Goal: Task Accomplishment & Management: Manage account settings

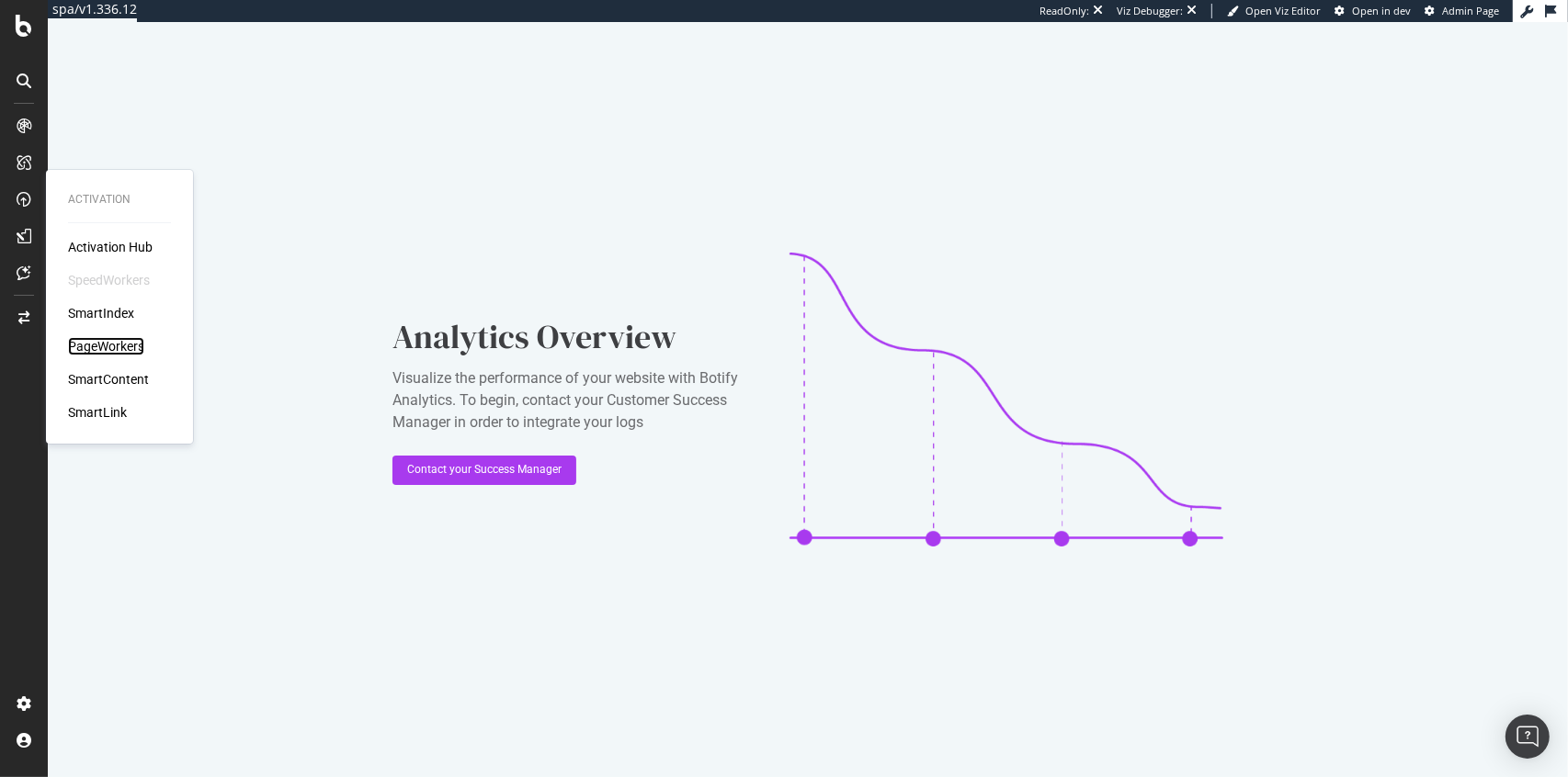
click at [109, 352] on div "PageWorkers" at bounding box center [106, 347] width 76 height 19
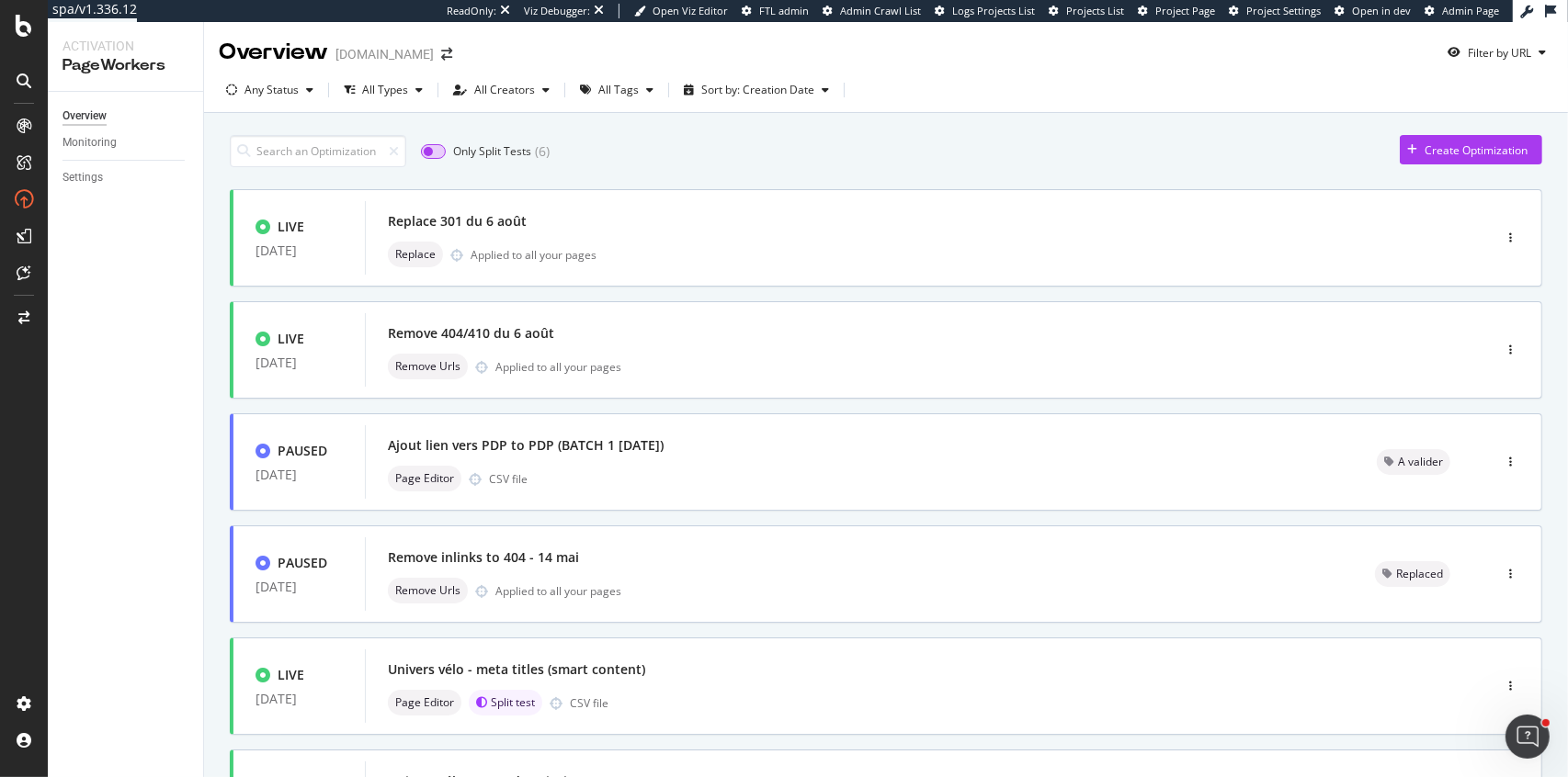
click at [434, 151] on input "checkbox" at bounding box center [433, 152] width 24 height 15
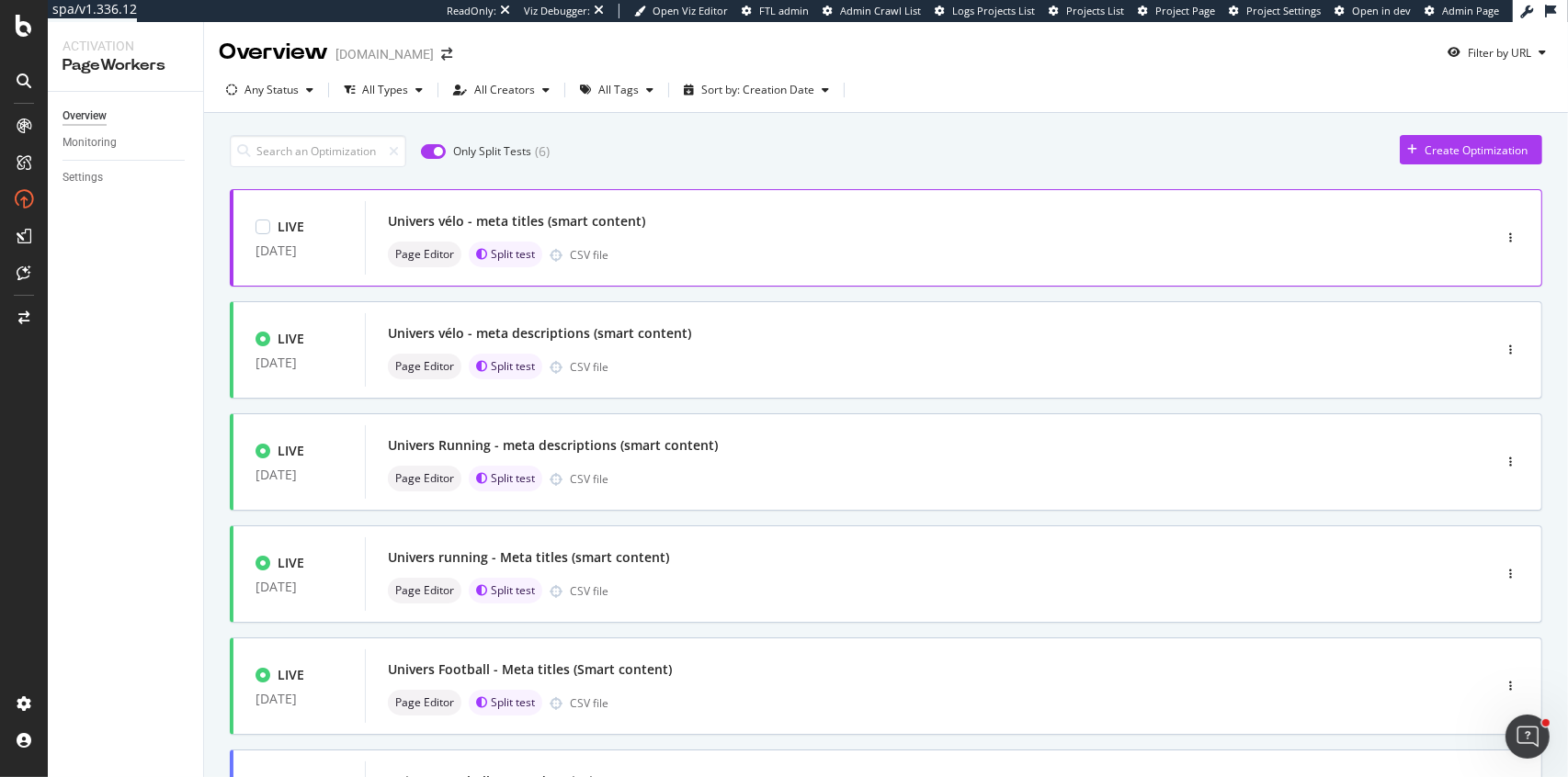
click at [702, 242] on div "Page Editor Split test CSV file" at bounding box center [901, 254] width 1026 height 25
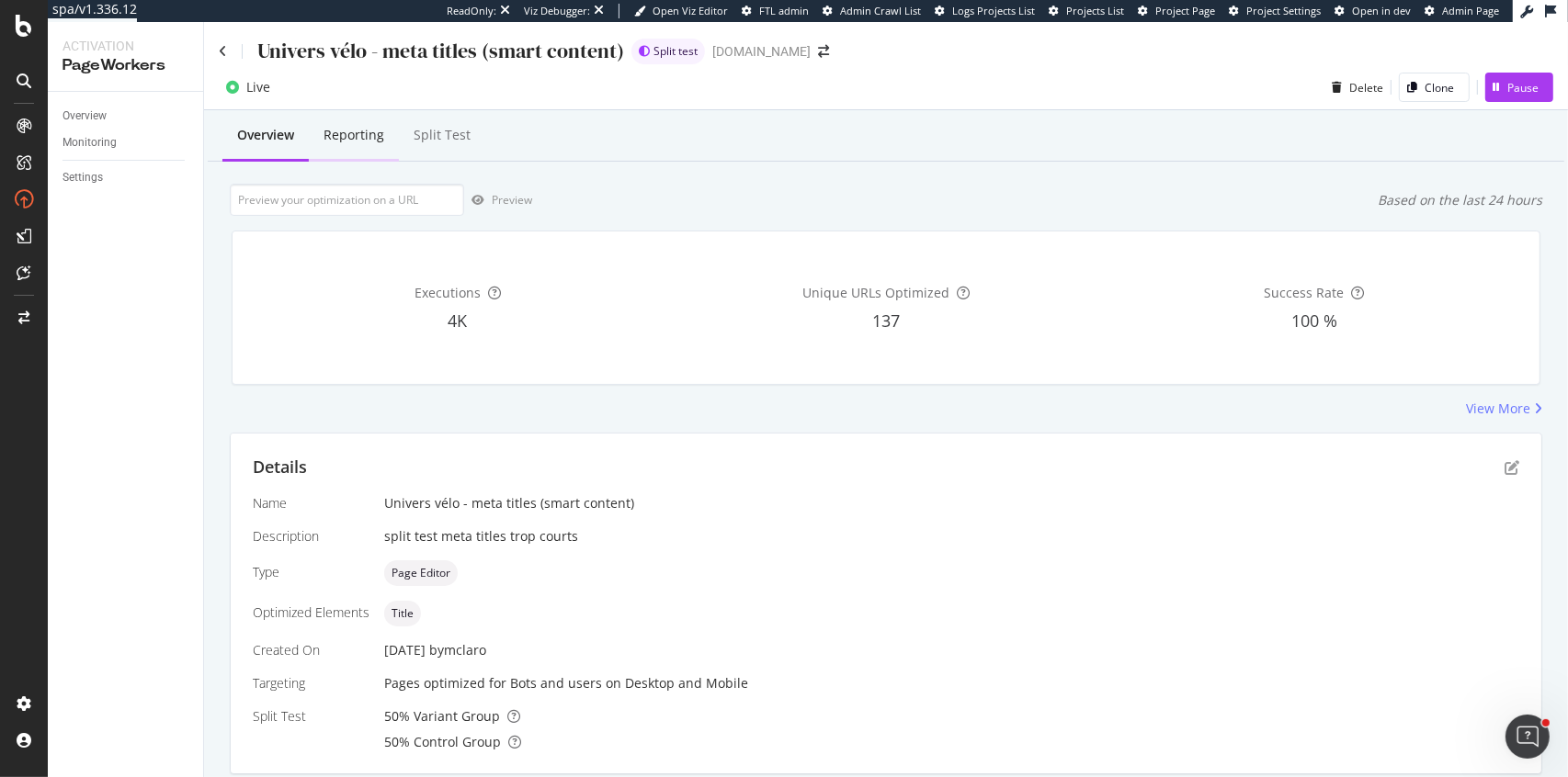
click at [368, 141] on div "Reporting" at bounding box center [353, 136] width 60 height 19
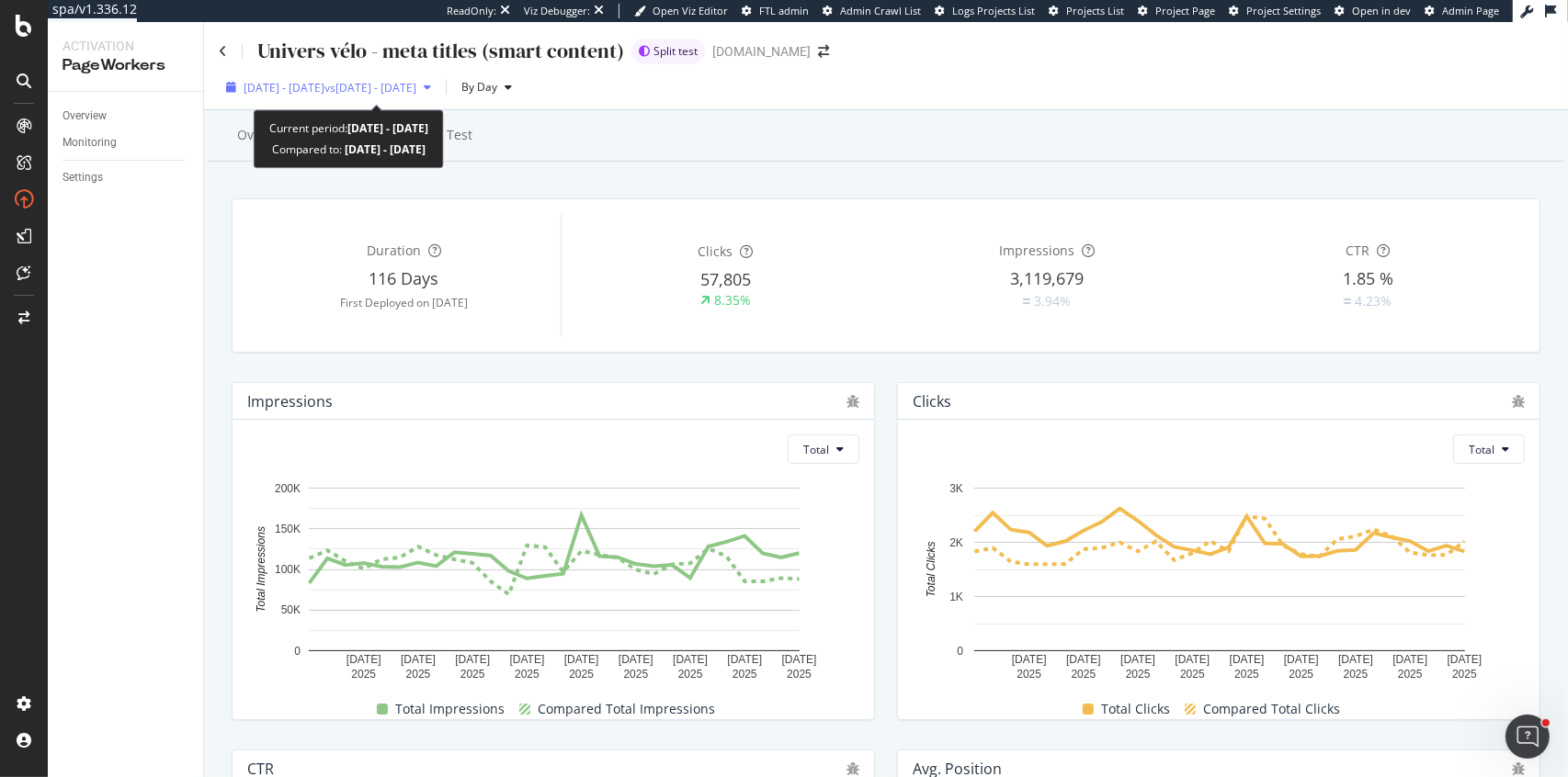
click at [275, 87] on span "[DATE] - [DATE]" at bounding box center [285, 88] width 81 height 16
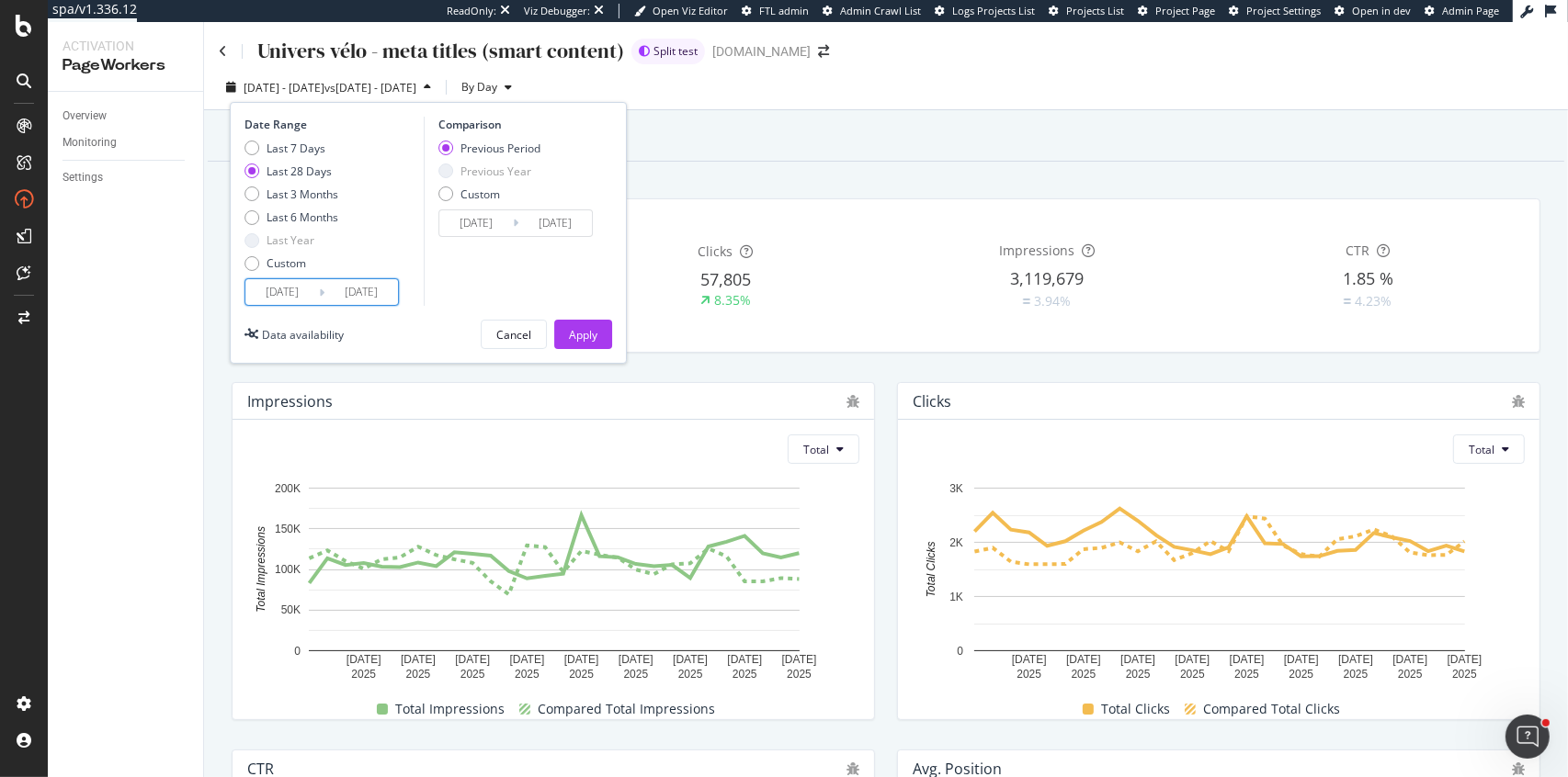
click at [277, 299] on input "[DATE]" at bounding box center [282, 292] width 74 height 25
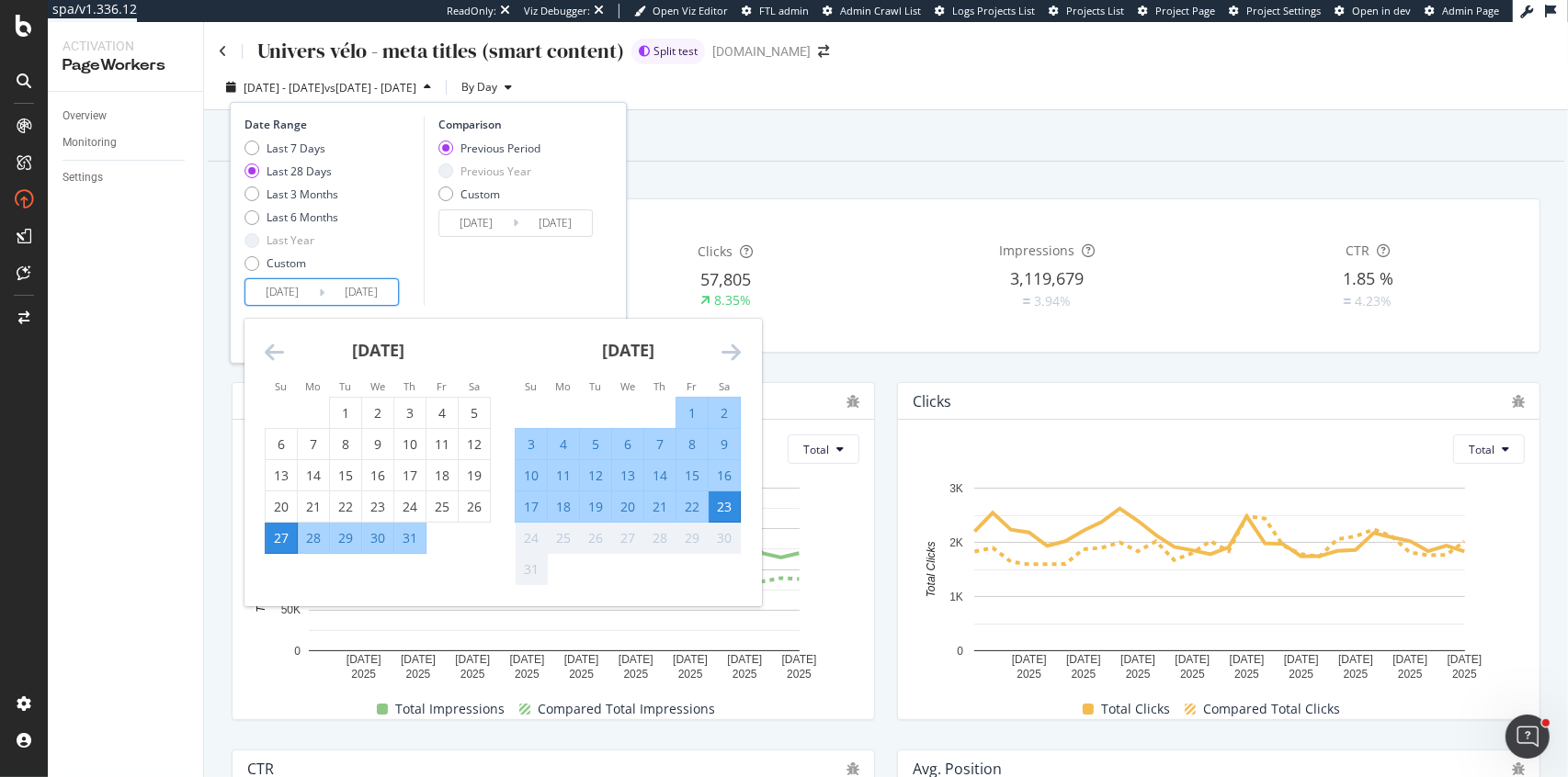
click at [268, 352] on icon "Move backward to switch to the previous month." at bounding box center [274, 351] width 19 height 22
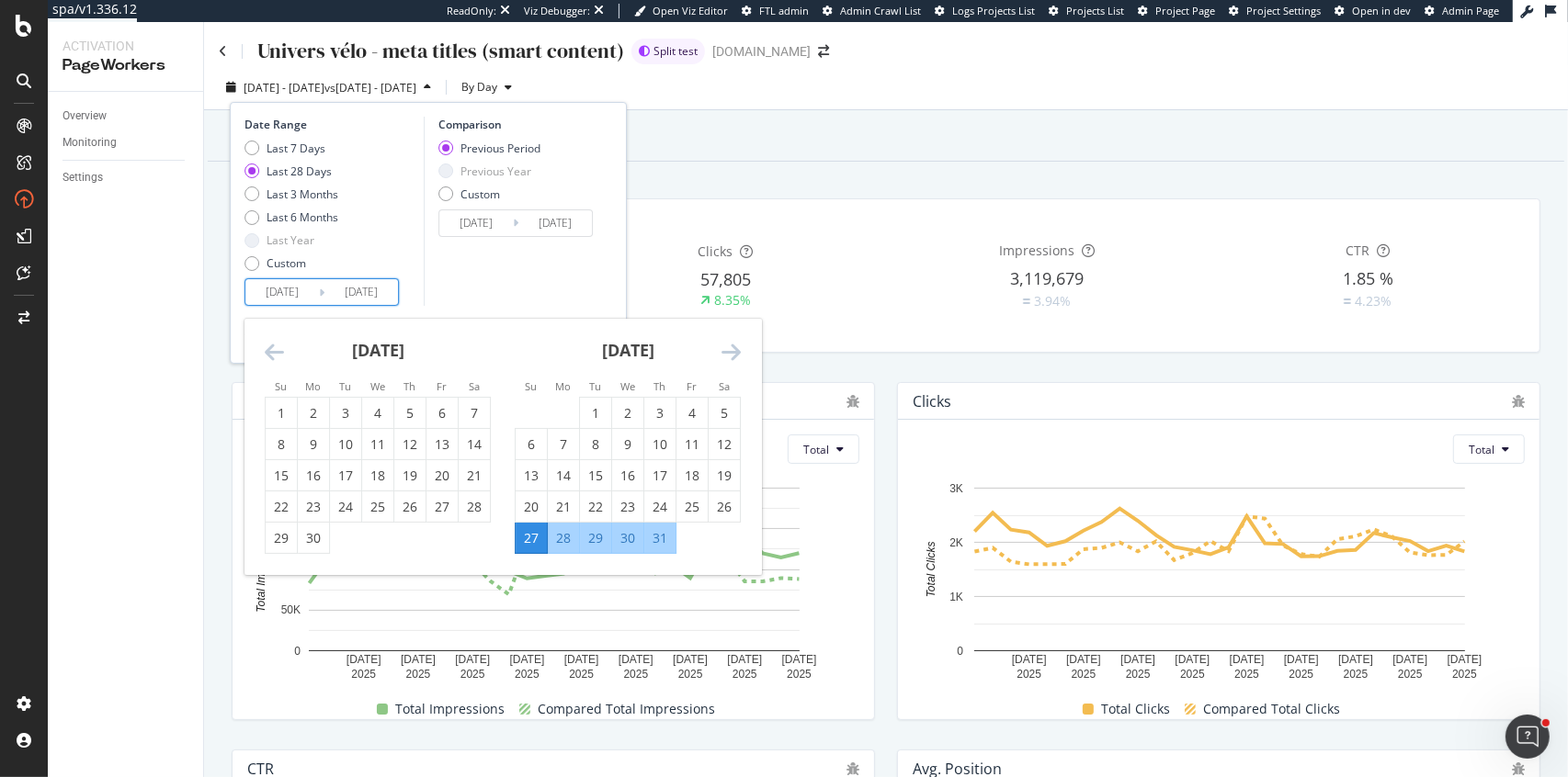
click at [268, 352] on icon "Move backward to switch to the previous month." at bounding box center [274, 351] width 19 height 22
click at [726, 358] on icon "Move forward to switch to the next month." at bounding box center [731, 351] width 19 height 22
click at [533, 409] on div "1" at bounding box center [531, 413] width 31 height 19
type input "[DATE]"
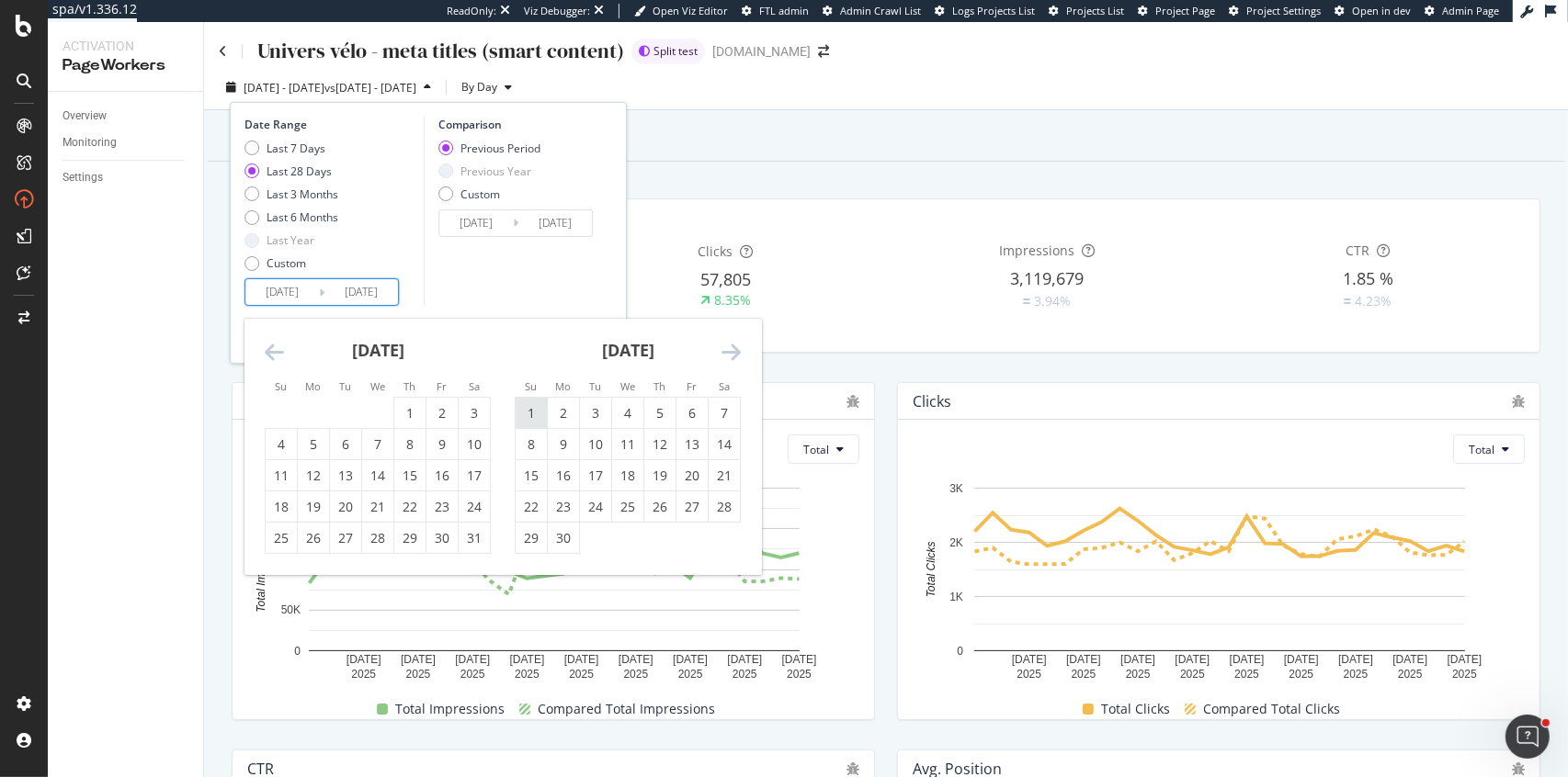
type input "[DATE]"
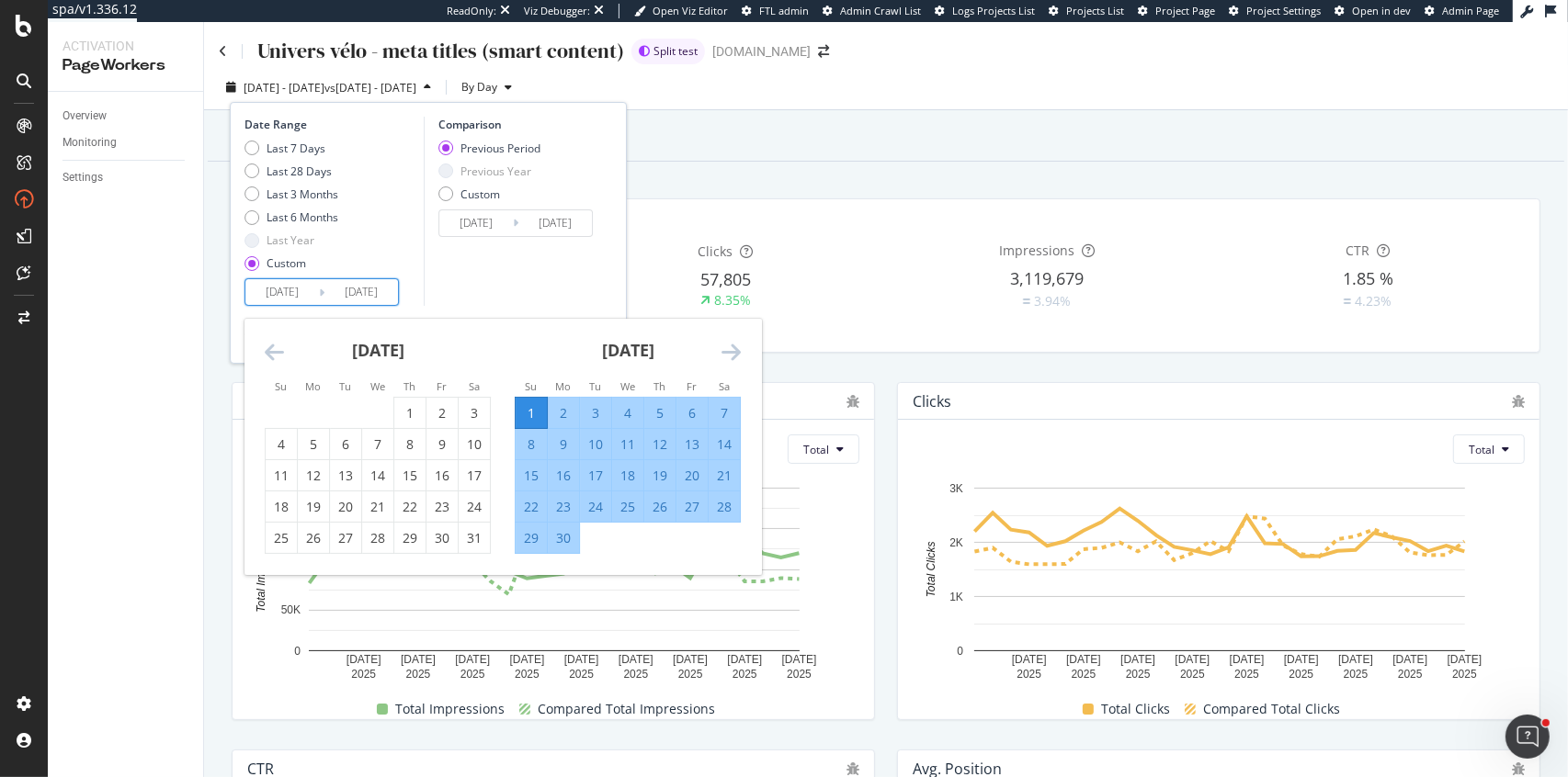
click at [519, 269] on div "Comparison Previous Period Previous Year Custom [DATE] Navigate forward to inte…" at bounding box center [511, 211] width 174 height 189
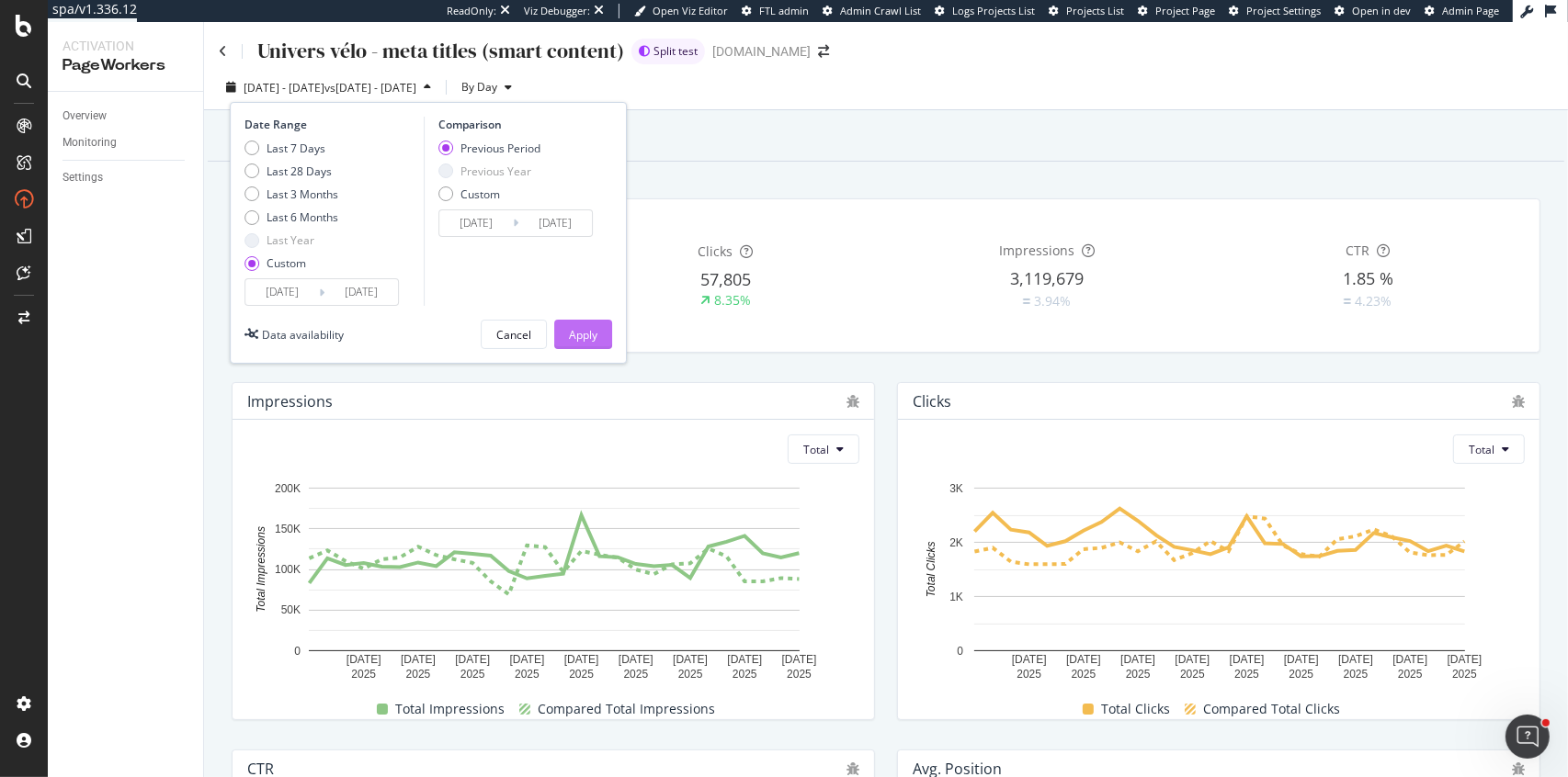
click at [582, 323] on div "Apply" at bounding box center [583, 333] width 28 height 27
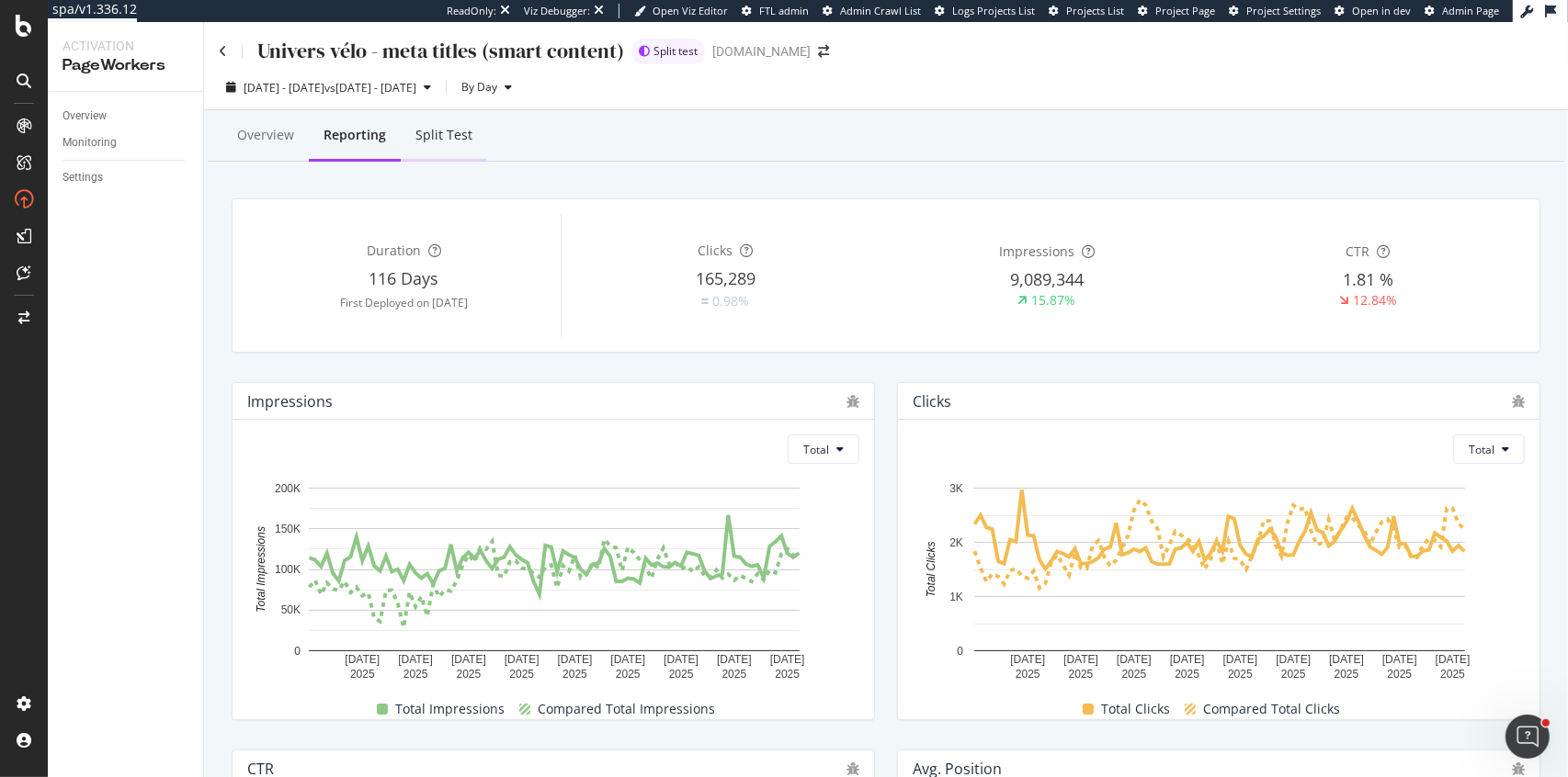
click at [441, 135] on div "Split Test" at bounding box center [444, 136] width 57 height 19
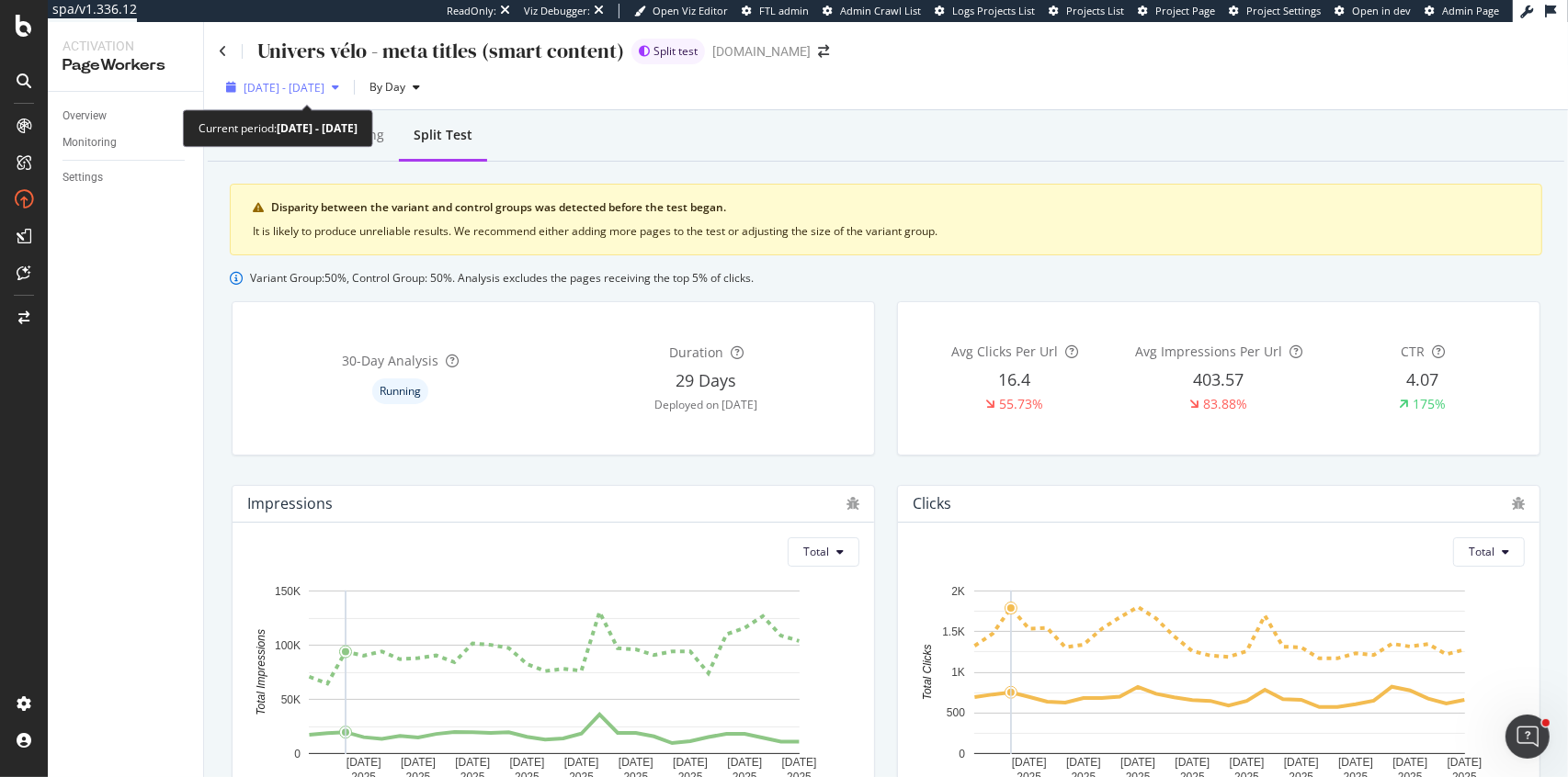
click at [324, 90] on span "[DATE] - [DATE]" at bounding box center [285, 88] width 81 height 16
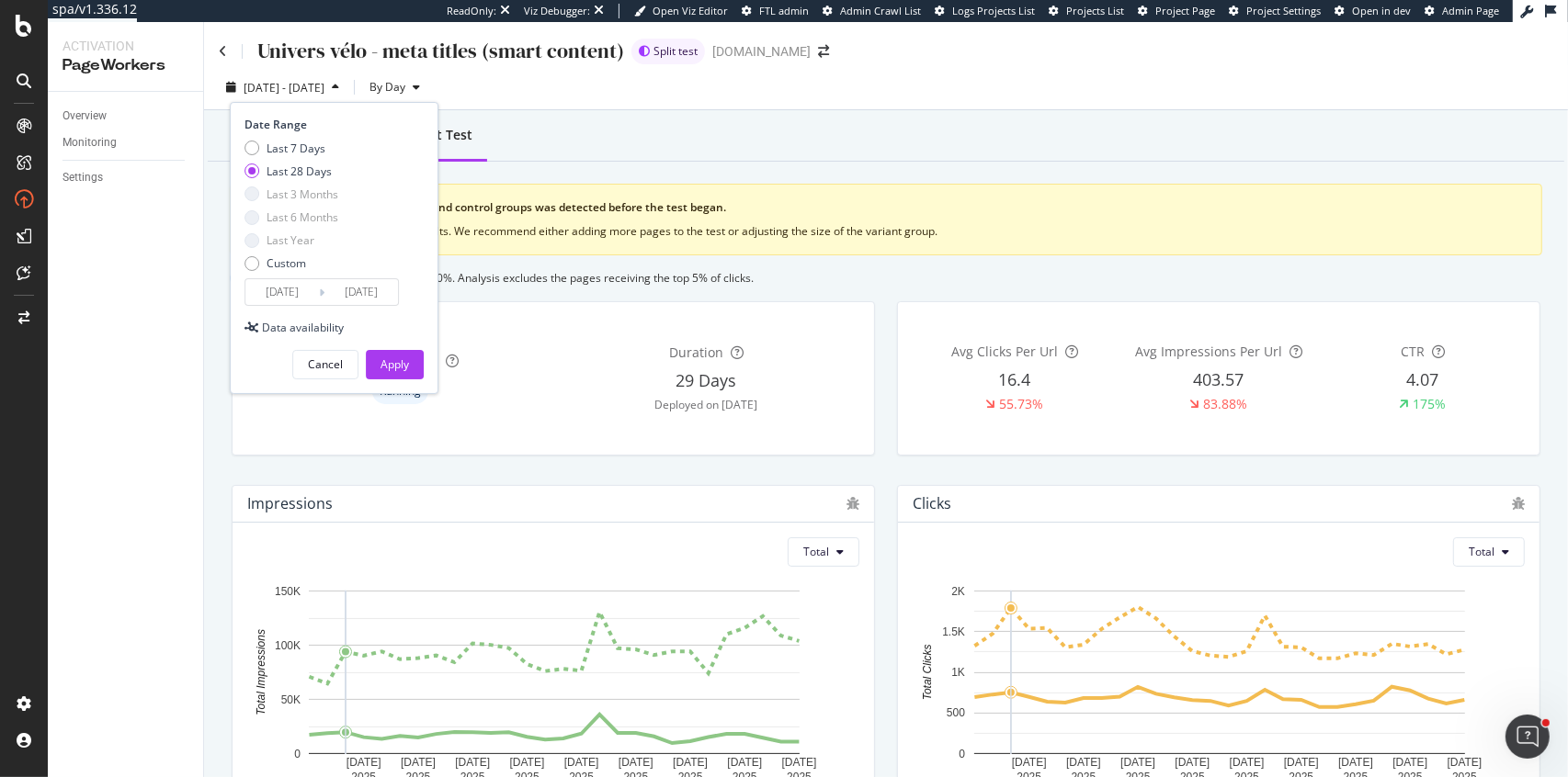
click at [273, 293] on input "[DATE]" at bounding box center [282, 292] width 74 height 25
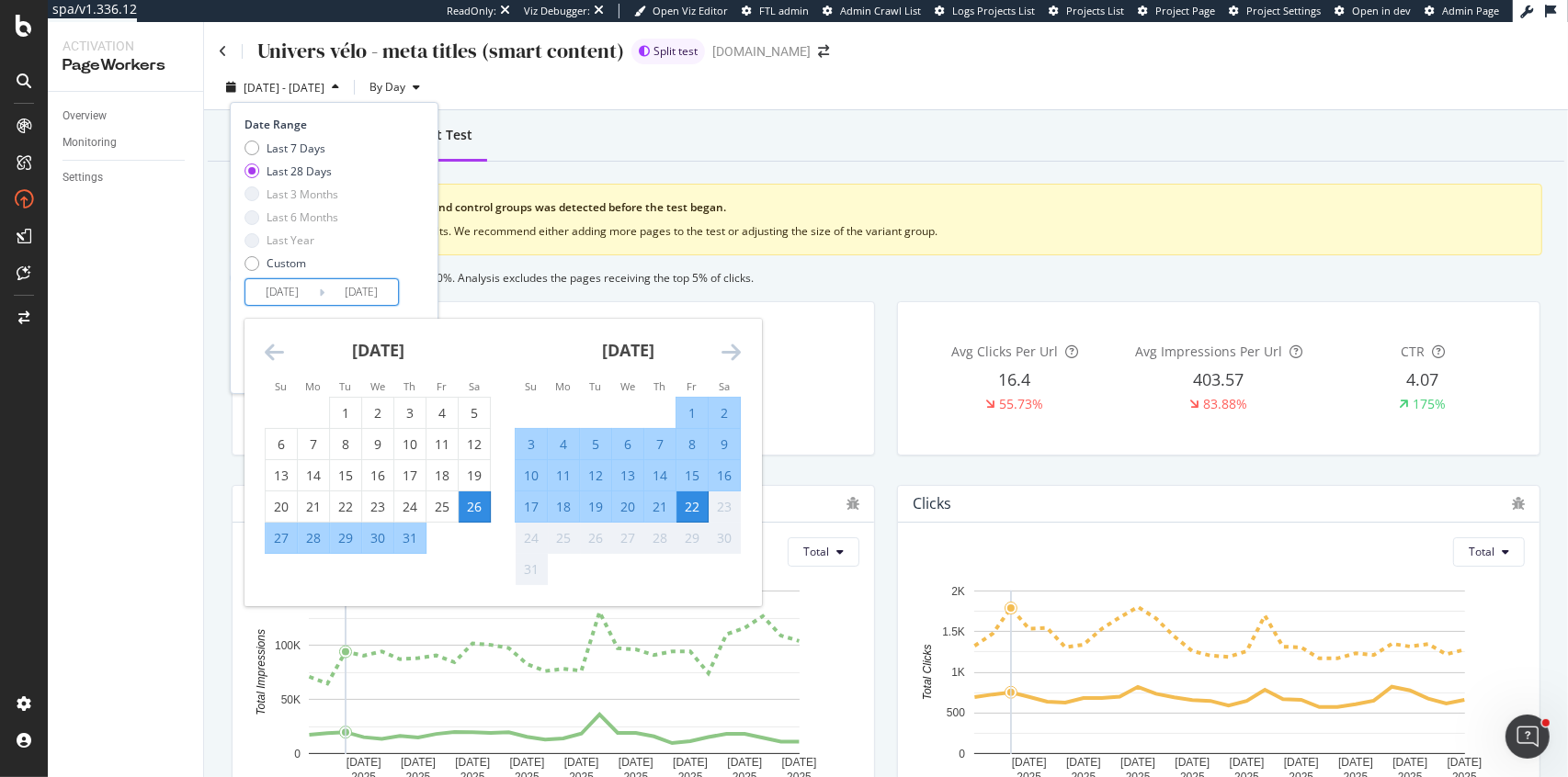
click at [261, 353] on div "[DATE] 1 2 3 4 5 6 7 8 9 10 11 12 13 14 15 16 17 18 19 20 21 22 23 24 25 26 27 …" at bounding box center [377, 437] width 250 height 235
click at [273, 346] on icon "Move backward to switch to the previous month." at bounding box center [274, 351] width 19 height 22
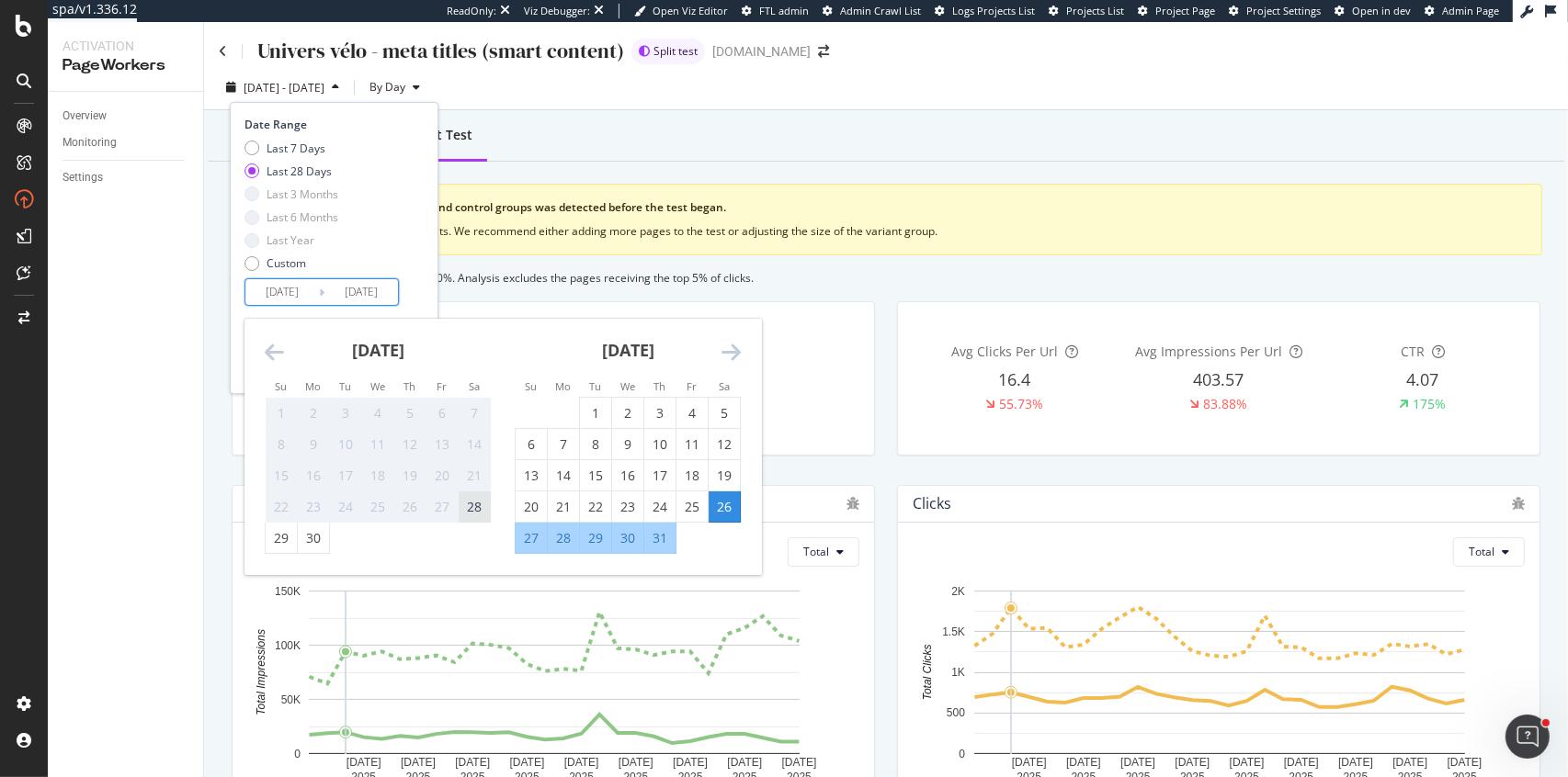
click at [478, 503] on div "28" at bounding box center [474, 508] width 31 height 19
type input "[DATE]"
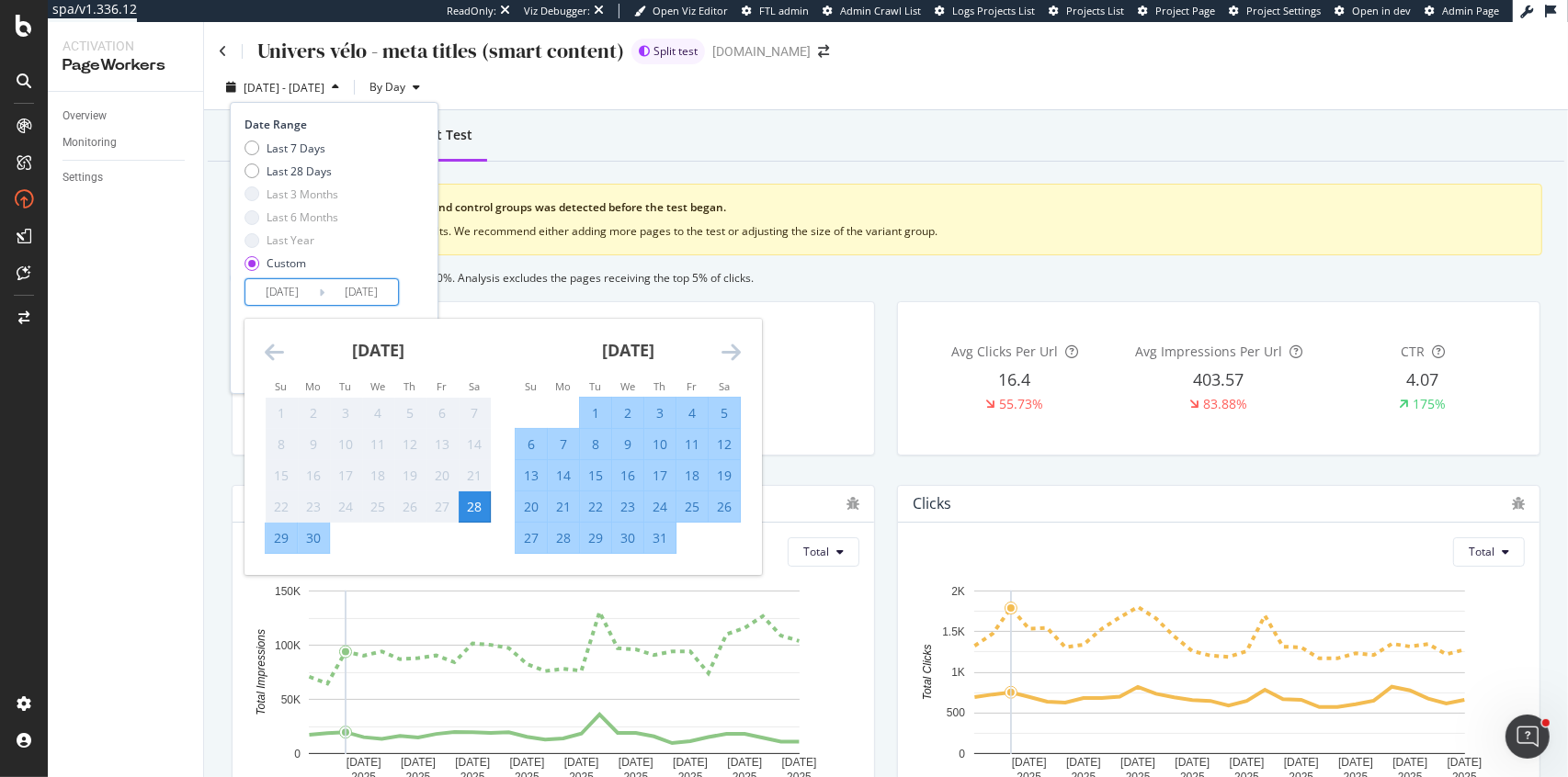
click at [389, 232] on div "Last 7 Days Last 28 Days Last 3 Months Last 6 Months Last Year Custom" at bounding box center [331, 209] width 174 height 138
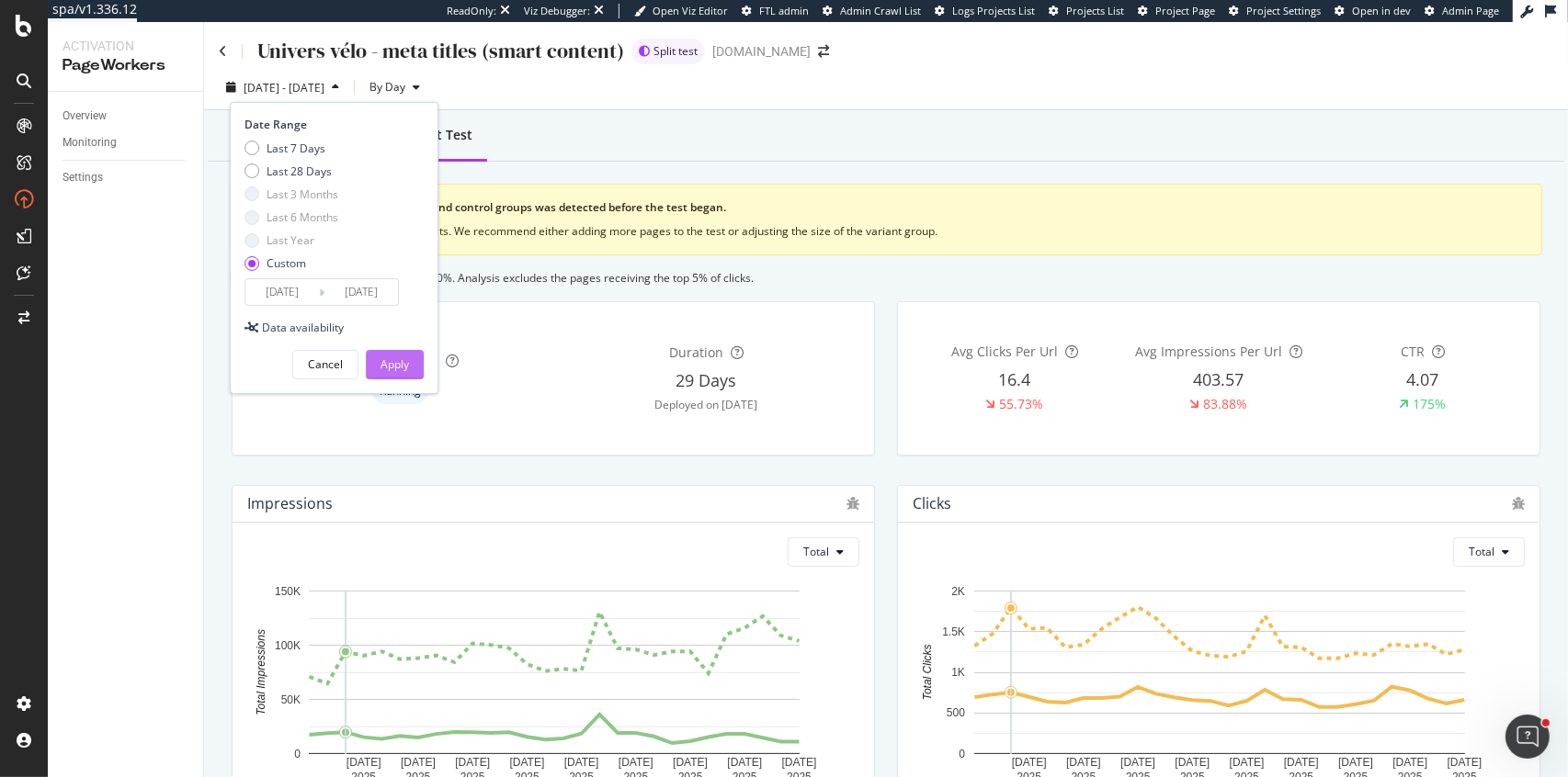
click at [387, 354] on div "Apply" at bounding box center [395, 364] width 28 height 27
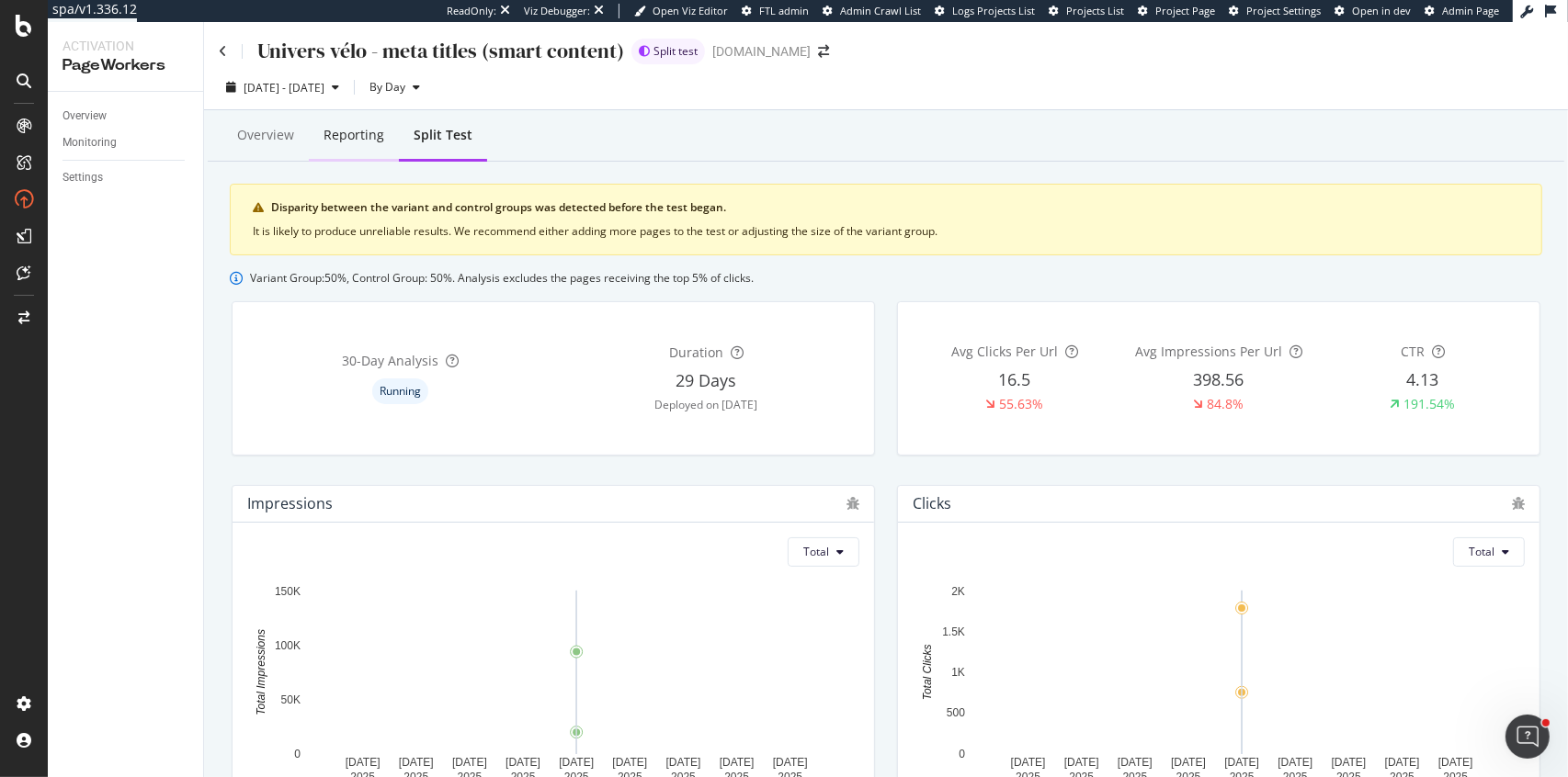
click at [360, 130] on div "Reporting" at bounding box center [353, 136] width 60 height 19
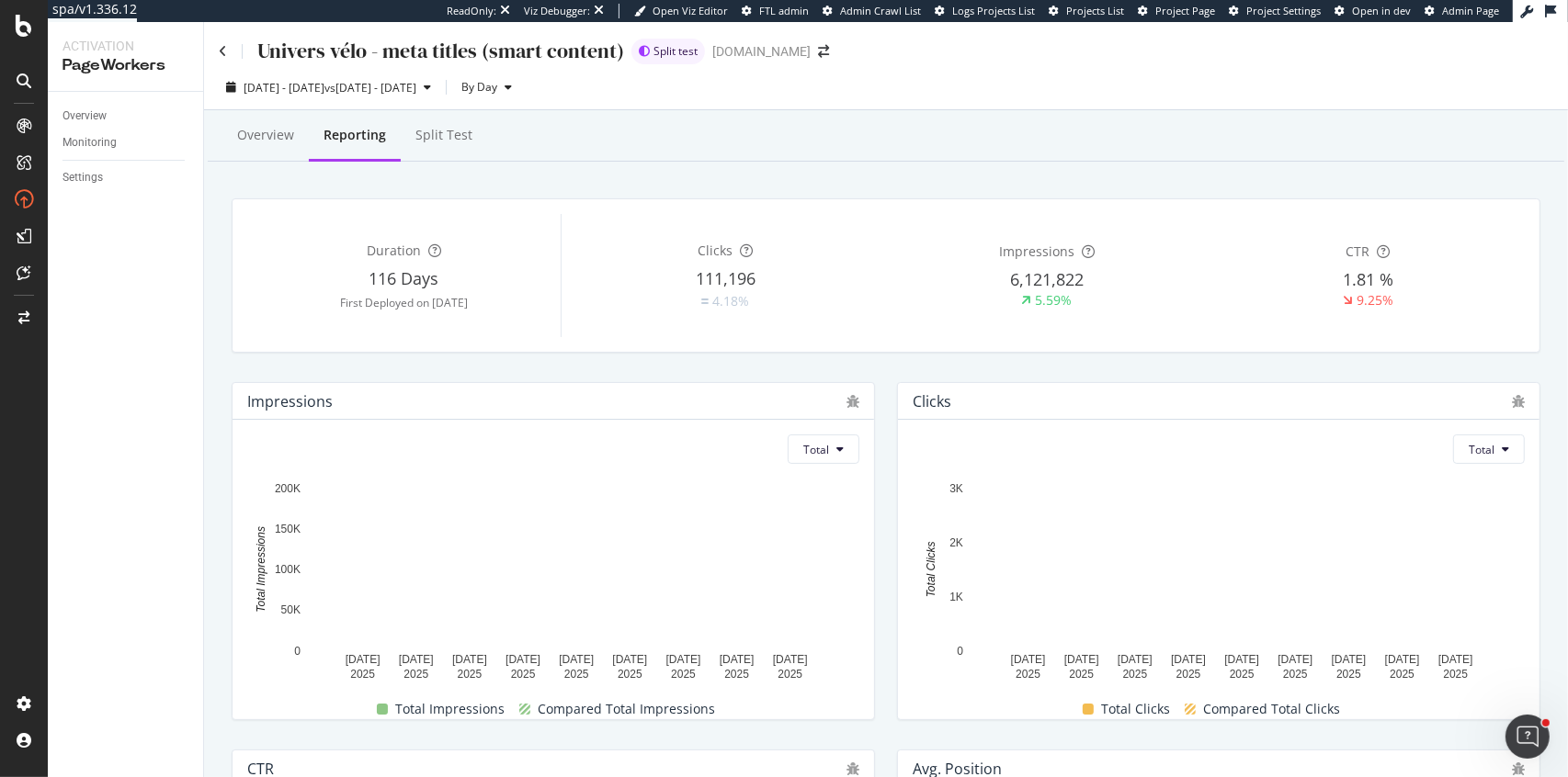
drag, startPoint x: 386, startPoint y: 304, endPoint x: 458, endPoint y: 305, distance: 72.0
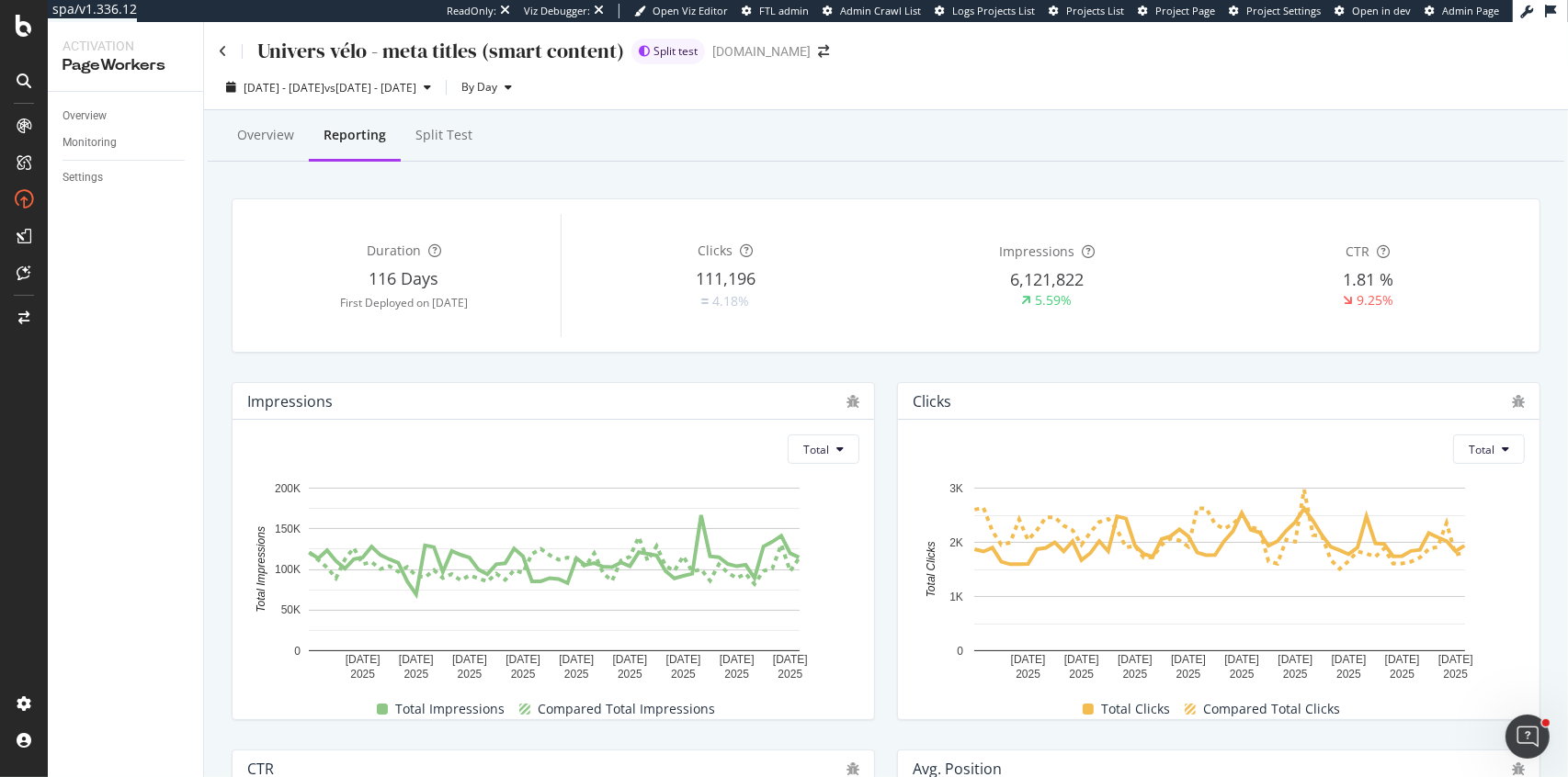
click at [458, 305] on div "First Deployed on [DATE]" at bounding box center [403, 302] width 314 height 16
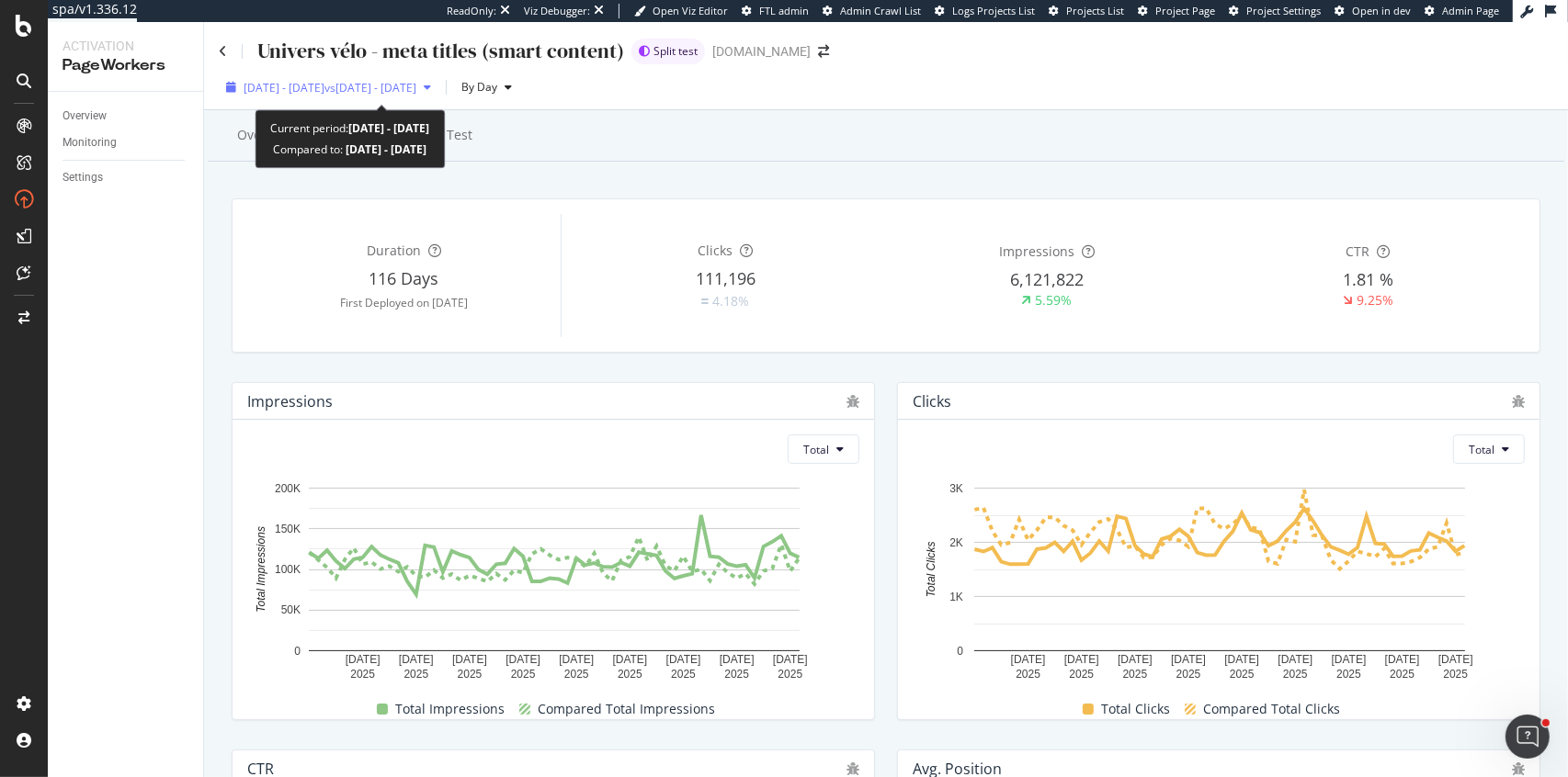
click at [324, 81] on span "[DATE] - [DATE]" at bounding box center [285, 88] width 81 height 16
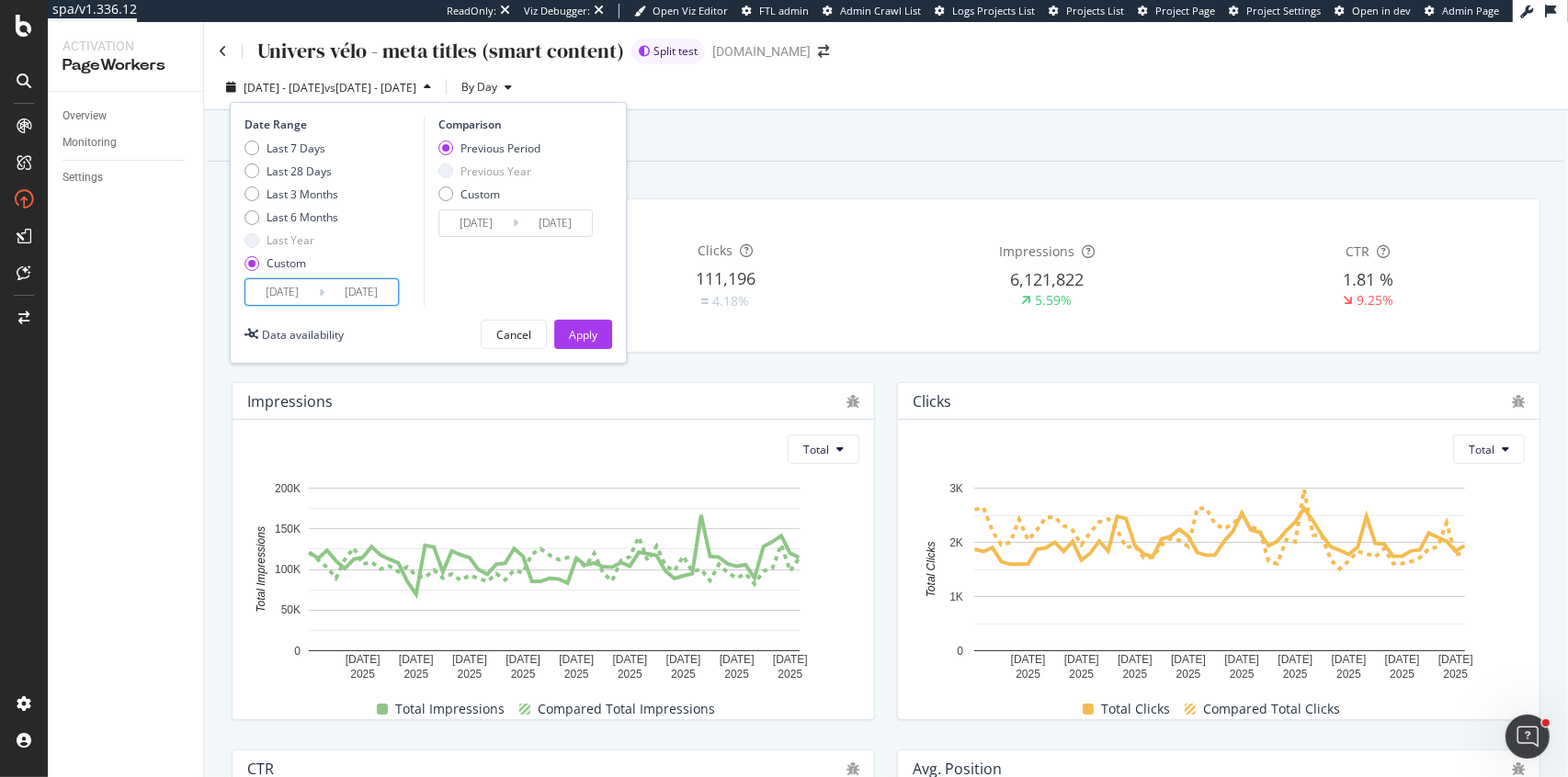
click at [272, 282] on input "[DATE]" at bounding box center [282, 292] width 74 height 25
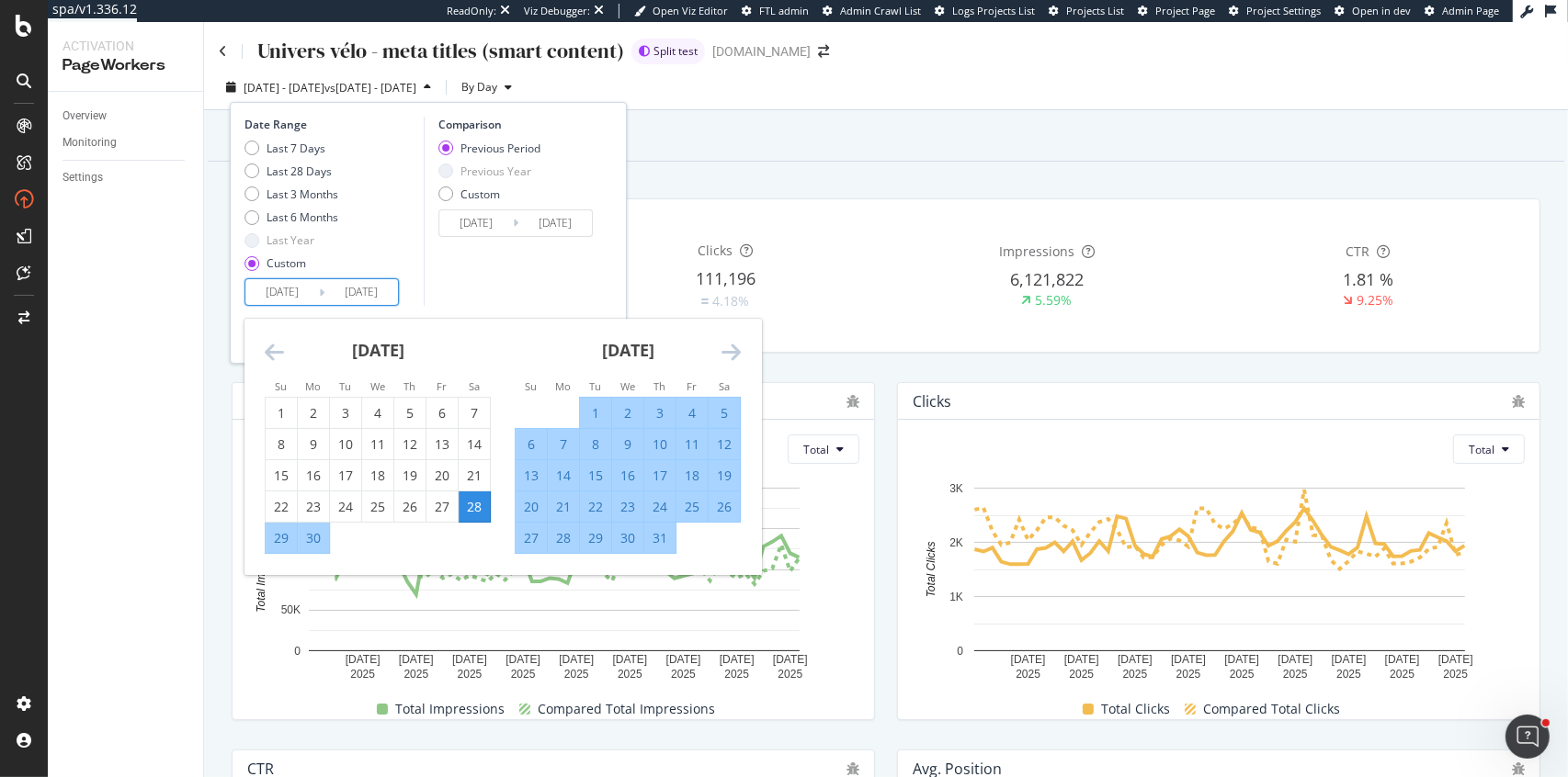
click at [265, 355] on icon "Move backward to switch to the previous month." at bounding box center [274, 351] width 19 height 22
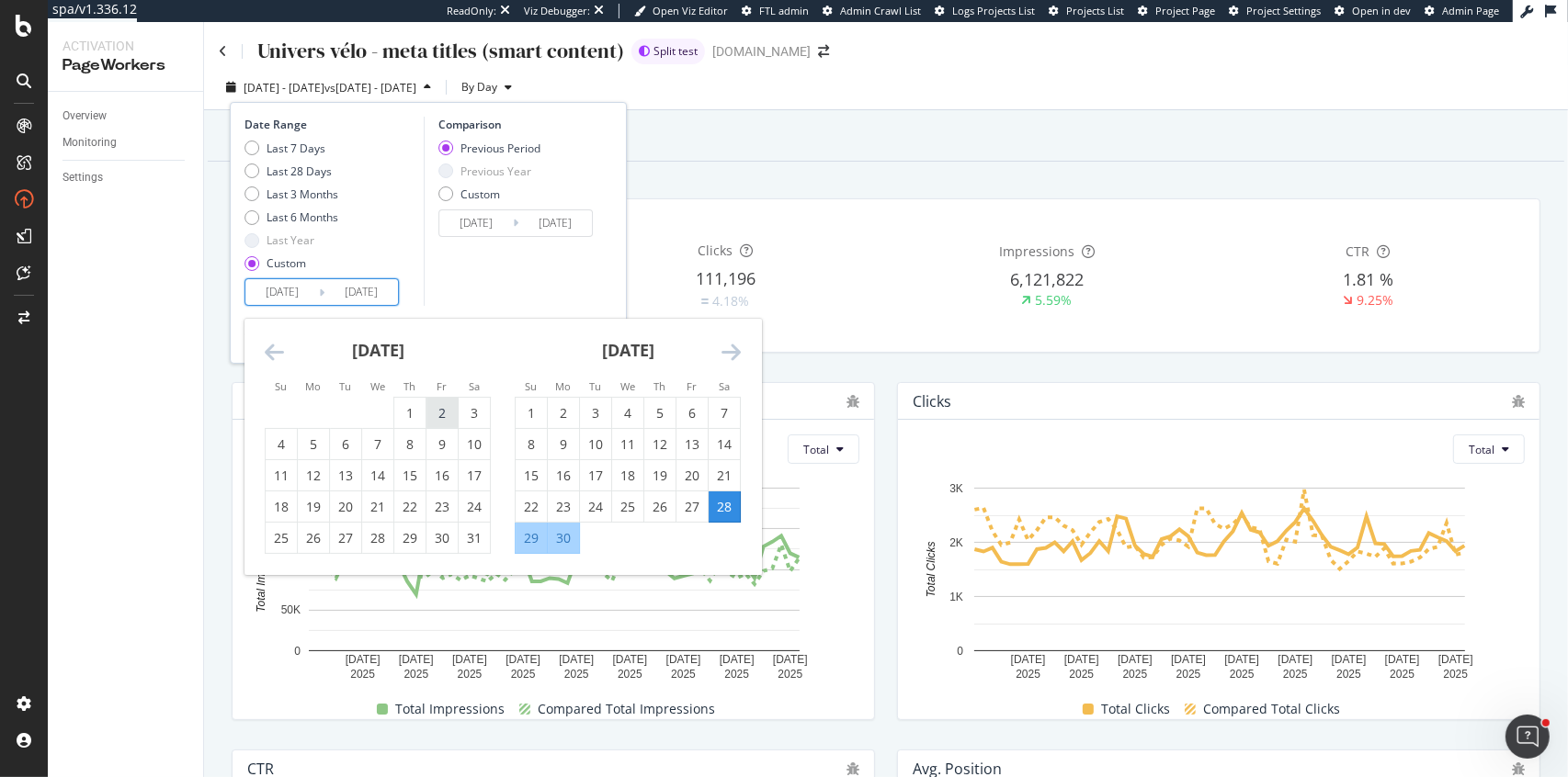
click at [442, 412] on div "2" at bounding box center [442, 413] width 31 height 19
type input "[DATE]"
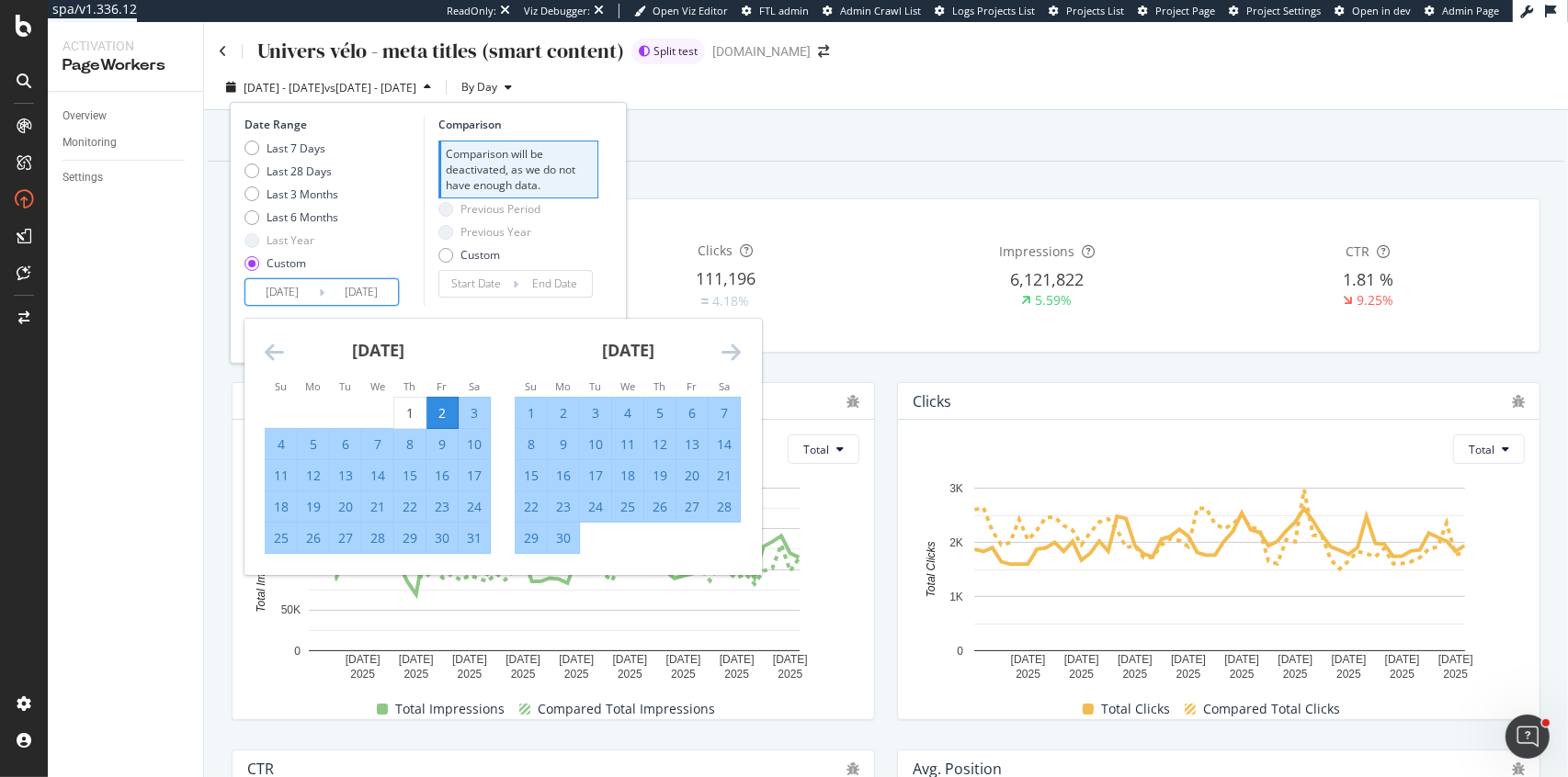
click at [269, 298] on input "[DATE]" at bounding box center [282, 292] width 74 height 25
click at [411, 478] on div "15" at bounding box center [409, 477] width 31 height 19
type input "[DATE]"
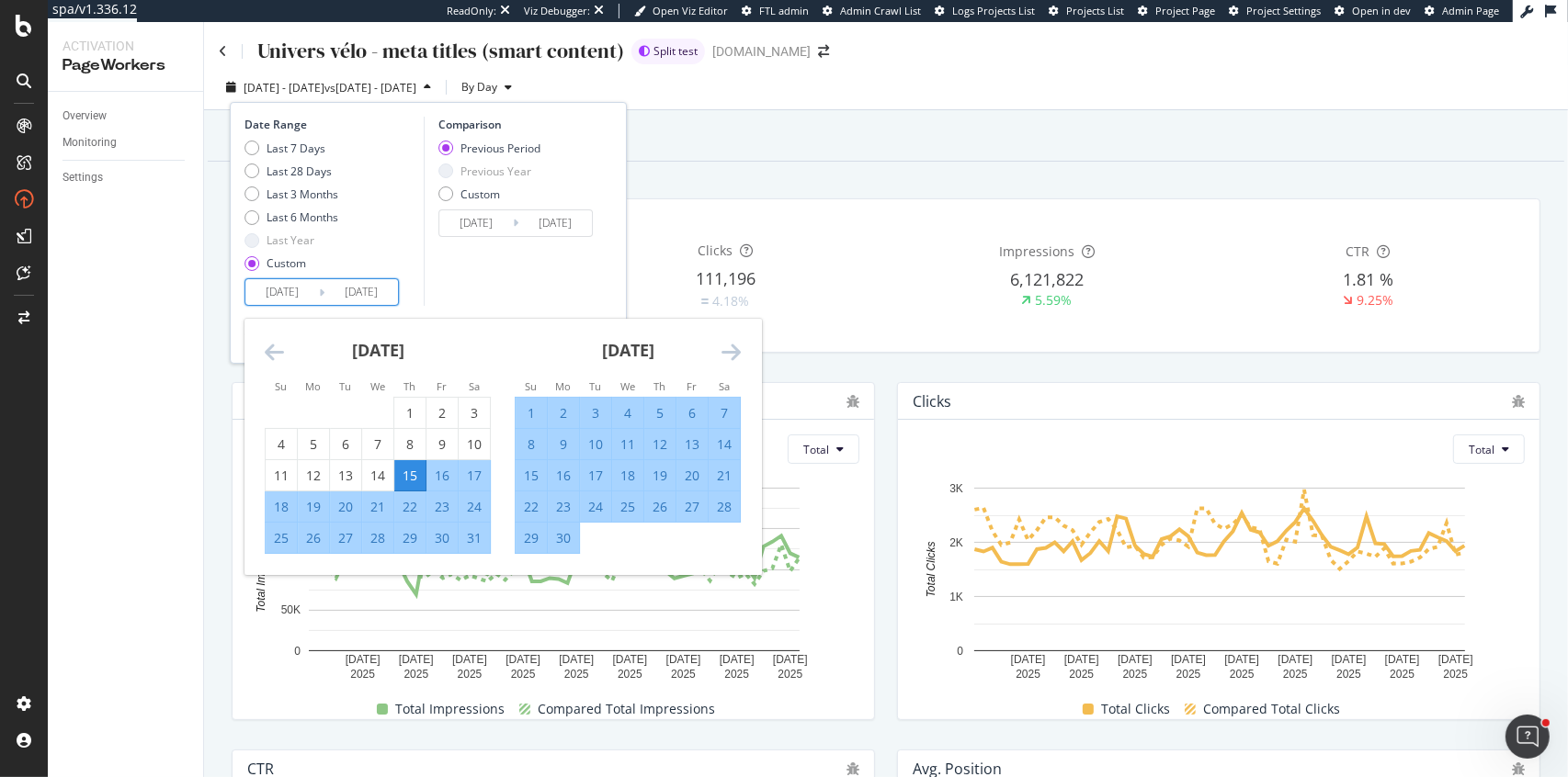
click at [288, 293] on input "[DATE]" at bounding box center [282, 292] width 74 height 25
click at [476, 436] on div "10" at bounding box center [474, 445] width 31 height 19
type input "[DATE]"
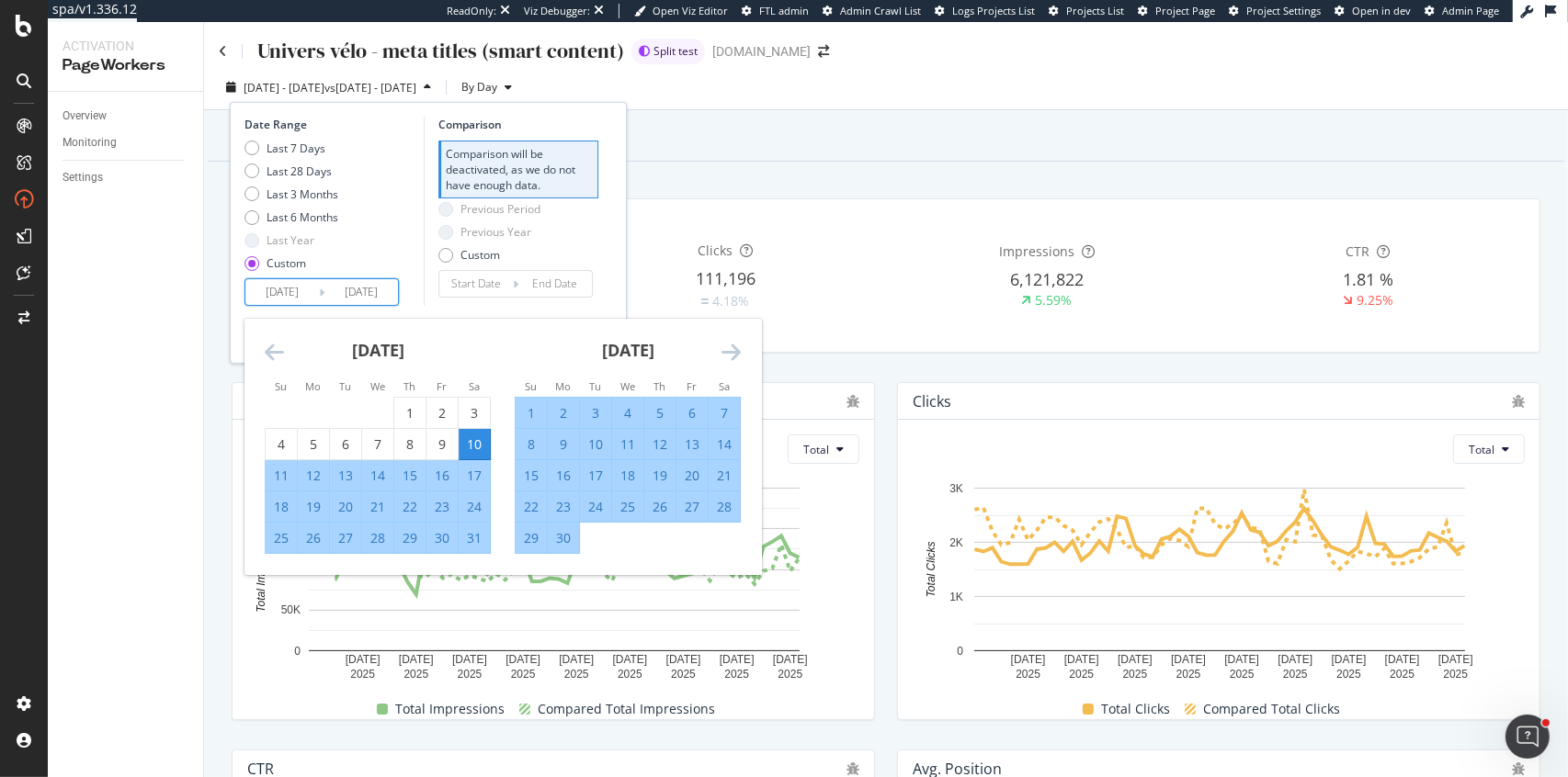
click at [322, 284] on icon at bounding box center [322, 292] width 6 height 18
click at [288, 284] on input "[DATE]" at bounding box center [282, 292] width 74 height 25
click at [415, 473] on div "15" at bounding box center [409, 477] width 31 height 19
type input "[DATE]"
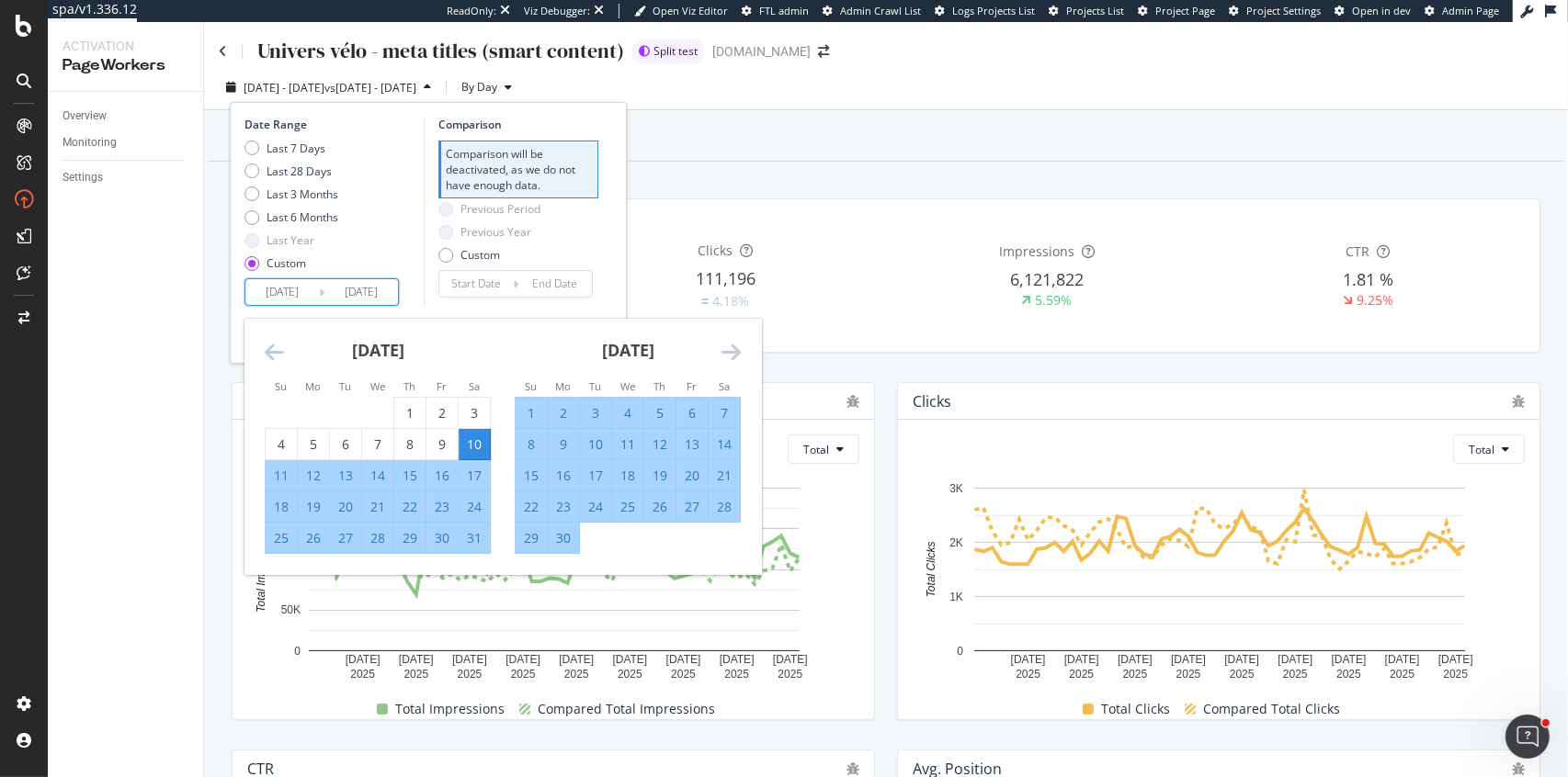
type input "[DATE]"
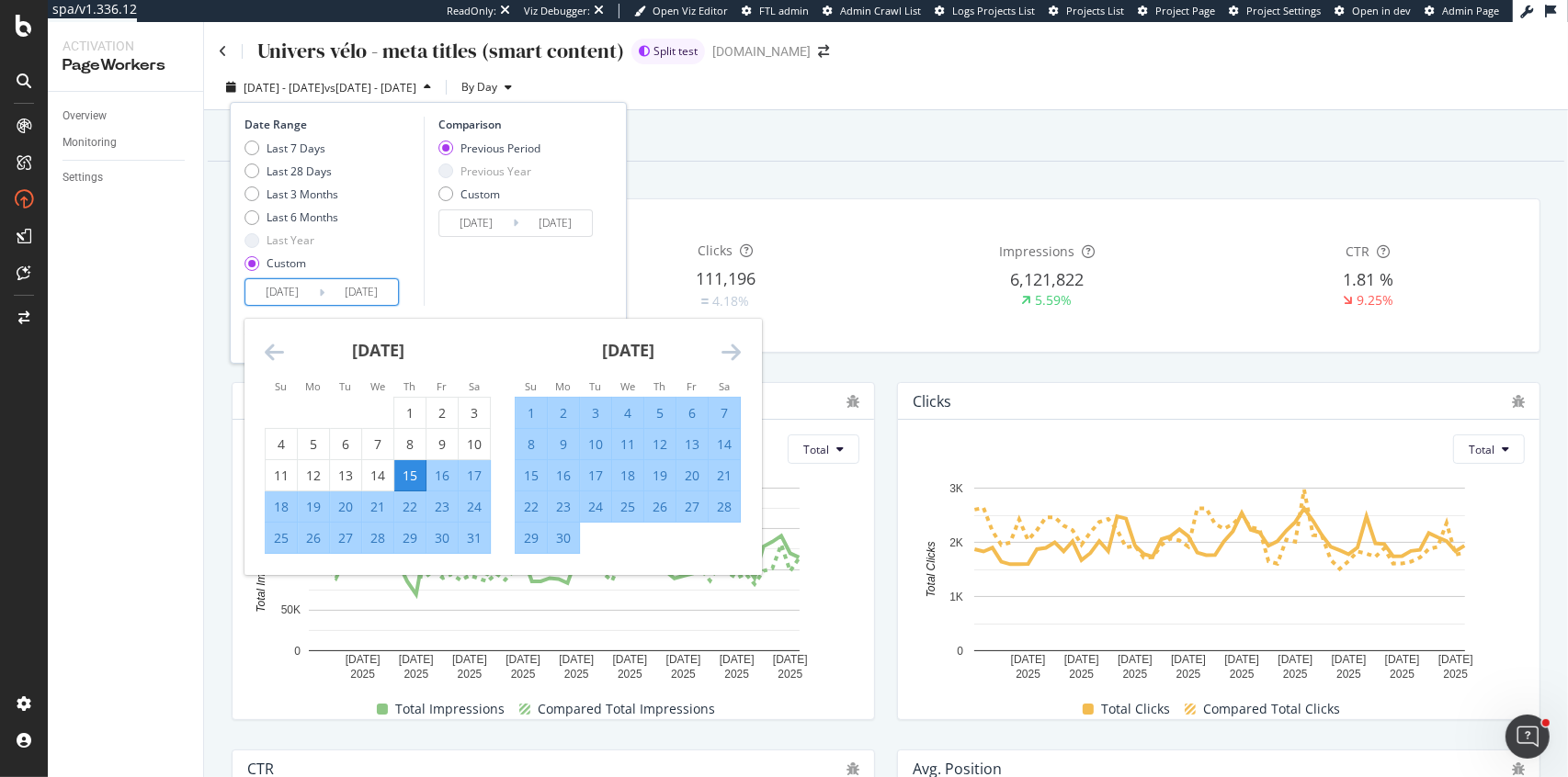
click at [482, 277] on div "Comparison Previous Period Previous Year Custom [DATE] Navigate forward to inte…" at bounding box center [511, 211] width 174 height 189
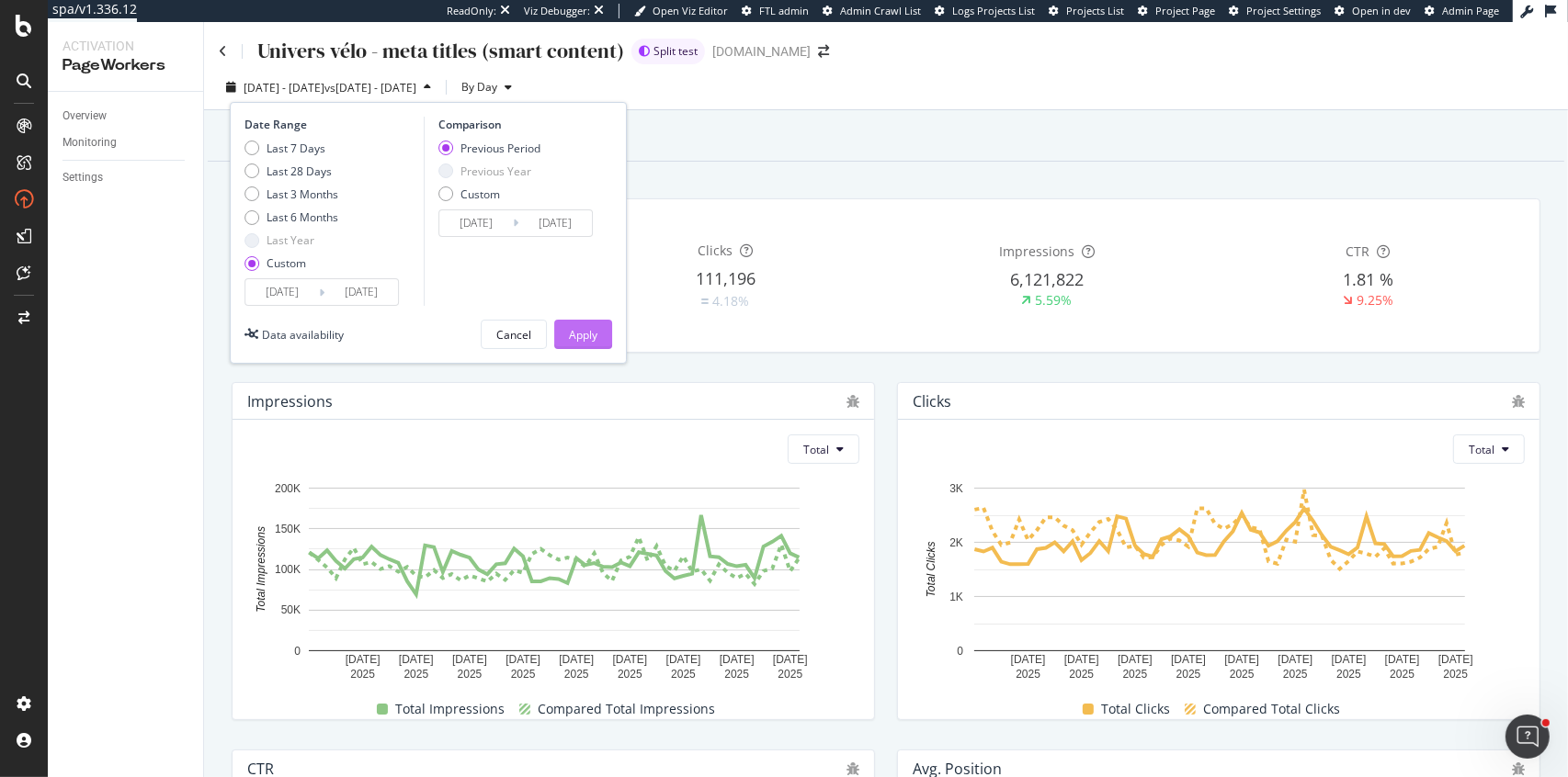
click at [573, 332] on div "Apply" at bounding box center [583, 334] width 28 height 16
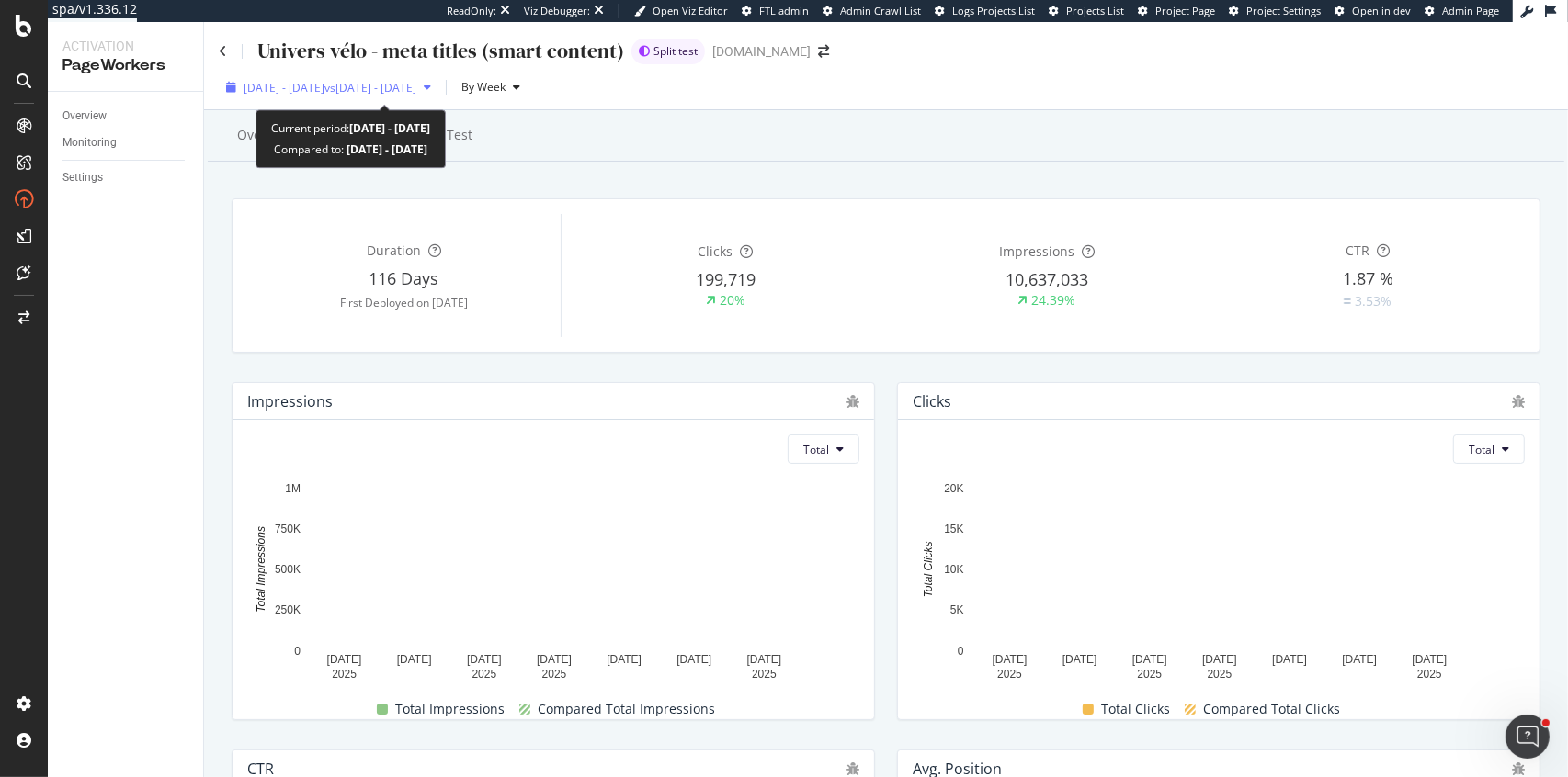
click at [312, 93] on span "[DATE] - [DATE]" at bounding box center [285, 88] width 81 height 16
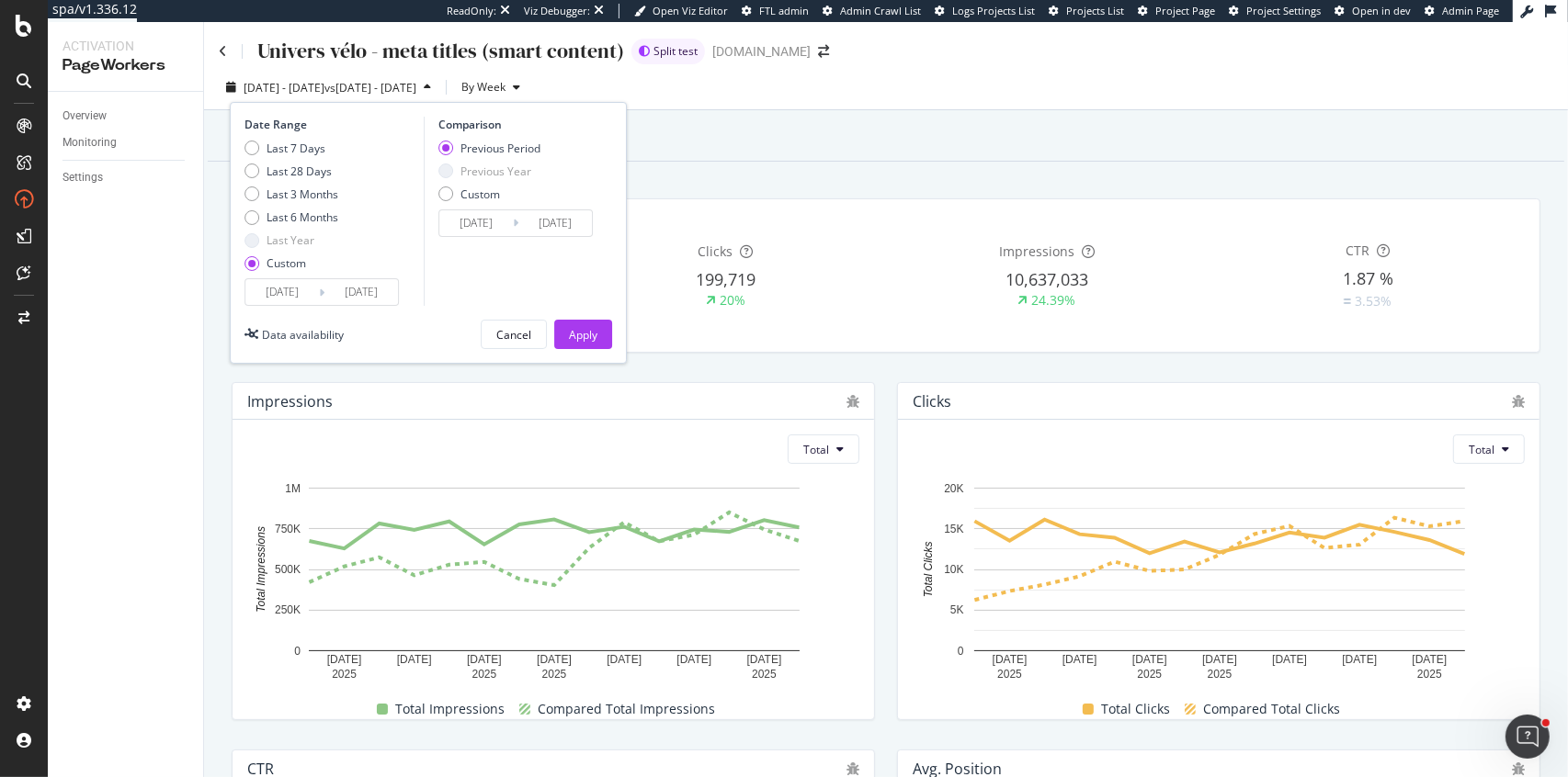
click at [352, 287] on input "[DATE]" at bounding box center [361, 292] width 74 height 25
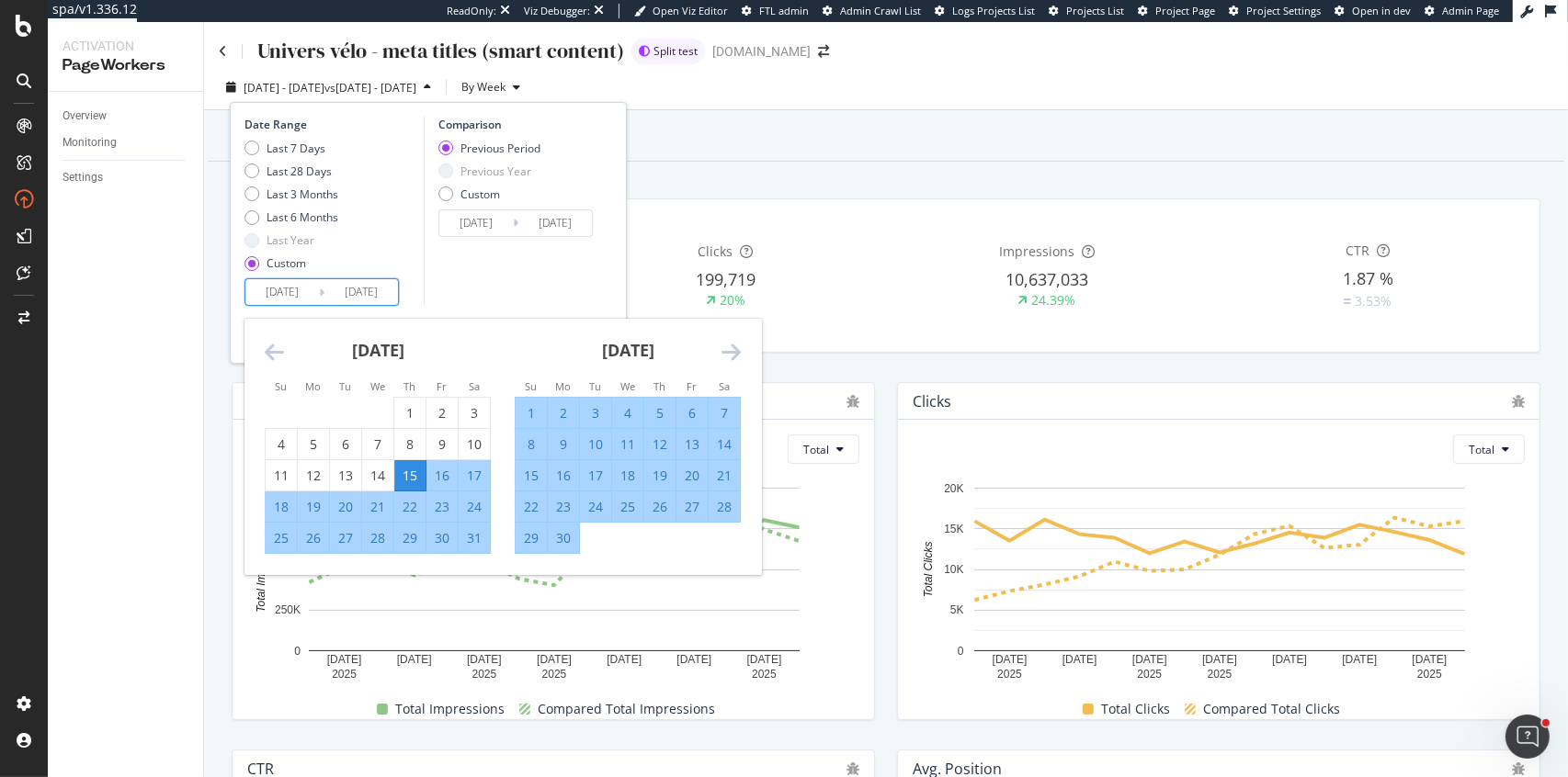
click at [734, 343] on icon "Move forward to switch to the next month." at bounding box center [731, 351] width 19 height 22
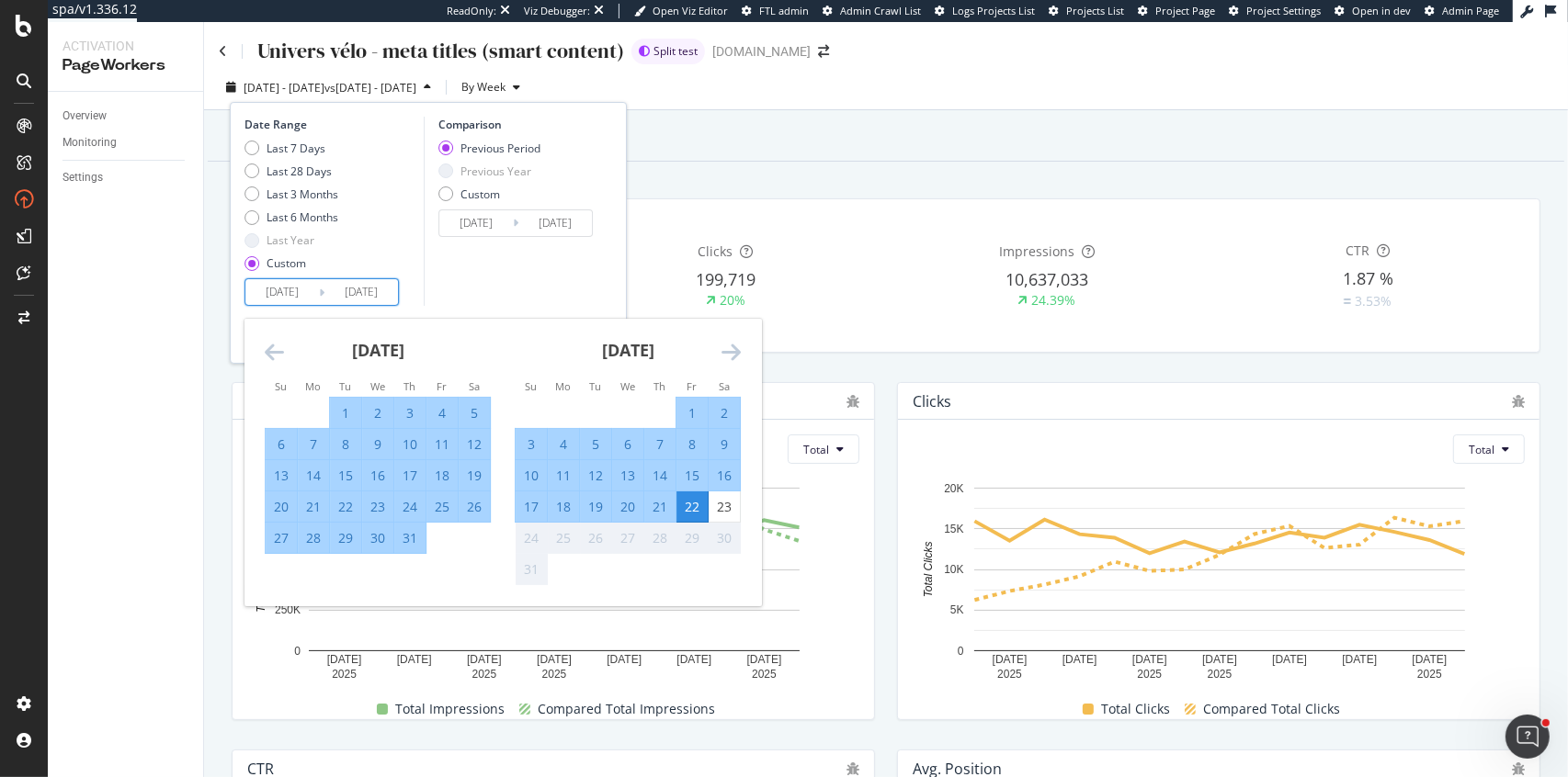
click at [734, 343] on icon "Move forward to switch to the next month." at bounding box center [731, 351] width 19 height 22
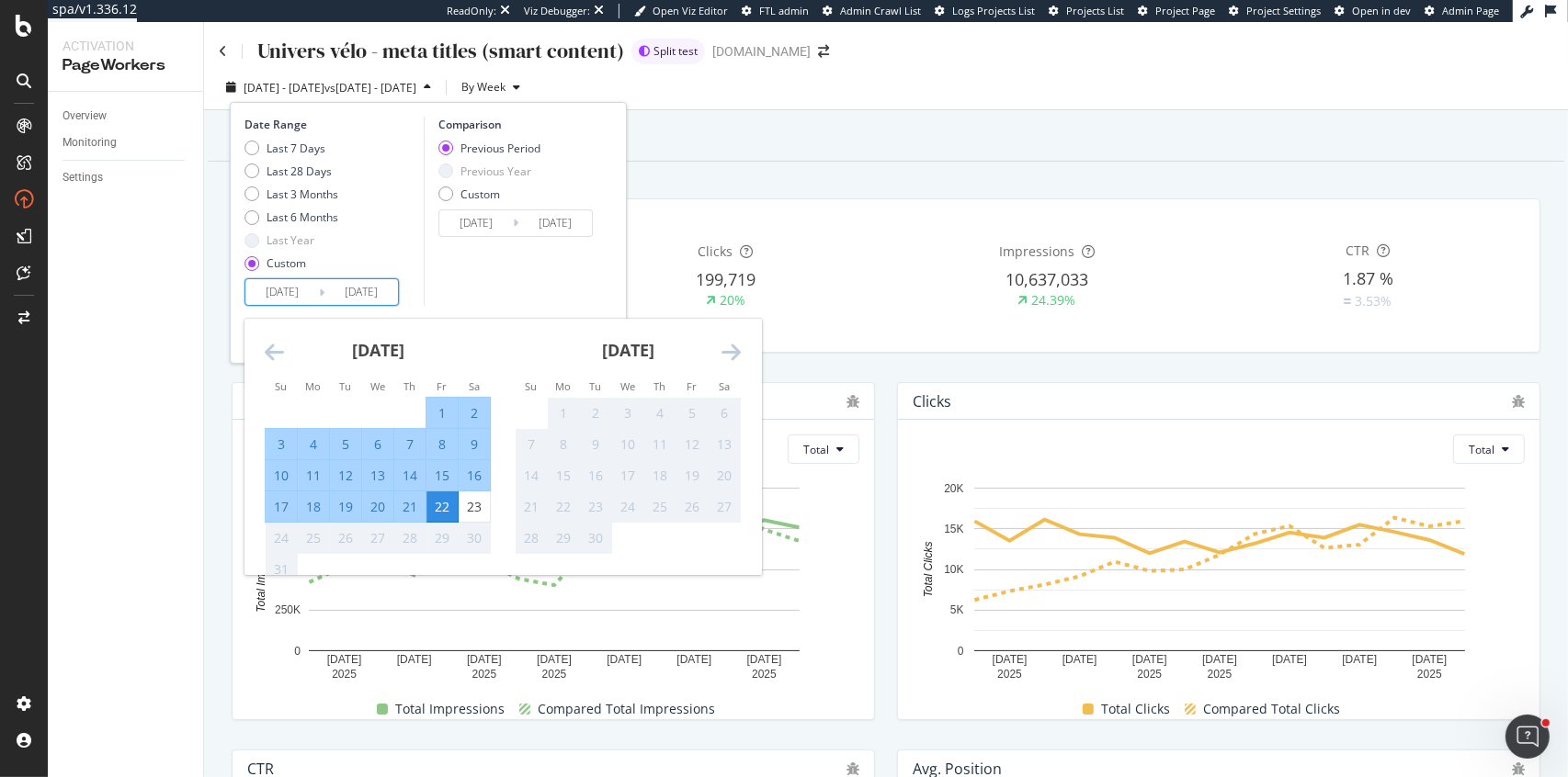
click at [535, 295] on div "Comparison Previous Period Previous Year Custom [DATE] Navigate forward to inte…" at bounding box center [511, 211] width 174 height 189
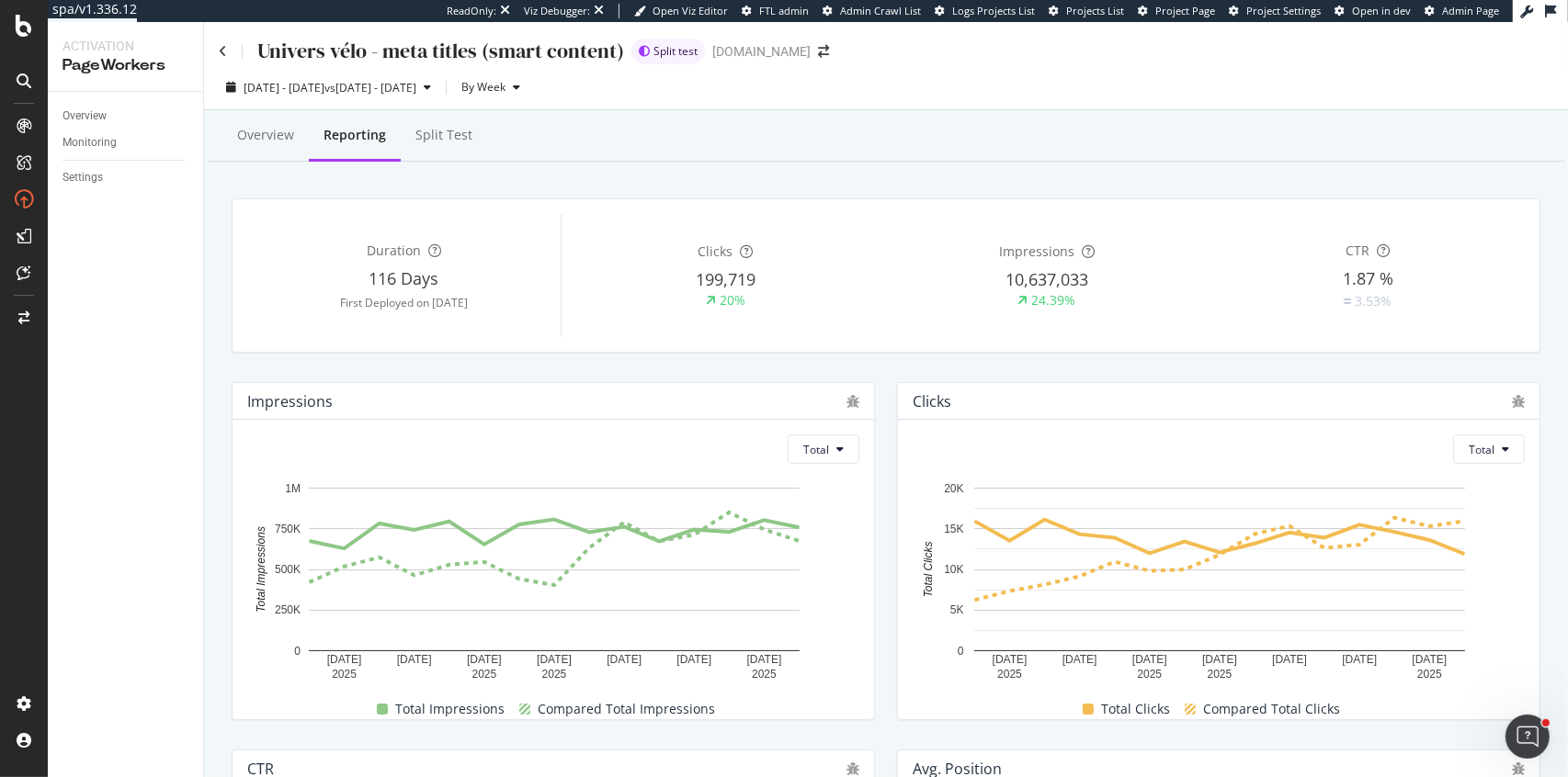
click at [657, 379] on div "Impressions Total [DATE] [DATE] [DATE] [DATE] [DATE] [DATE] [DATE] 0 250K 500K …" at bounding box center [553, 551] width 665 height 367
drag, startPoint x: 694, startPoint y: 281, endPoint x: 760, endPoint y: 281, distance: 66.0
click at [760, 281] on div "199,719" at bounding box center [727, 280] width 315 height 24
copy span "199,719"
click at [84, 118] on div "Overview" at bounding box center [84, 116] width 44 height 19
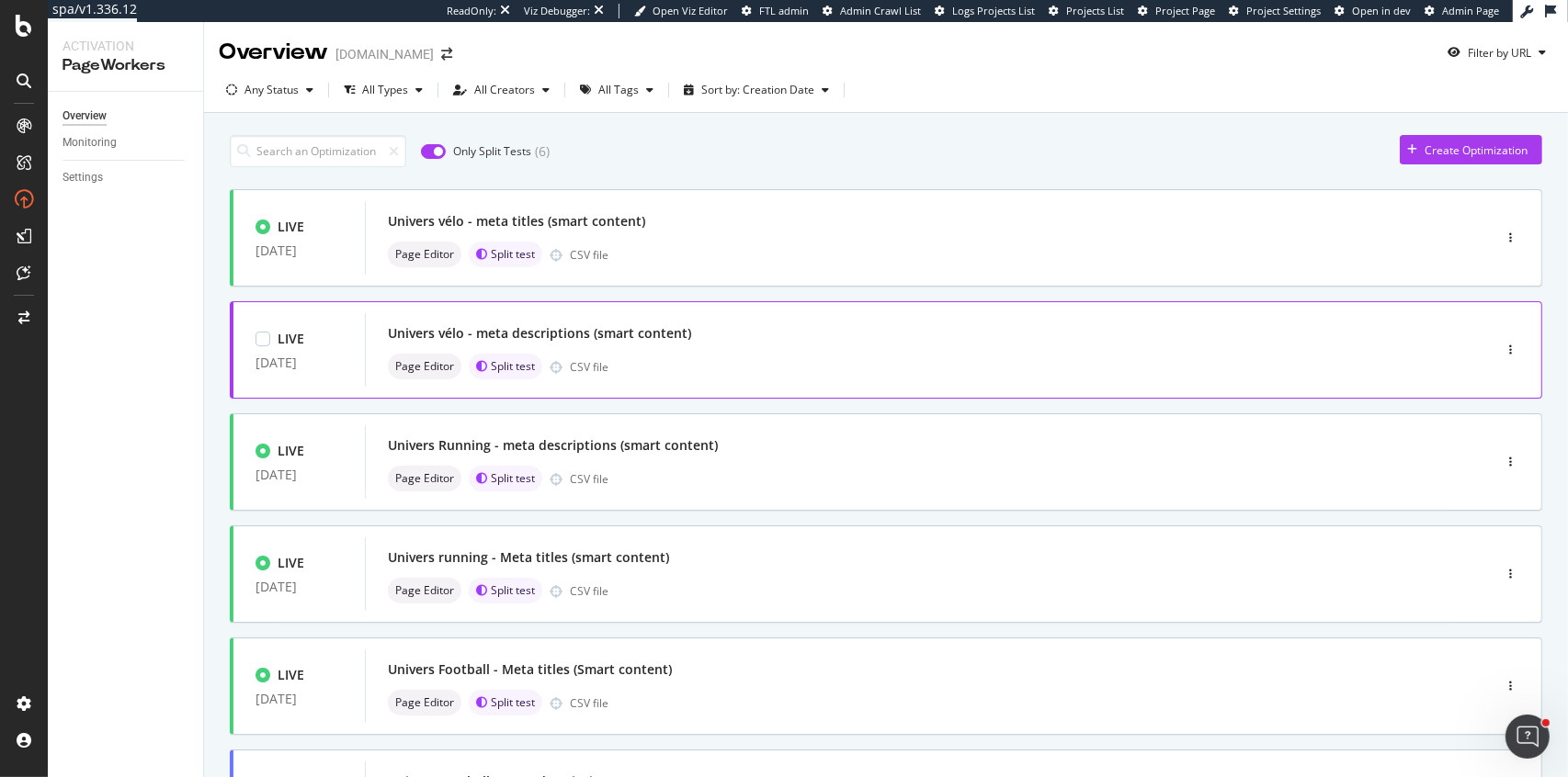
click at [688, 332] on div "Univers vélo - meta descriptions (smart content)" at bounding box center [901, 332] width 1026 height 25
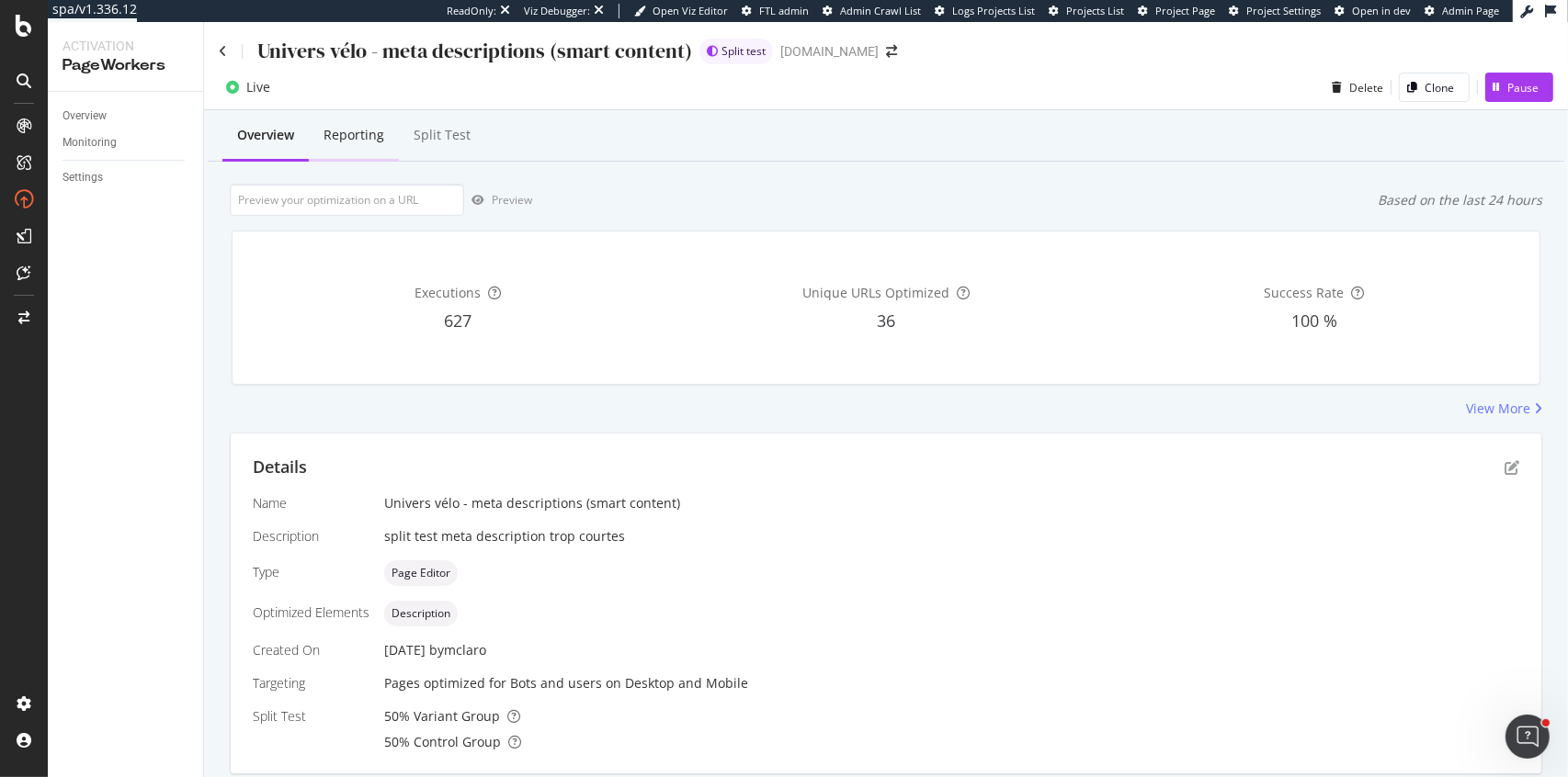
click at [355, 143] on div "Reporting" at bounding box center [353, 136] width 60 height 19
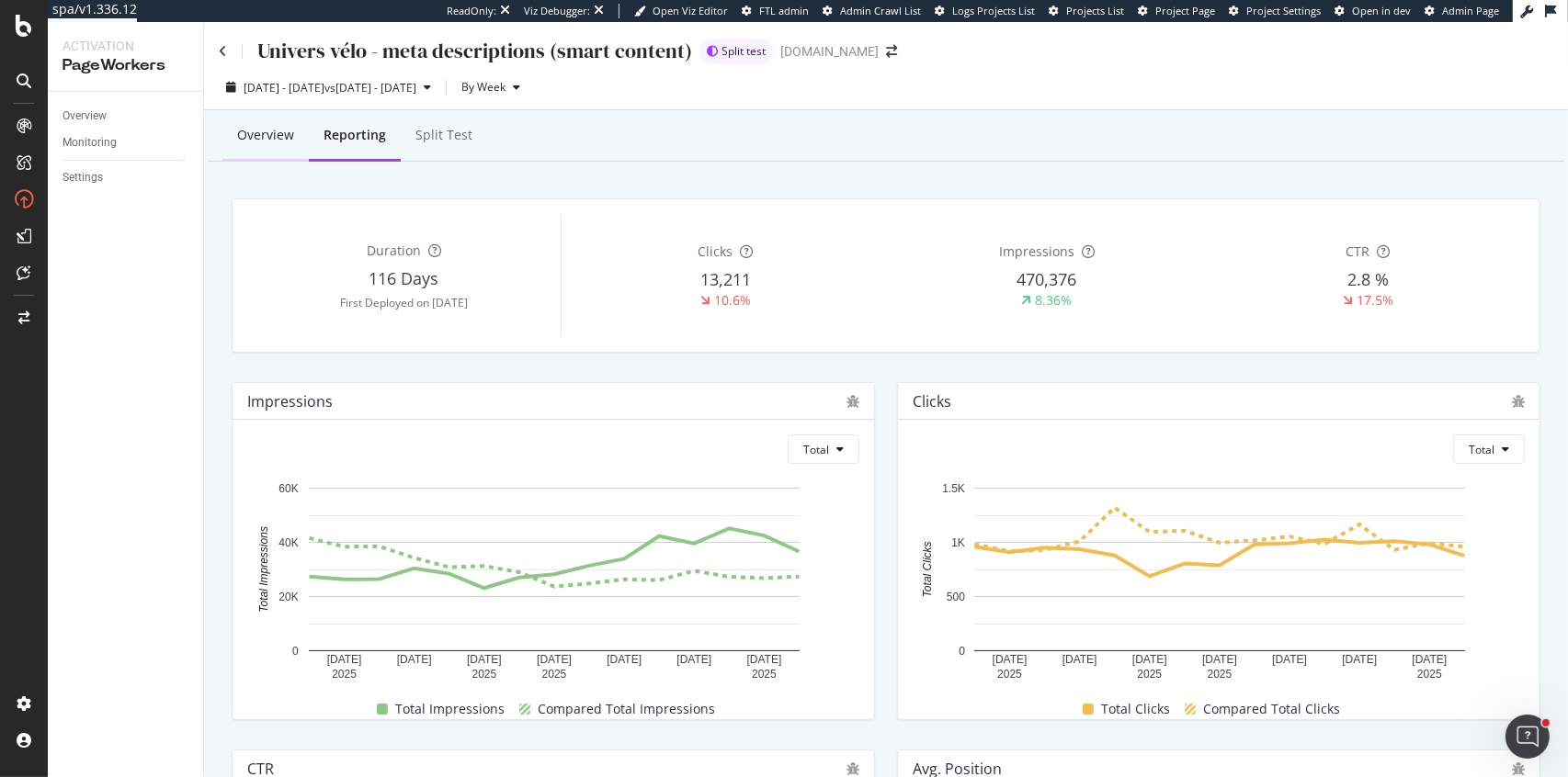
click at [259, 127] on div "Overview" at bounding box center [266, 136] width 57 height 19
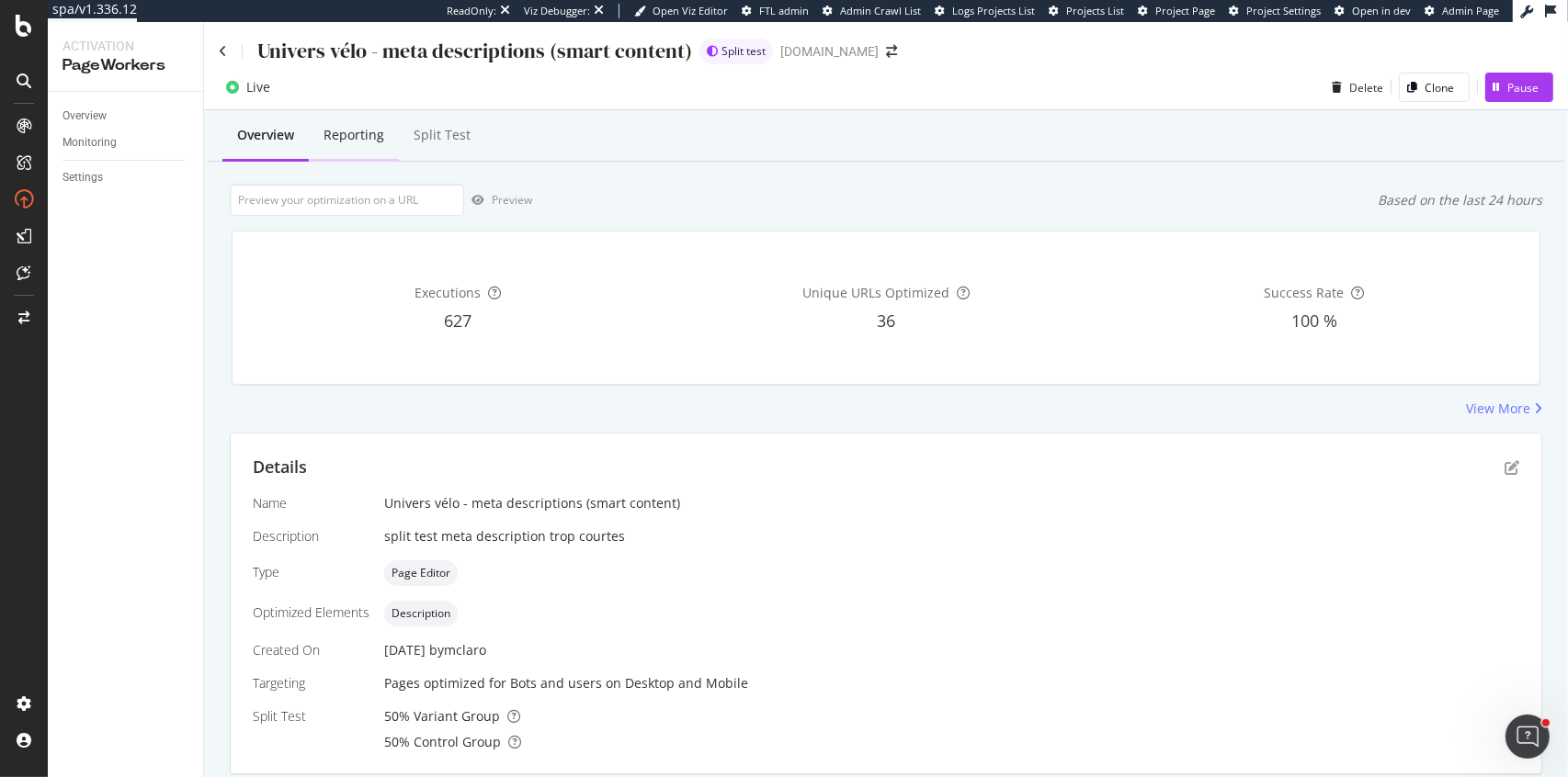
click at [341, 148] on div "Reporting" at bounding box center [354, 137] width 90 height 51
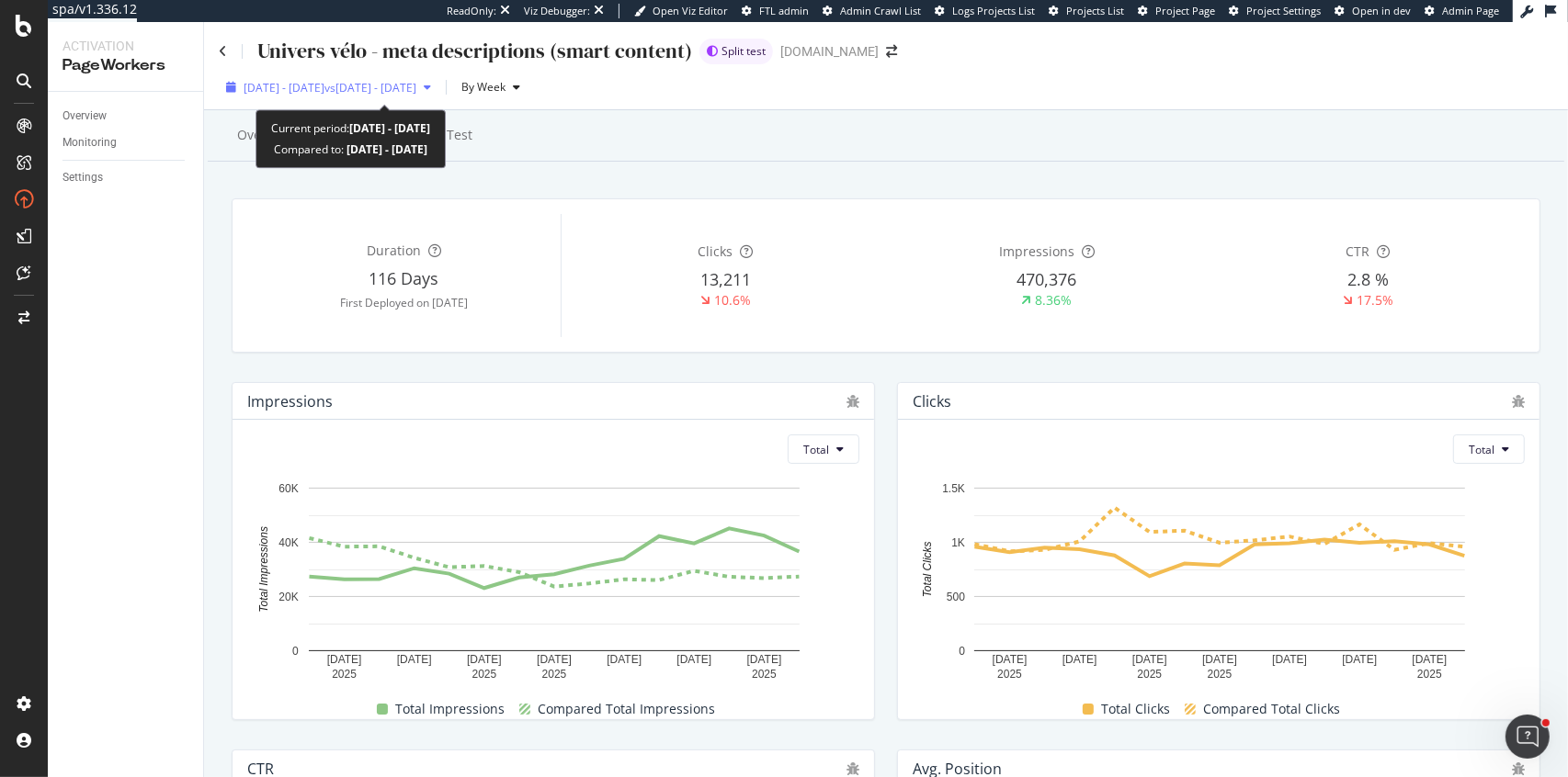
click at [324, 80] on span "[DATE] - [DATE]" at bounding box center [285, 88] width 81 height 16
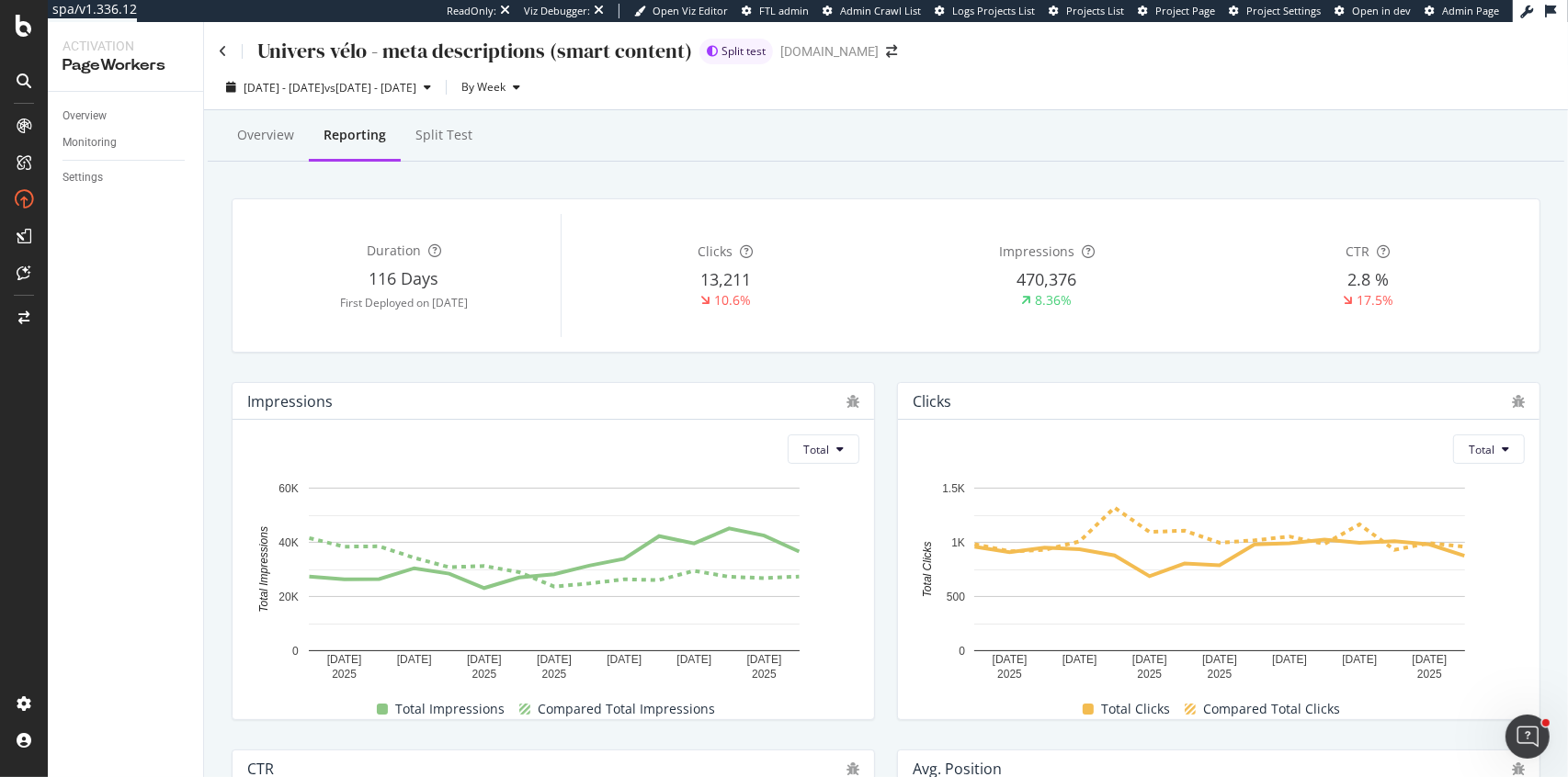
click at [800, 158] on div "Overview Reporting Split Test" at bounding box center [886, 137] width 1357 height 50
click at [286, 144] on div "Overview" at bounding box center [266, 137] width 87 height 51
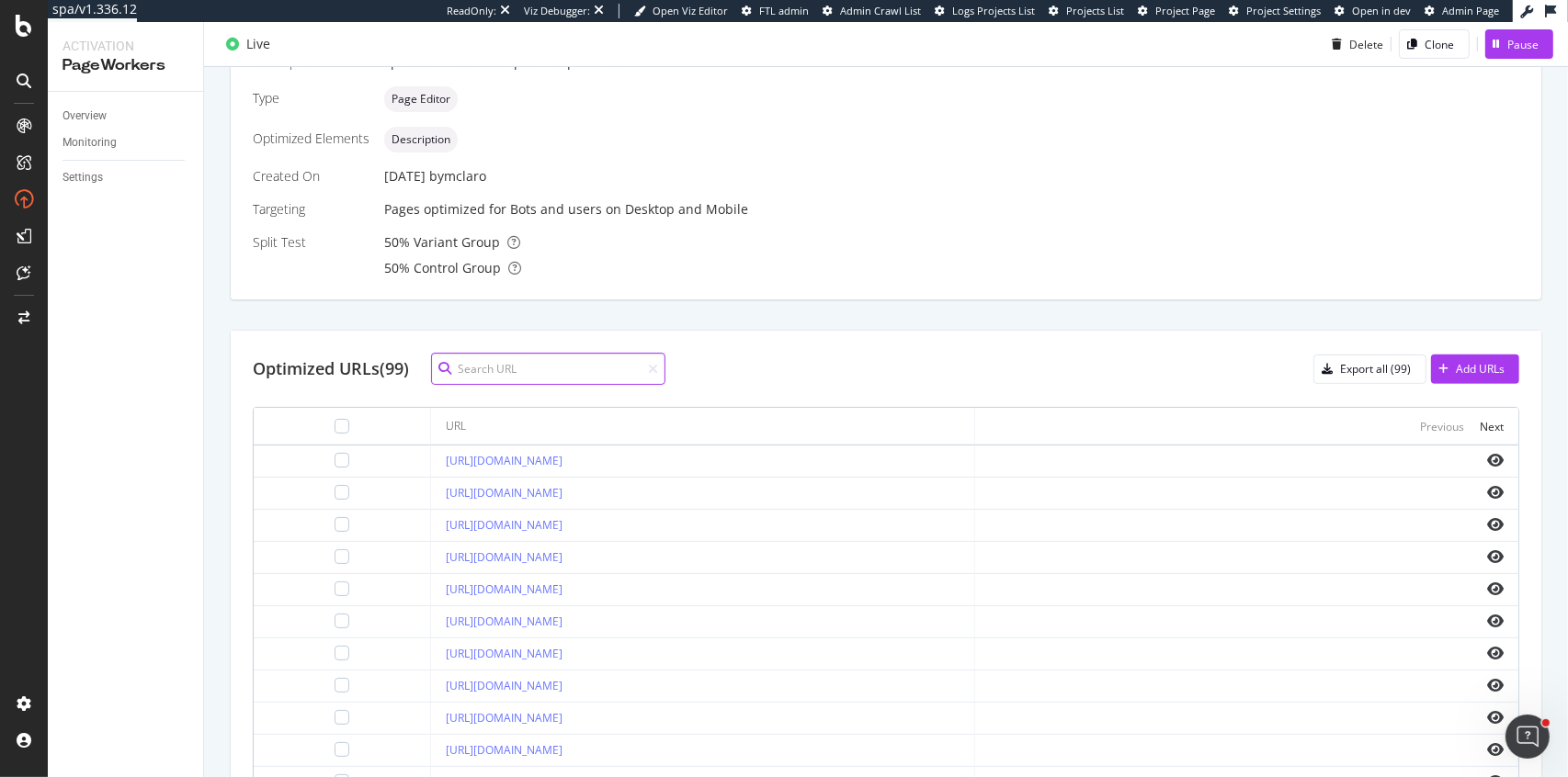
scroll to position [704, 0]
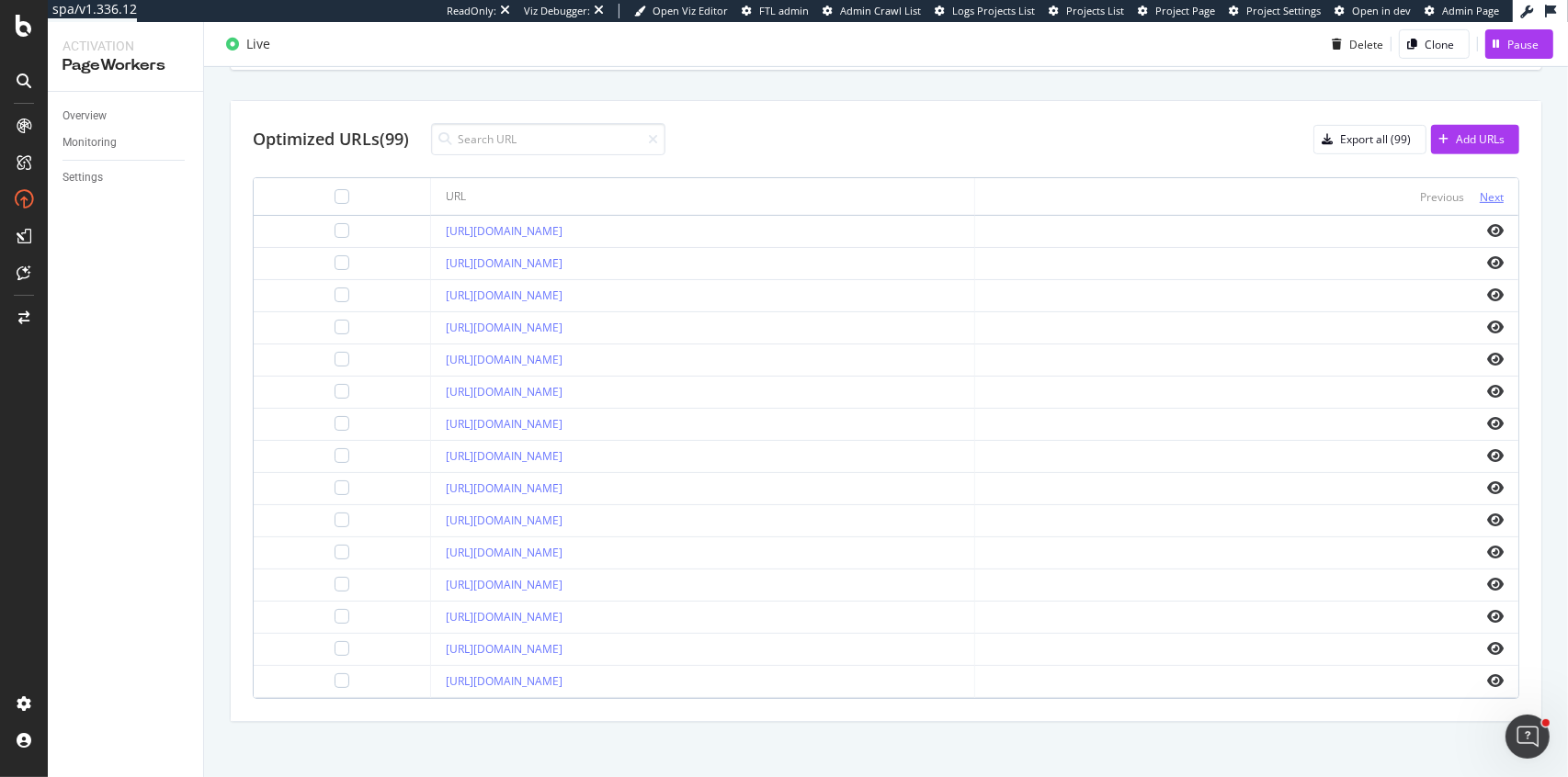
click at [1497, 197] on div "Next" at bounding box center [1492, 197] width 24 height 16
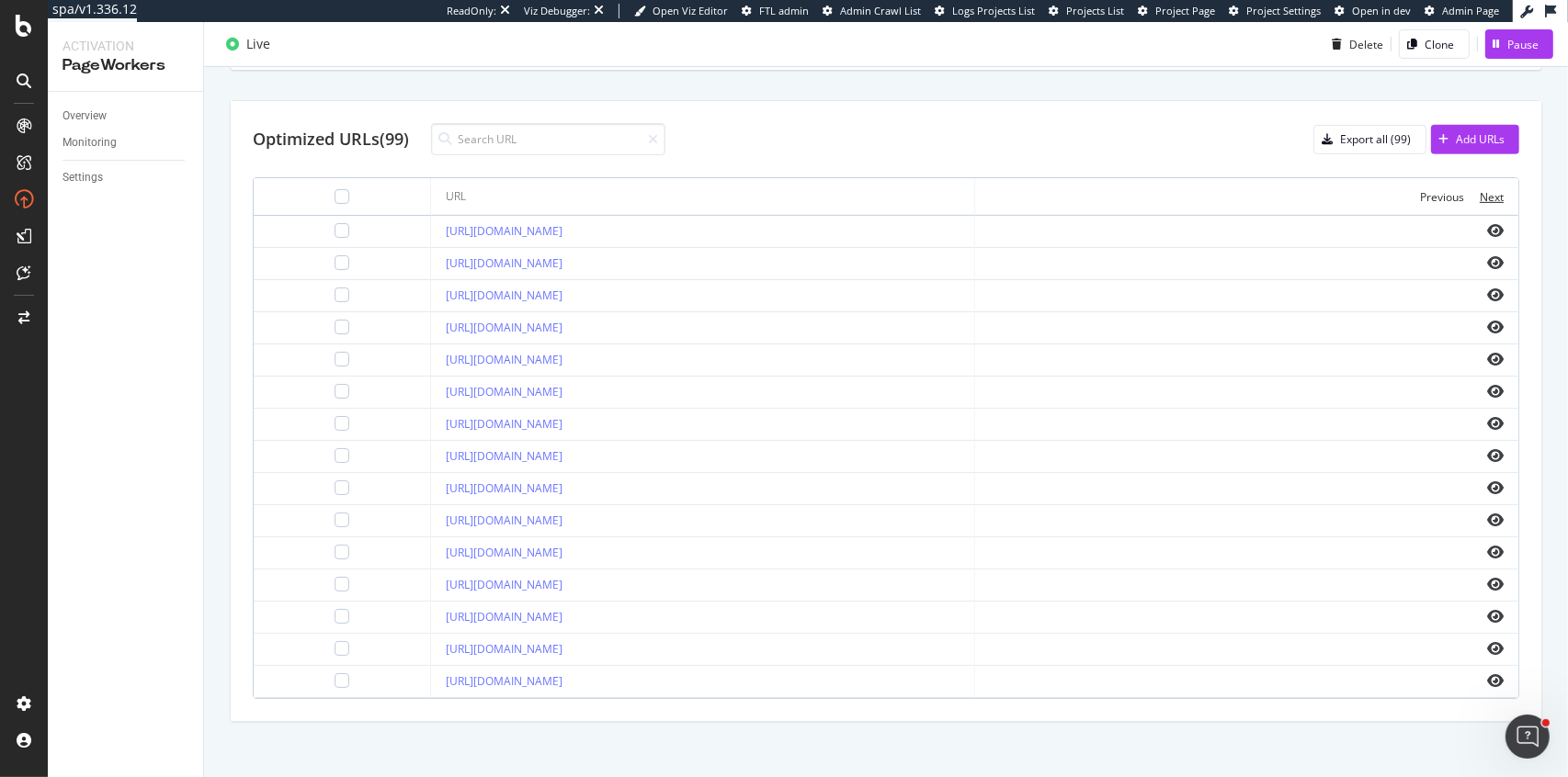
click at [1497, 197] on div "Next" at bounding box center [1492, 197] width 24 height 16
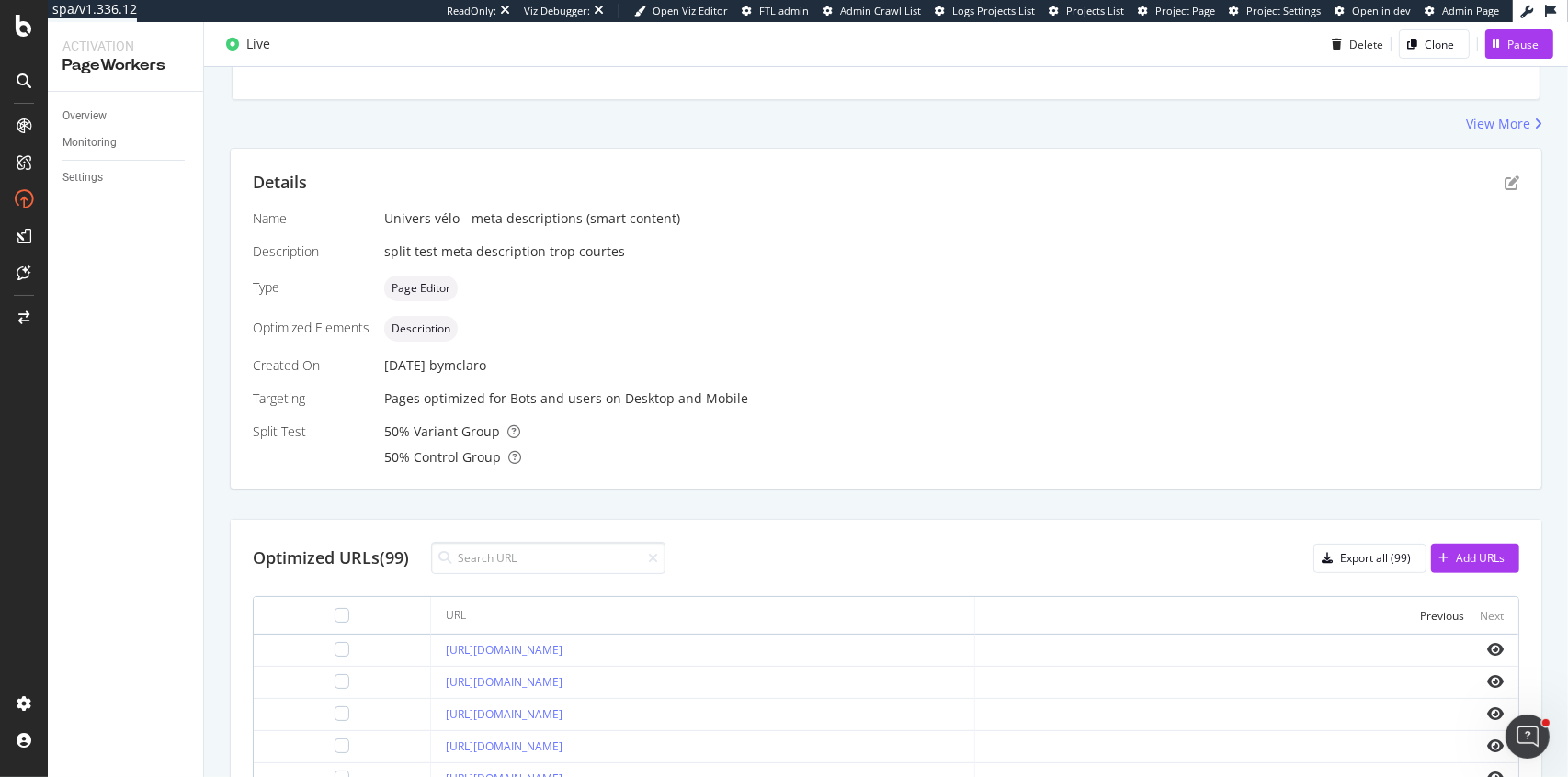
scroll to position [0, 0]
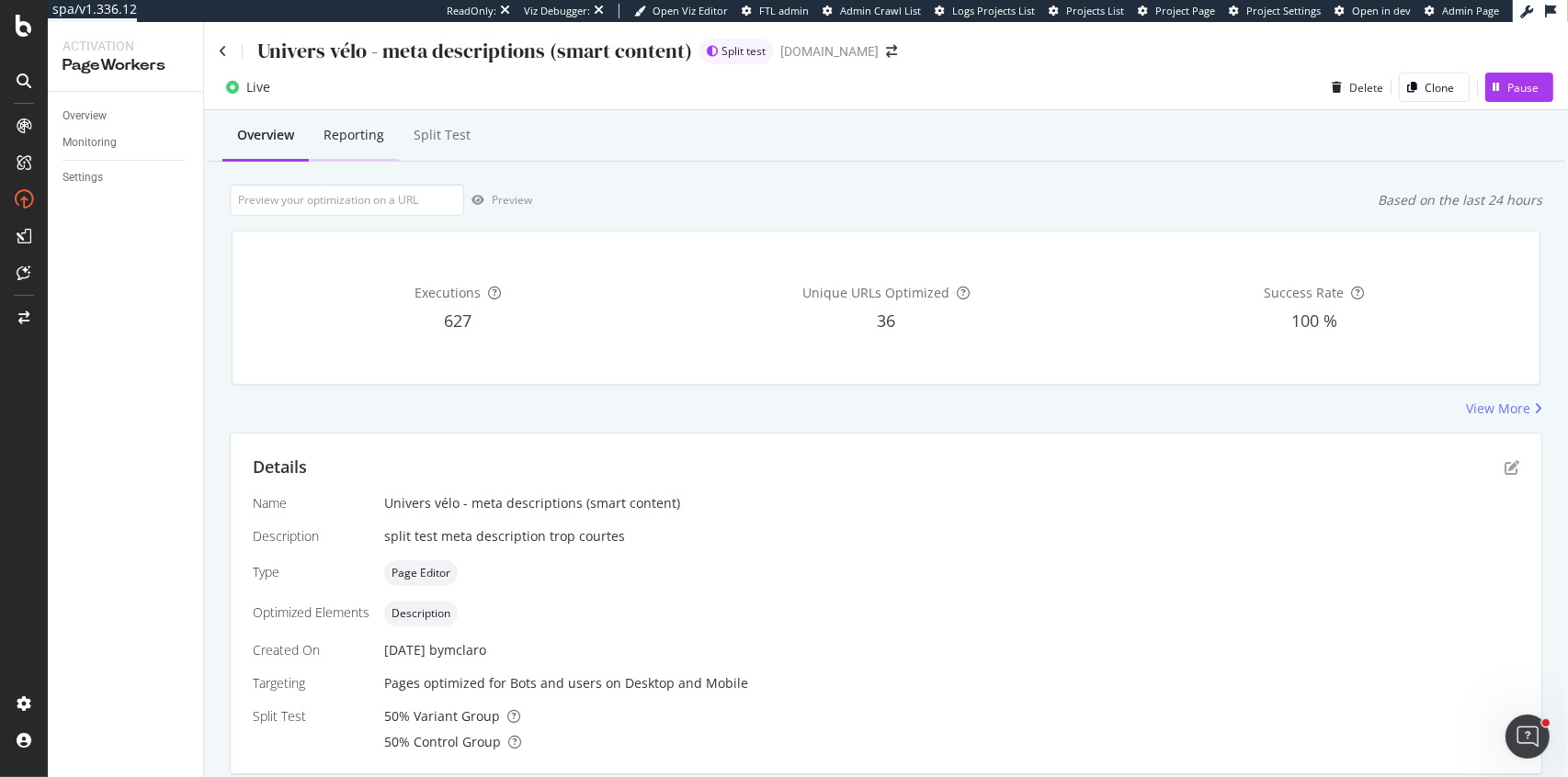
click at [358, 133] on div "Reporting" at bounding box center [353, 136] width 60 height 19
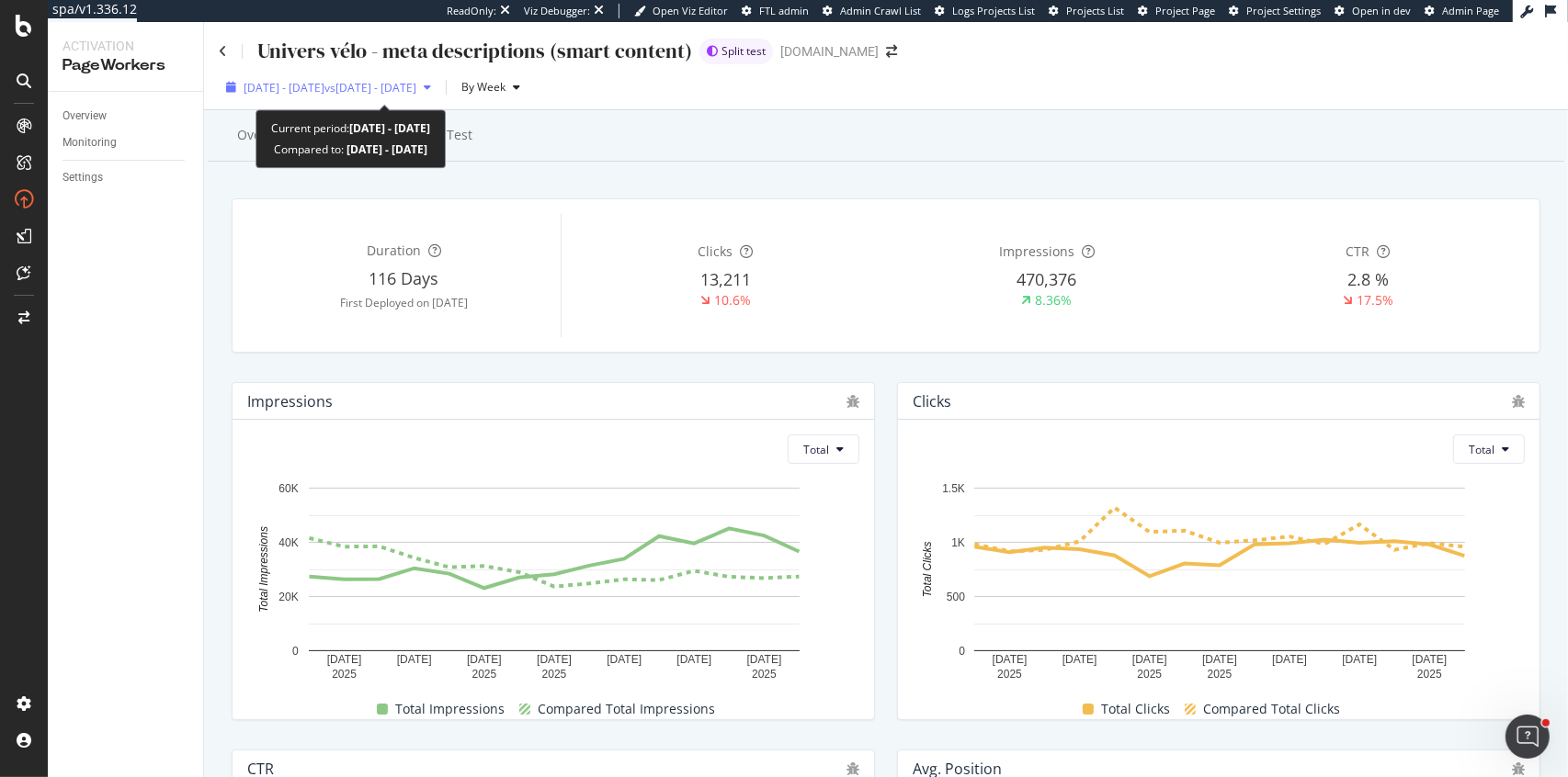
click at [311, 91] on span "[DATE] - [DATE]" at bounding box center [285, 88] width 81 height 16
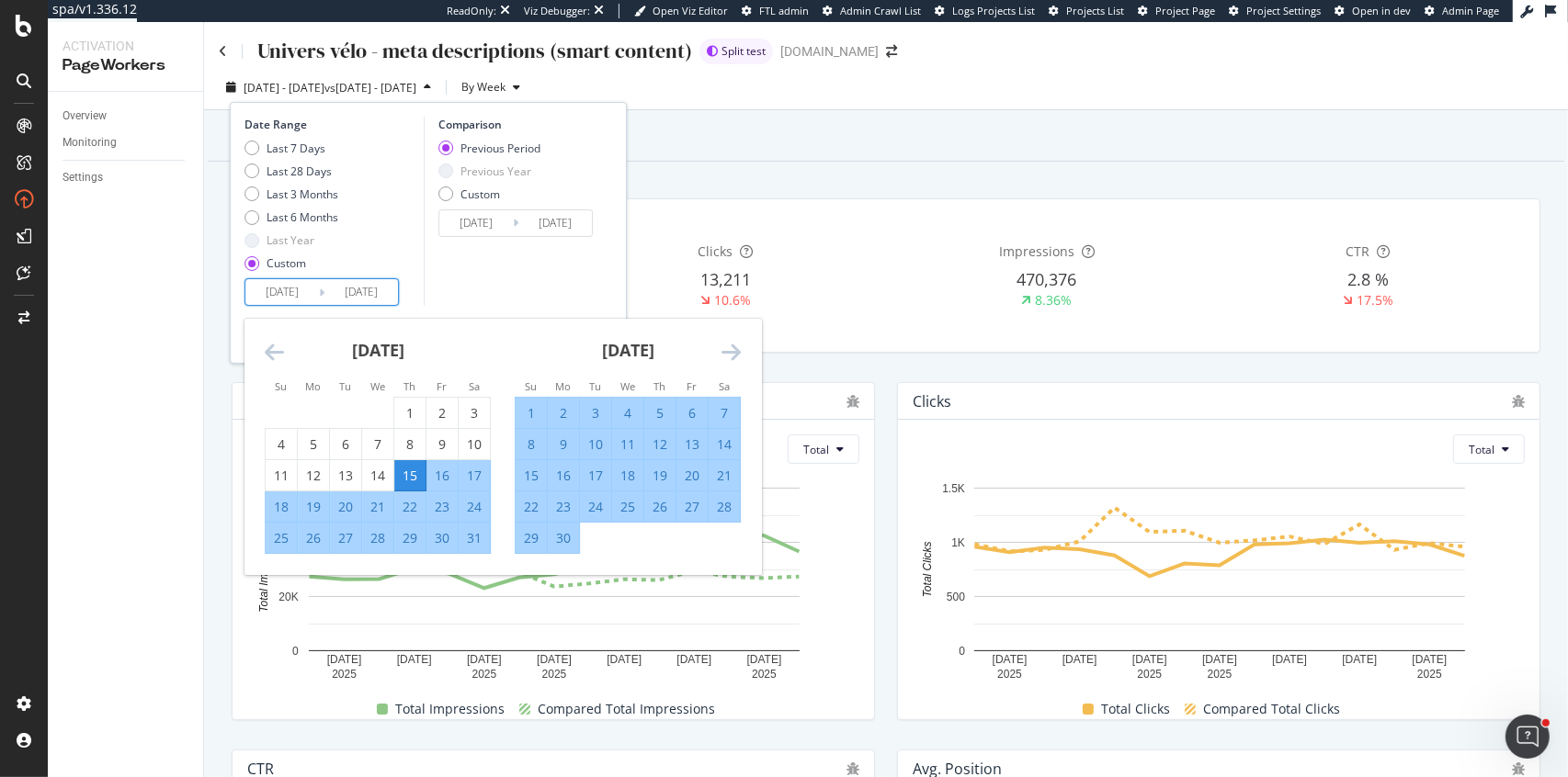
click at [277, 296] on input "[DATE]" at bounding box center [282, 292] width 74 height 25
click at [440, 412] on div "2" at bounding box center [442, 413] width 31 height 19
type input "[DATE]"
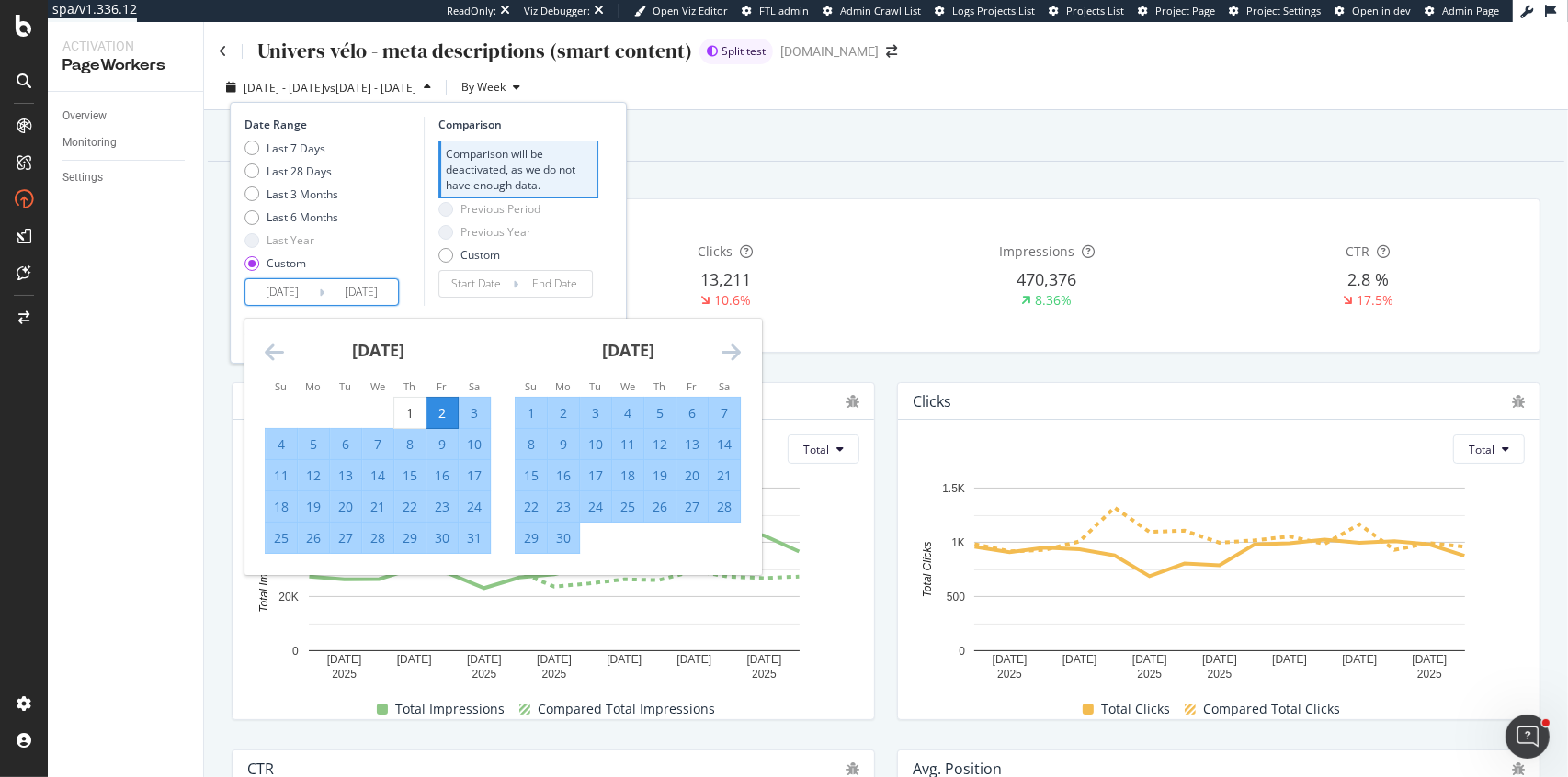
click at [288, 284] on input "[DATE]" at bounding box center [282, 292] width 74 height 25
click at [411, 467] on div "15" at bounding box center [409, 477] width 31 height 19
type input "[DATE]"
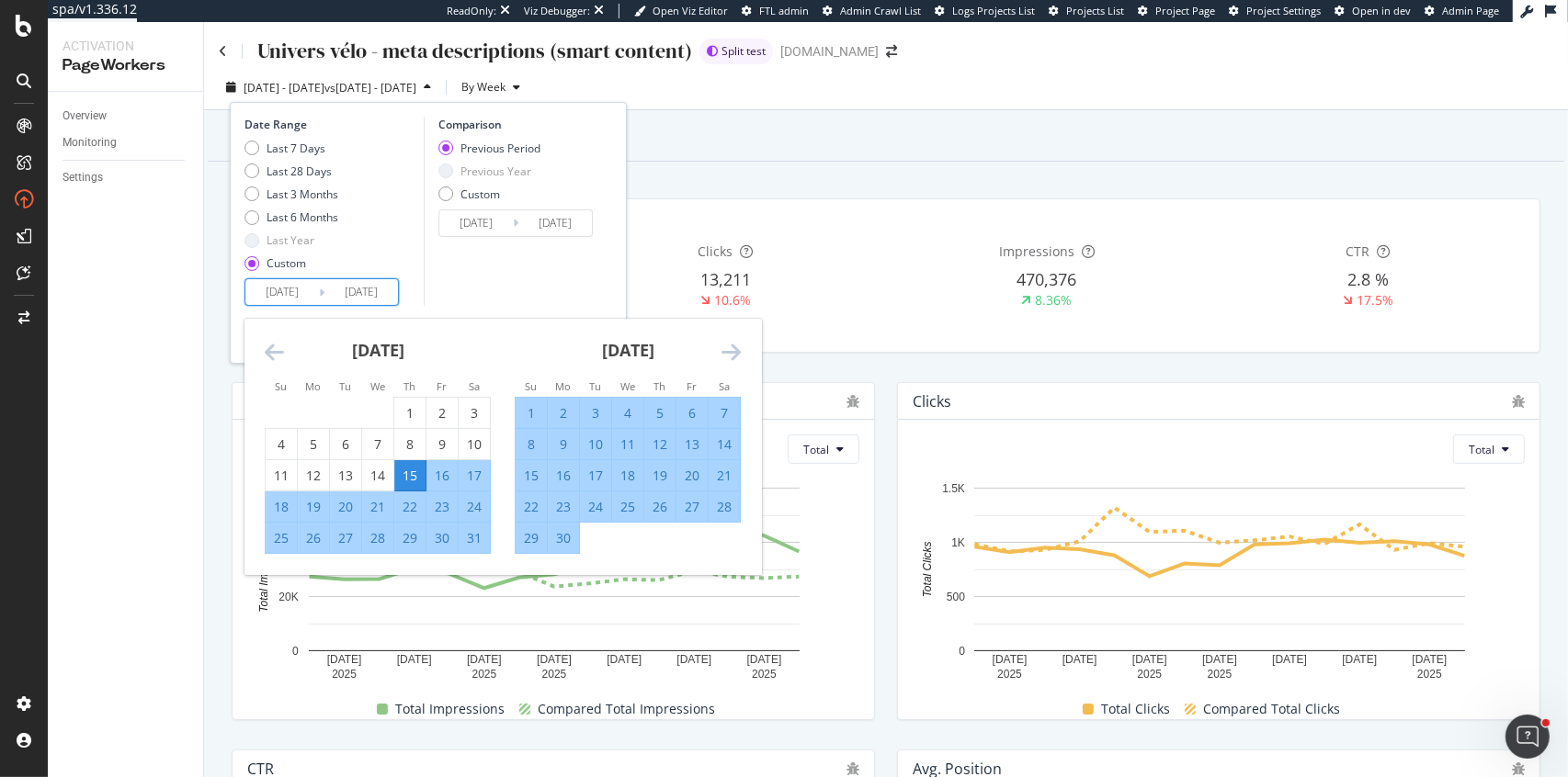
click at [495, 279] on div "Comparison Previous Period Previous Year Custom [DATE] Navigate forward to inte…" at bounding box center [511, 211] width 174 height 189
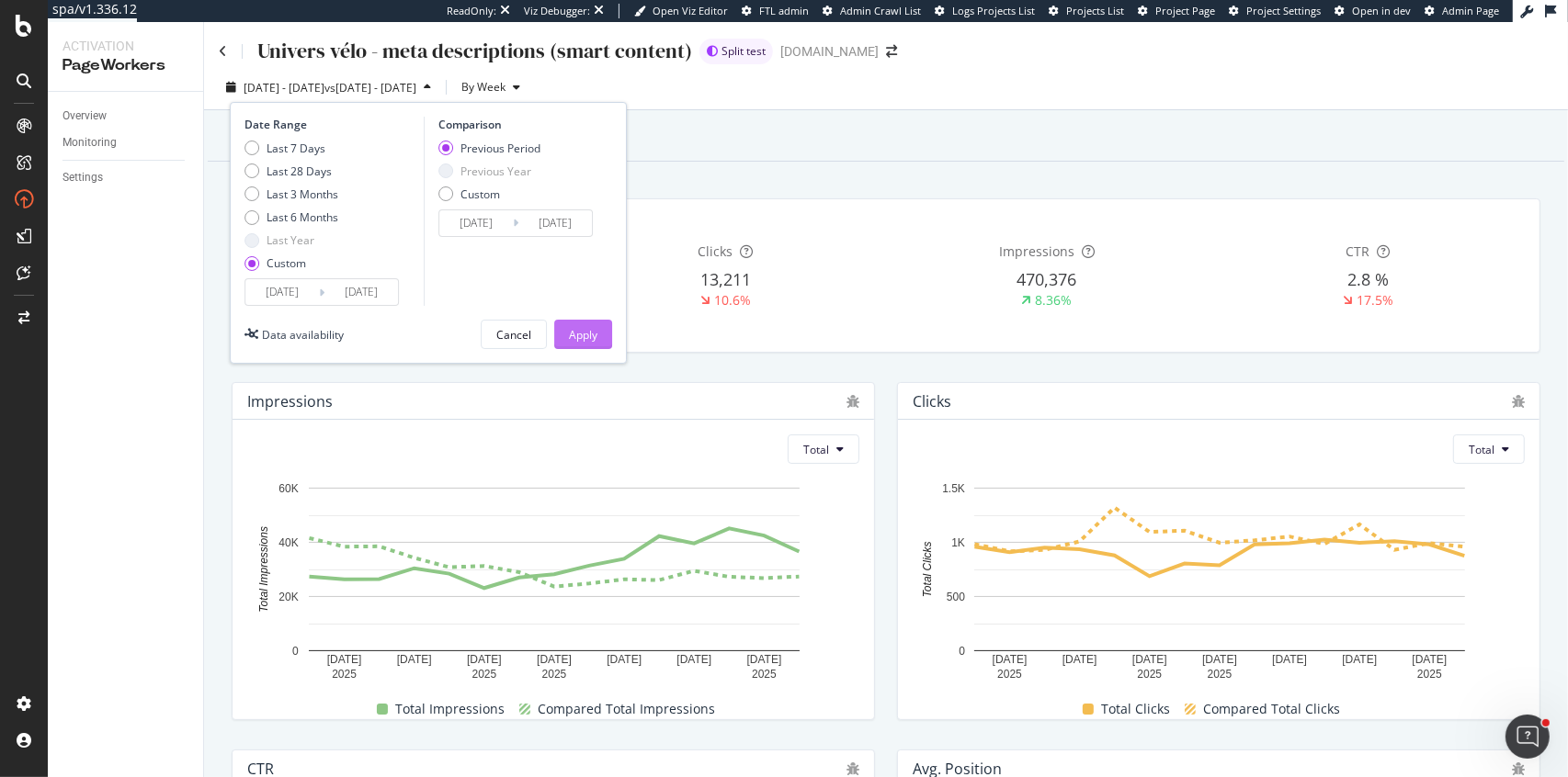
click at [581, 334] on div "Apply" at bounding box center [583, 334] width 28 height 16
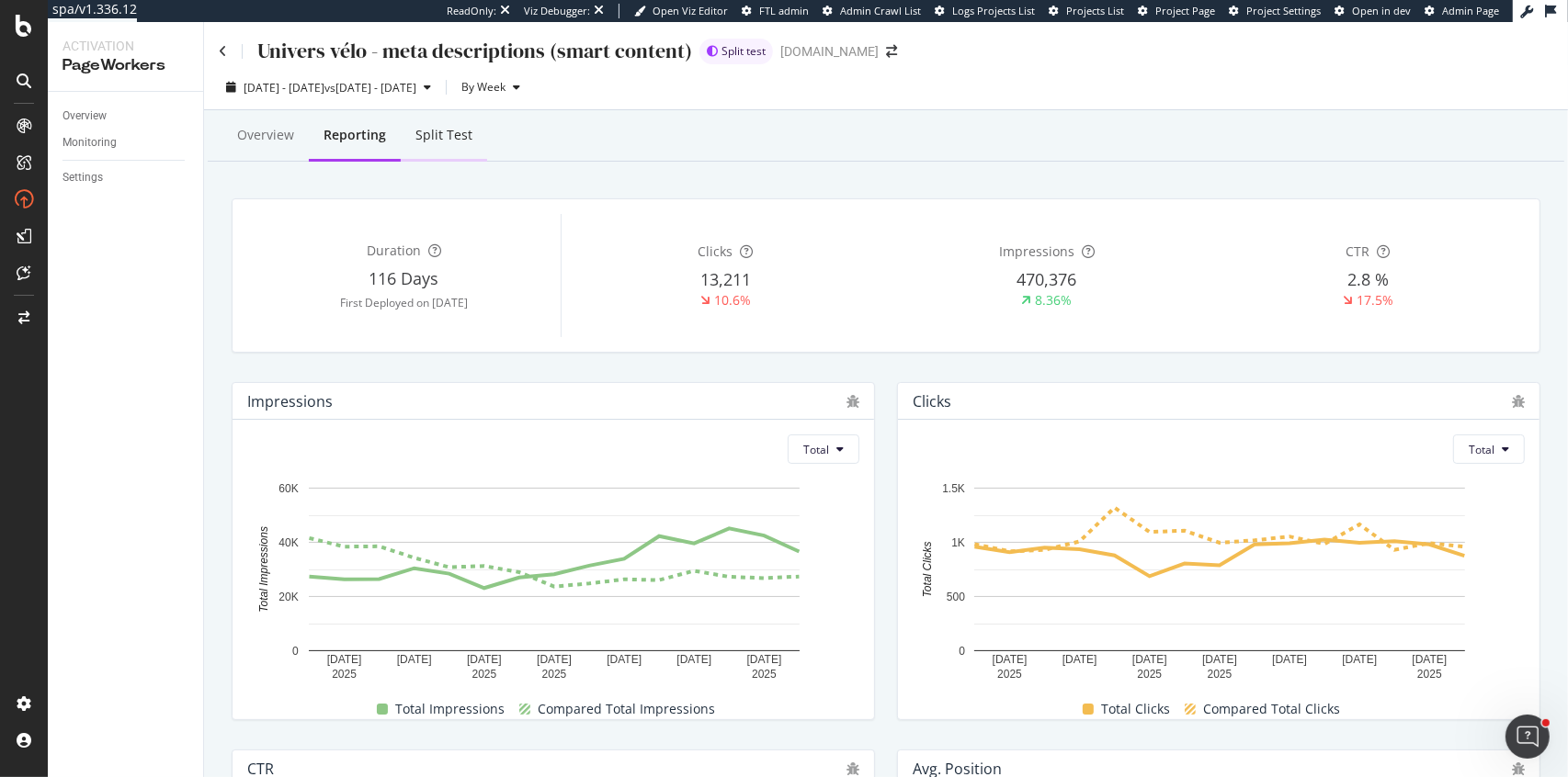
click at [441, 145] on div "Split Test" at bounding box center [444, 137] width 87 height 51
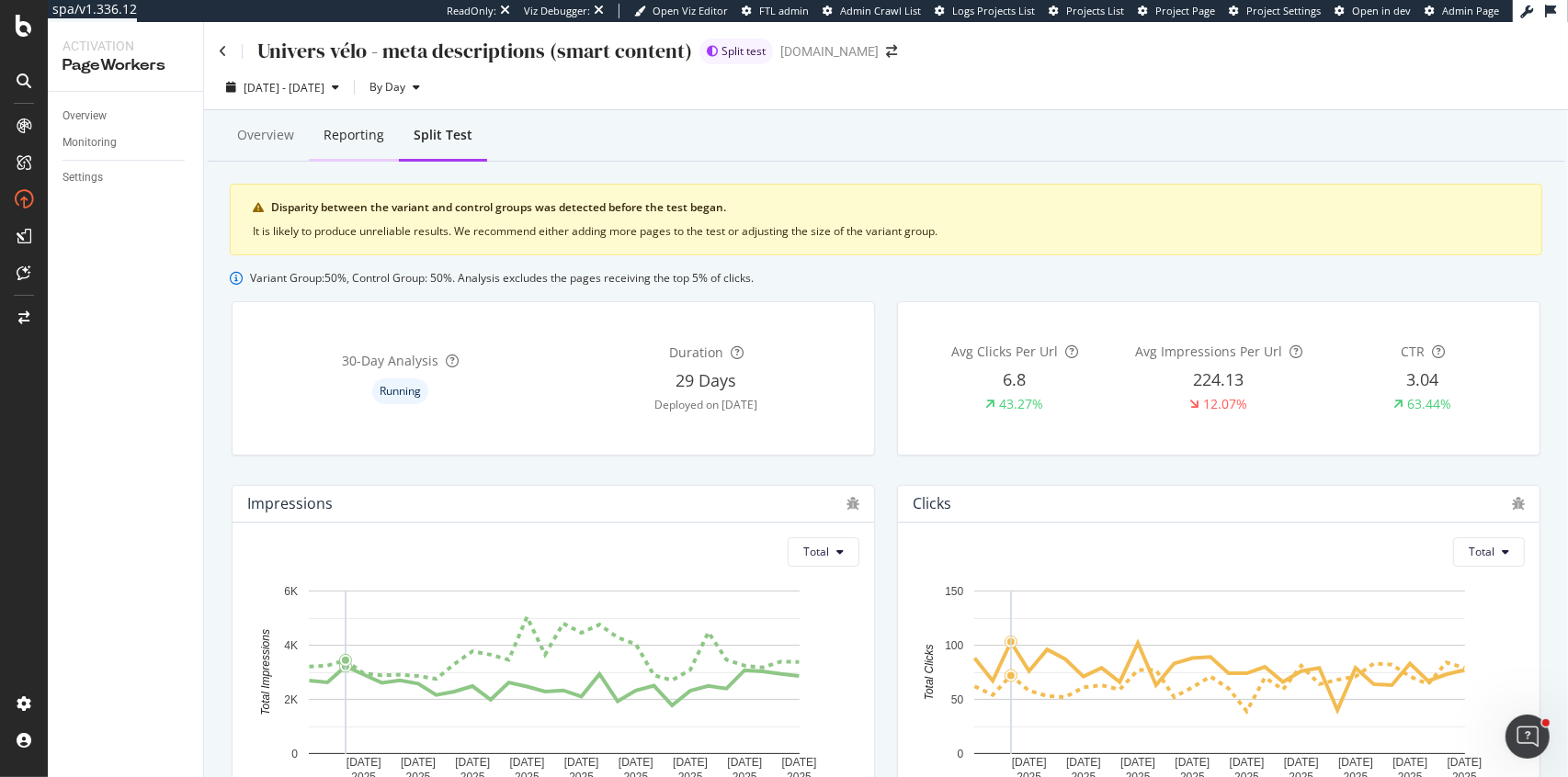
click at [336, 138] on div "Reporting" at bounding box center [353, 136] width 60 height 19
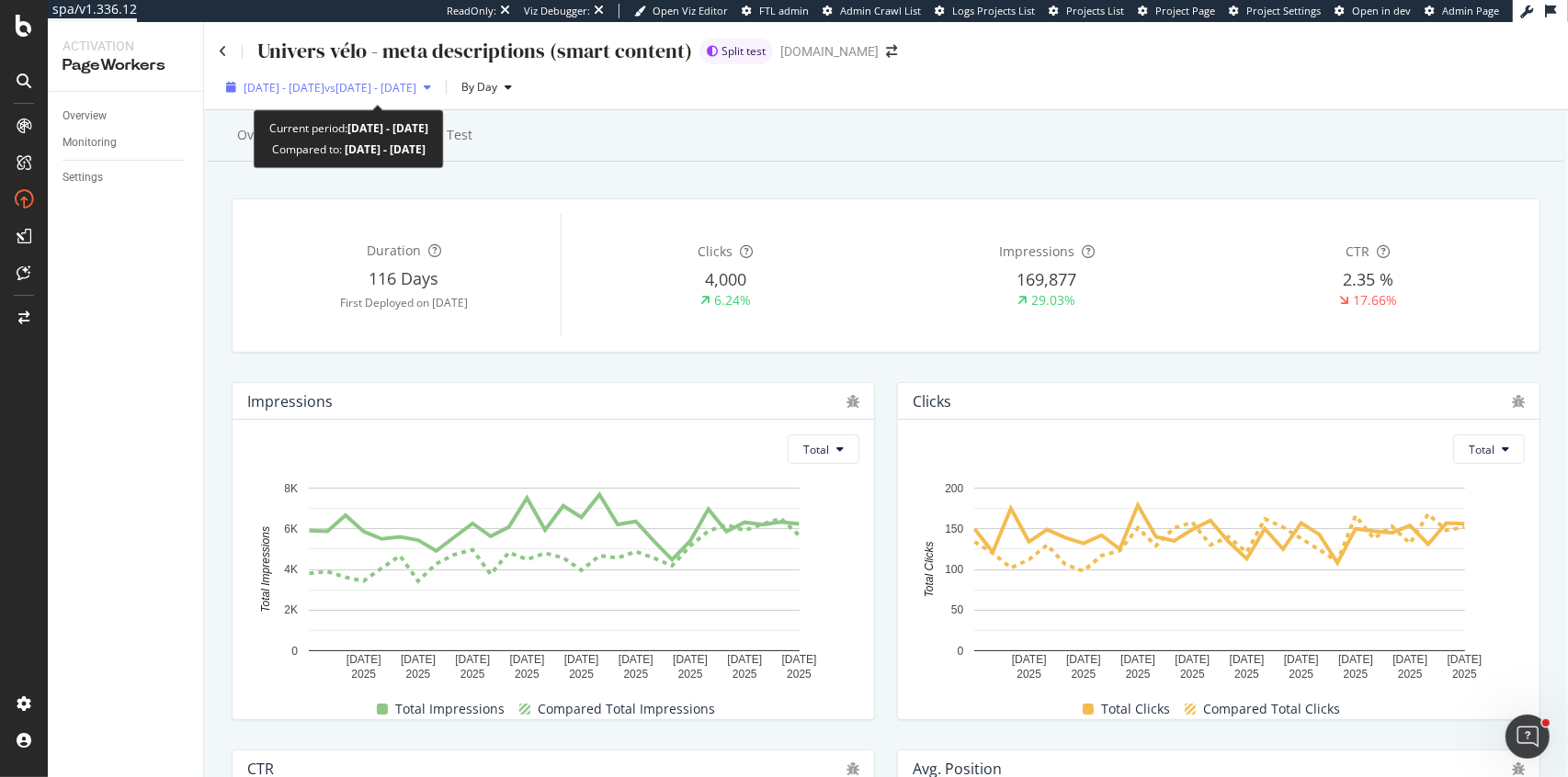
click at [404, 82] on span "vs [DATE] - [DATE]" at bounding box center [370, 88] width 92 height 16
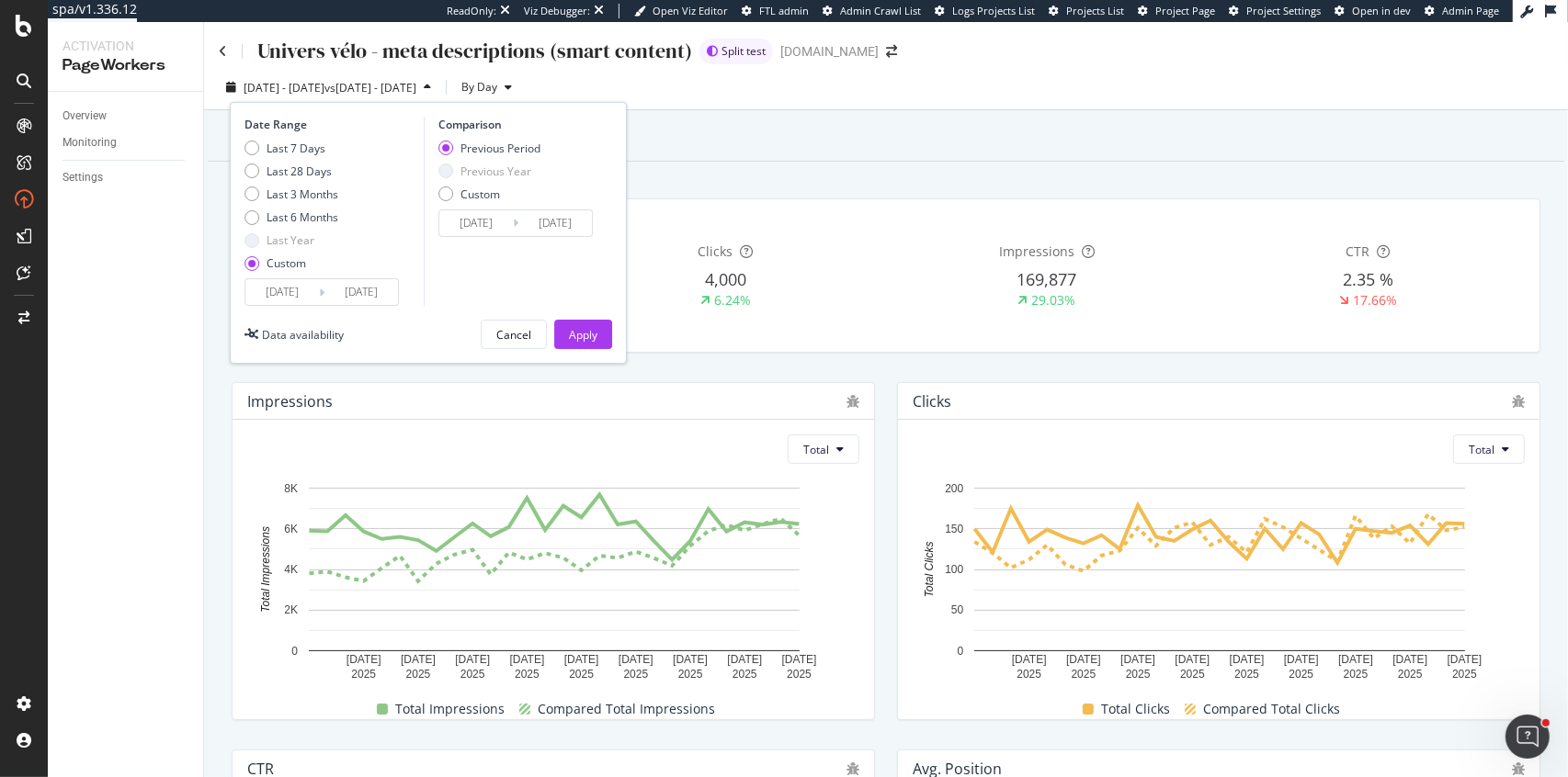
click at [288, 295] on input "[DATE]" at bounding box center [282, 292] width 74 height 25
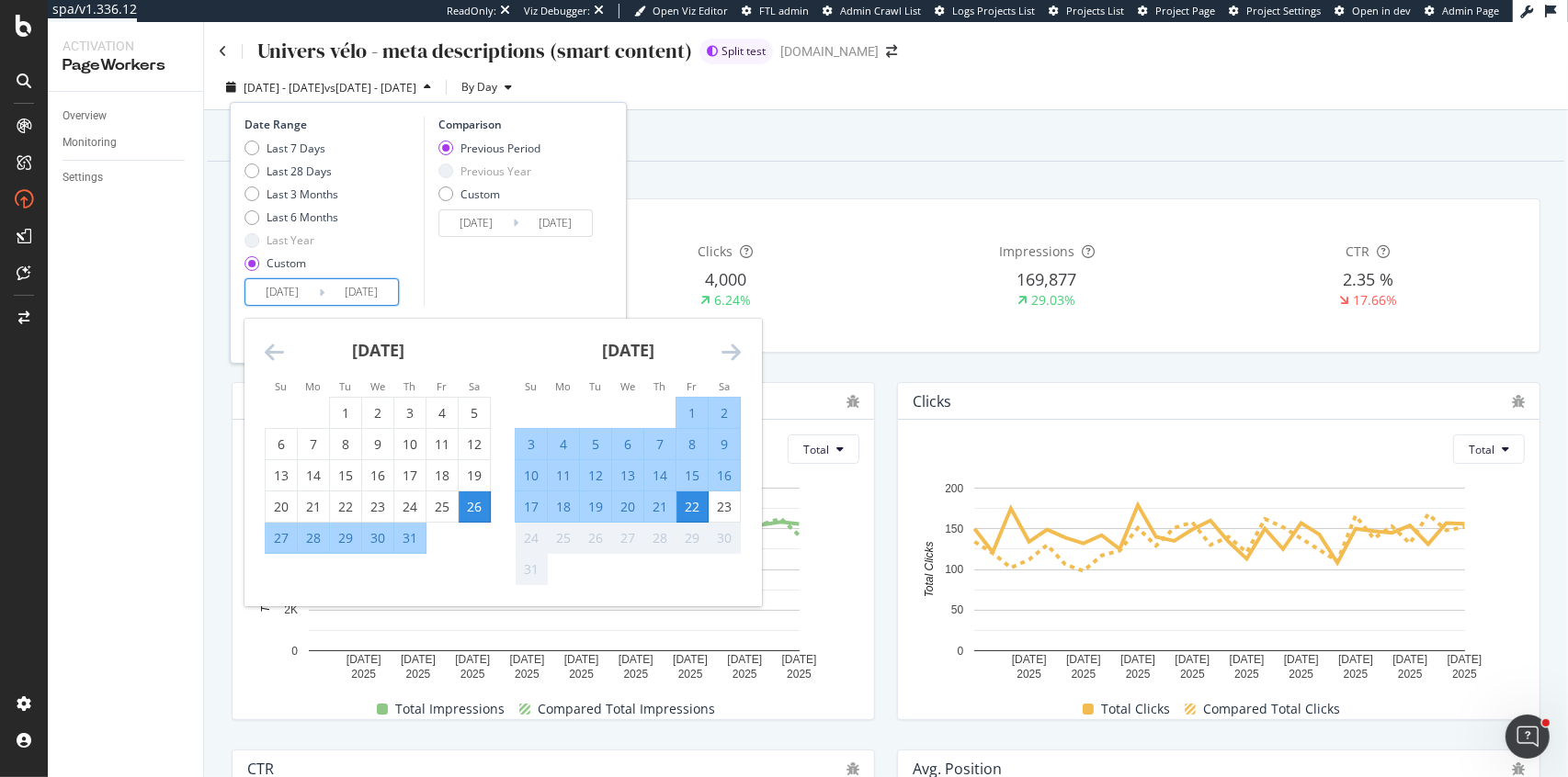
click at [271, 350] on icon "Move backward to switch to the previous month." at bounding box center [274, 351] width 19 height 22
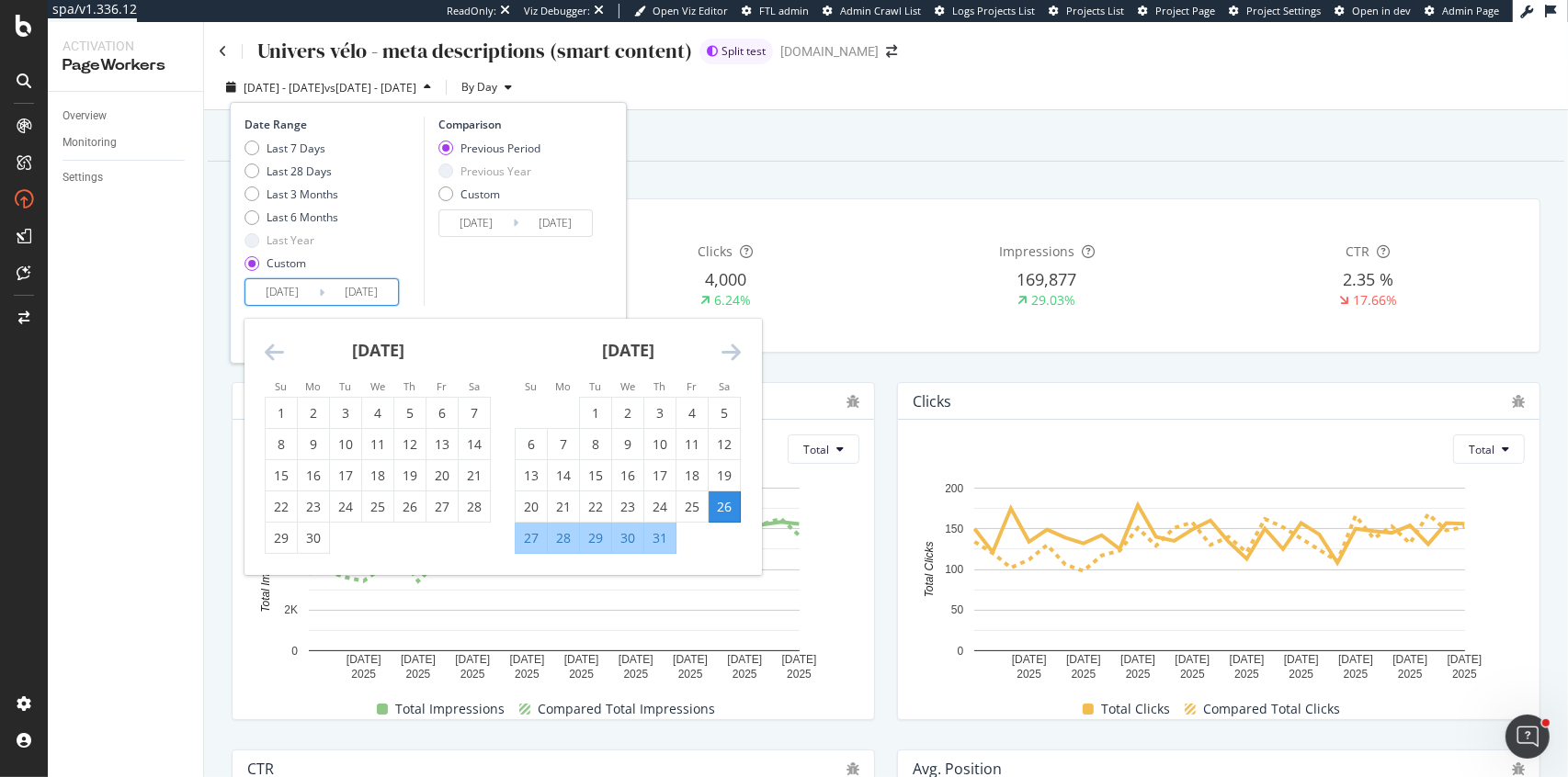
click at [271, 350] on icon "Move backward to switch to the previous month." at bounding box center [274, 351] width 19 height 22
click at [406, 471] on div "15" at bounding box center [409, 477] width 31 height 19
type input "[DATE]"
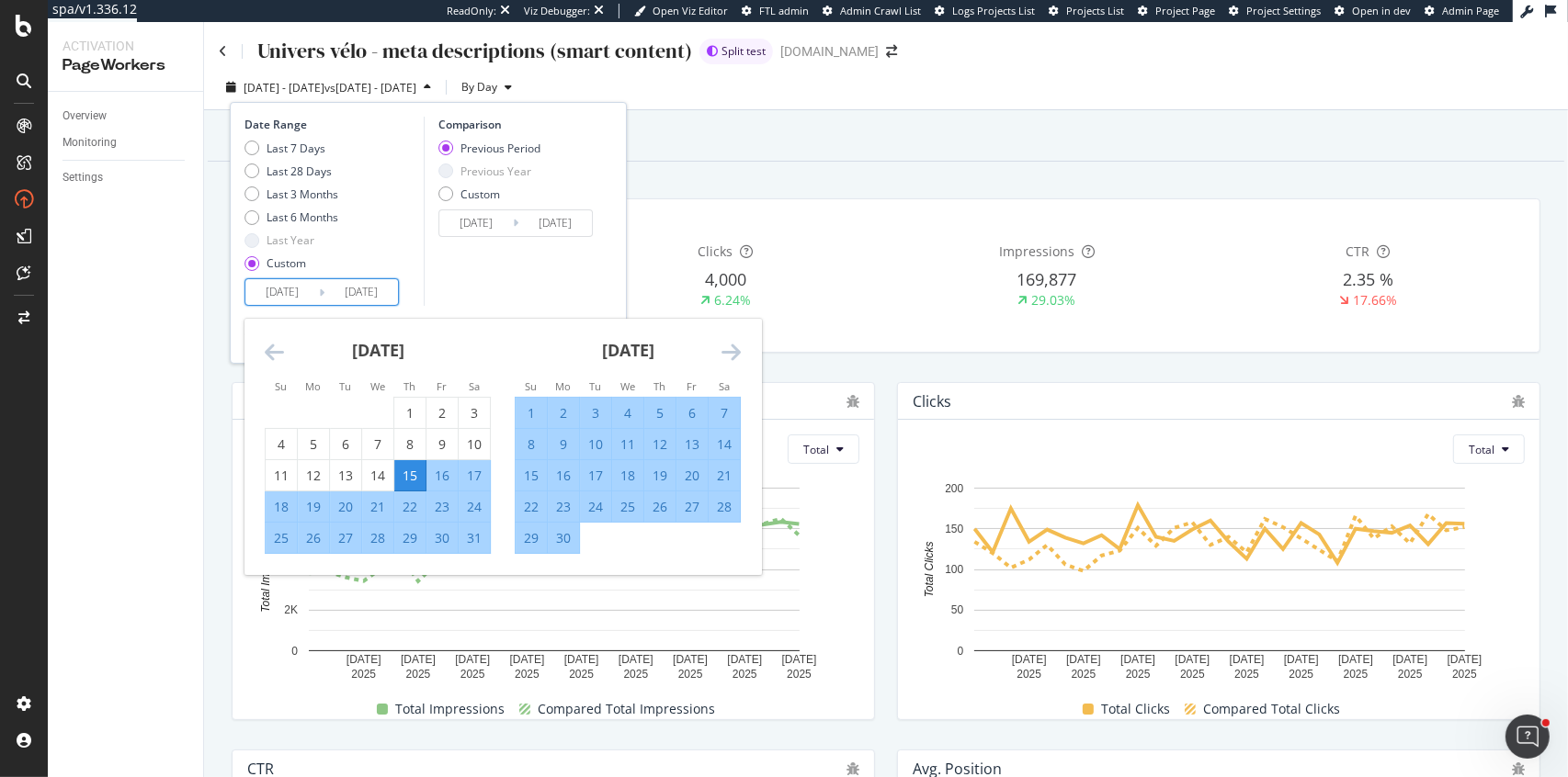
click at [531, 268] on div "Comparison Previous Period Previous Year Custom [DATE] Navigate forward to inte…" at bounding box center [511, 211] width 174 height 189
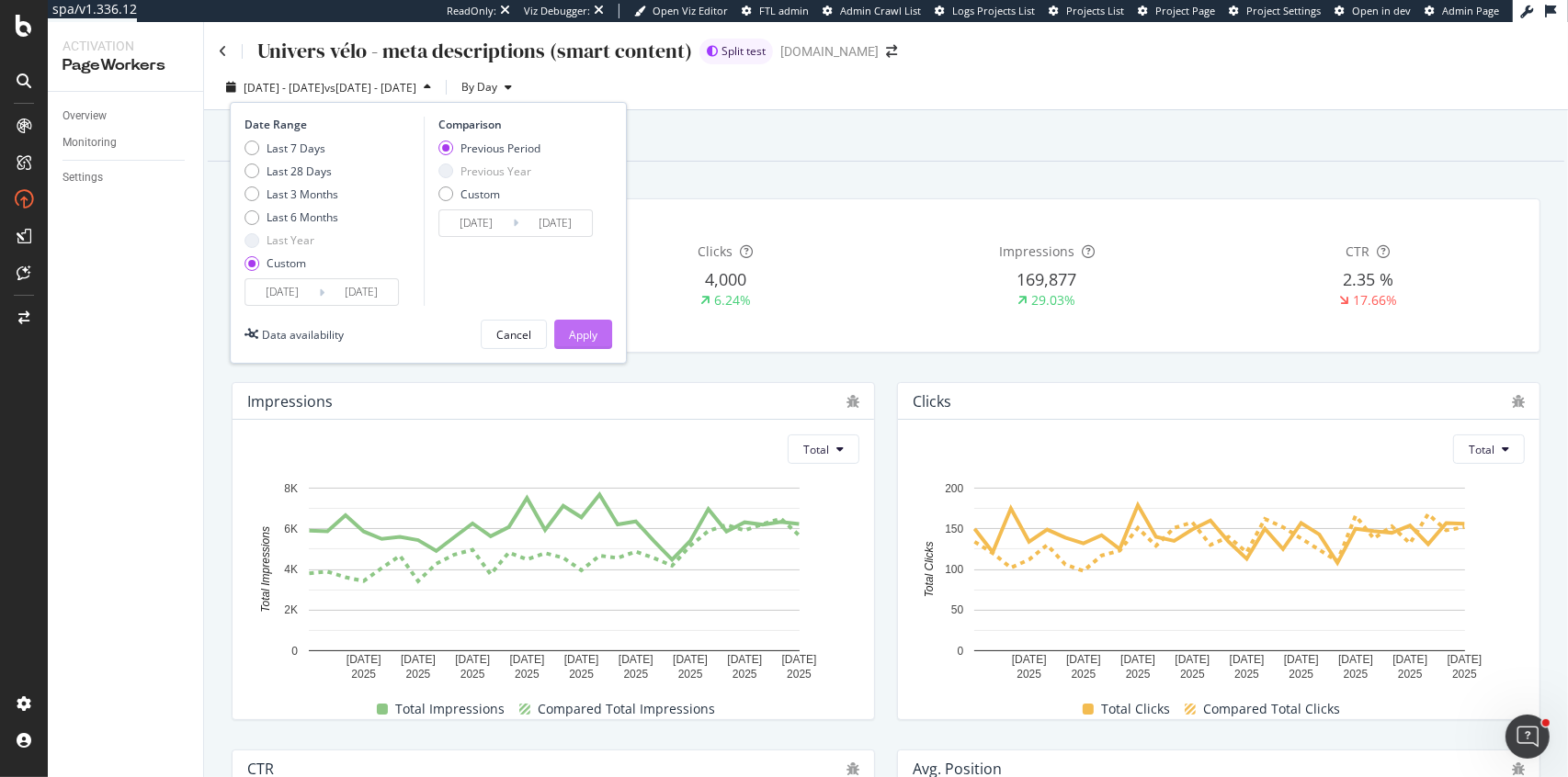
click at [569, 335] on div "Apply" at bounding box center [583, 334] width 28 height 16
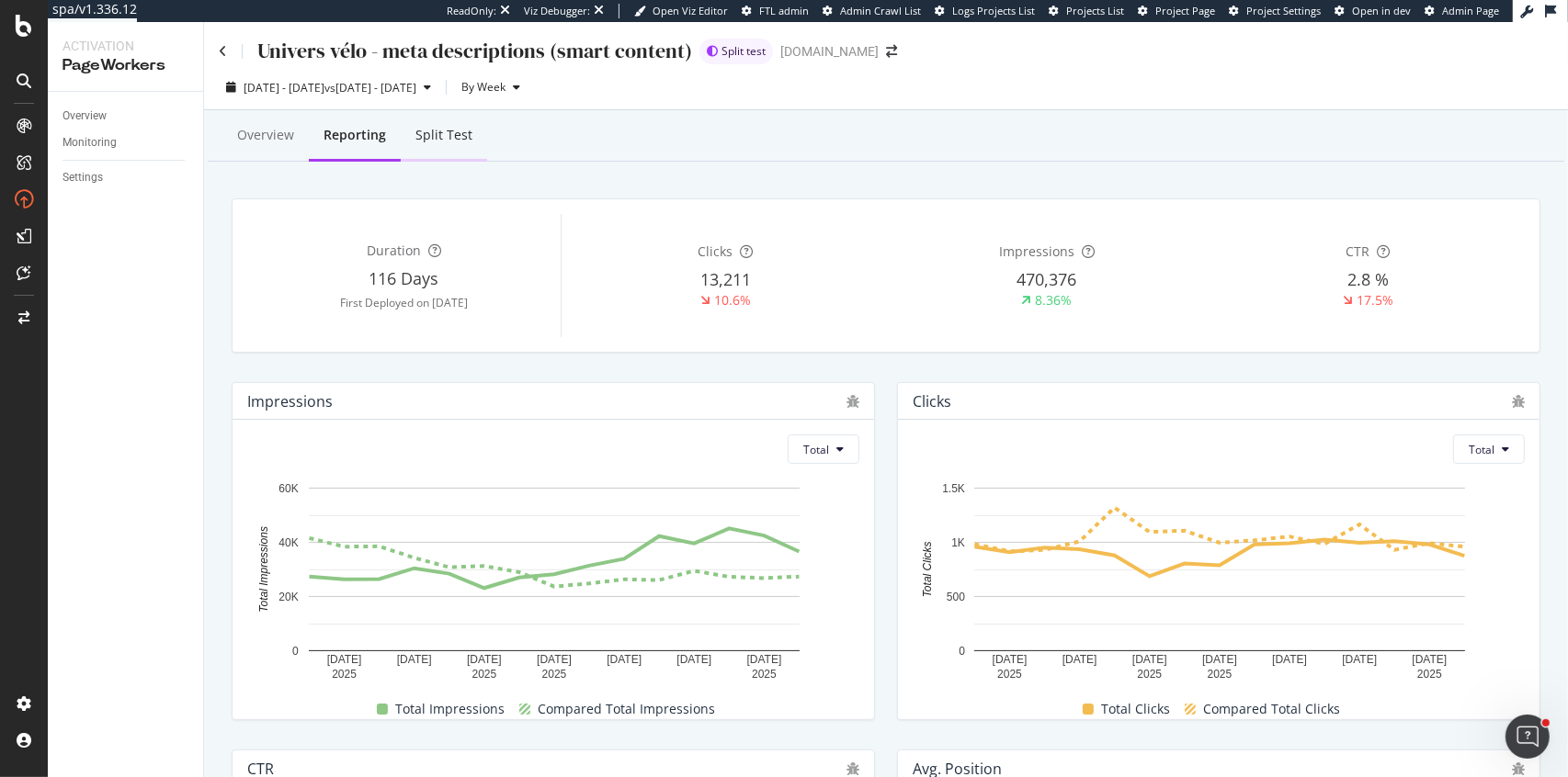
click at [412, 133] on div "Split Test" at bounding box center [444, 137] width 87 height 51
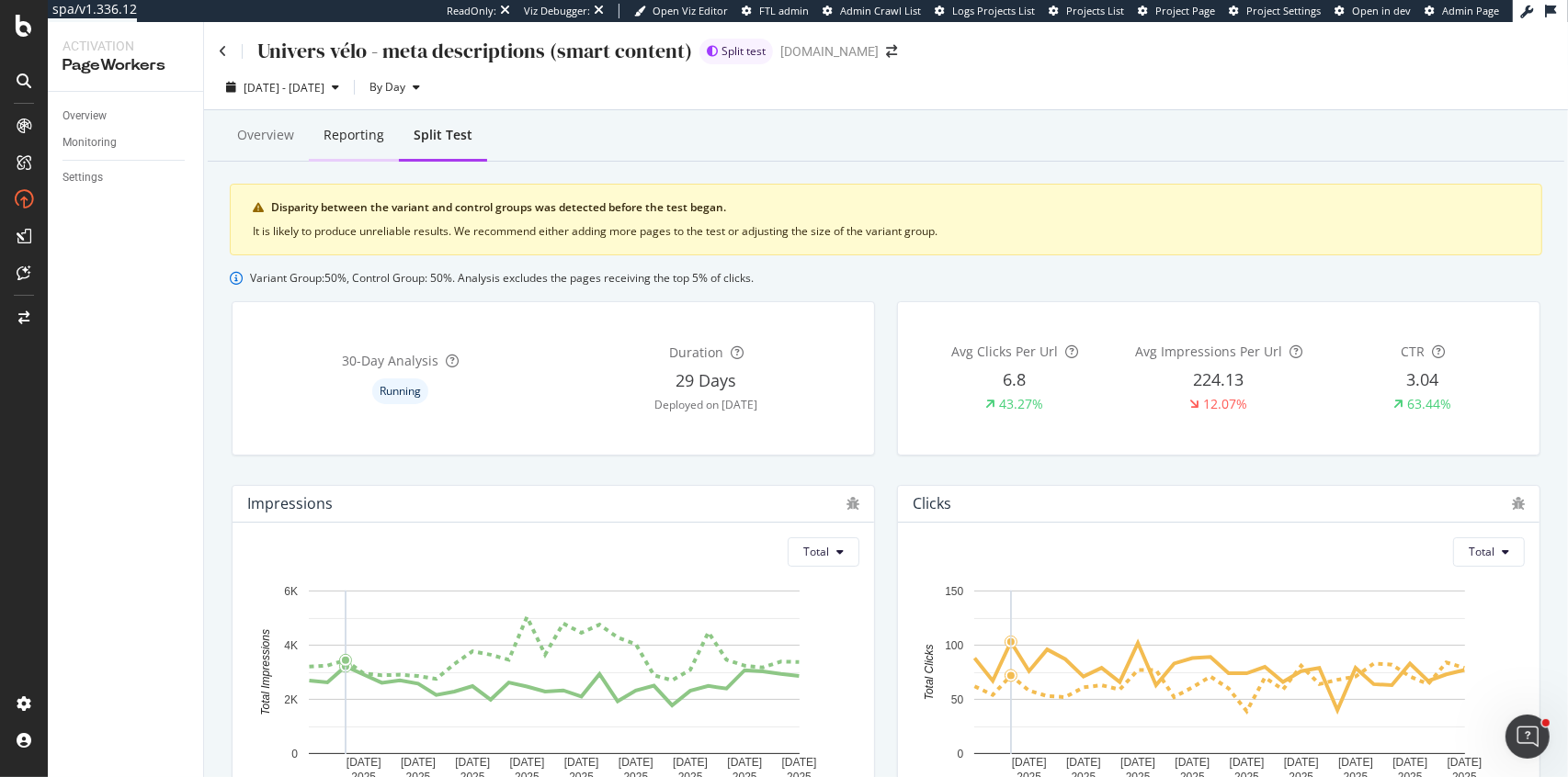
click at [353, 145] on div "Reporting" at bounding box center [354, 137] width 90 height 51
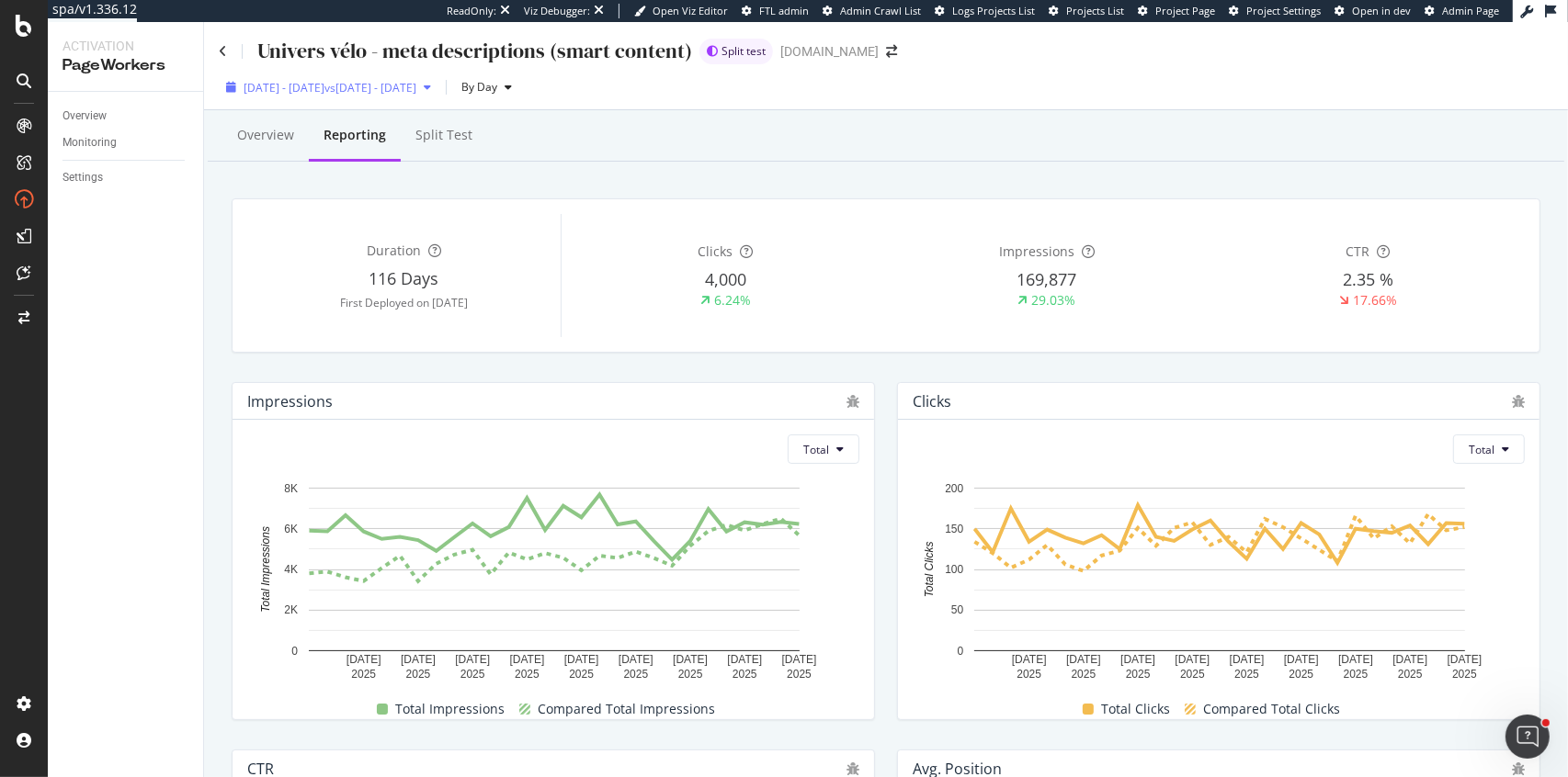
click at [324, 81] on span "[DATE] - [DATE]" at bounding box center [285, 88] width 81 height 16
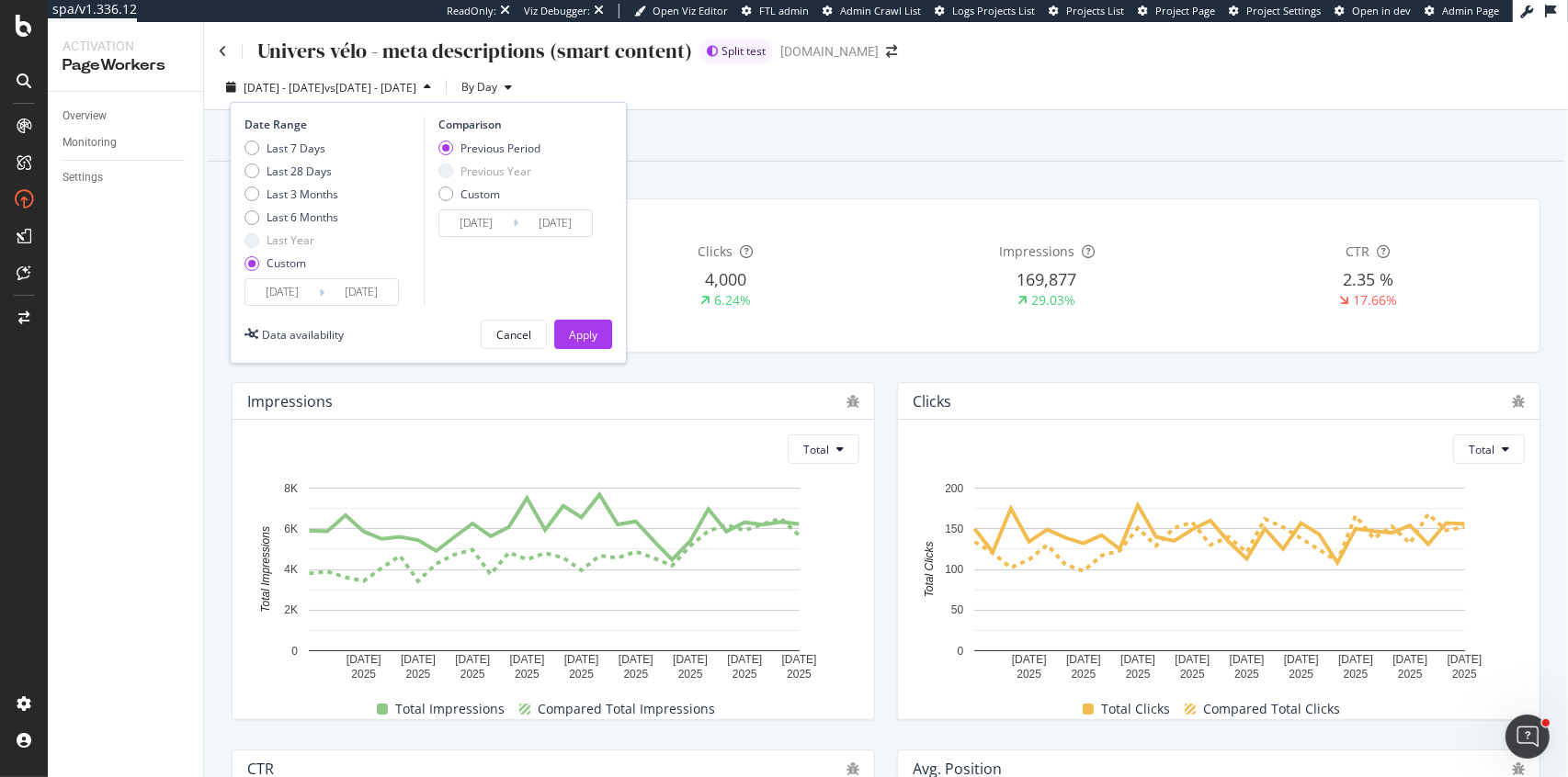
click at [275, 298] on input "[DATE]" at bounding box center [282, 292] width 74 height 25
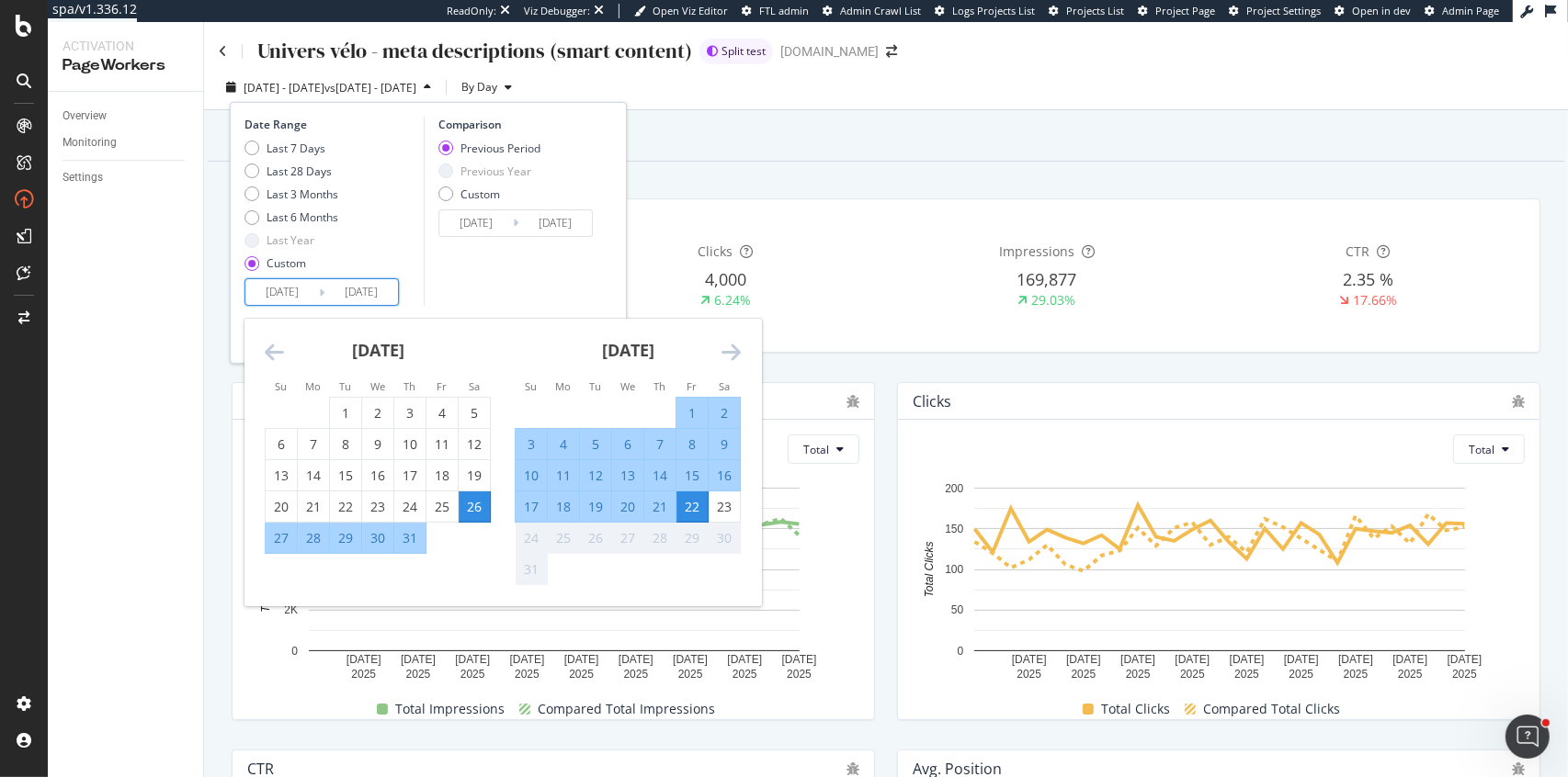
click at [269, 347] on icon "Move backward to switch to the previous month." at bounding box center [274, 351] width 19 height 22
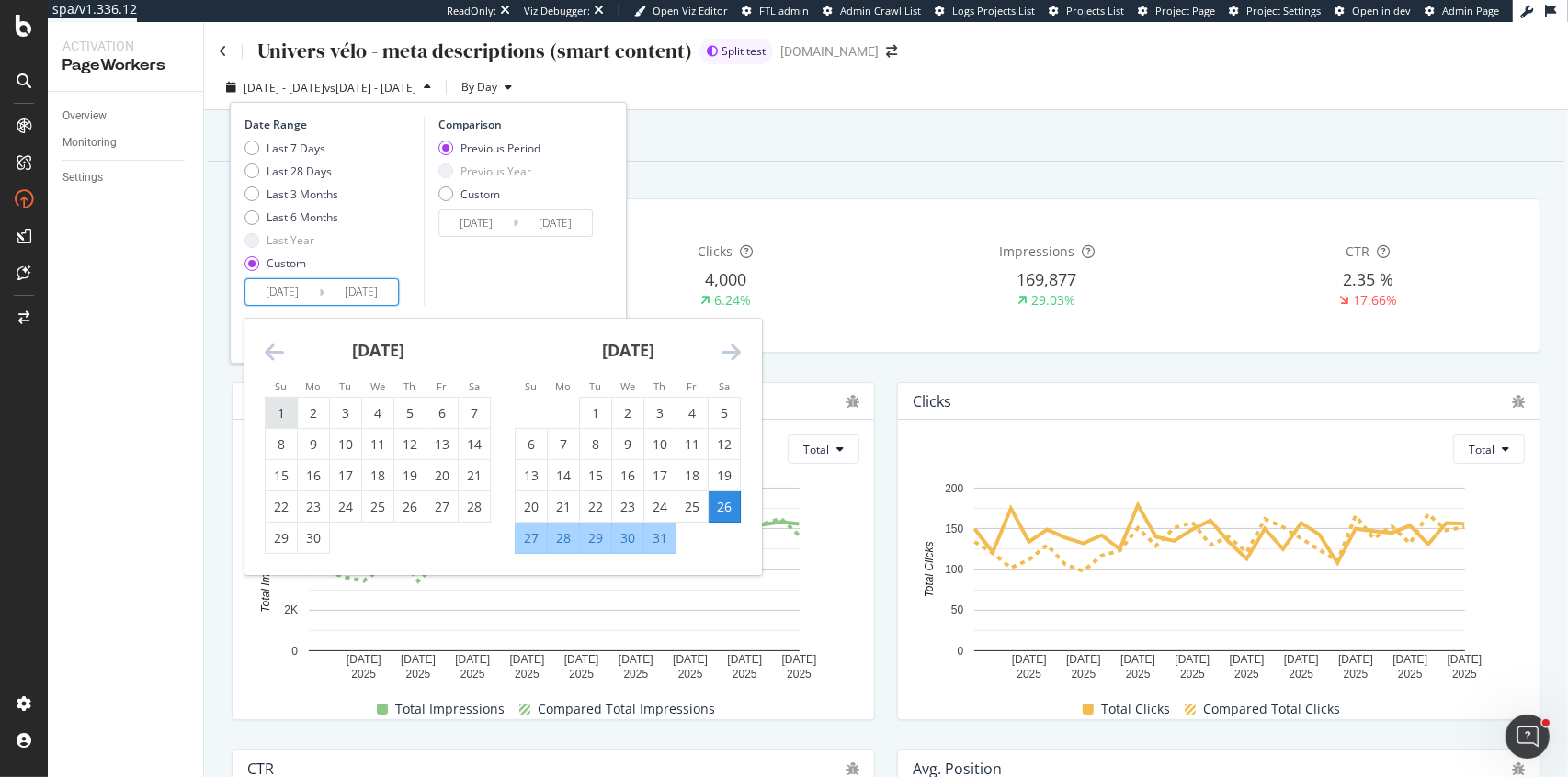
click at [281, 410] on div "1" at bounding box center [281, 413] width 31 height 19
type input "[DATE]"
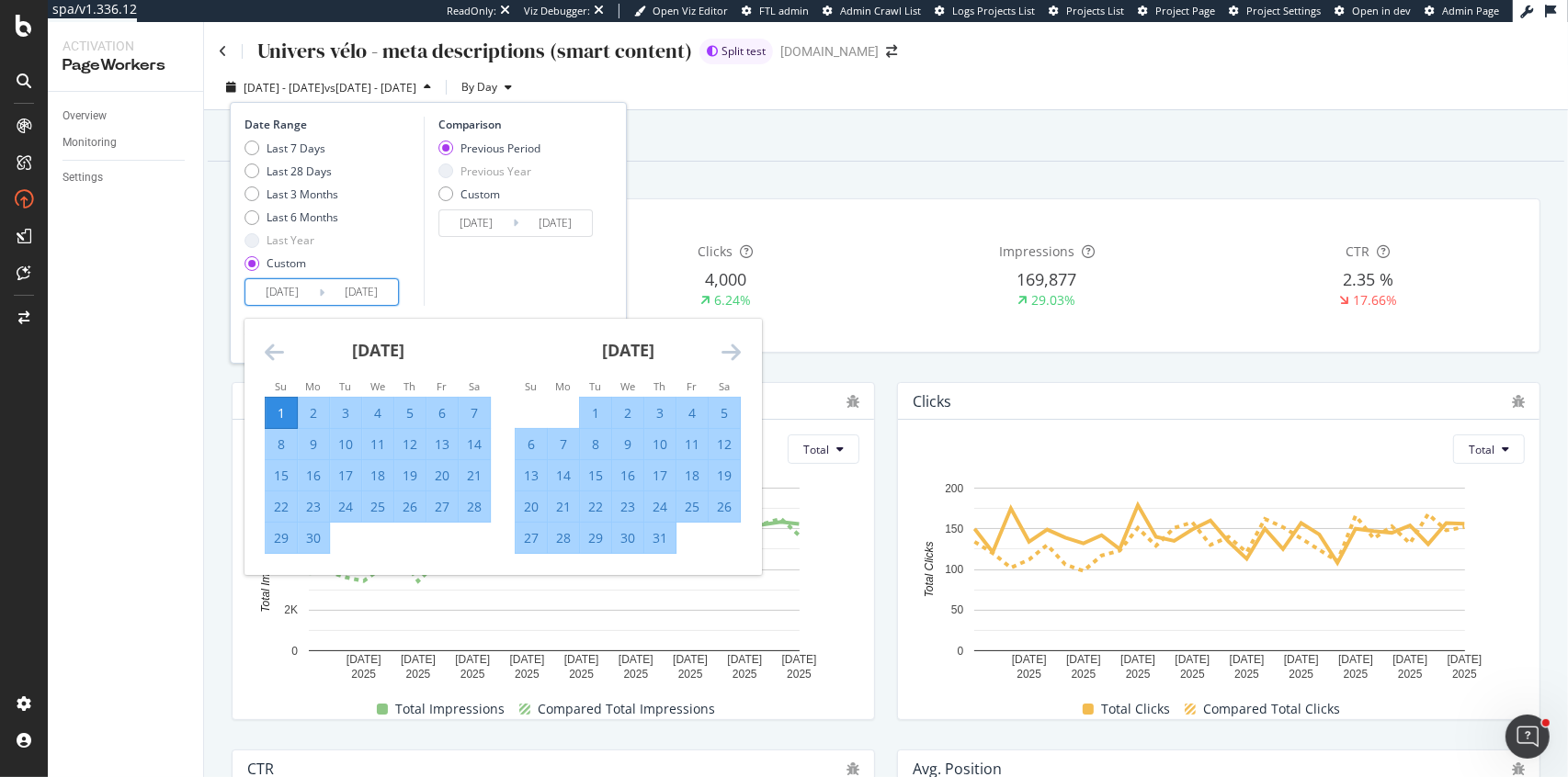
click at [737, 355] on icon "Move forward to switch to the next month." at bounding box center [731, 351] width 19 height 22
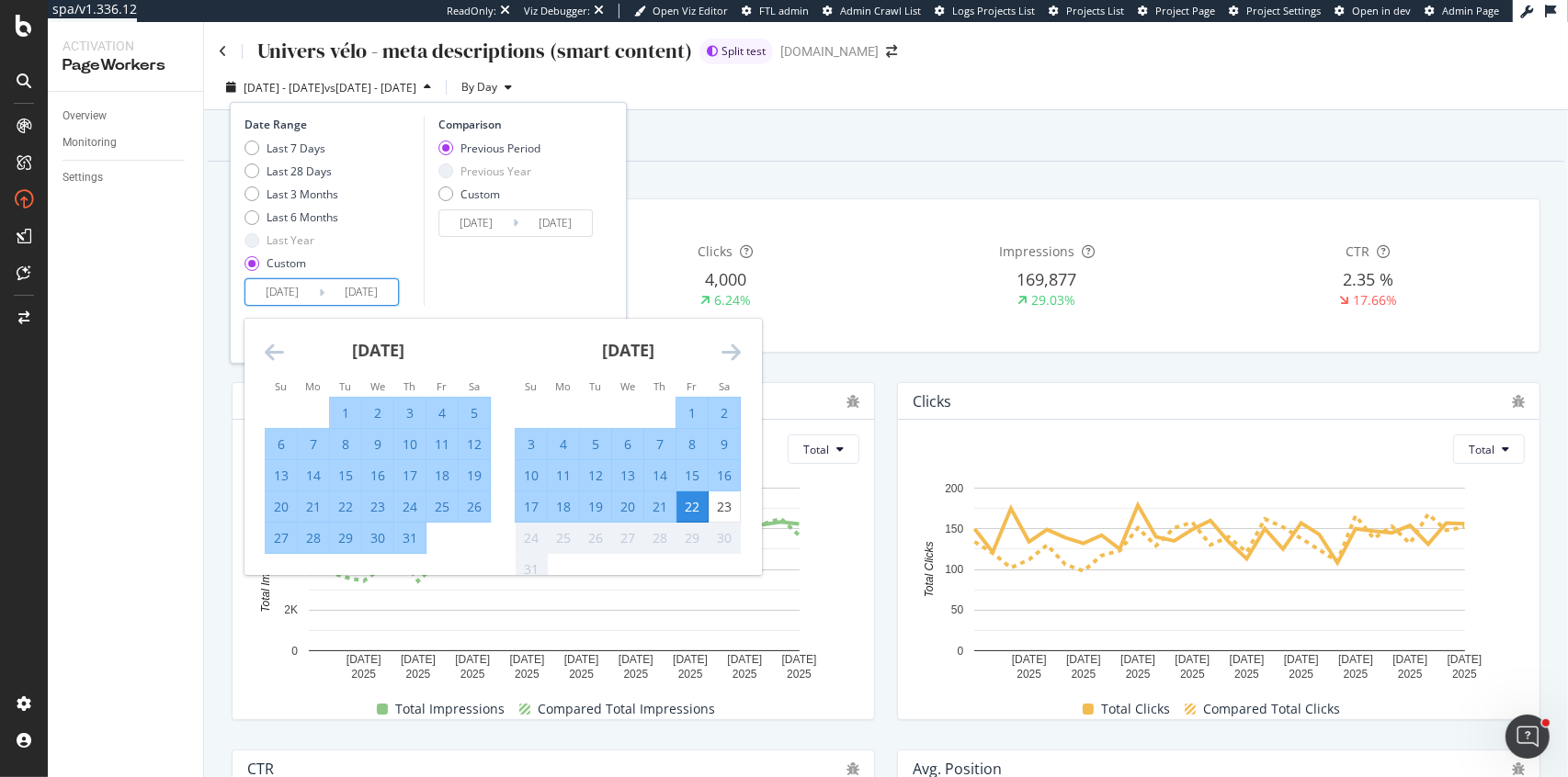
click at [287, 288] on input "[DATE]" at bounding box center [282, 292] width 74 height 25
click at [694, 409] on div "1" at bounding box center [692, 413] width 31 height 19
type input "[DATE]"
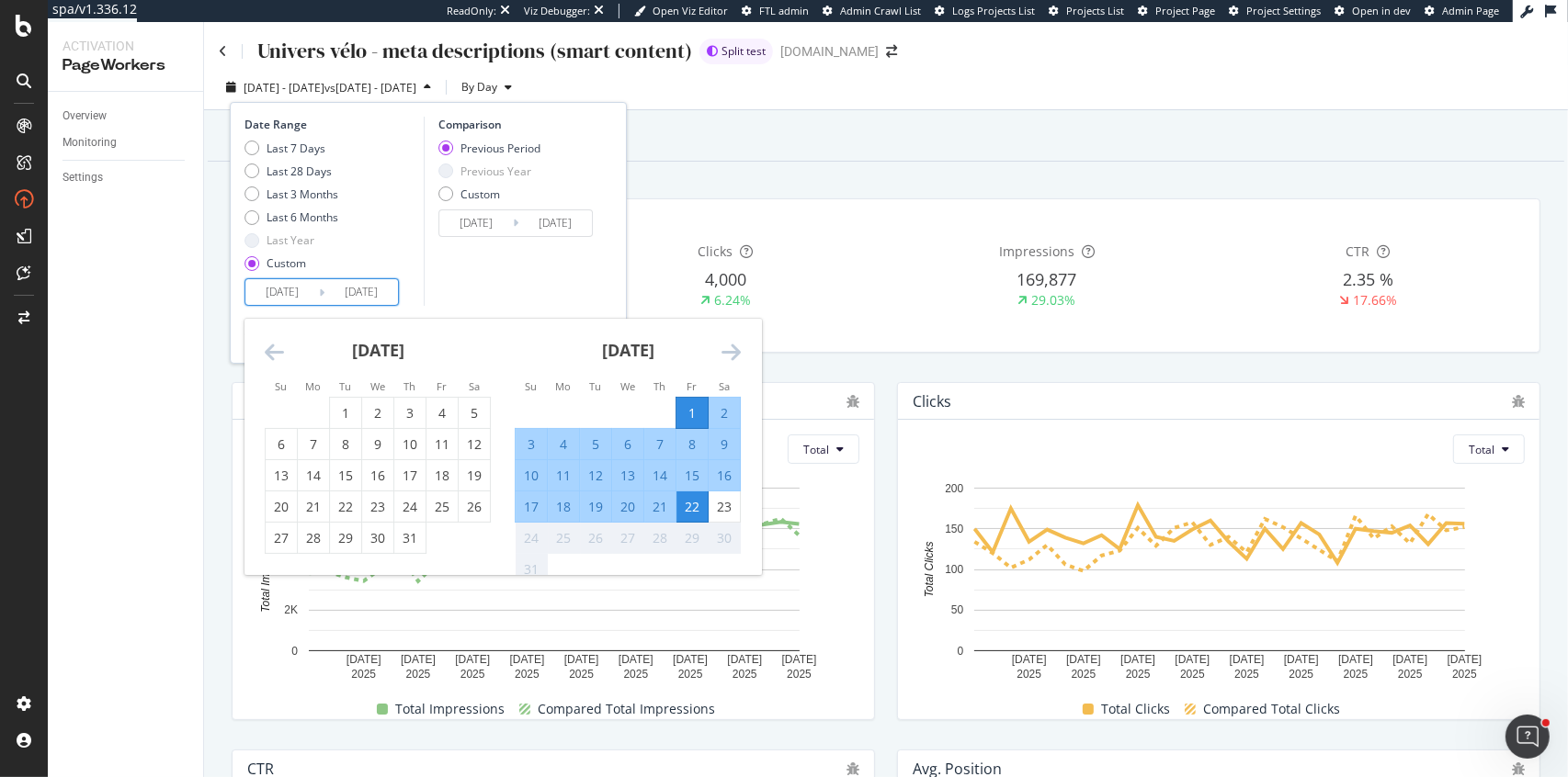
click at [290, 285] on input "[DATE]" at bounding box center [282, 292] width 74 height 25
click at [346, 415] on div "1" at bounding box center [345, 413] width 31 height 19
type input "[DATE]"
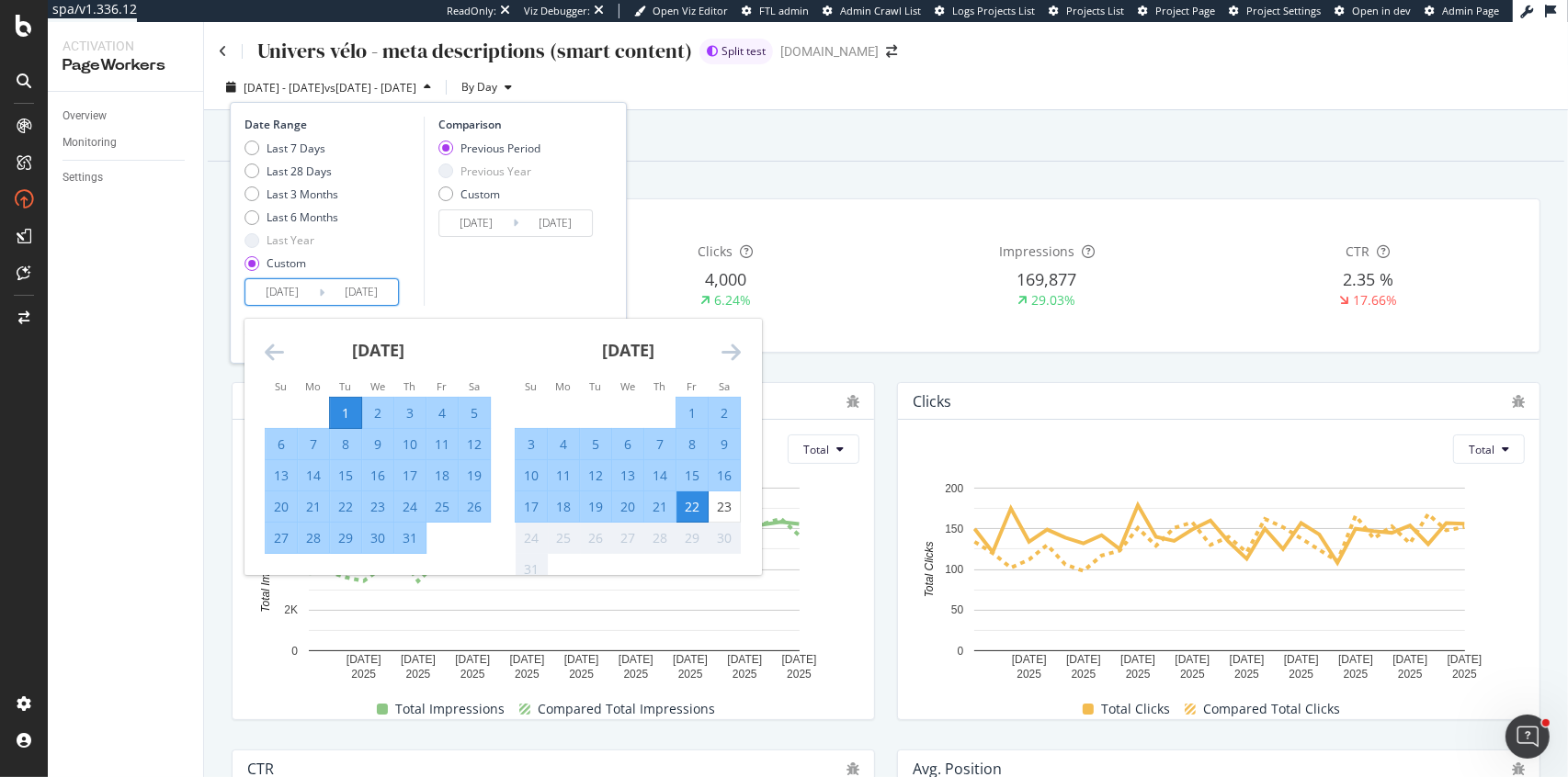
click at [273, 301] on input "[DATE]" at bounding box center [282, 292] width 74 height 25
click at [273, 345] on icon "Move backward to switch to the previous month." at bounding box center [274, 351] width 19 height 22
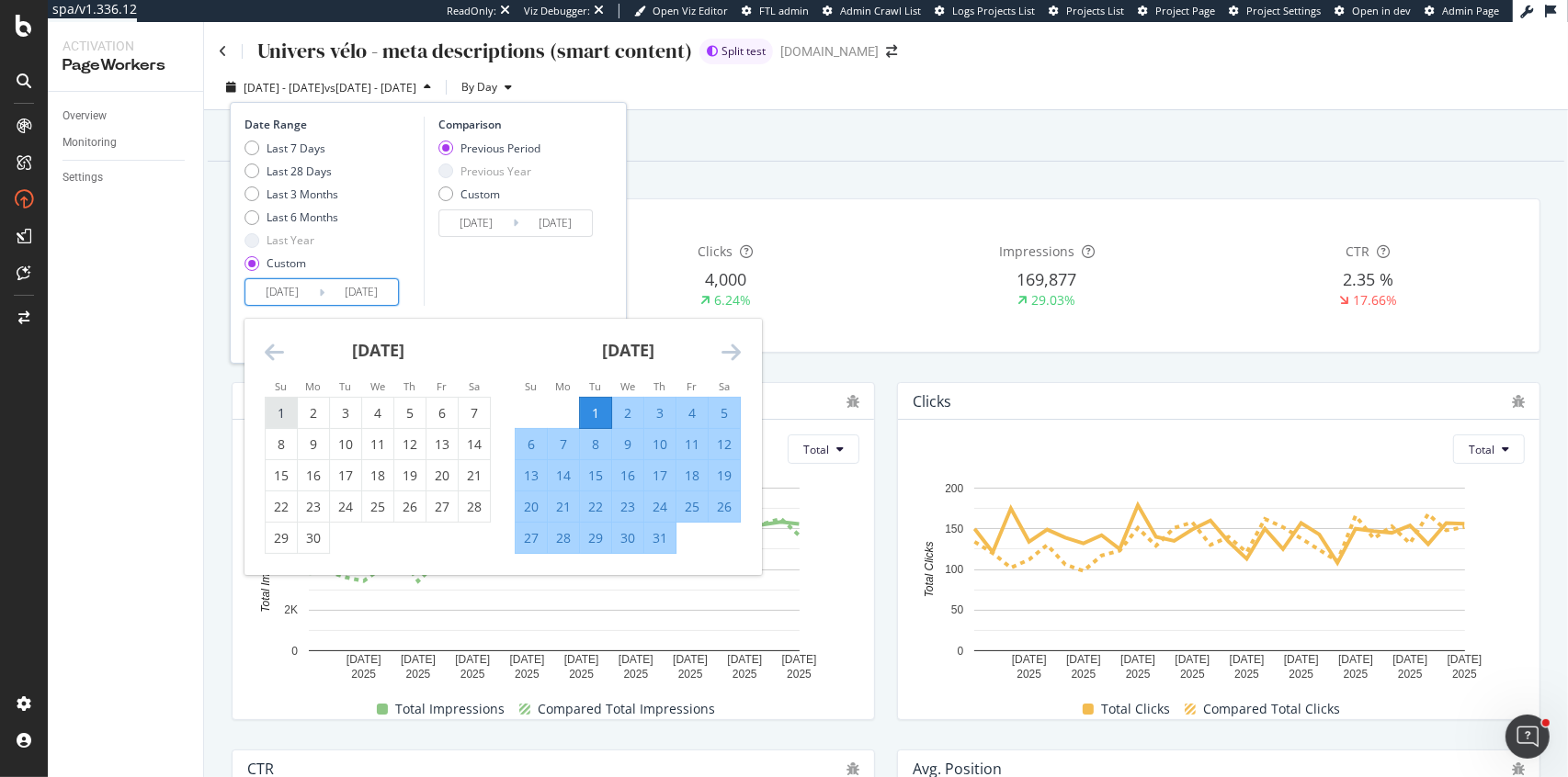
click at [285, 409] on div "1" at bounding box center [281, 413] width 31 height 19
type input "[DATE]"
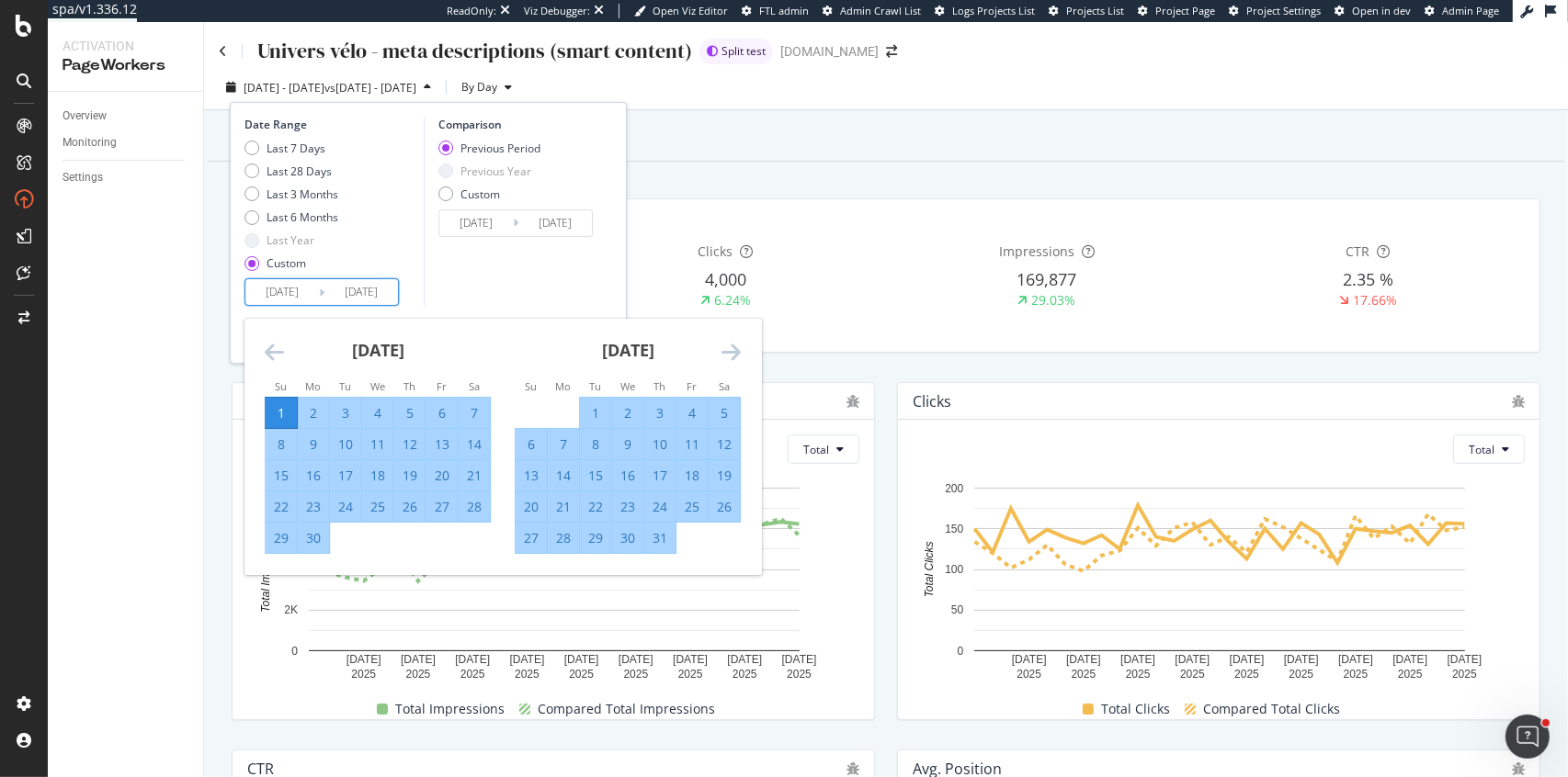
click at [506, 281] on div "Comparison Previous Period Previous Year Custom [DATE] Navigate forward to inte…" at bounding box center [511, 211] width 174 height 189
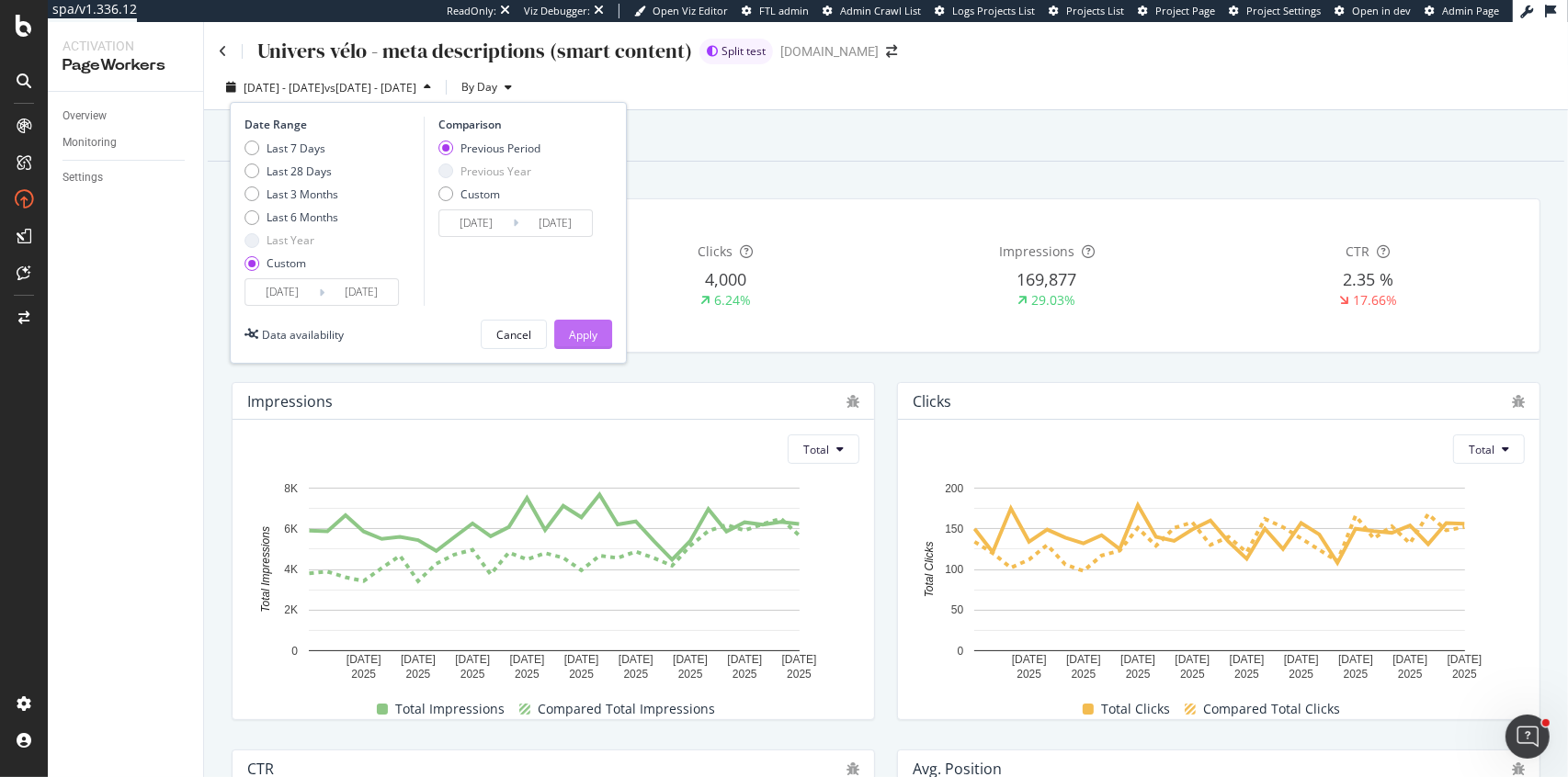
click at [587, 329] on div "Apply" at bounding box center [583, 334] width 28 height 16
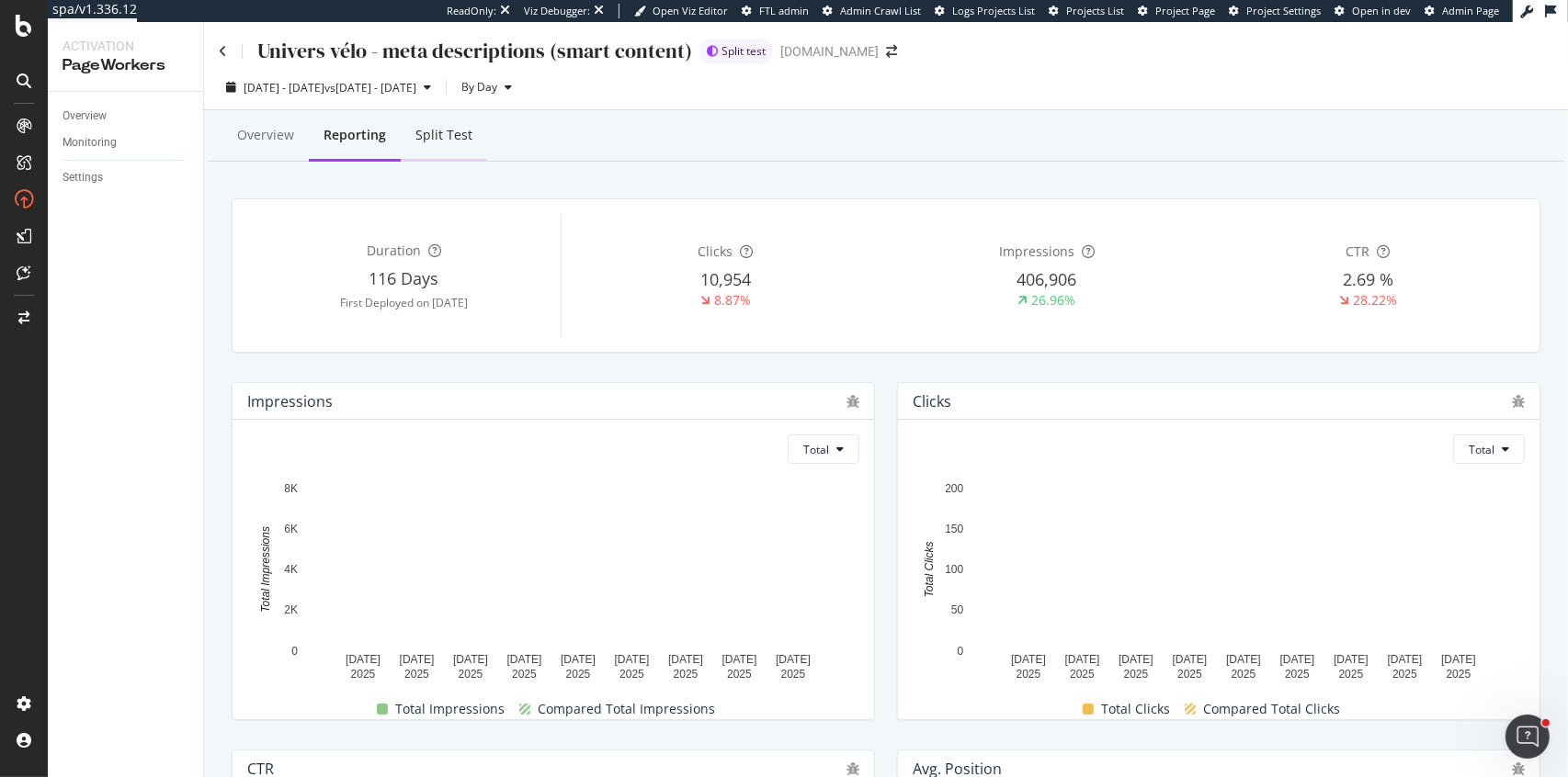
click at [438, 148] on div "Split Test" at bounding box center [444, 137] width 87 height 51
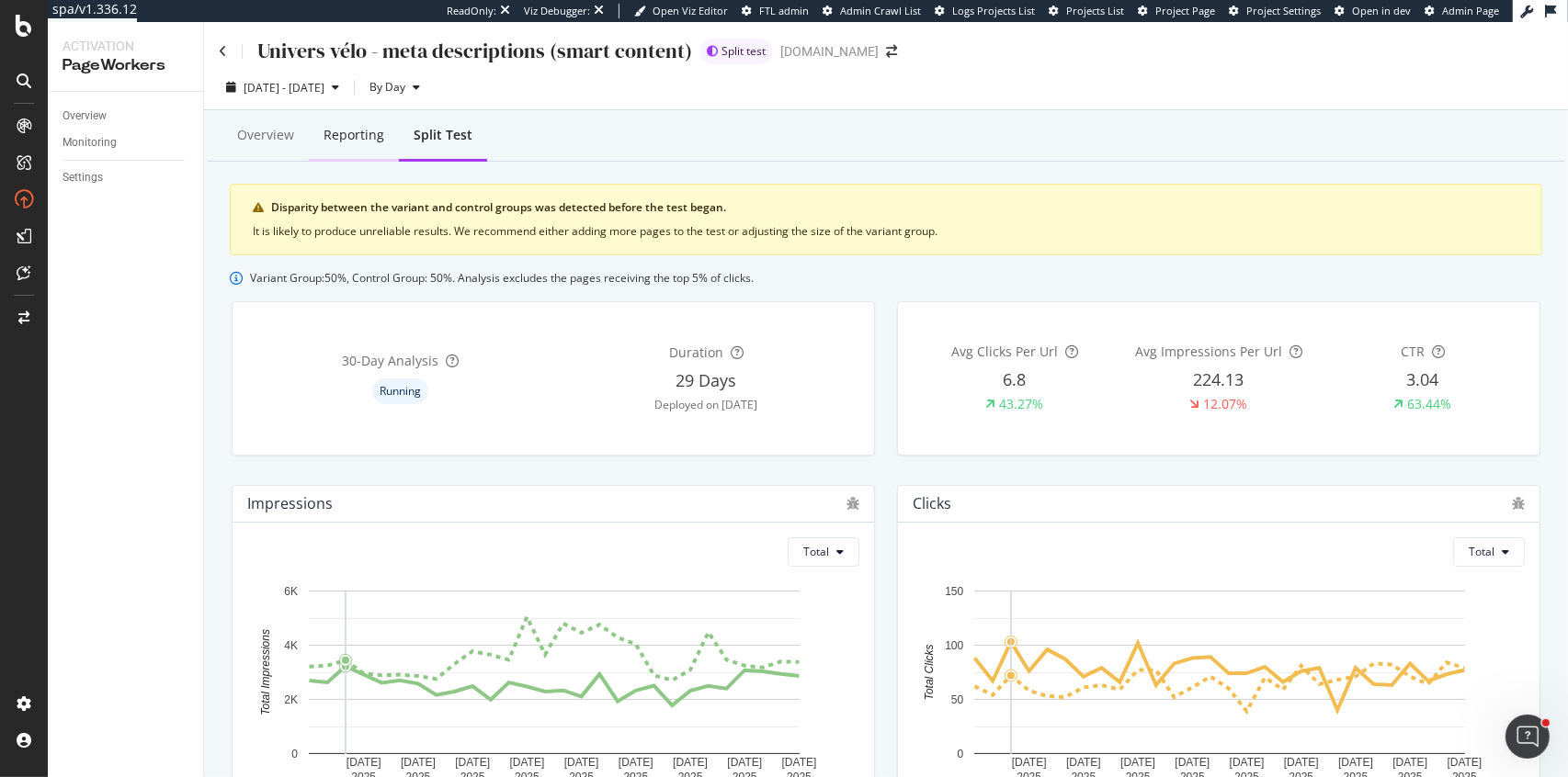
click at [348, 139] on div "Reporting" at bounding box center [353, 136] width 60 height 19
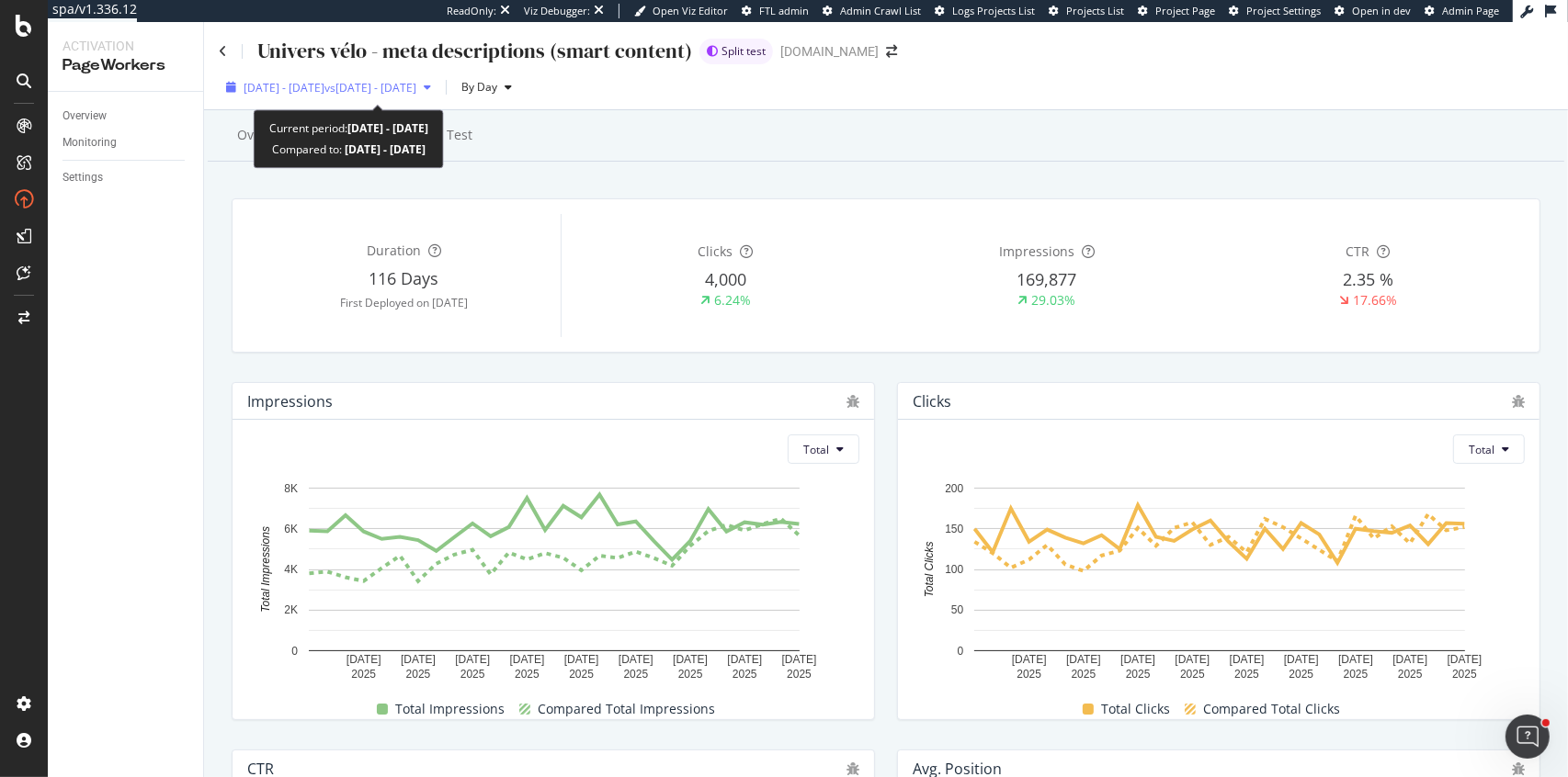
click at [376, 89] on span "vs [DATE] - [DATE]" at bounding box center [370, 88] width 92 height 16
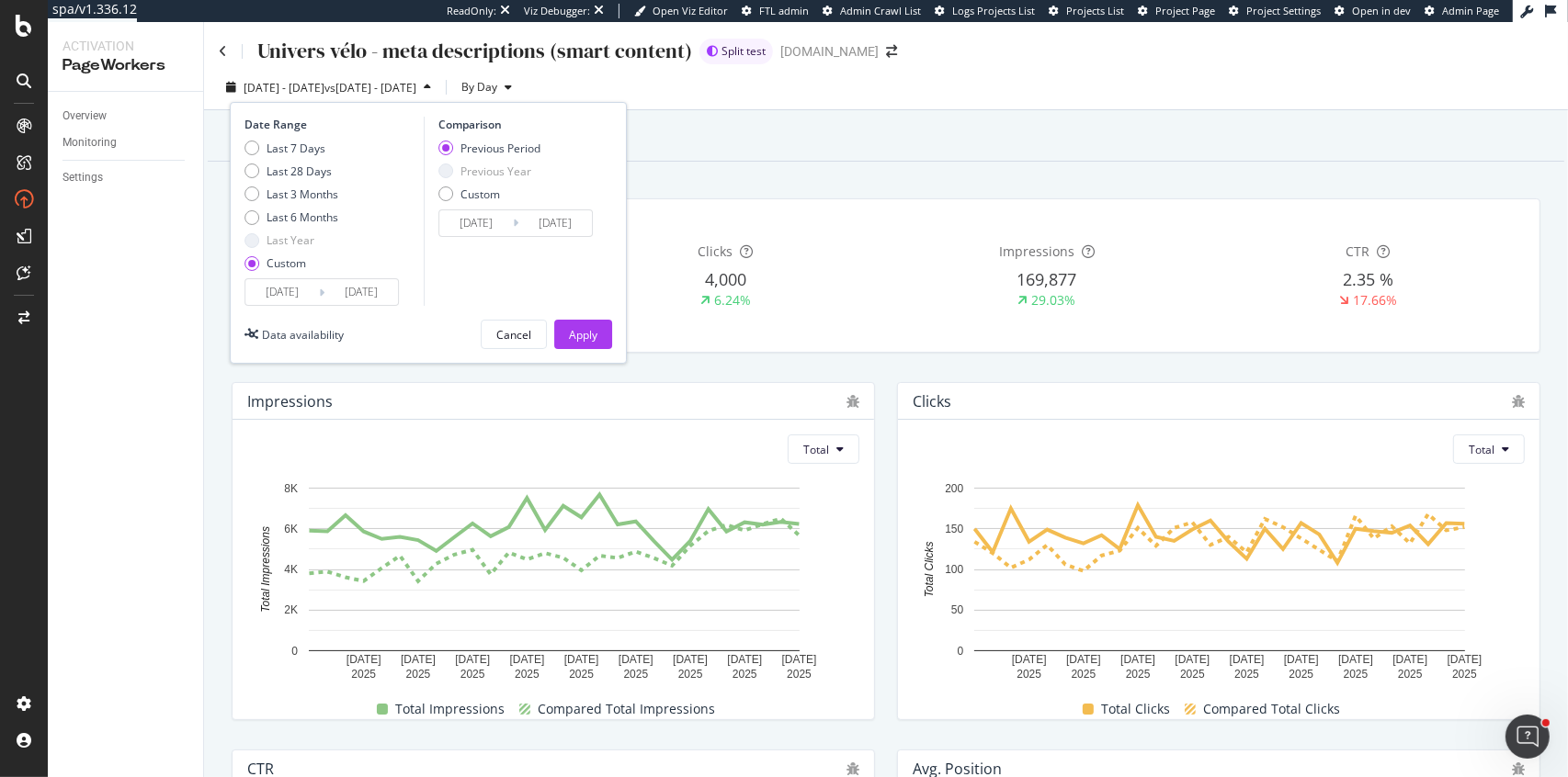
click at [265, 286] on input "[DATE]" at bounding box center [282, 292] width 74 height 25
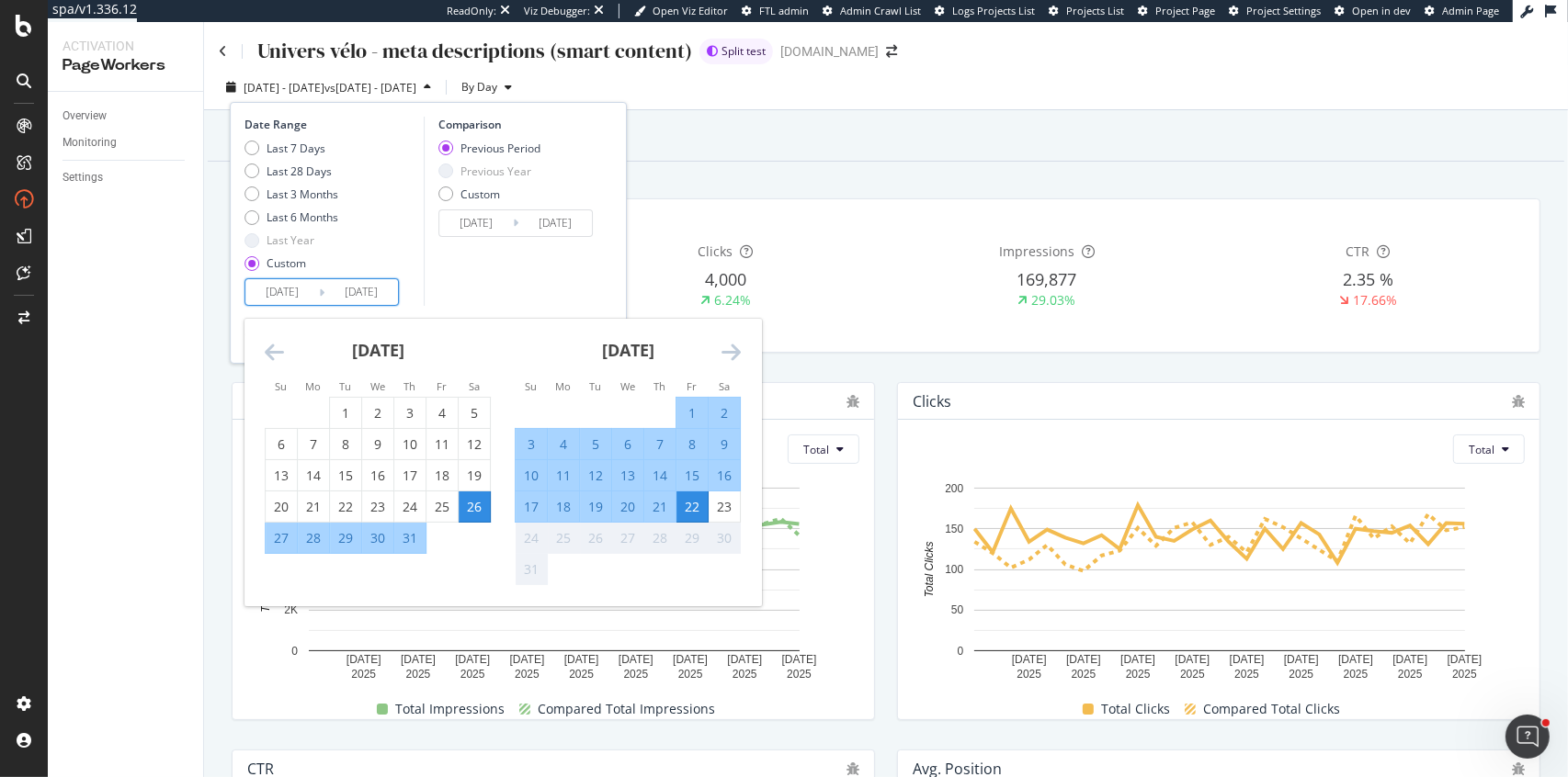
click at [278, 355] on icon "Move backward to switch to the previous month." at bounding box center [274, 351] width 19 height 22
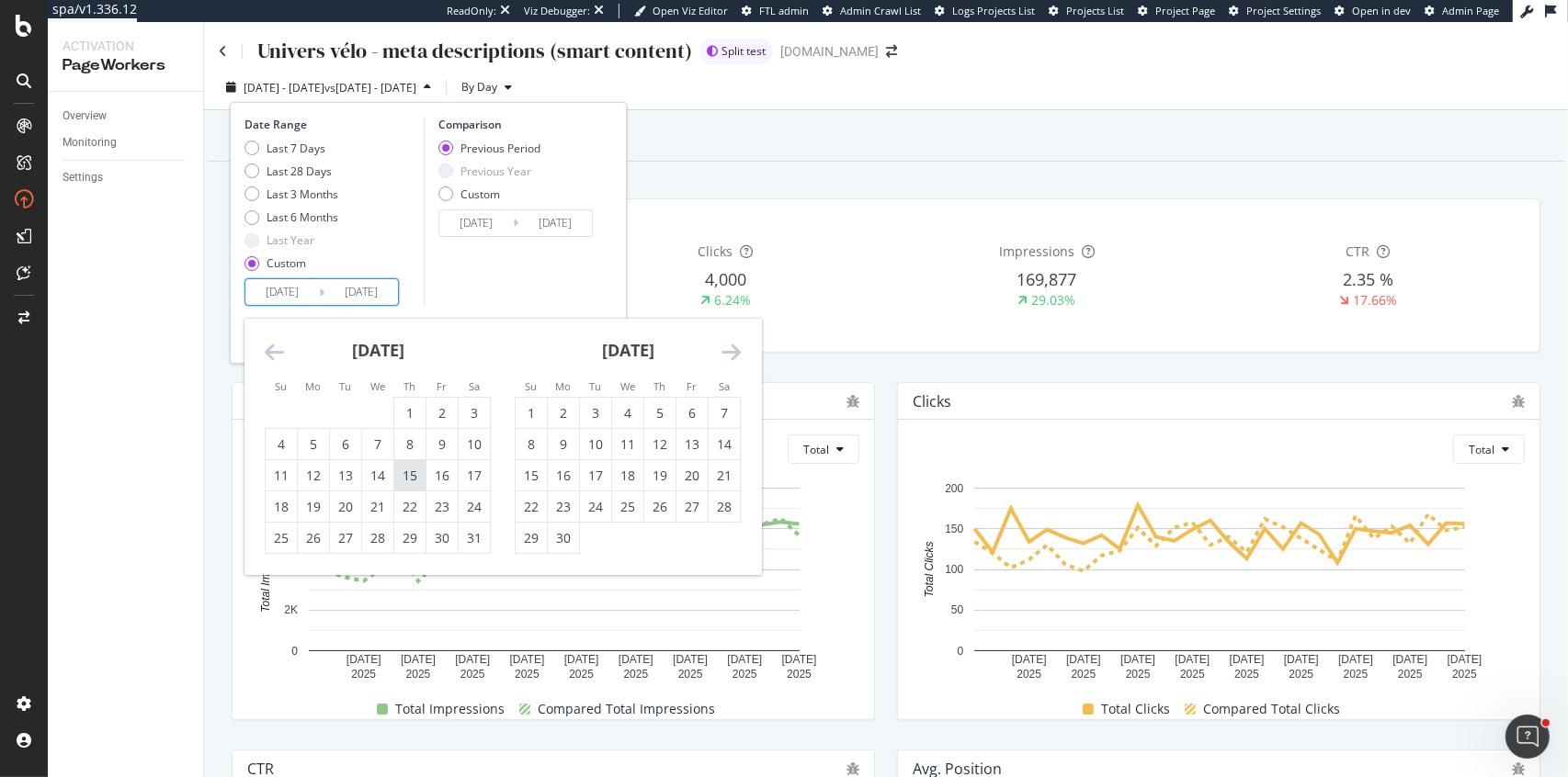
click at [405, 468] on div "15" at bounding box center [409, 477] width 31 height 19
type input "[DATE]"
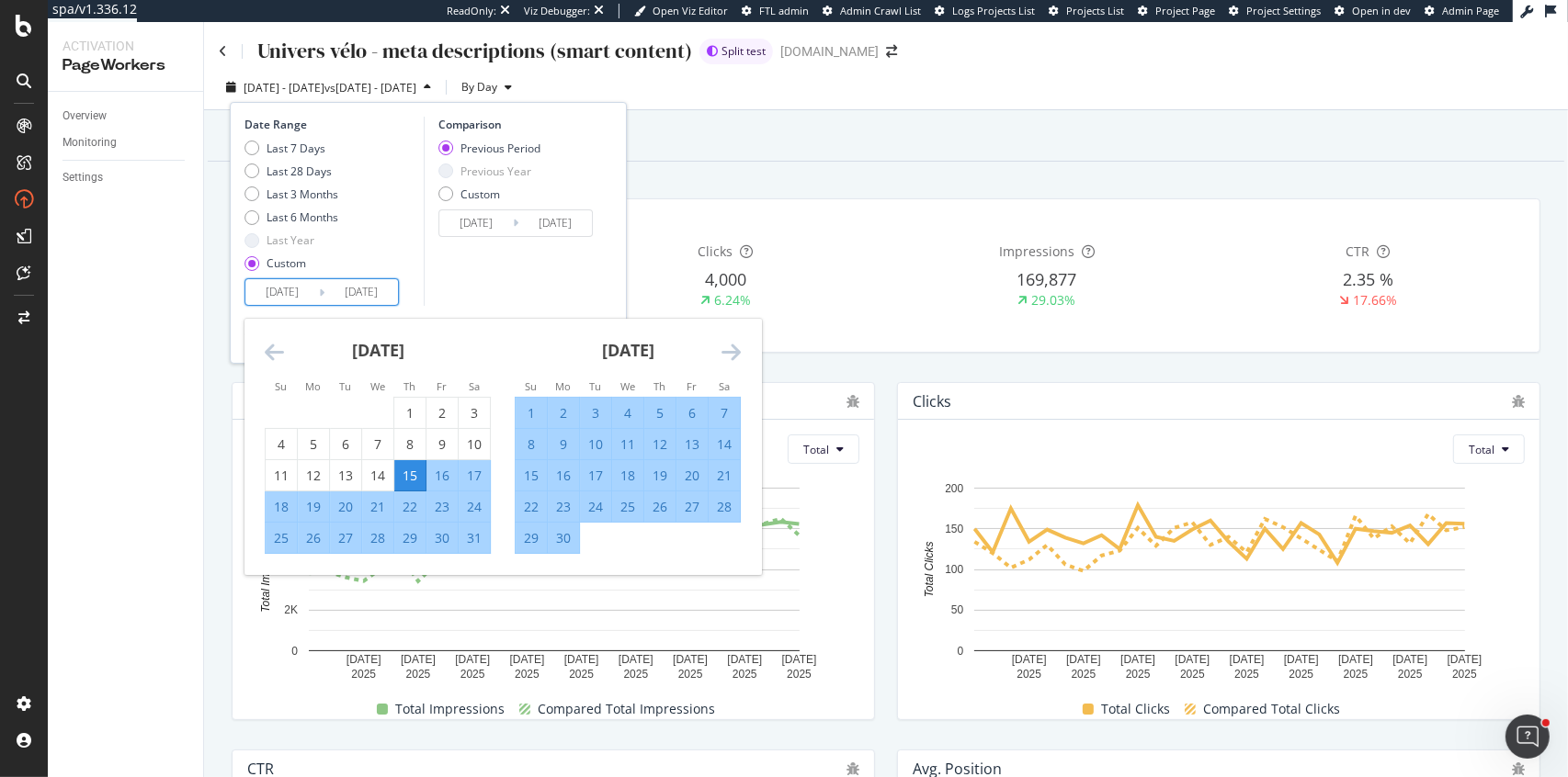
click at [531, 282] on div "Comparison Previous Period Previous Year Custom [DATE] Navigate forward to inte…" at bounding box center [511, 211] width 174 height 189
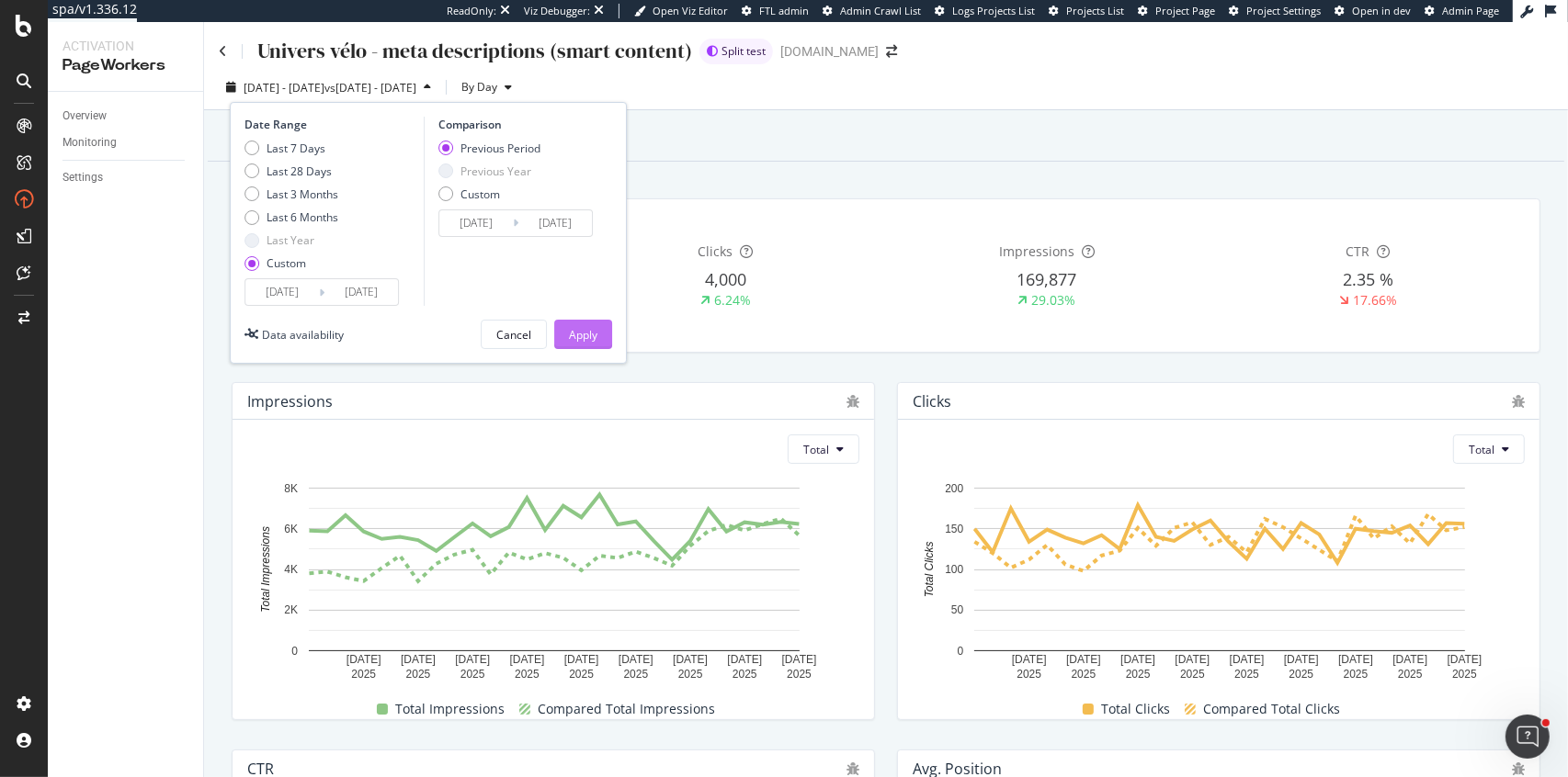
click at [573, 333] on div "Apply" at bounding box center [583, 334] width 28 height 16
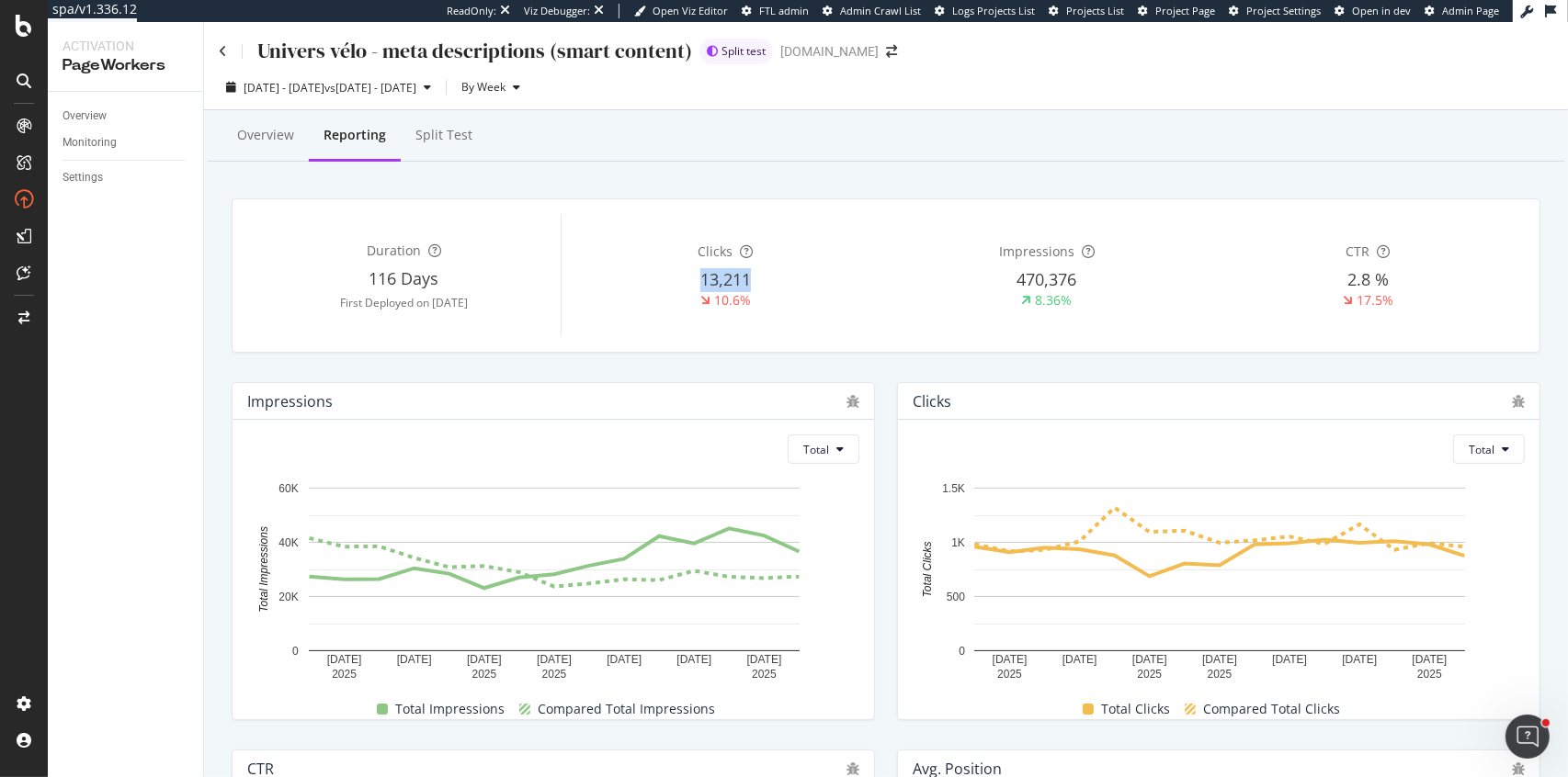
drag, startPoint x: 700, startPoint y: 278, endPoint x: 756, endPoint y: 278, distance: 56.0
click at [756, 278] on div "13,211" at bounding box center [727, 280] width 315 height 24
copy span "13,211"
click at [106, 104] on div "Overview" at bounding box center [132, 116] width 140 height 26
click at [103, 108] on div "Overview" at bounding box center [84, 116] width 44 height 19
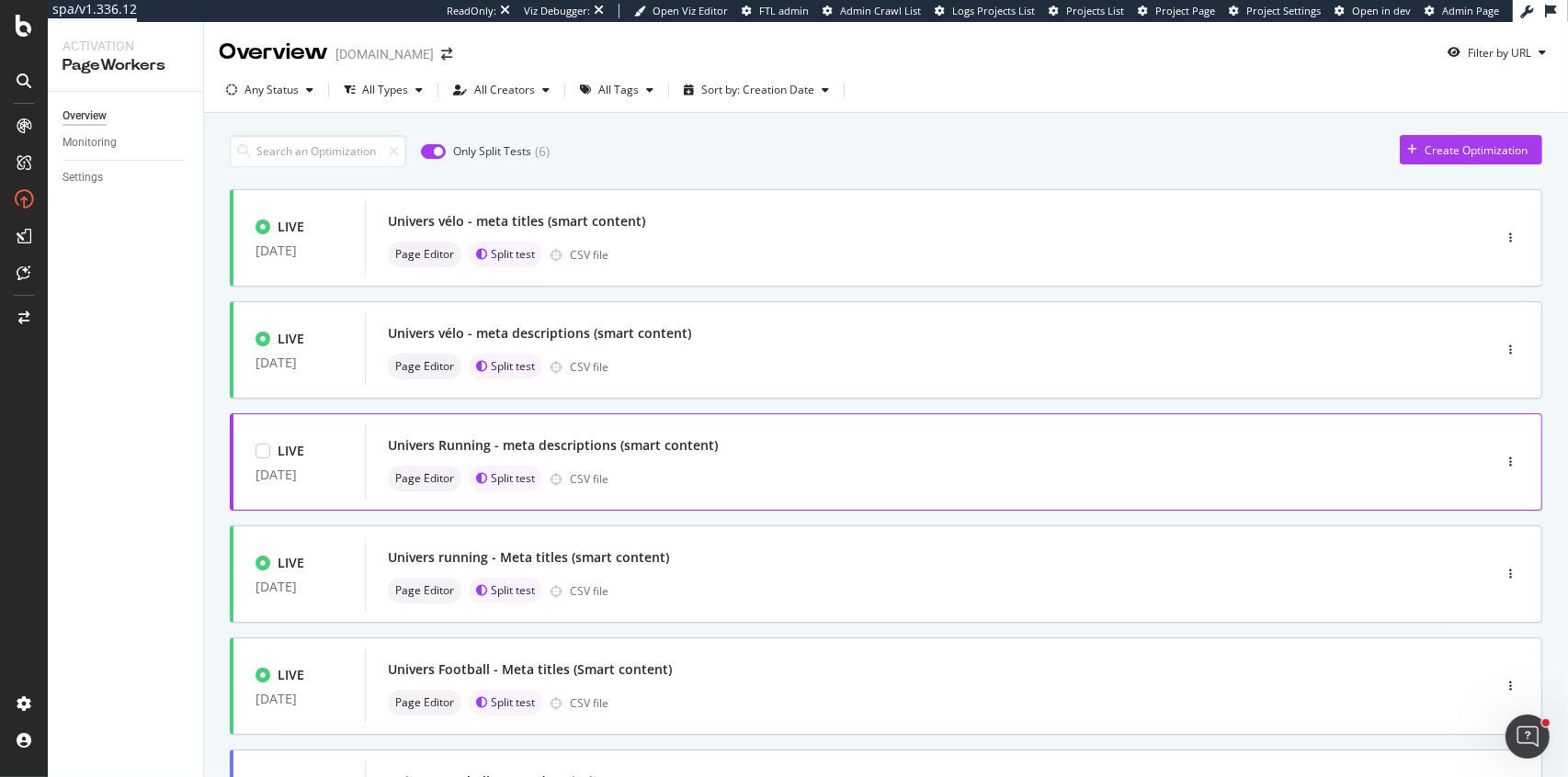
click at [791, 447] on div "Univers Running - meta descriptions (smart content)" at bounding box center [901, 445] width 1026 height 25
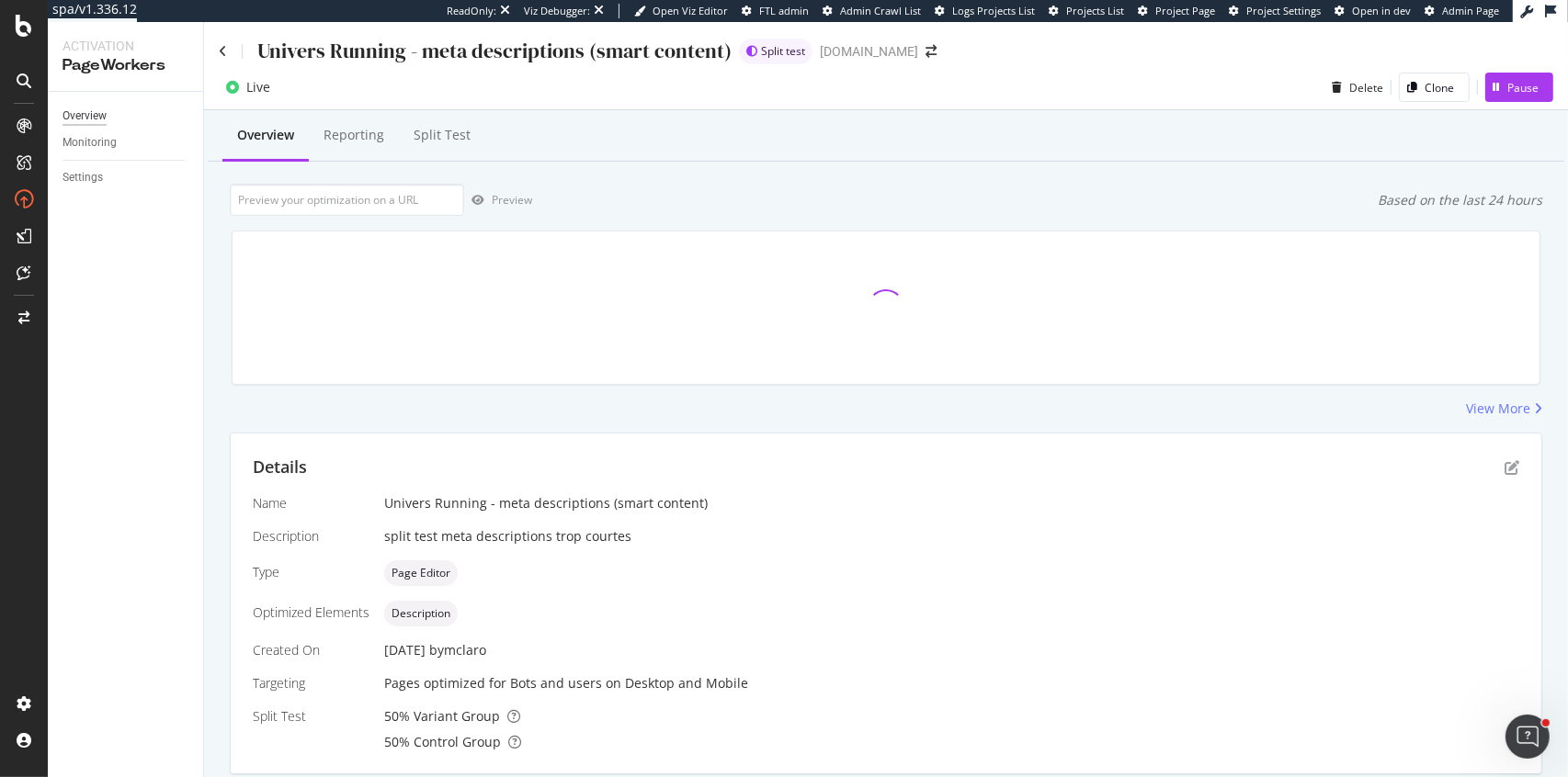
scroll to position [441, 0]
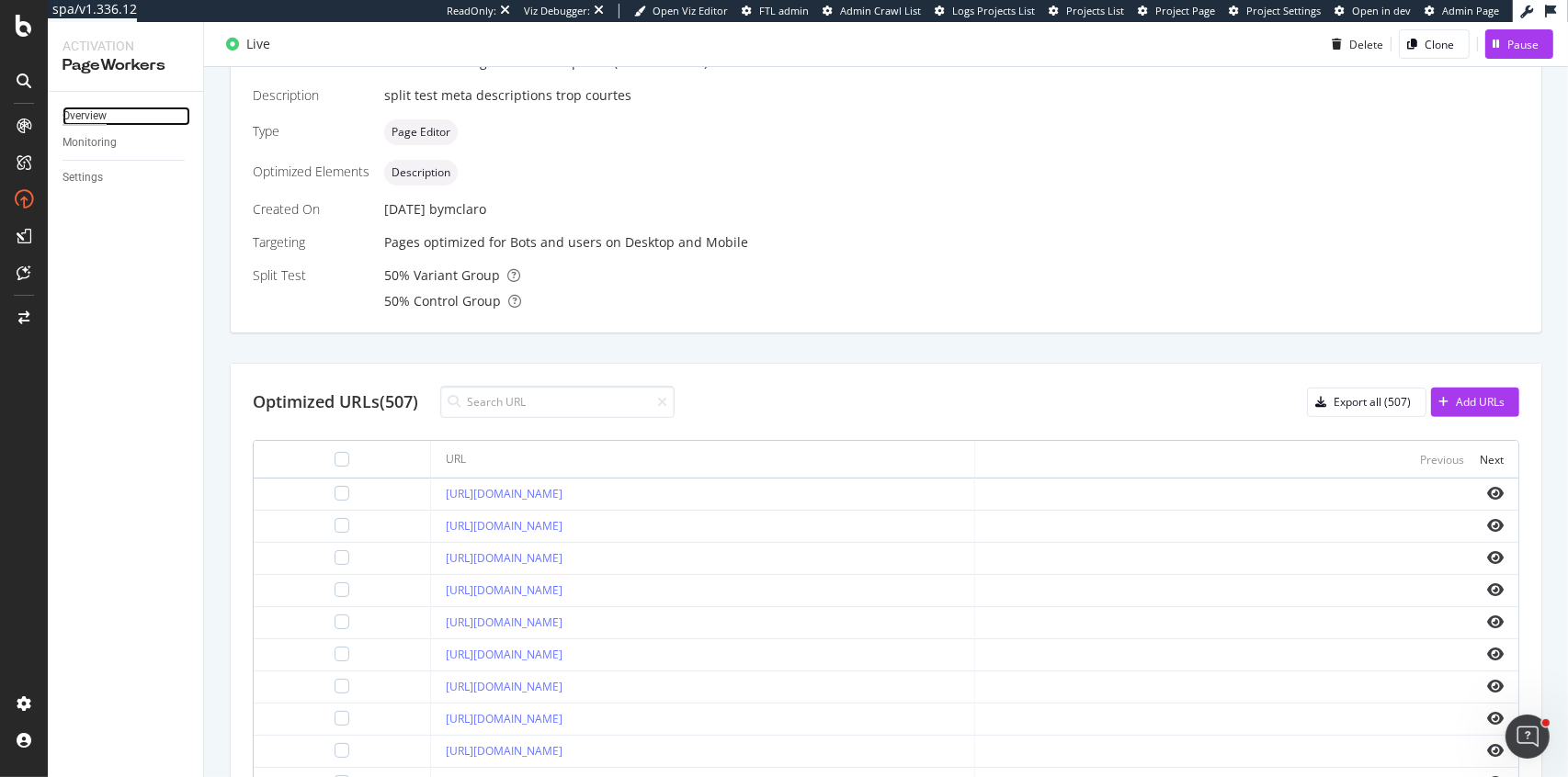
click at [90, 115] on div "Overview" at bounding box center [84, 116] width 44 height 19
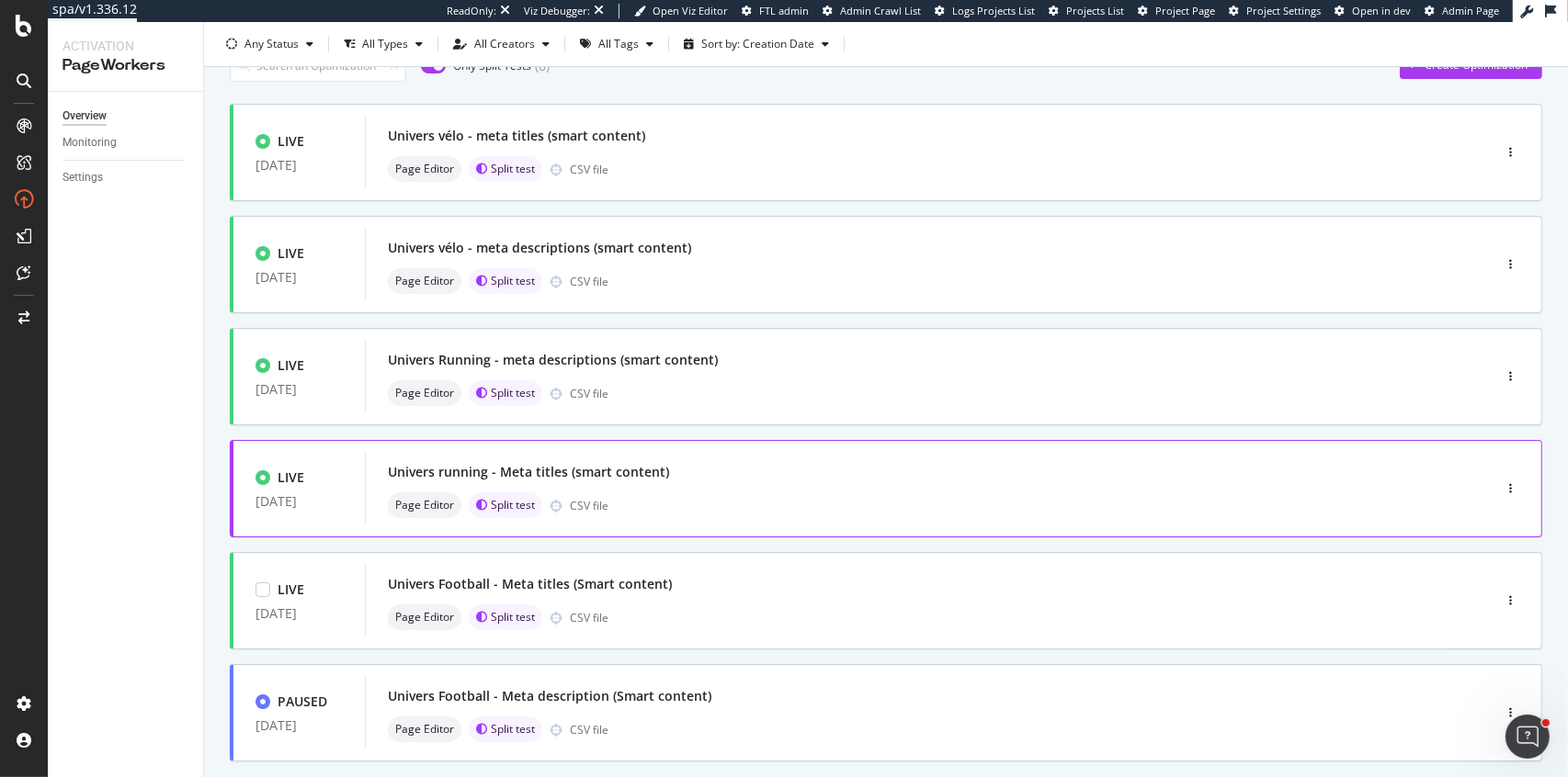
scroll to position [186, 0]
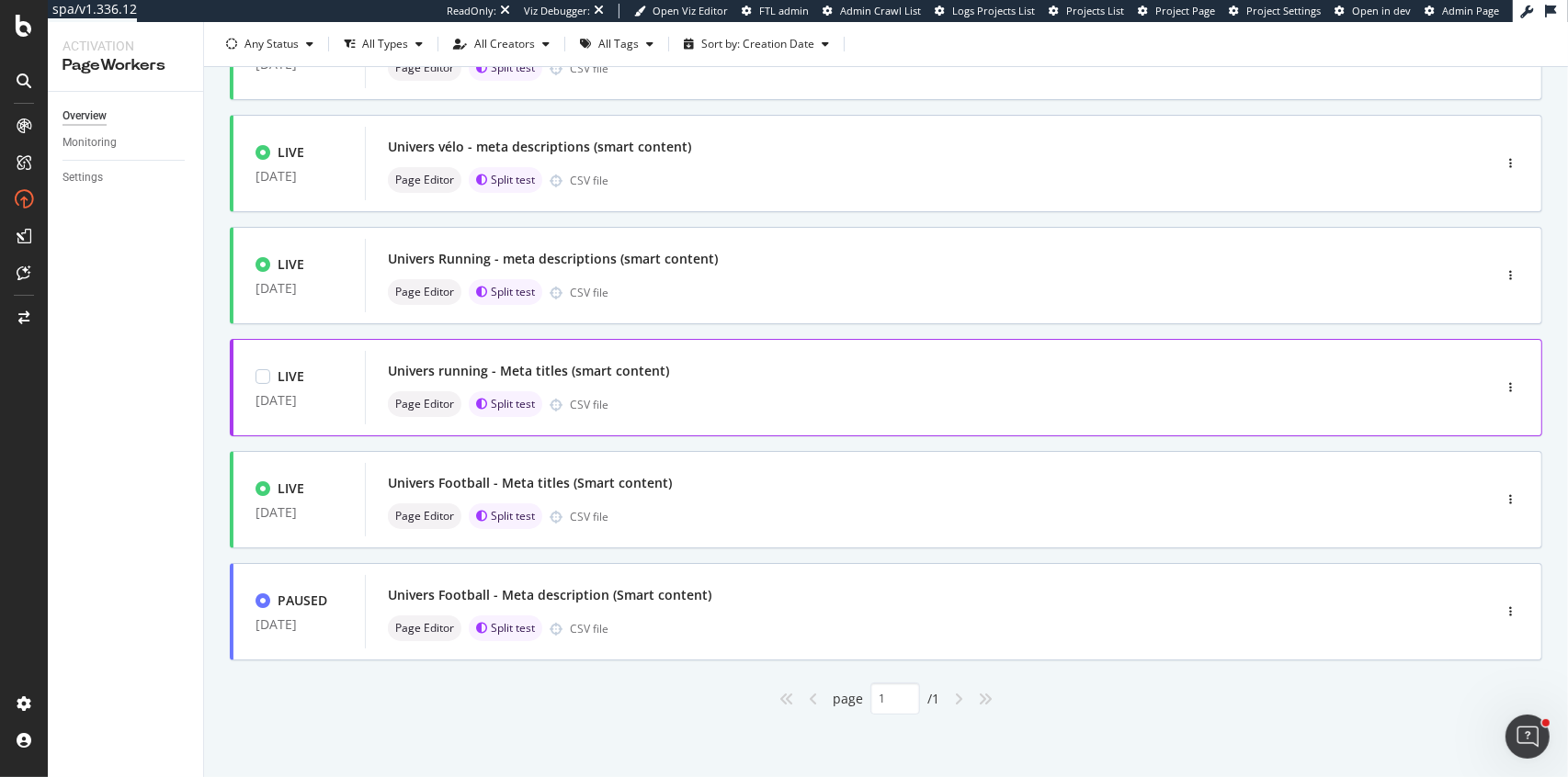
click at [743, 396] on div "Page Editor Split test CSV file" at bounding box center [901, 404] width 1026 height 25
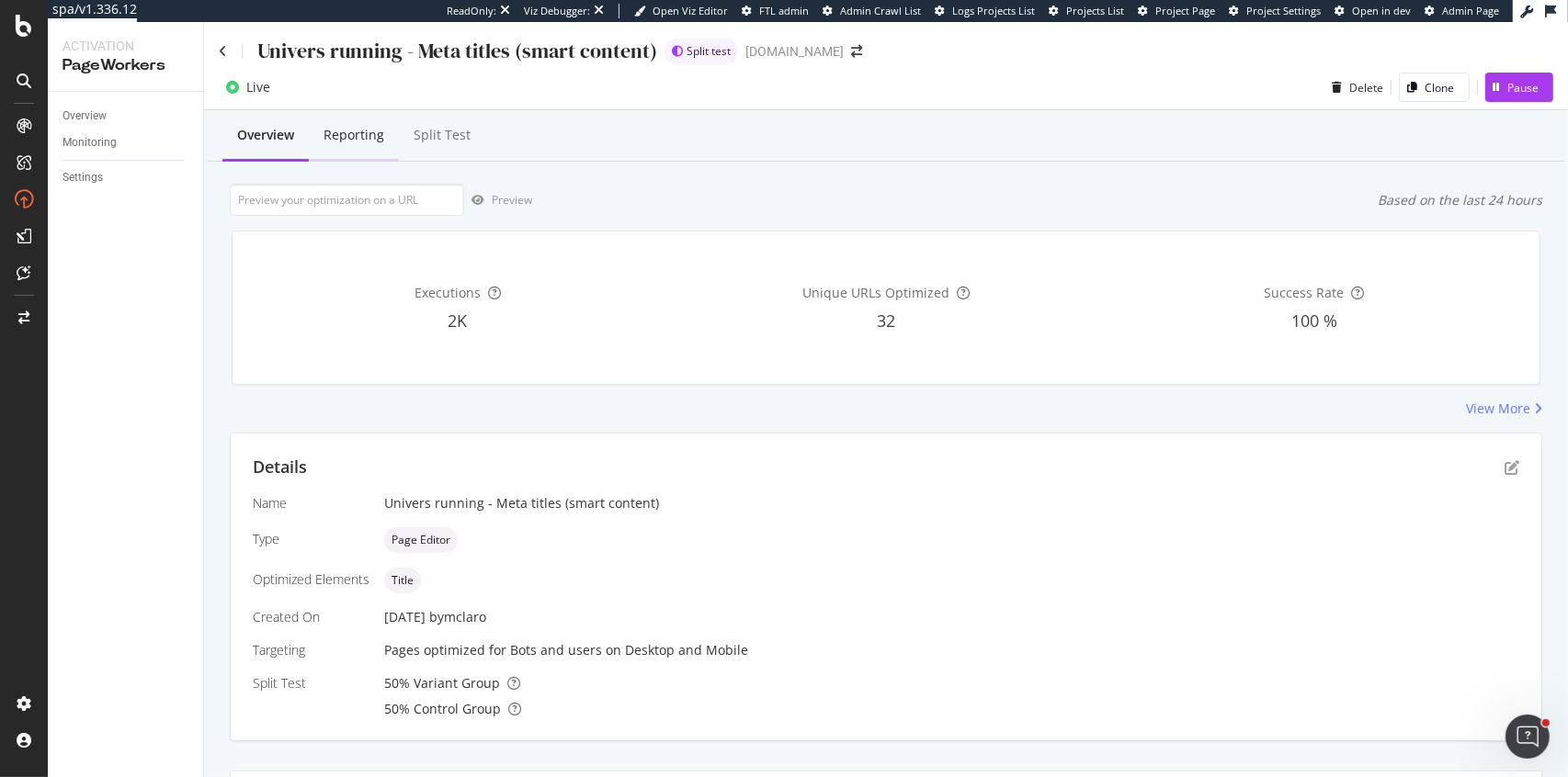
click at [358, 138] on div "Reporting" at bounding box center [353, 136] width 60 height 19
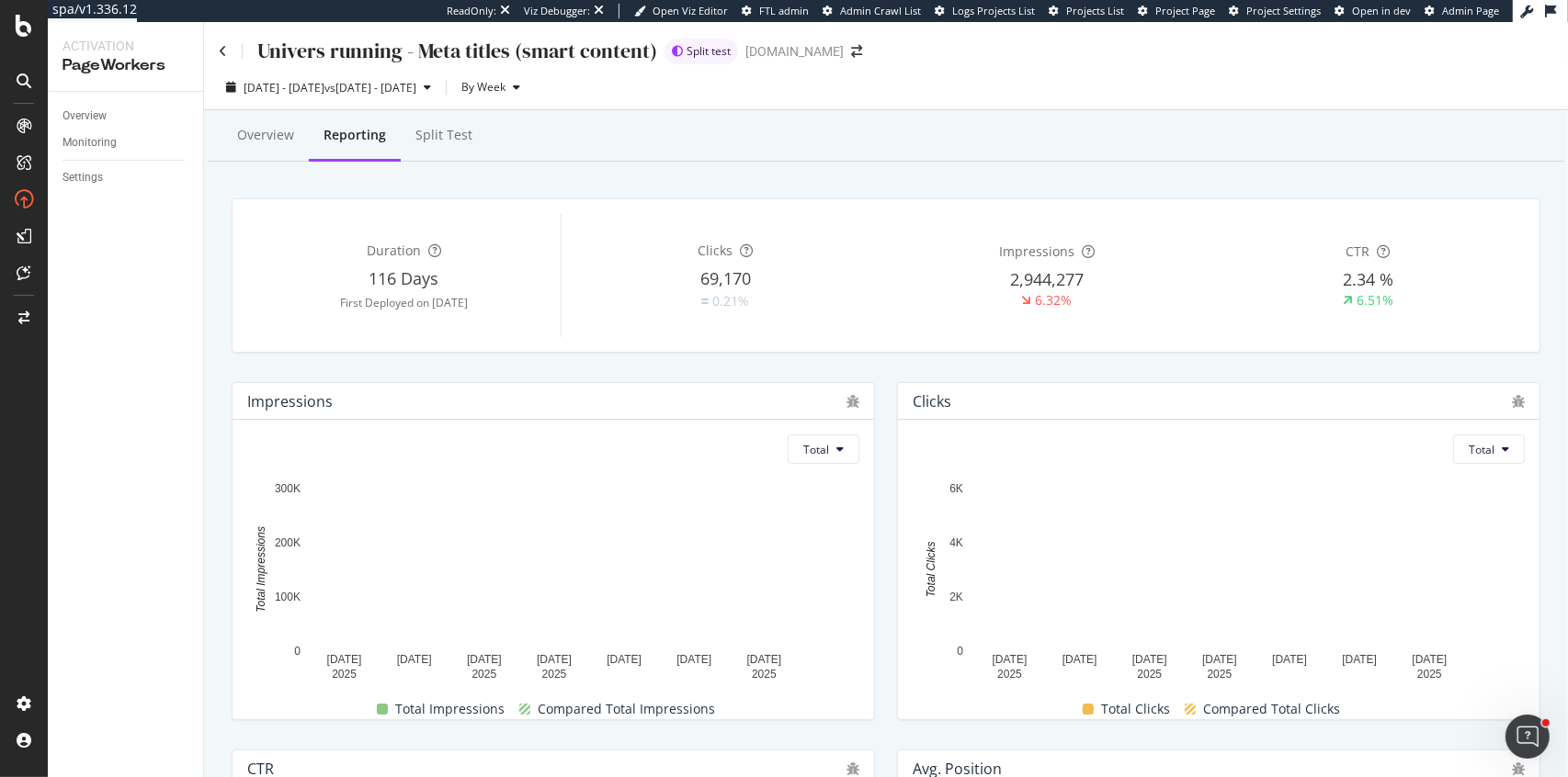
scroll to position [19, 0]
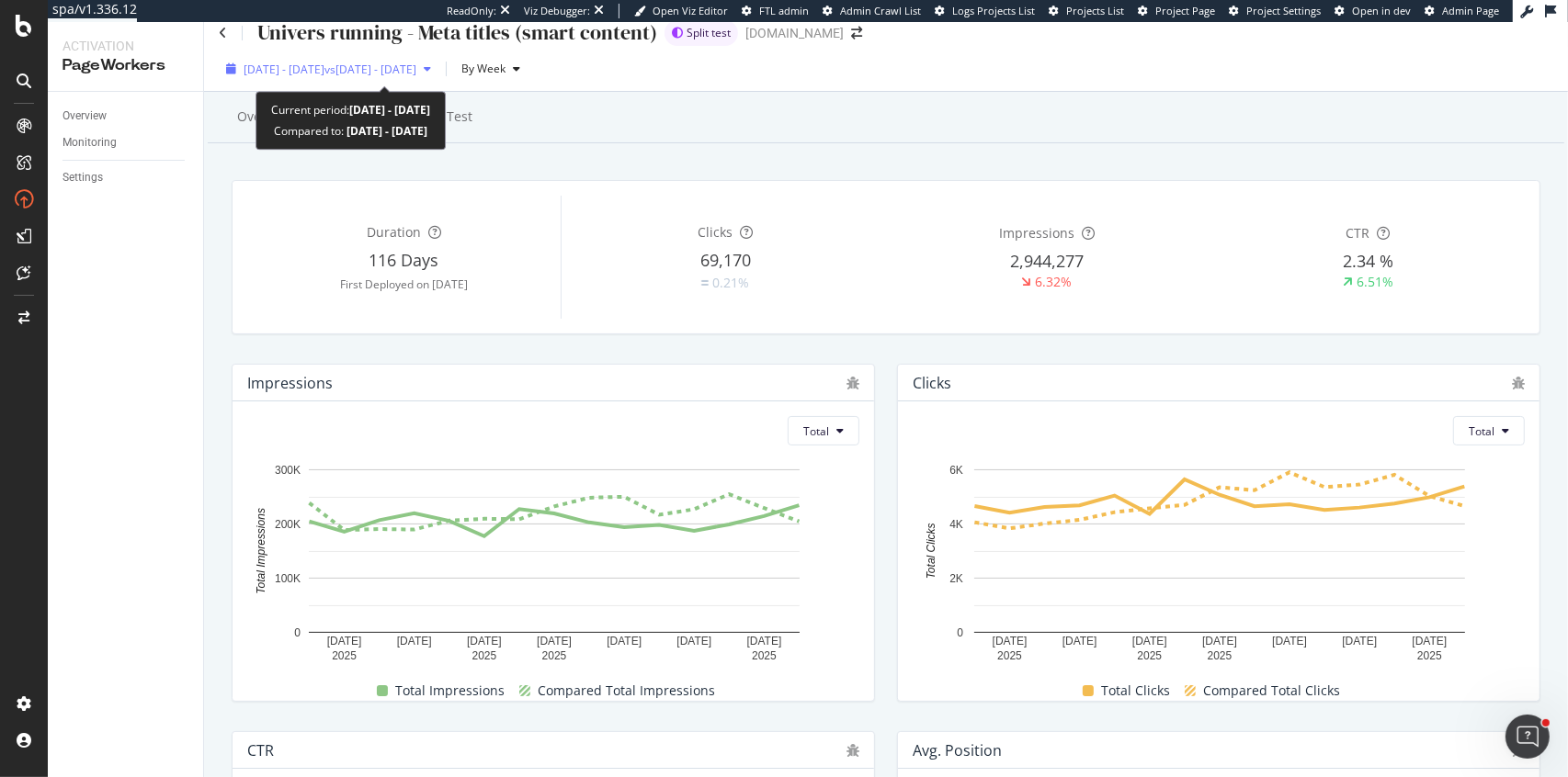
click at [416, 70] on span "vs [DATE] - [DATE]" at bounding box center [370, 69] width 92 height 16
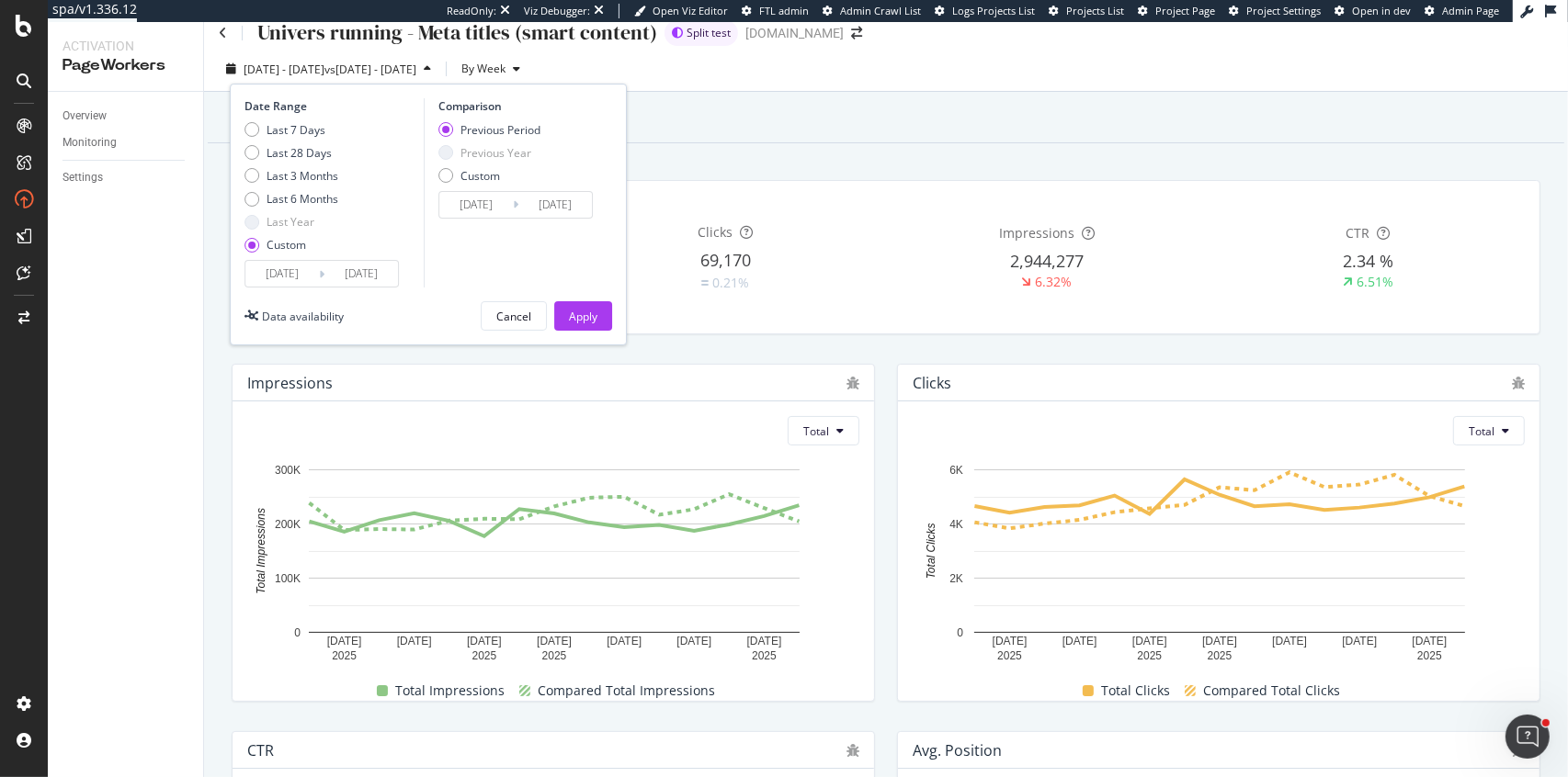
click at [368, 276] on input "[DATE]" at bounding box center [361, 273] width 74 height 25
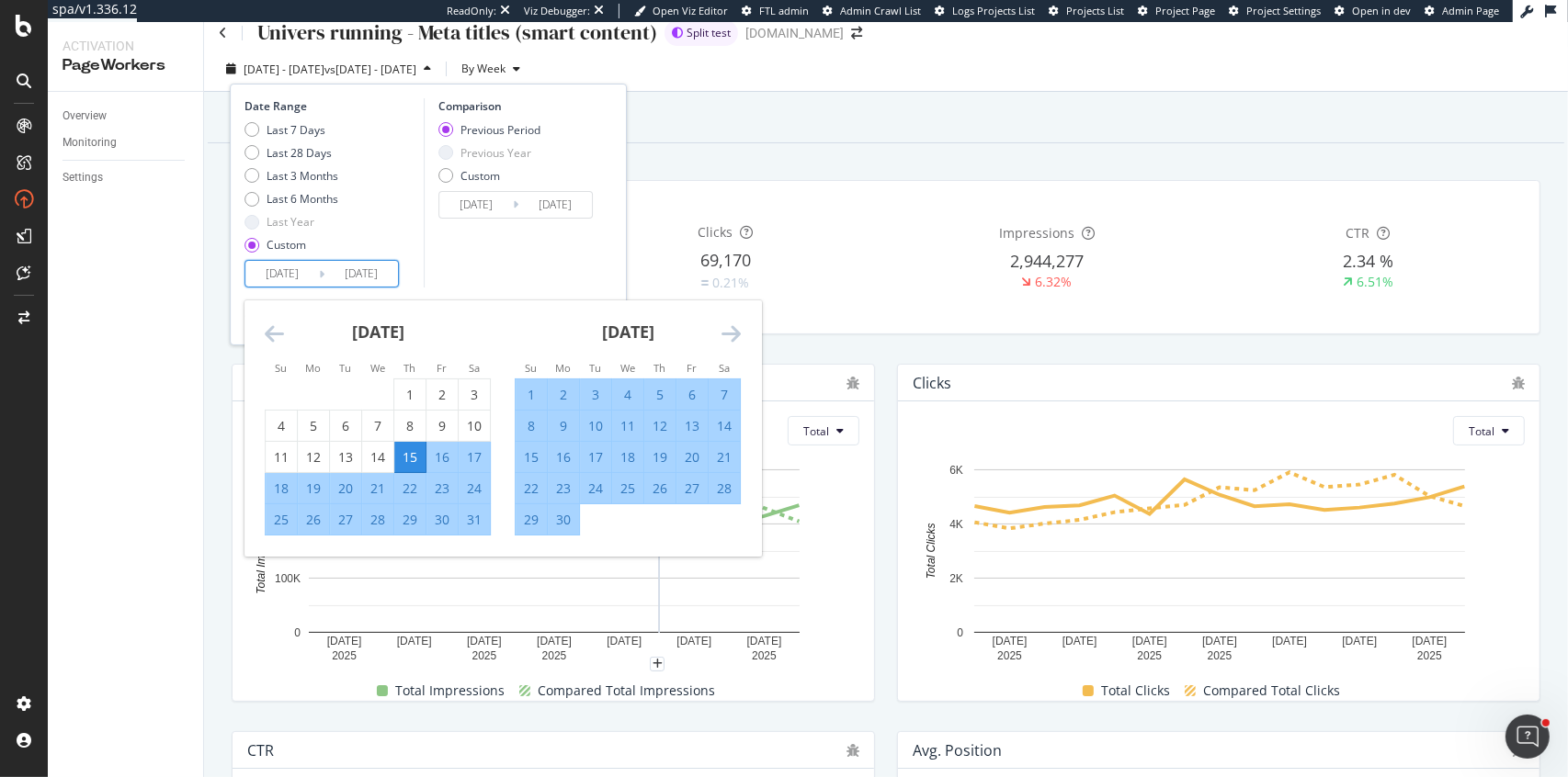
click at [727, 332] on icon "Move forward to switch to the next month." at bounding box center [731, 332] width 19 height 22
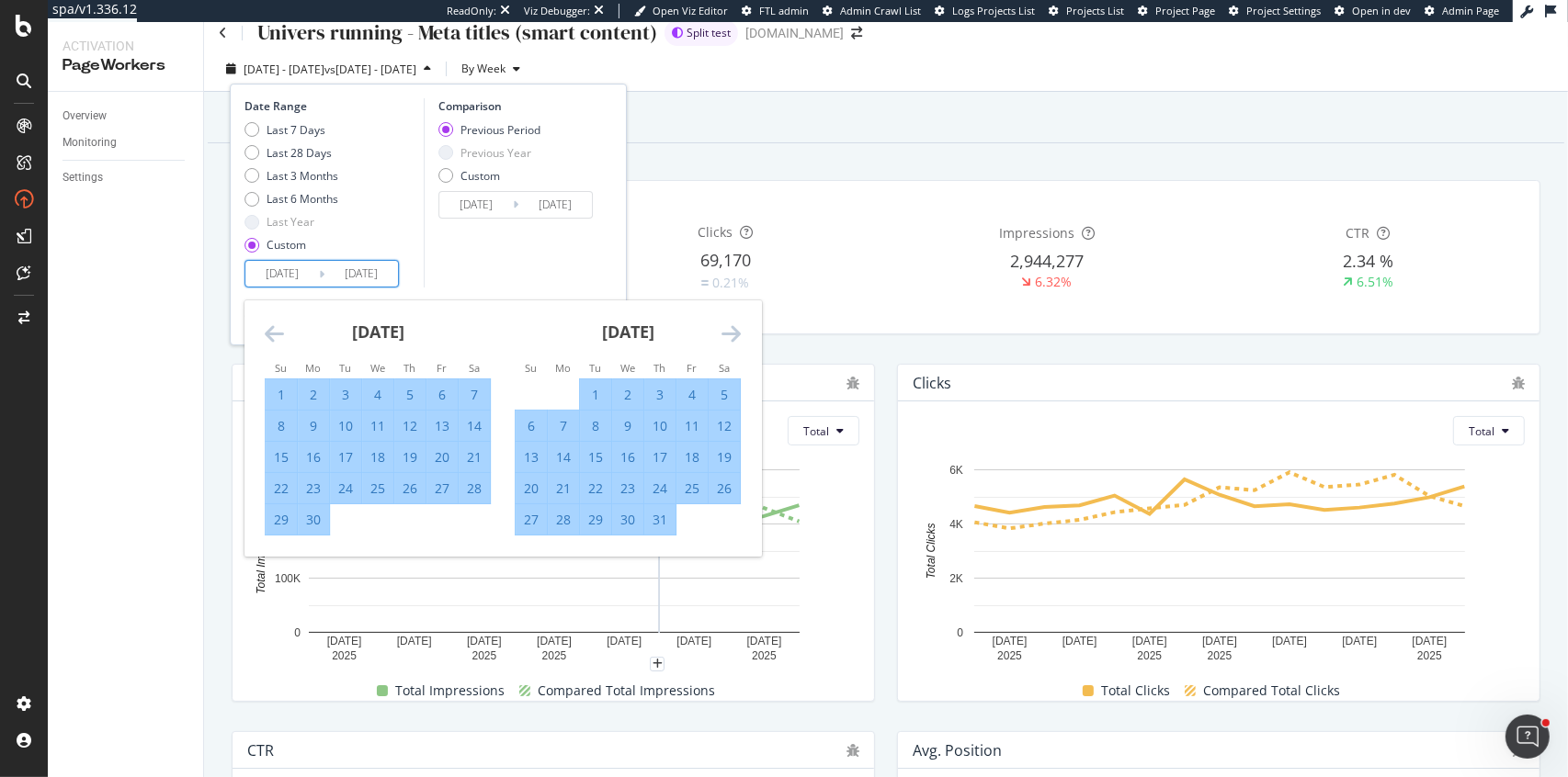
click at [727, 332] on icon "Move forward to switch to the next month." at bounding box center [731, 332] width 19 height 22
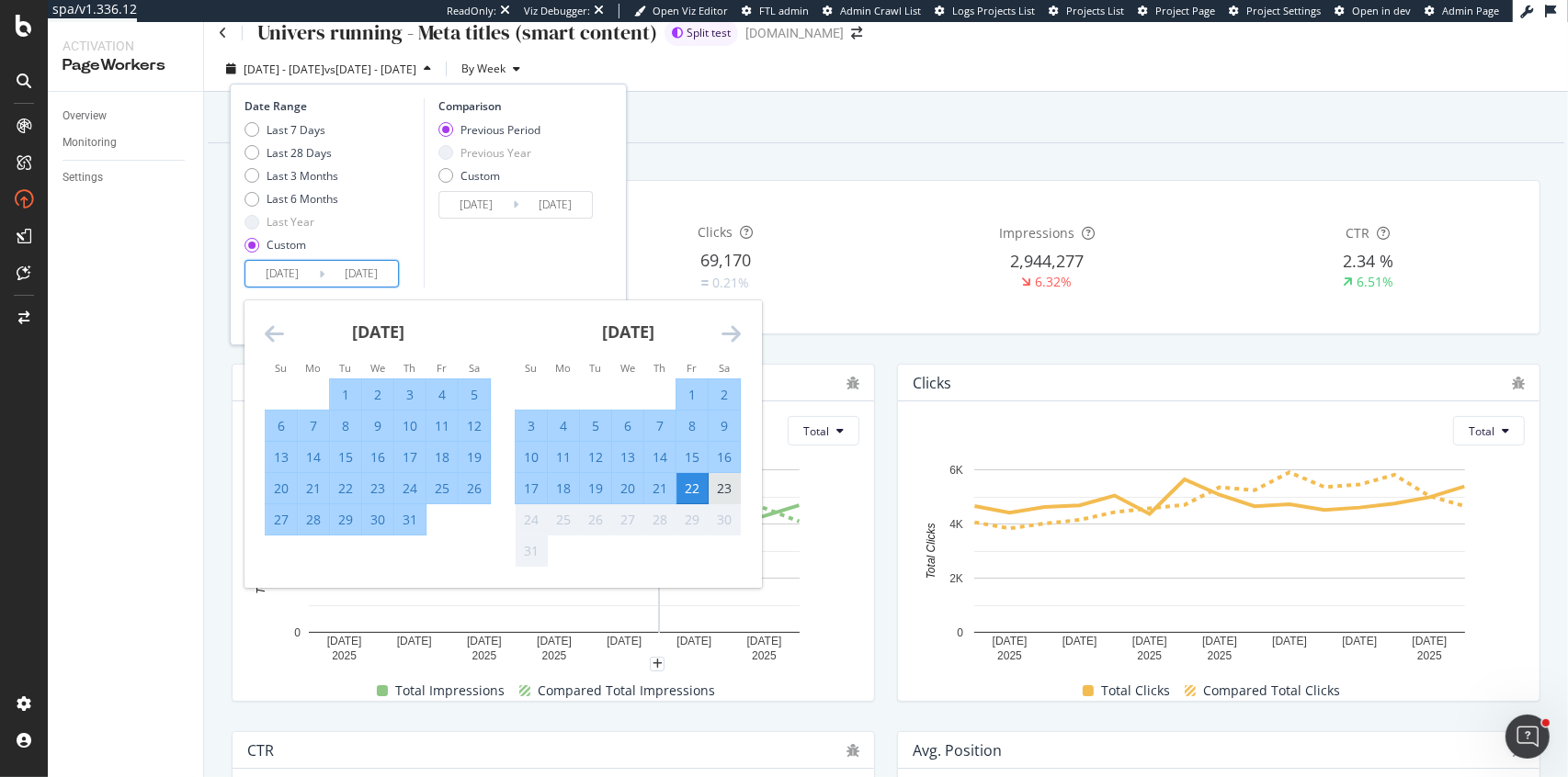
click at [717, 493] on div "23" at bounding box center [724, 489] width 31 height 19
type input "[DATE]"
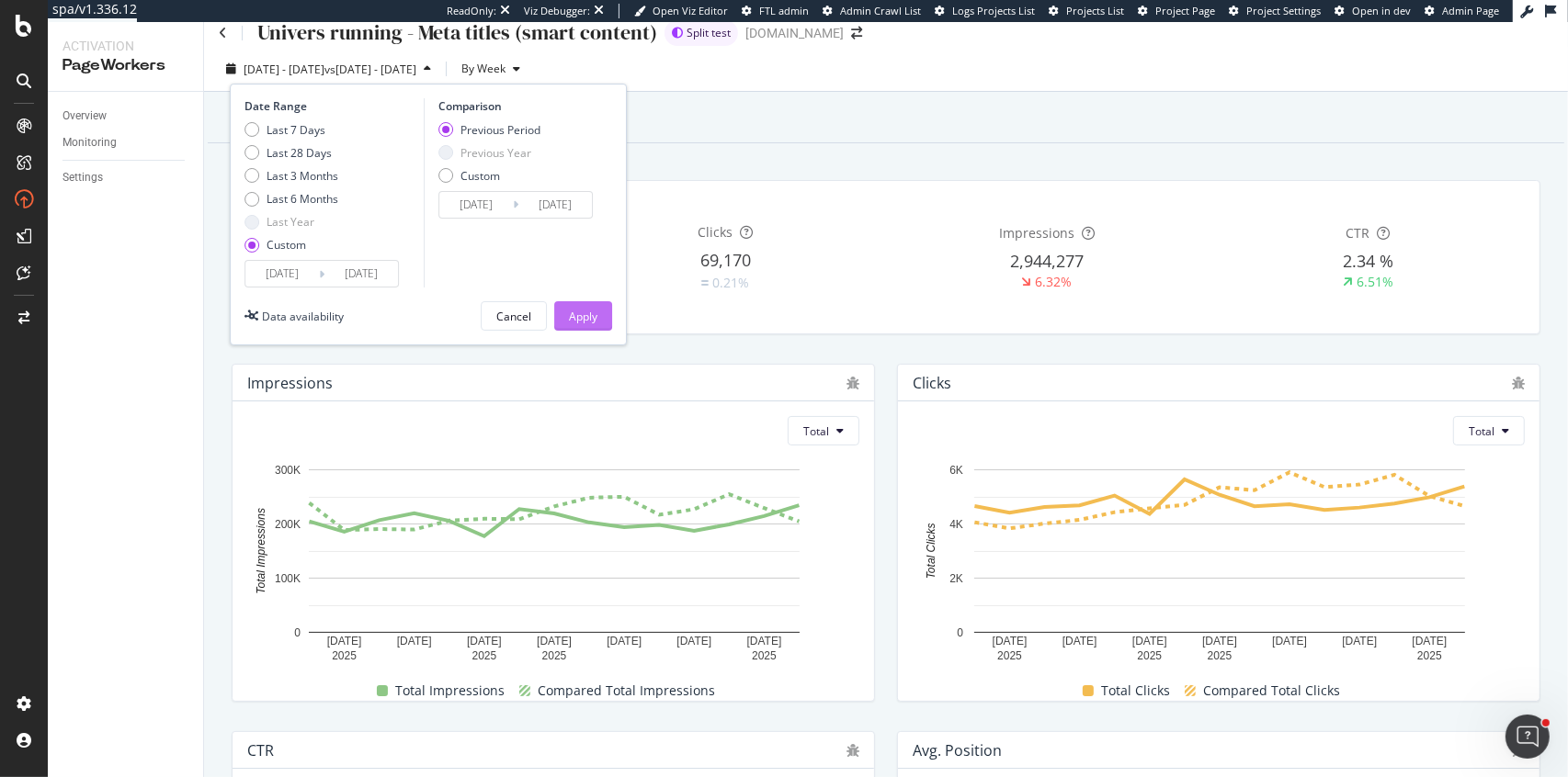
click at [587, 309] on div "Apply" at bounding box center [583, 316] width 28 height 16
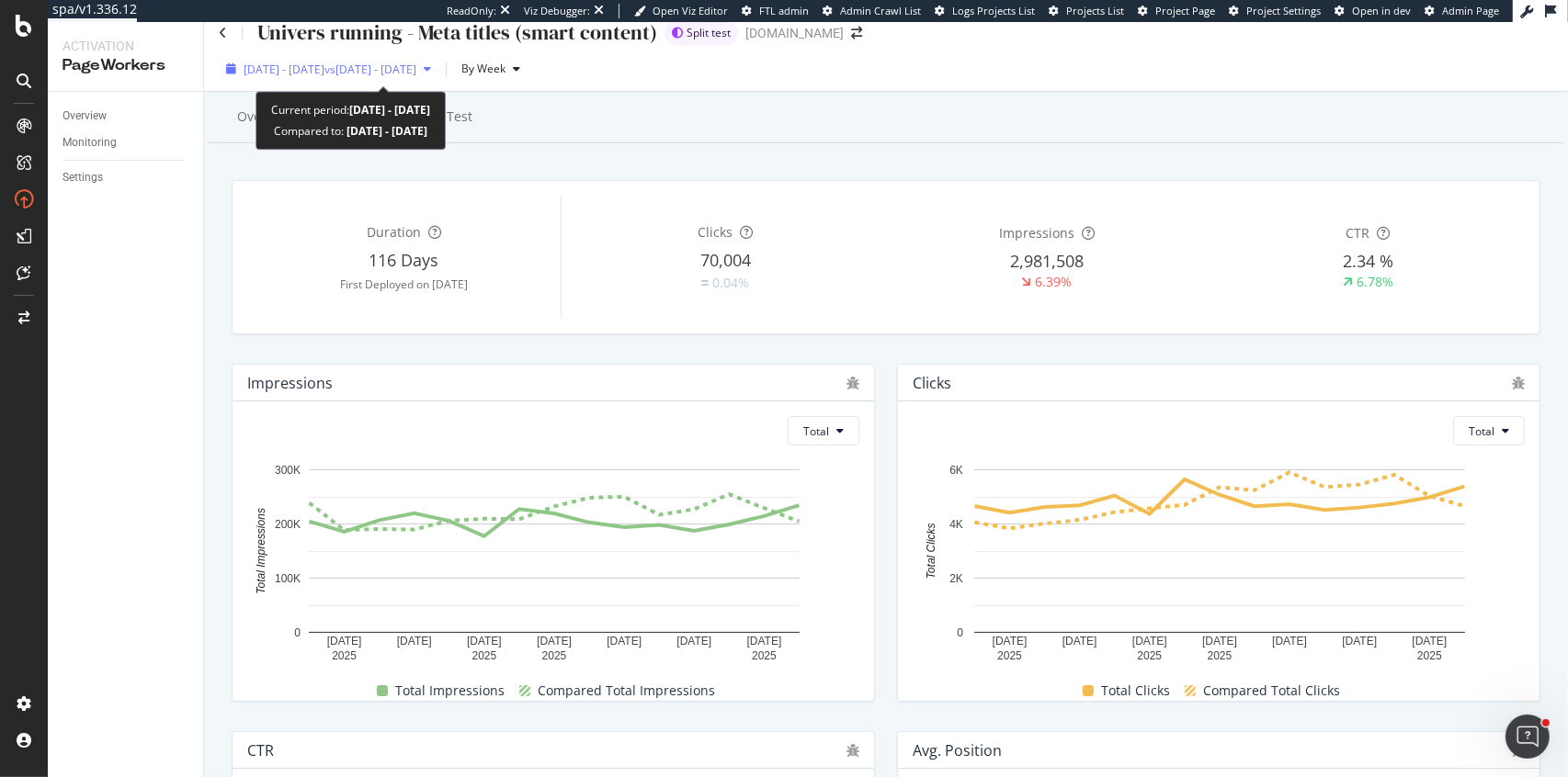
click at [324, 75] on span "[DATE] - [DATE]" at bounding box center [285, 69] width 81 height 16
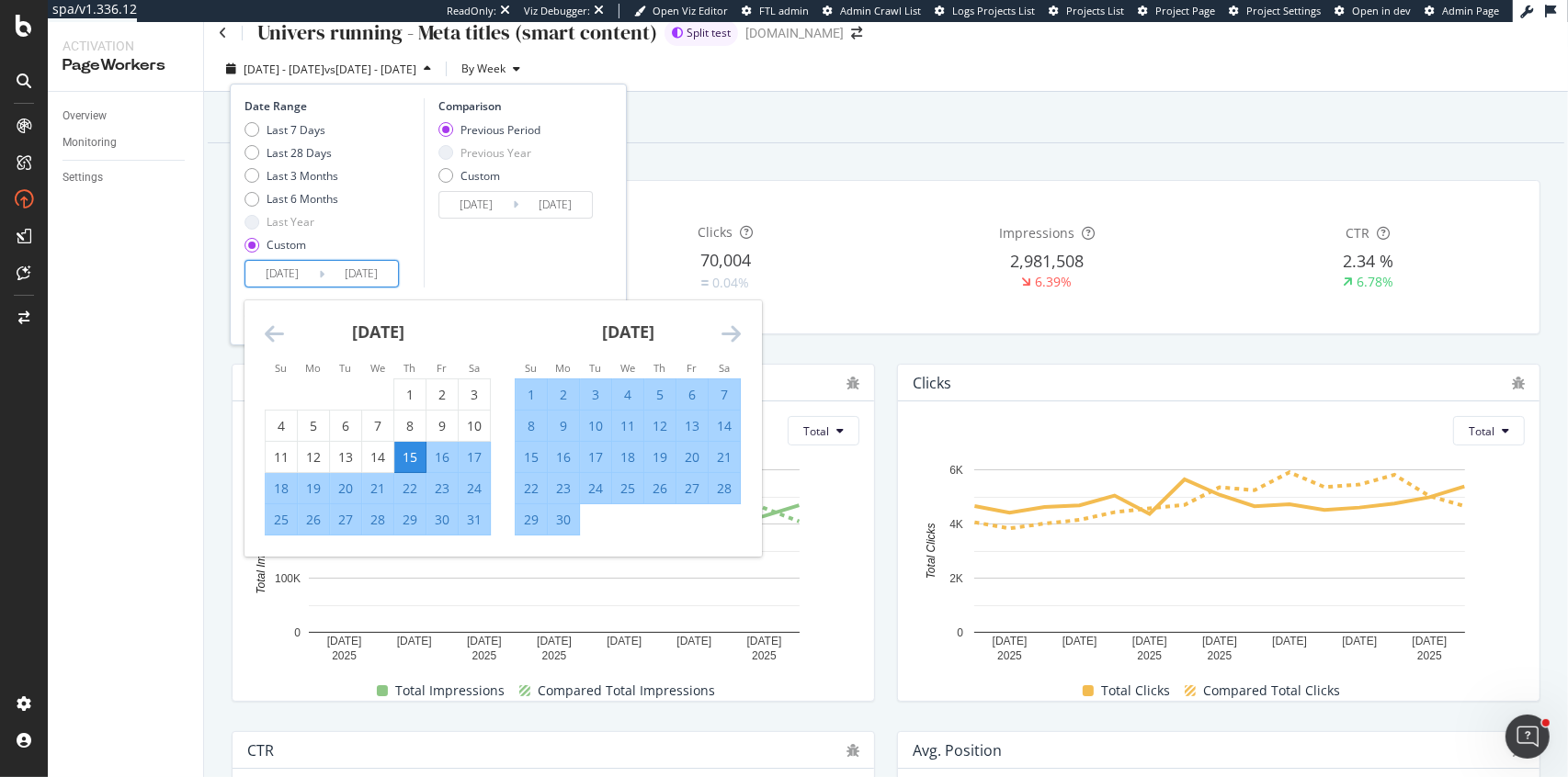
click at [295, 267] on input "[DATE]" at bounding box center [282, 273] width 74 height 25
click at [276, 459] on div "11" at bounding box center [281, 458] width 31 height 19
type input "[DATE]"
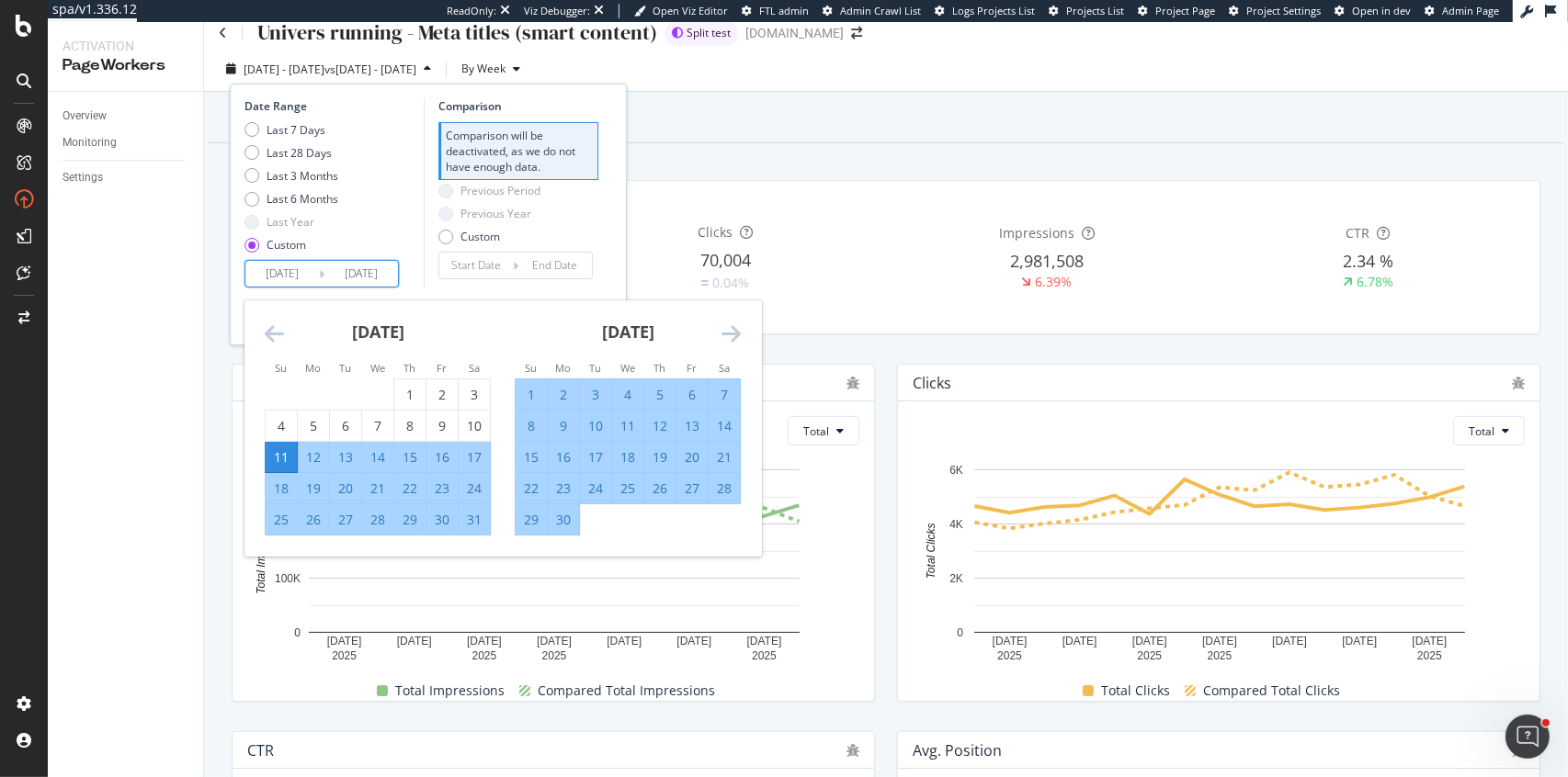
click at [278, 276] on input "[DATE]" at bounding box center [282, 273] width 74 height 25
click at [304, 459] on div "12" at bounding box center [313, 458] width 31 height 19
click at [286, 267] on input "[DATE]" at bounding box center [282, 273] width 74 height 25
click at [337, 448] on div "13" at bounding box center [345, 458] width 31 height 19
click at [285, 277] on input "[DATE]" at bounding box center [282, 273] width 74 height 25
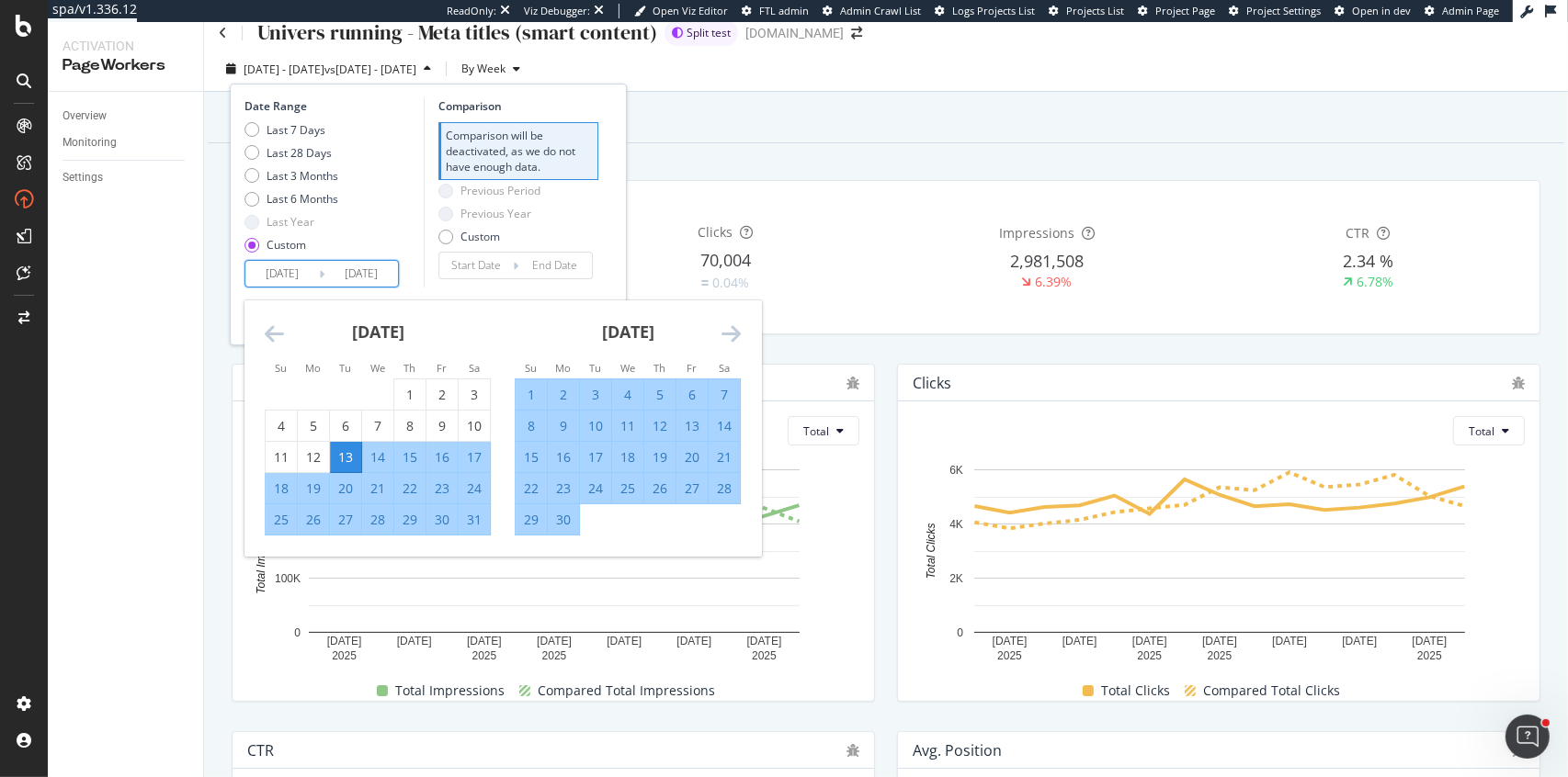
click at [370, 455] on div "14" at bounding box center [377, 458] width 31 height 19
type input "[DATE]"
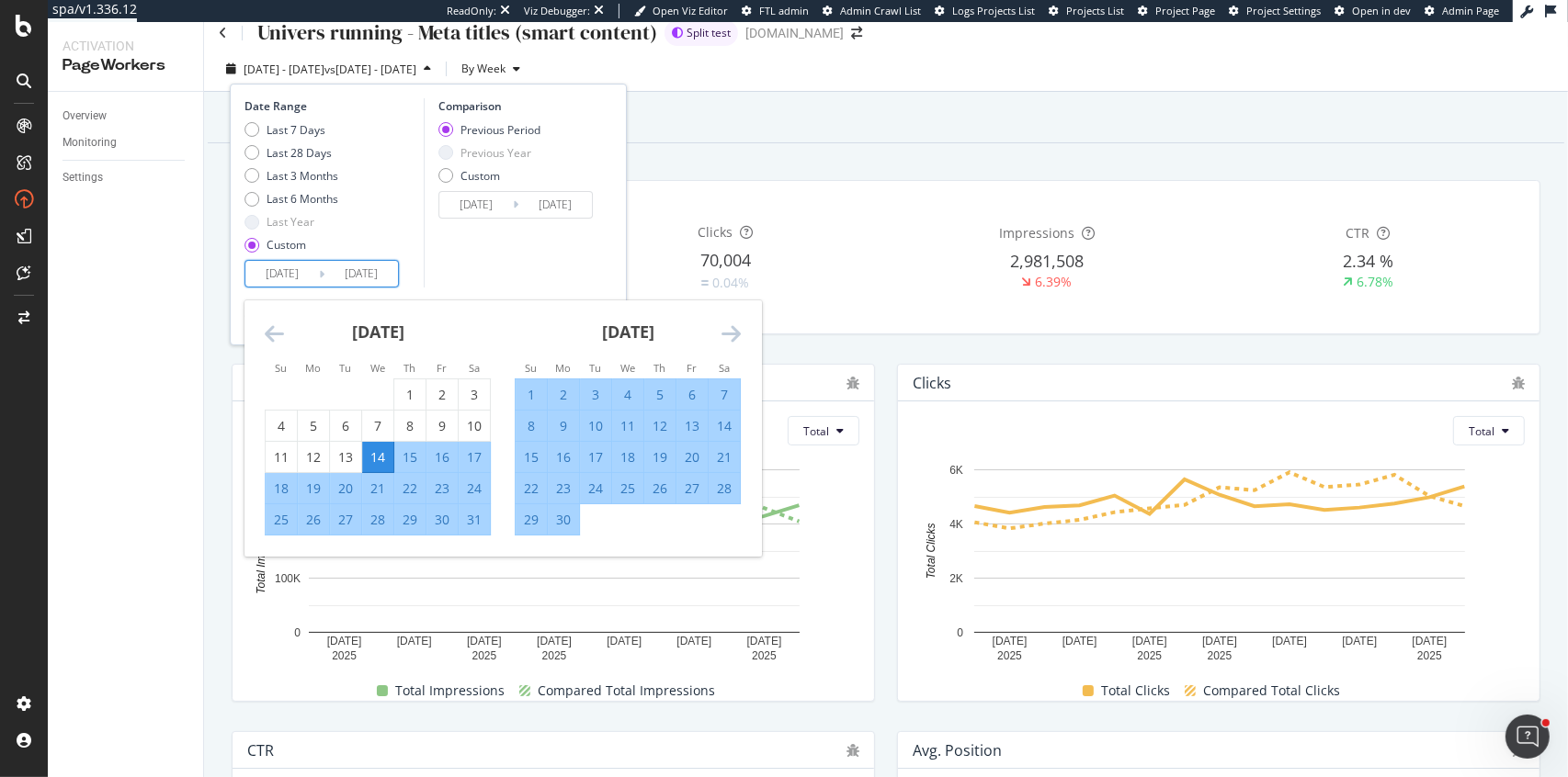
click at [477, 261] on div "Comparison Previous Period Previous Year Custom [DATE] Navigate forward to inte…" at bounding box center [511, 192] width 174 height 189
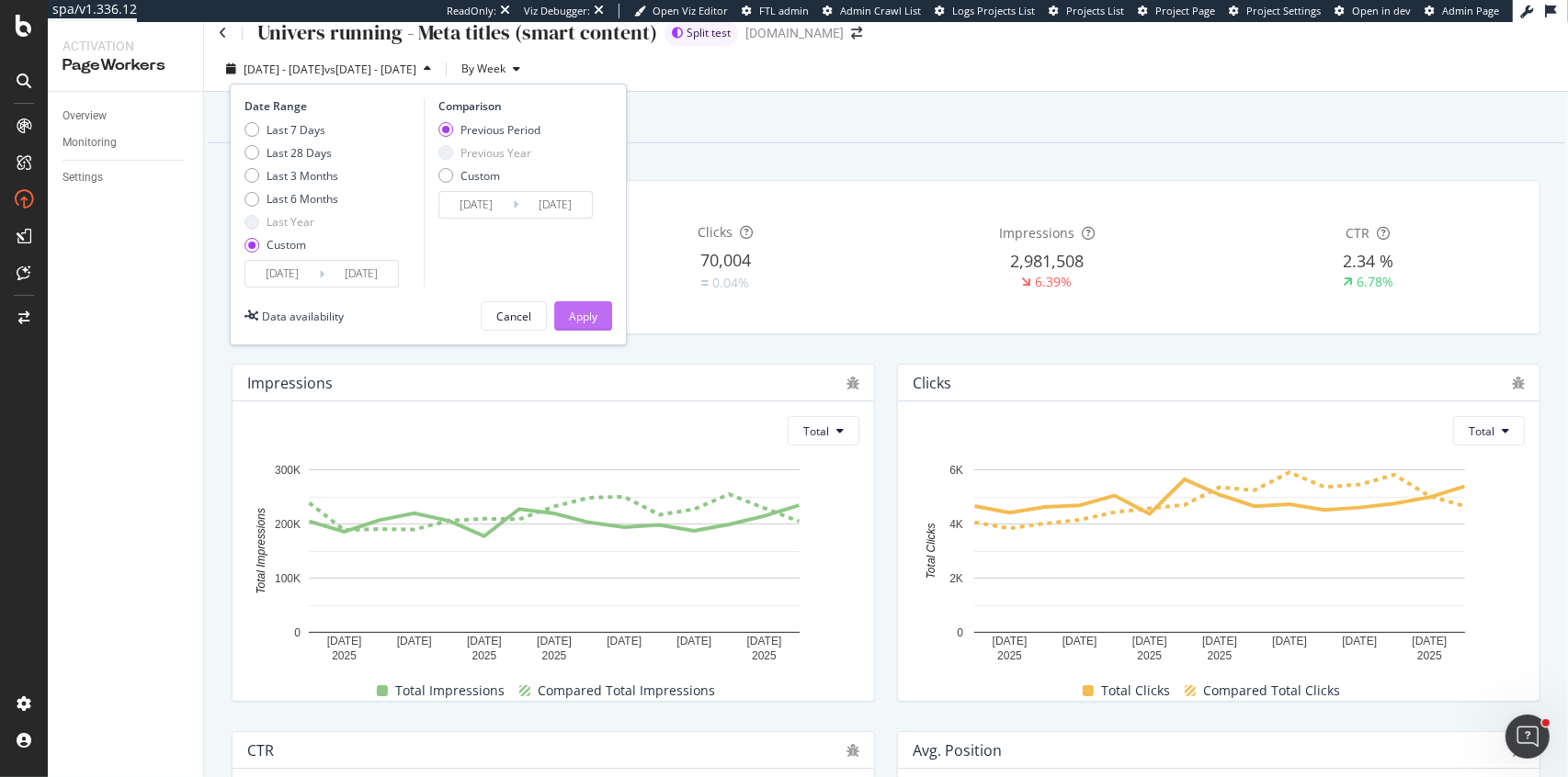
click at [596, 311] on div "Apply" at bounding box center [583, 316] width 28 height 16
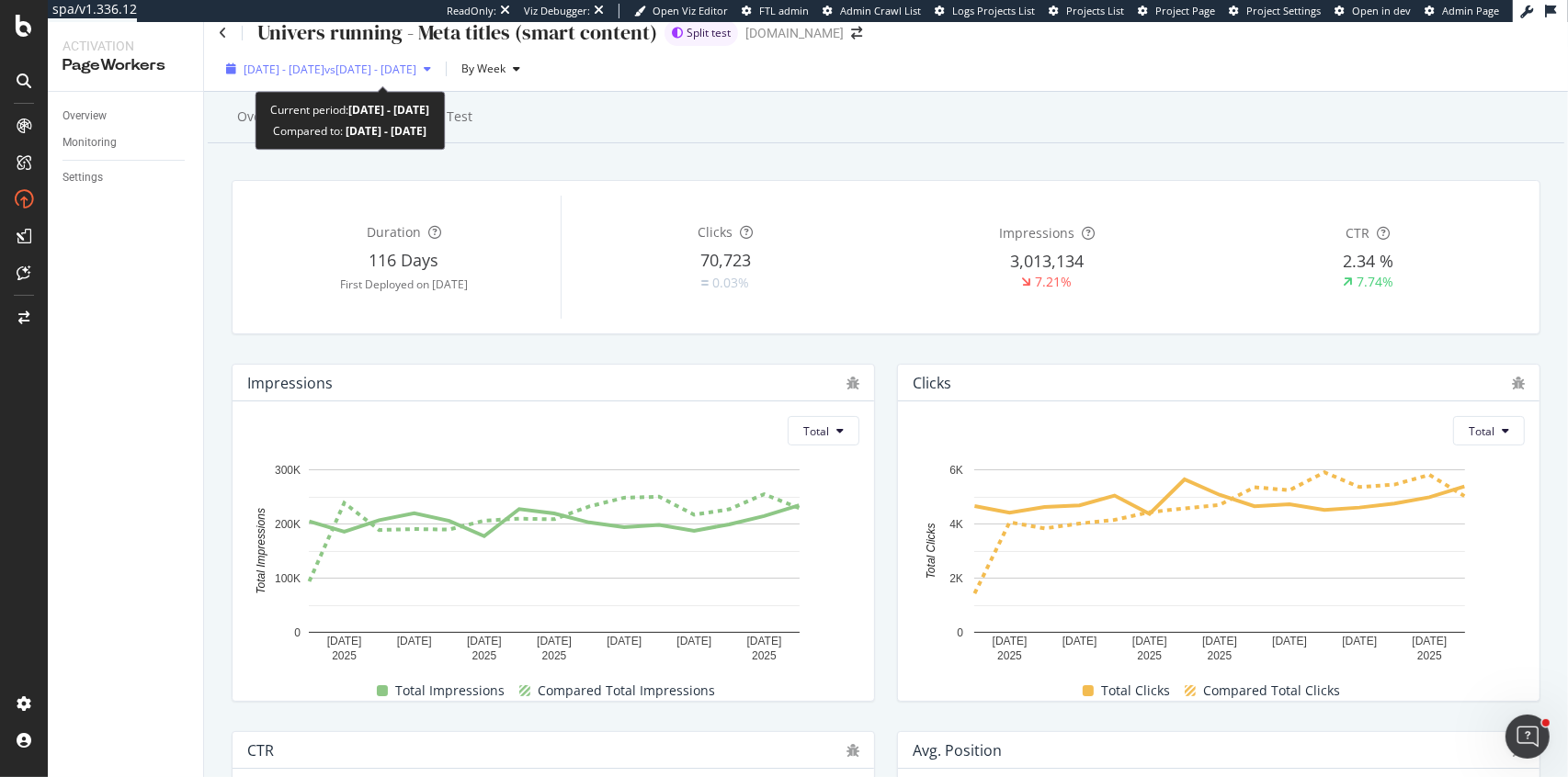
click at [310, 70] on span "[DATE] - [DATE]" at bounding box center [285, 69] width 81 height 16
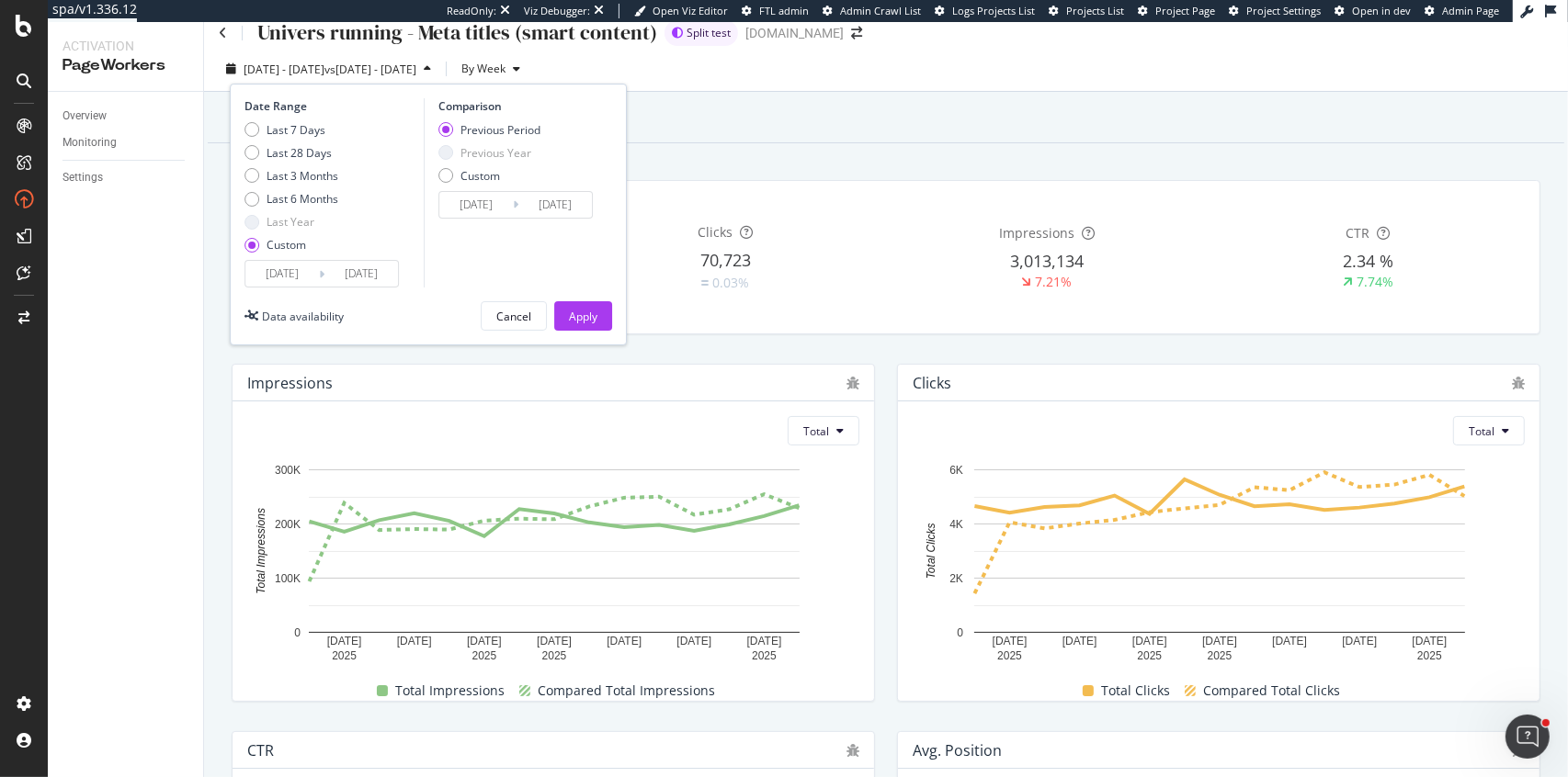
click at [351, 273] on input "[DATE]" at bounding box center [361, 273] width 74 height 25
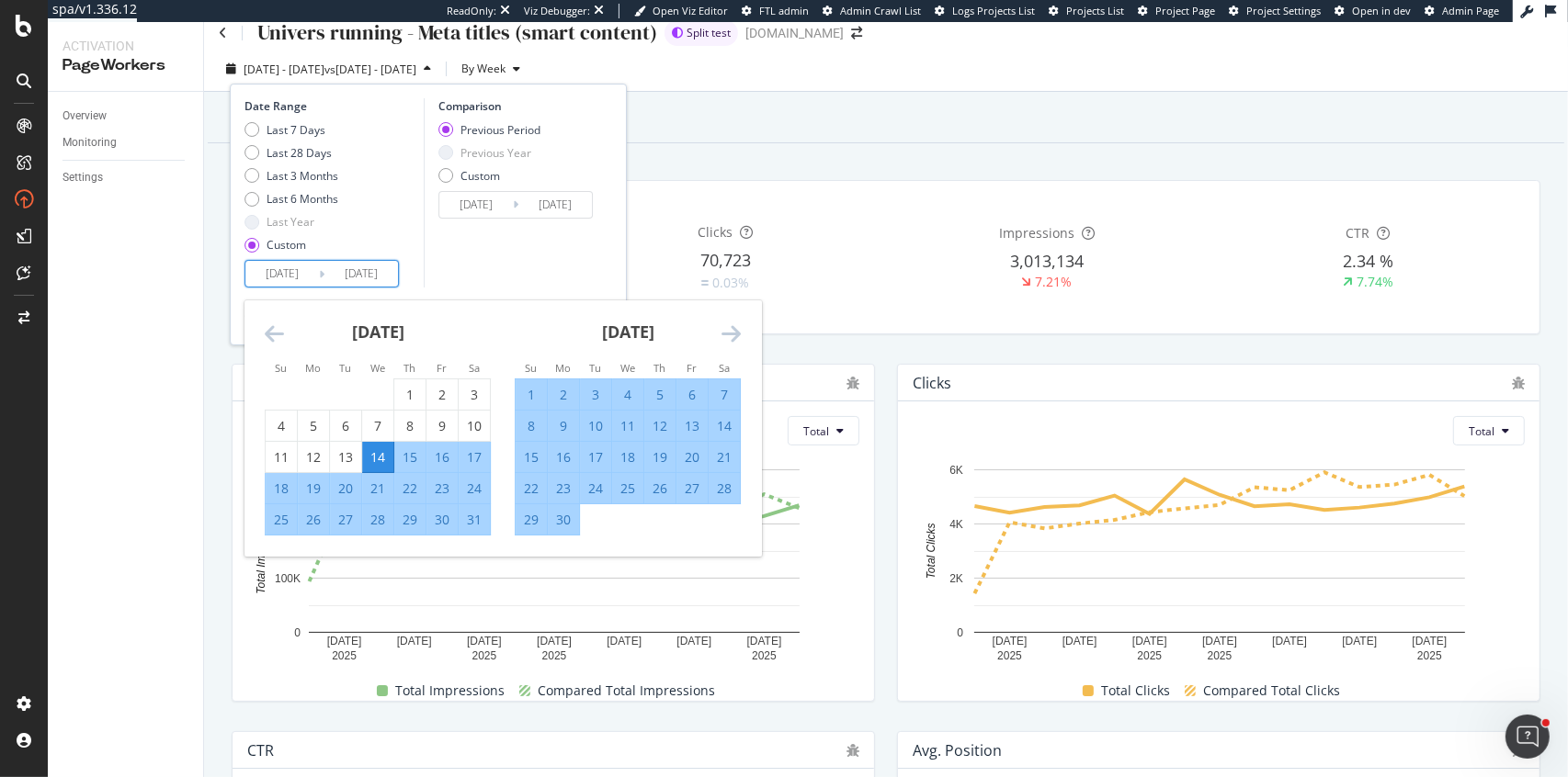
click at [729, 328] on icon "Move forward to switch to the next month." at bounding box center [731, 332] width 19 height 22
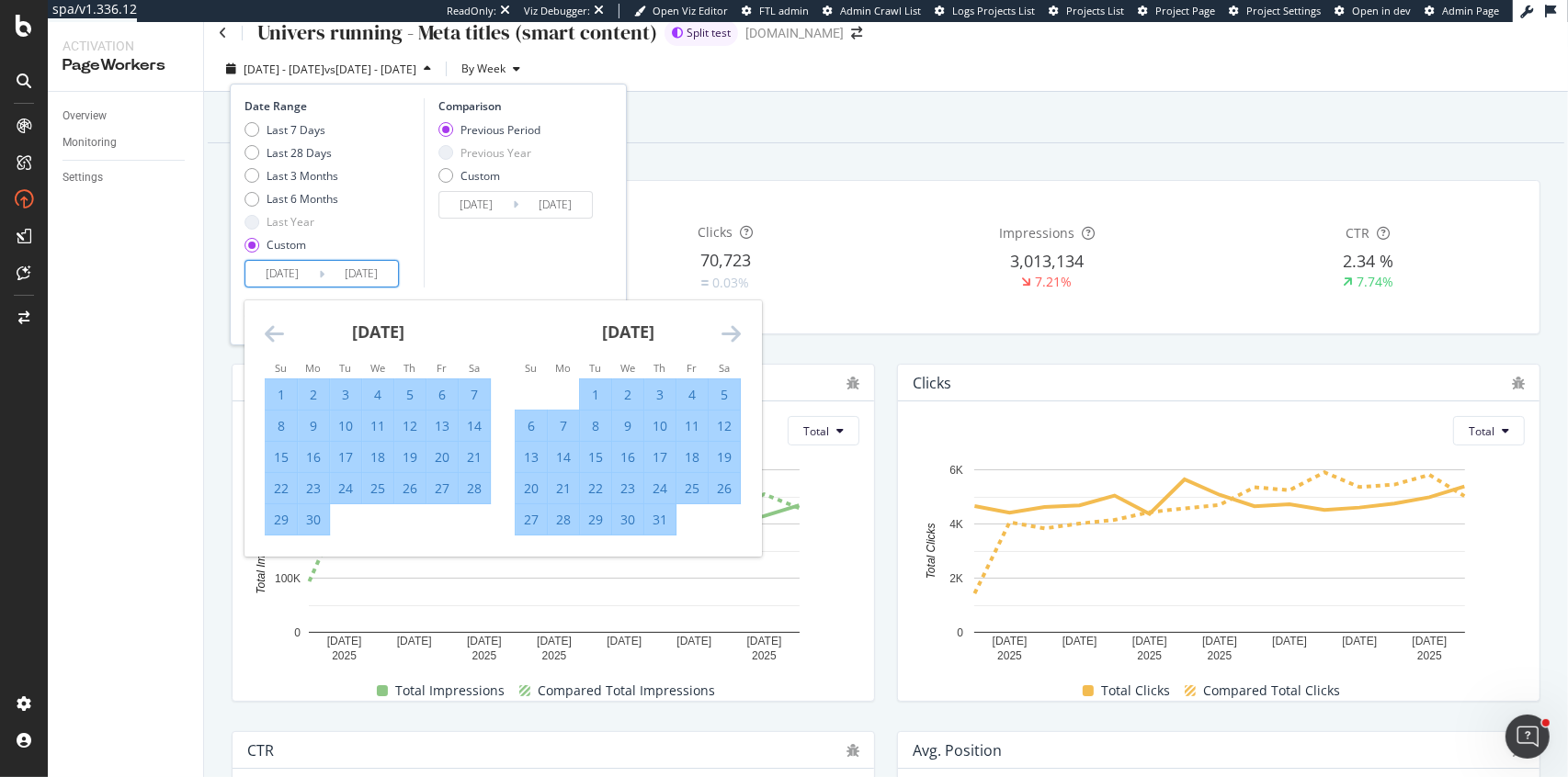
click at [729, 328] on icon "Move forward to switch to the next month." at bounding box center [731, 332] width 19 height 22
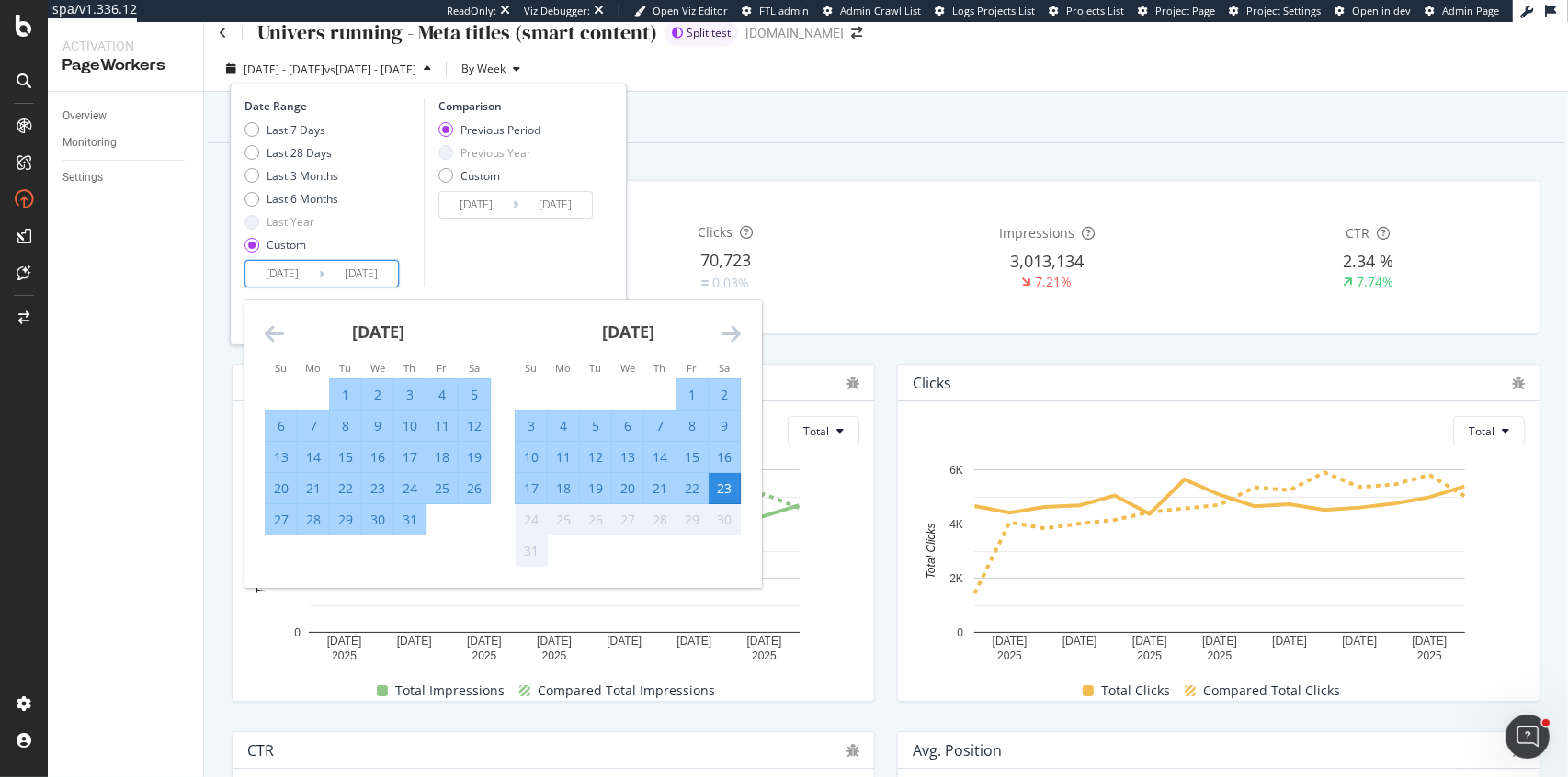
click at [691, 492] on div "22" at bounding box center [692, 489] width 31 height 19
type input "[DATE]"
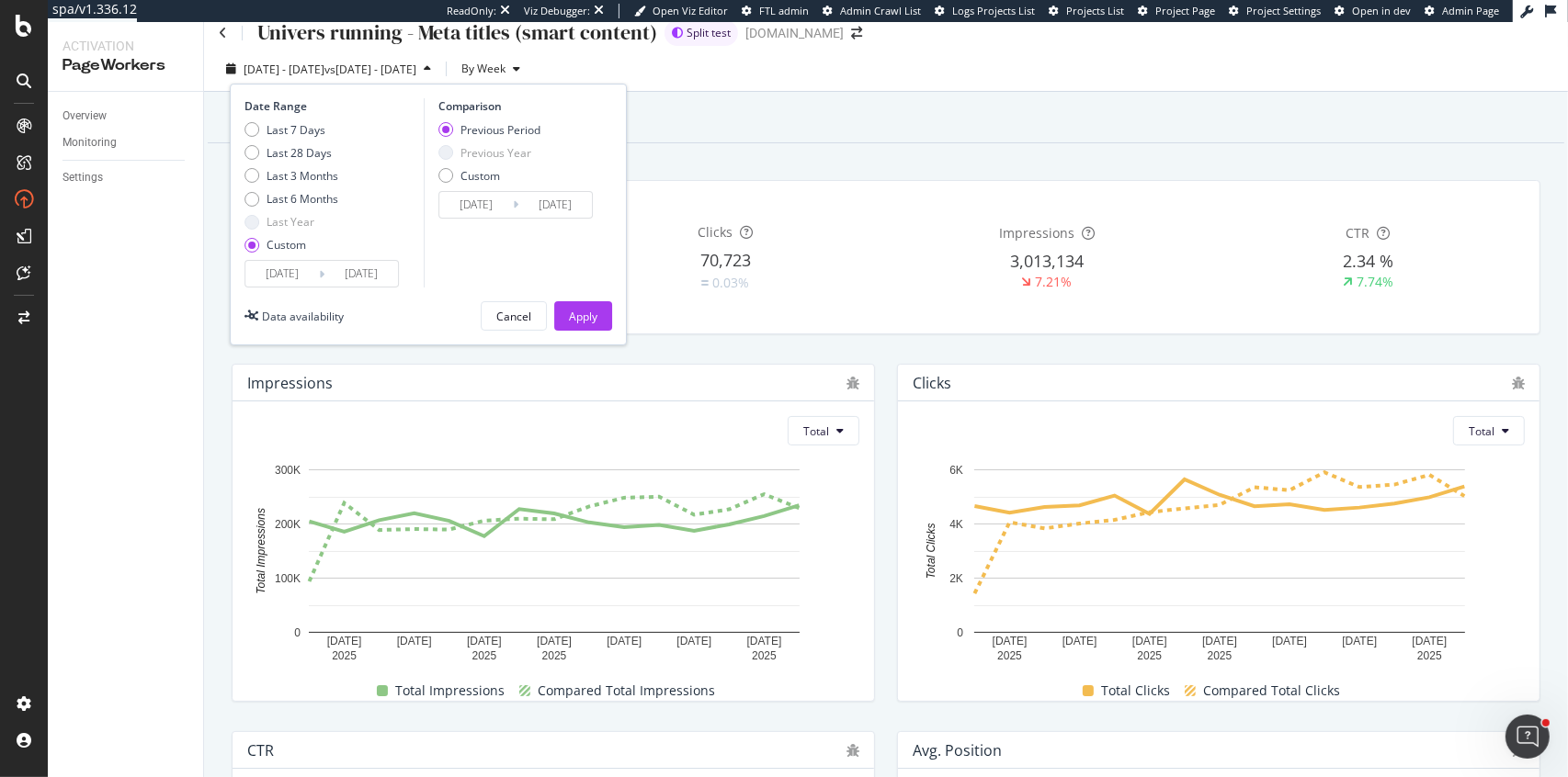
click at [270, 273] on input "[DATE]" at bounding box center [282, 273] width 74 height 25
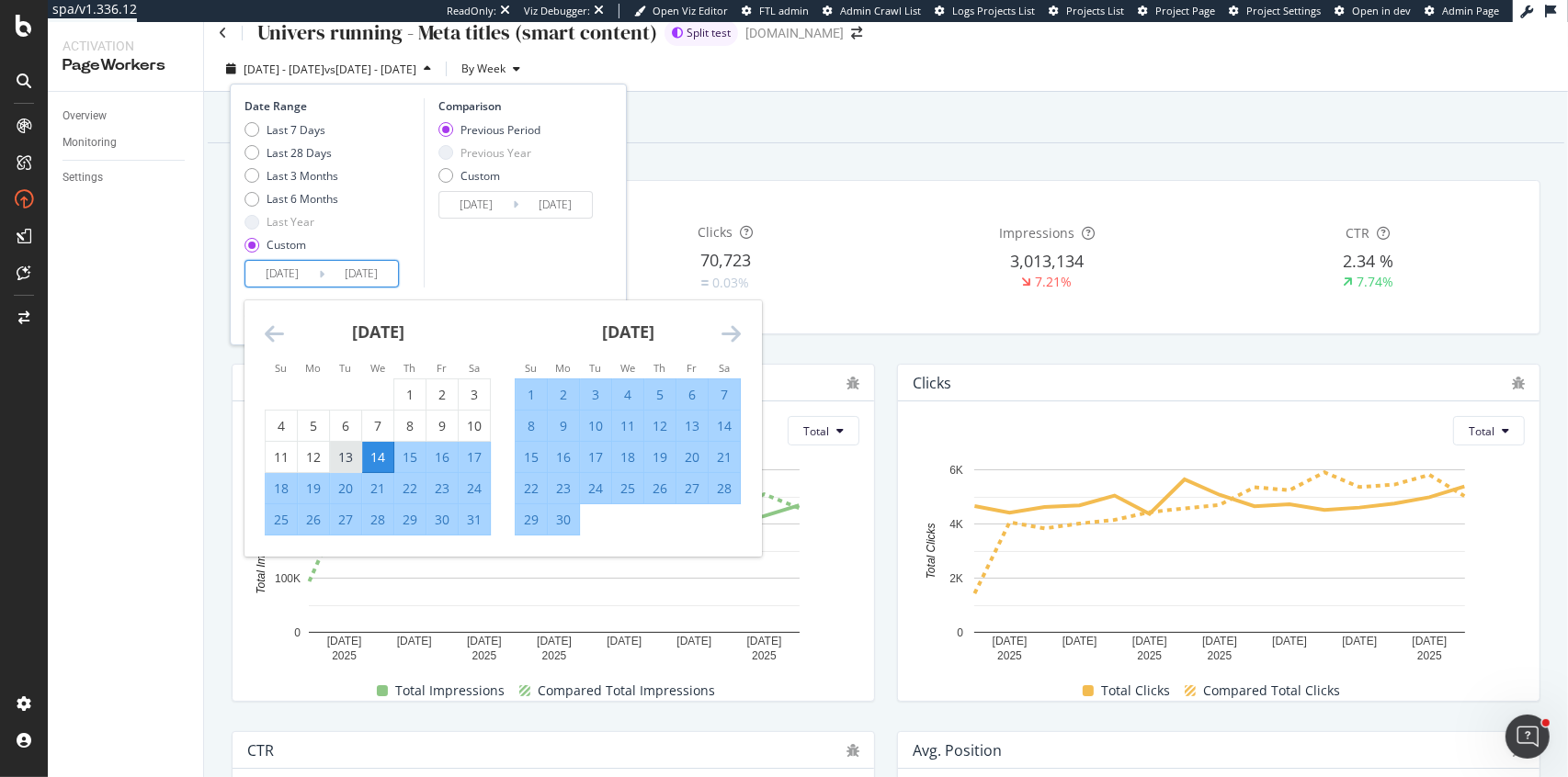
click at [350, 452] on div "13" at bounding box center [345, 458] width 31 height 19
type input "[DATE]"
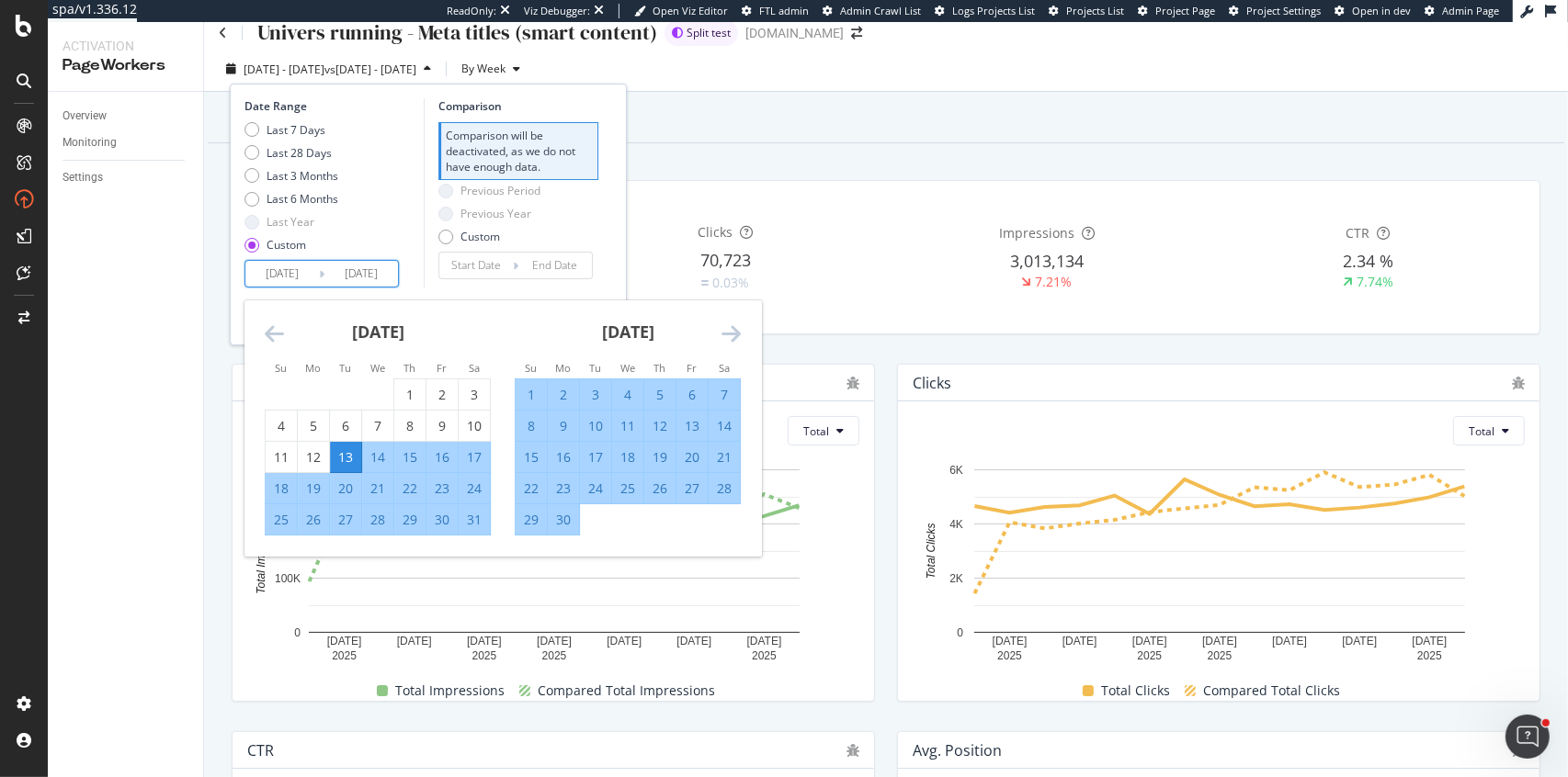
click at [726, 332] on icon "Move forward to switch to the next month." at bounding box center [731, 332] width 19 height 22
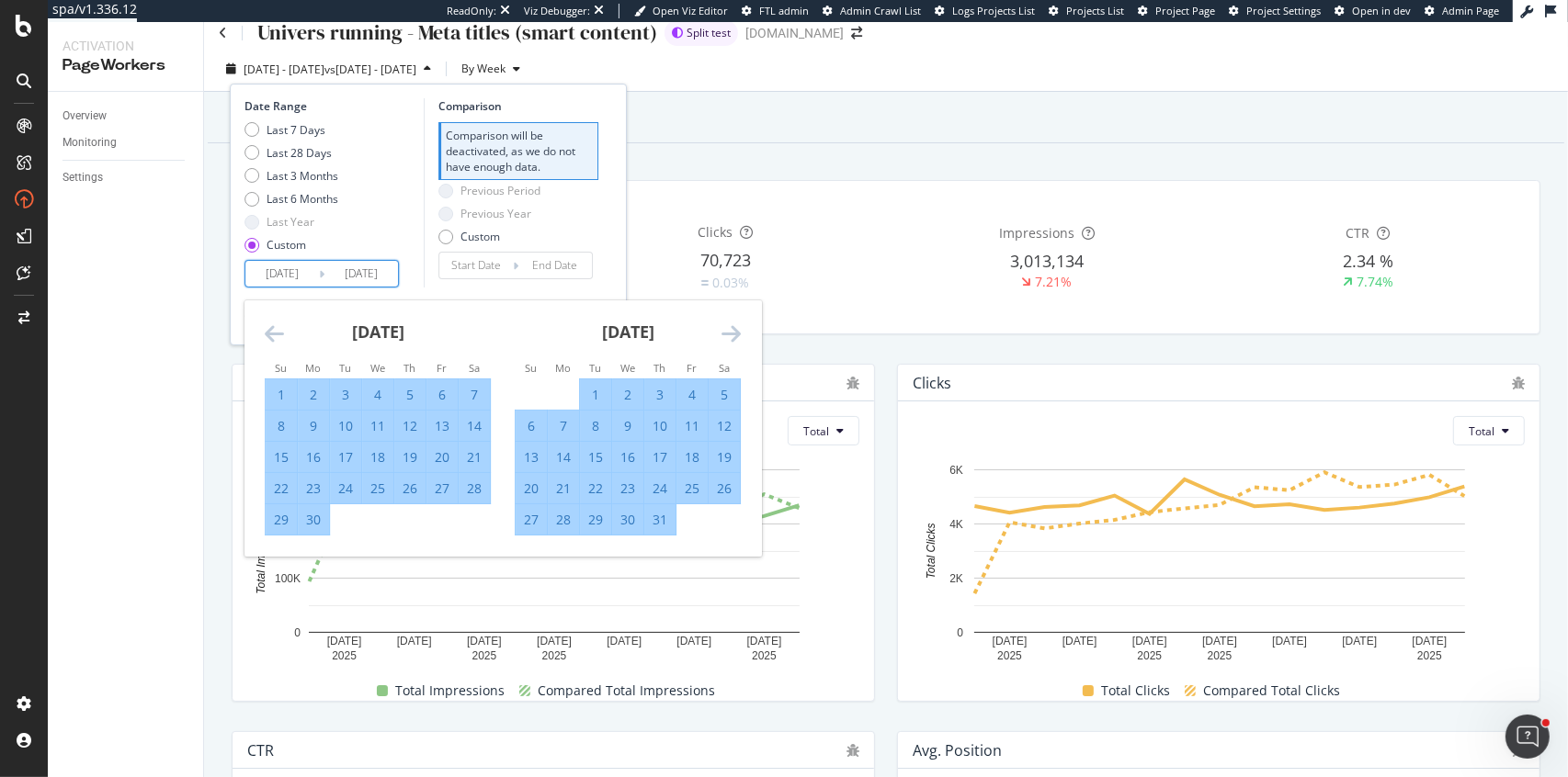
click at [726, 332] on icon "Move forward to switch to the next month." at bounding box center [731, 332] width 19 height 22
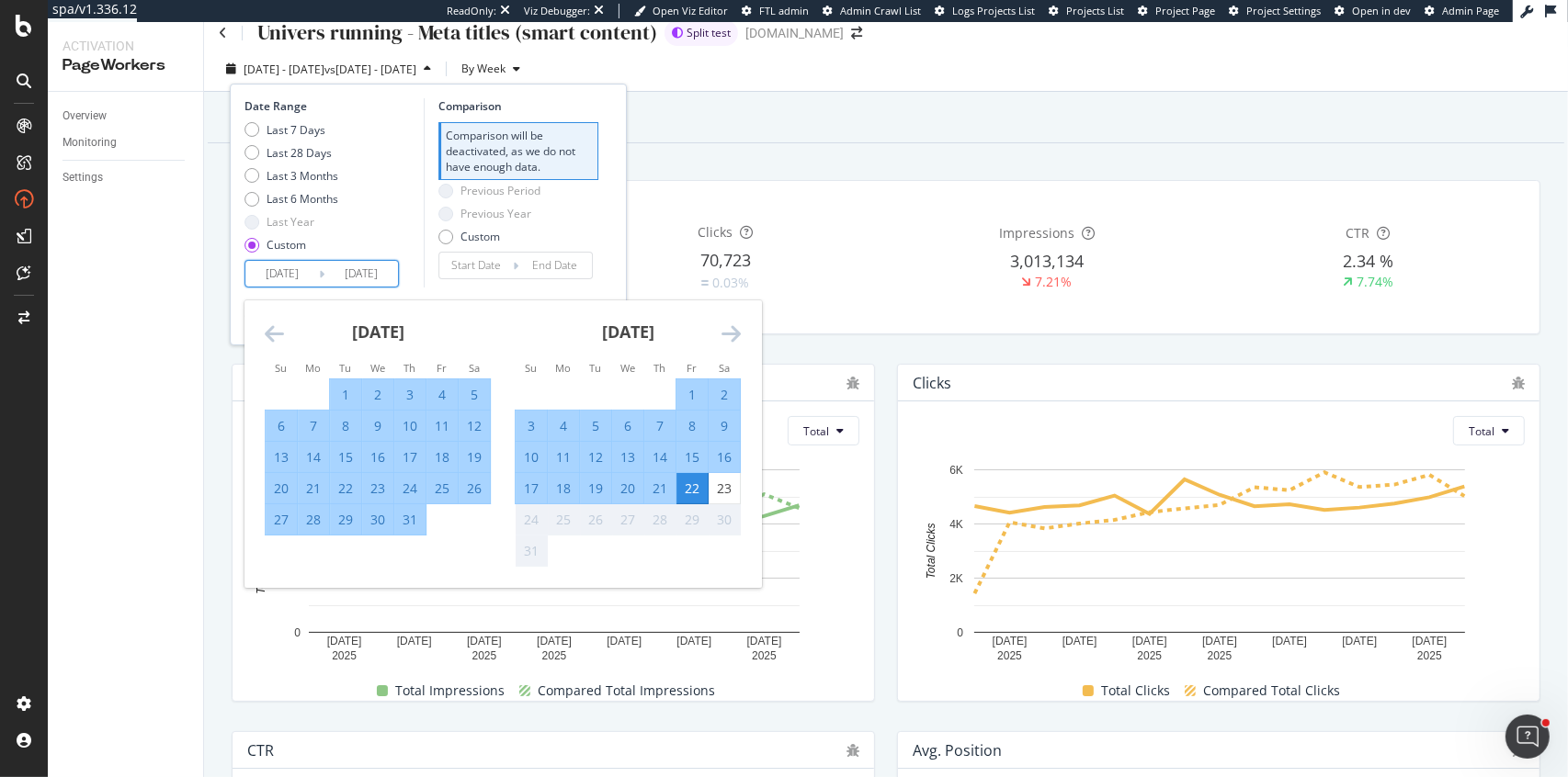
click at [726, 332] on icon "Move forward to switch to the next month." at bounding box center [731, 332] width 19 height 22
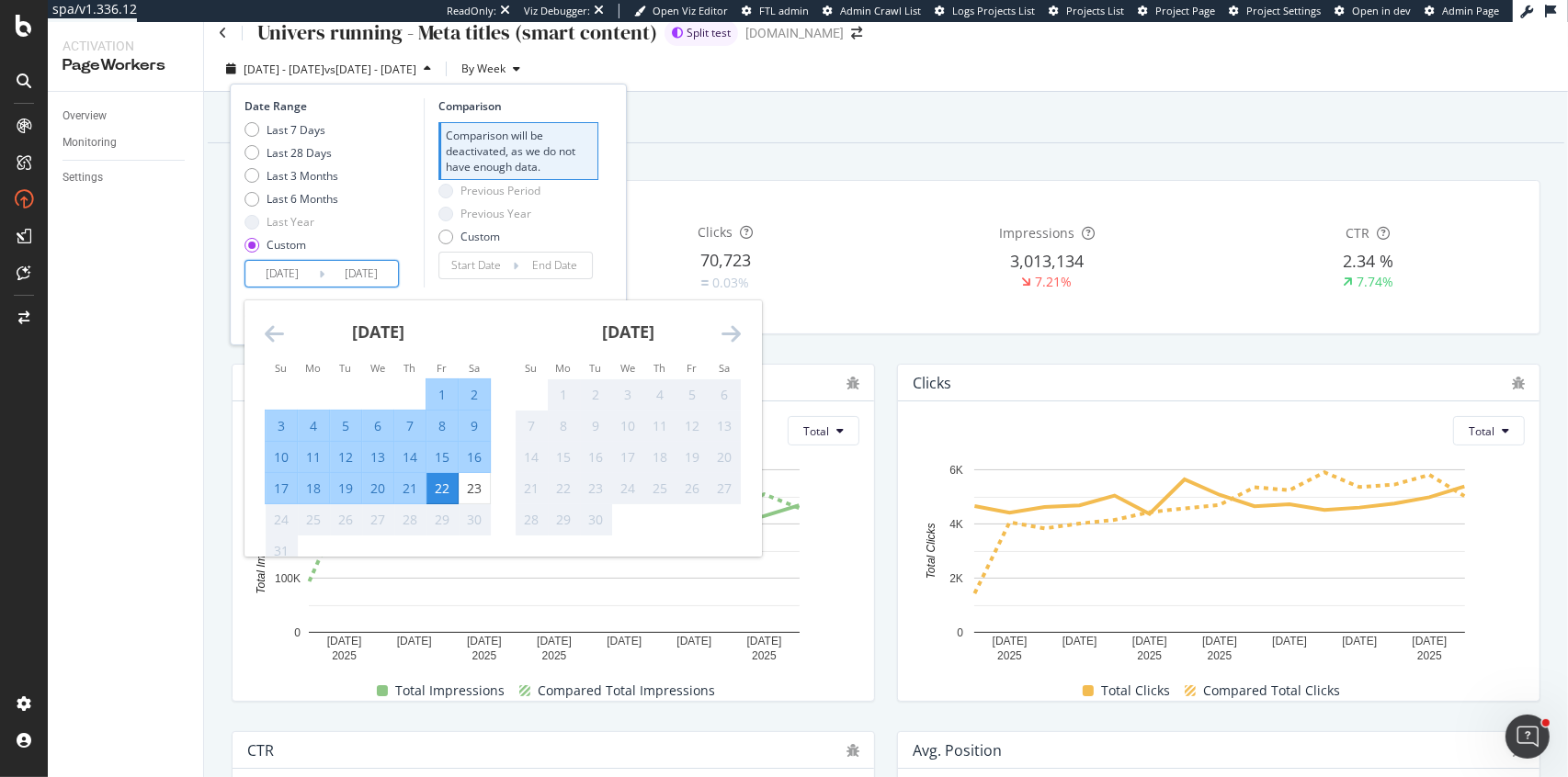
click at [367, 277] on input "[DATE]" at bounding box center [361, 273] width 74 height 25
click at [406, 492] on div "21" at bounding box center [409, 489] width 31 height 19
type input "[DATE]"
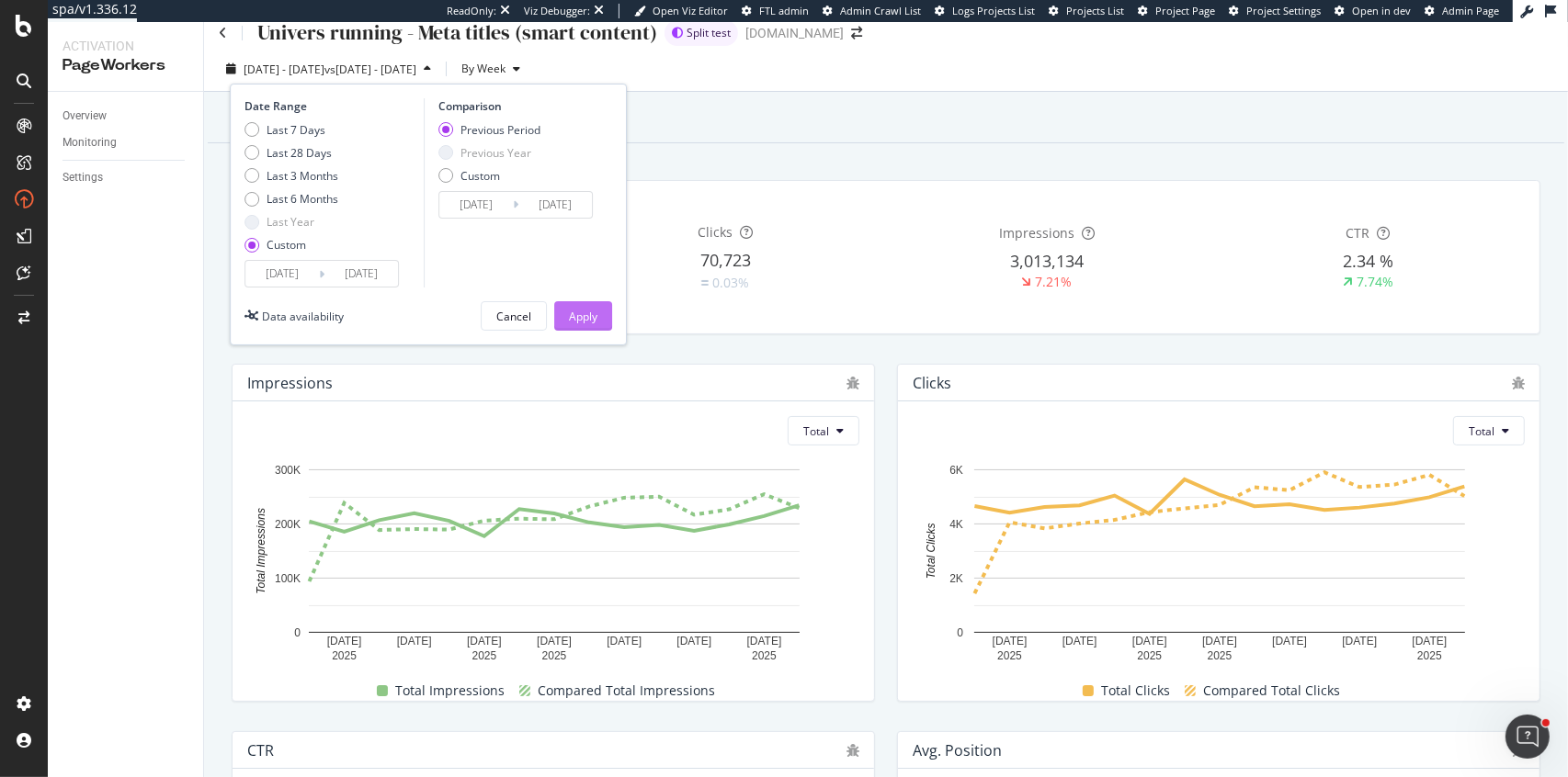
click at [580, 313] on div "Apply" at bounding box center [583, 316] width 28 height 16
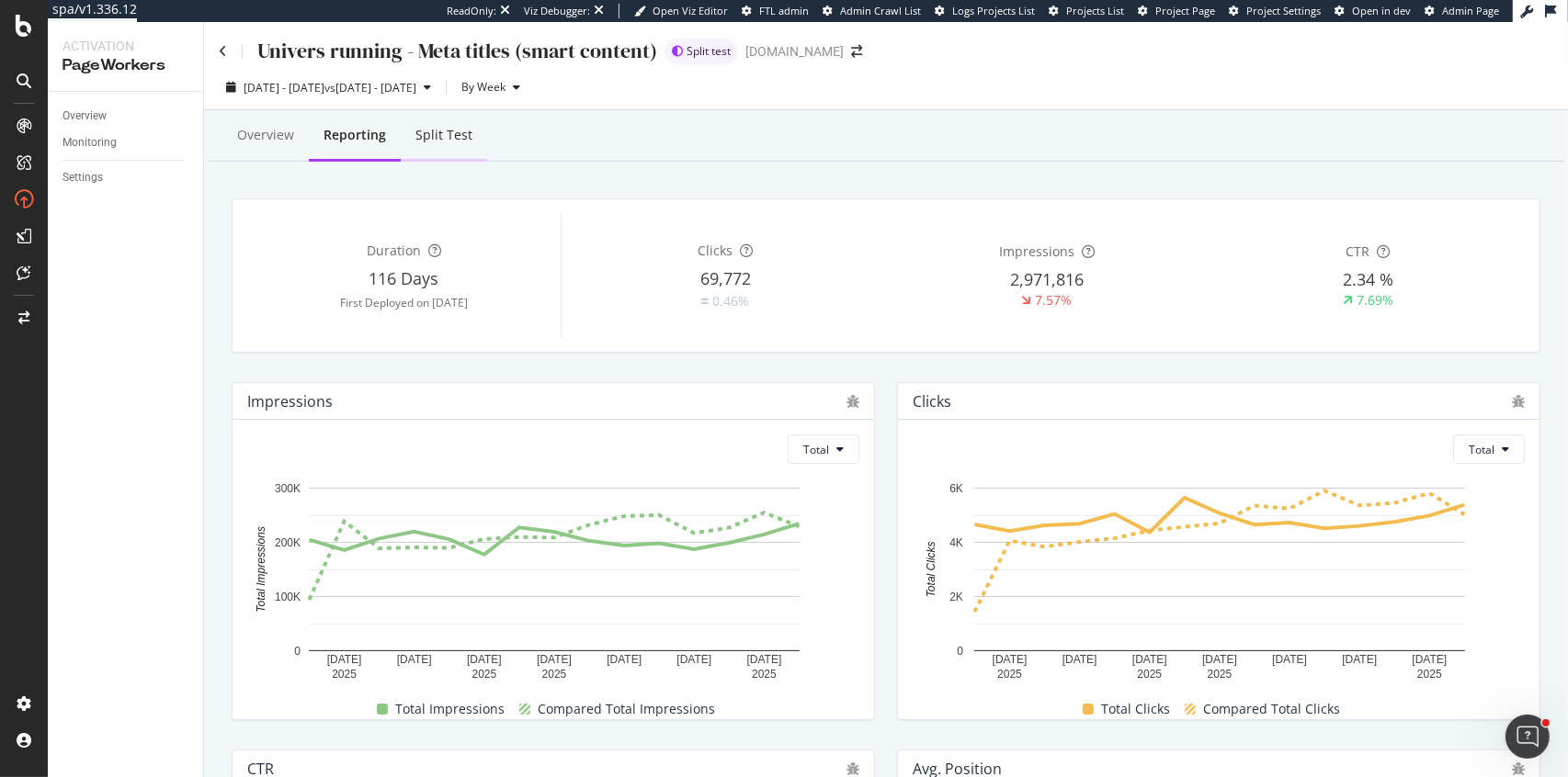
click at [436, 145] on div "Split Test" at bounding box center [444, 137] width 87 height 51
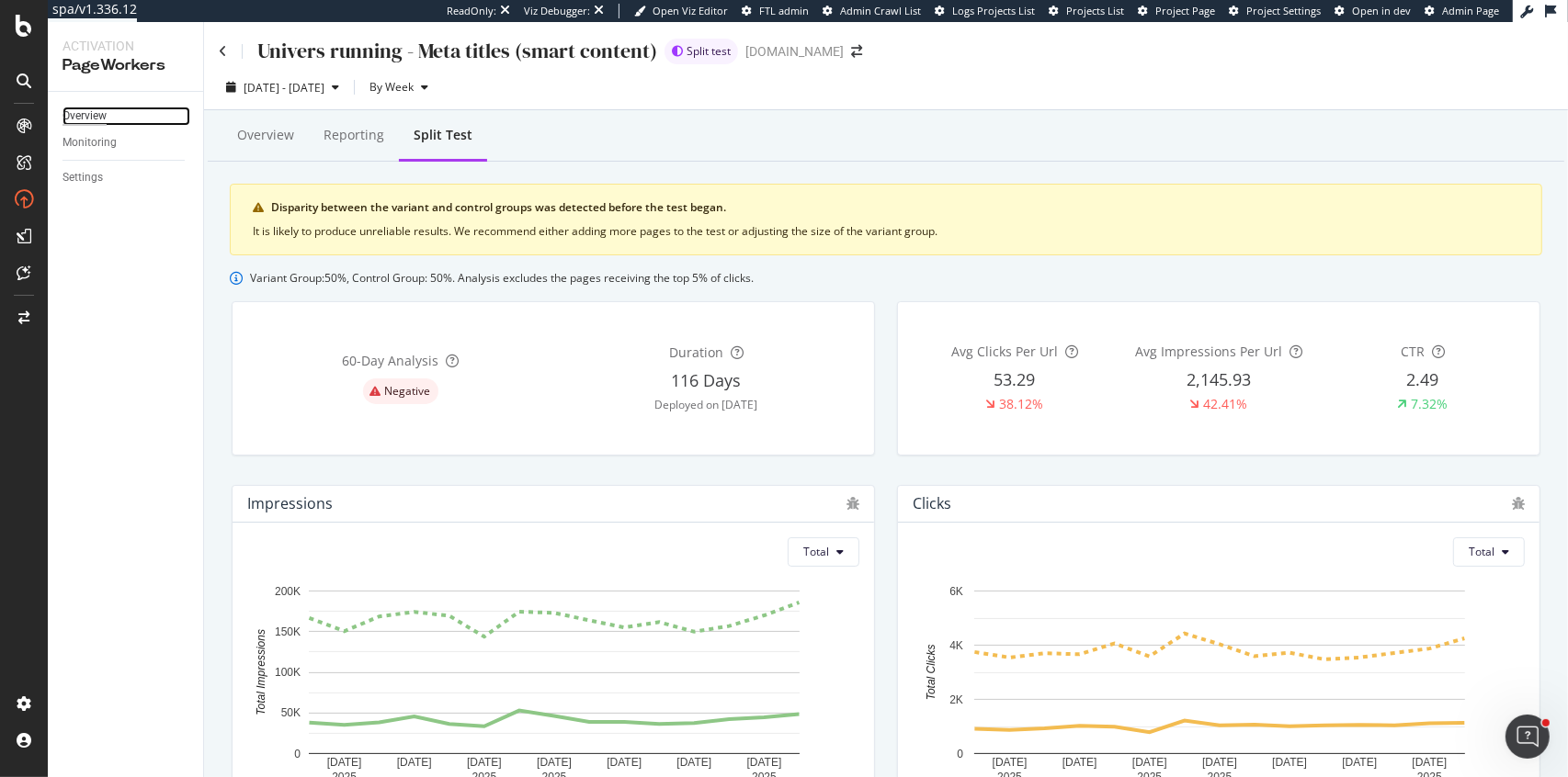
click at [94, 120] on div "Overview" at bounding box center [84, 116] width 44 height 19
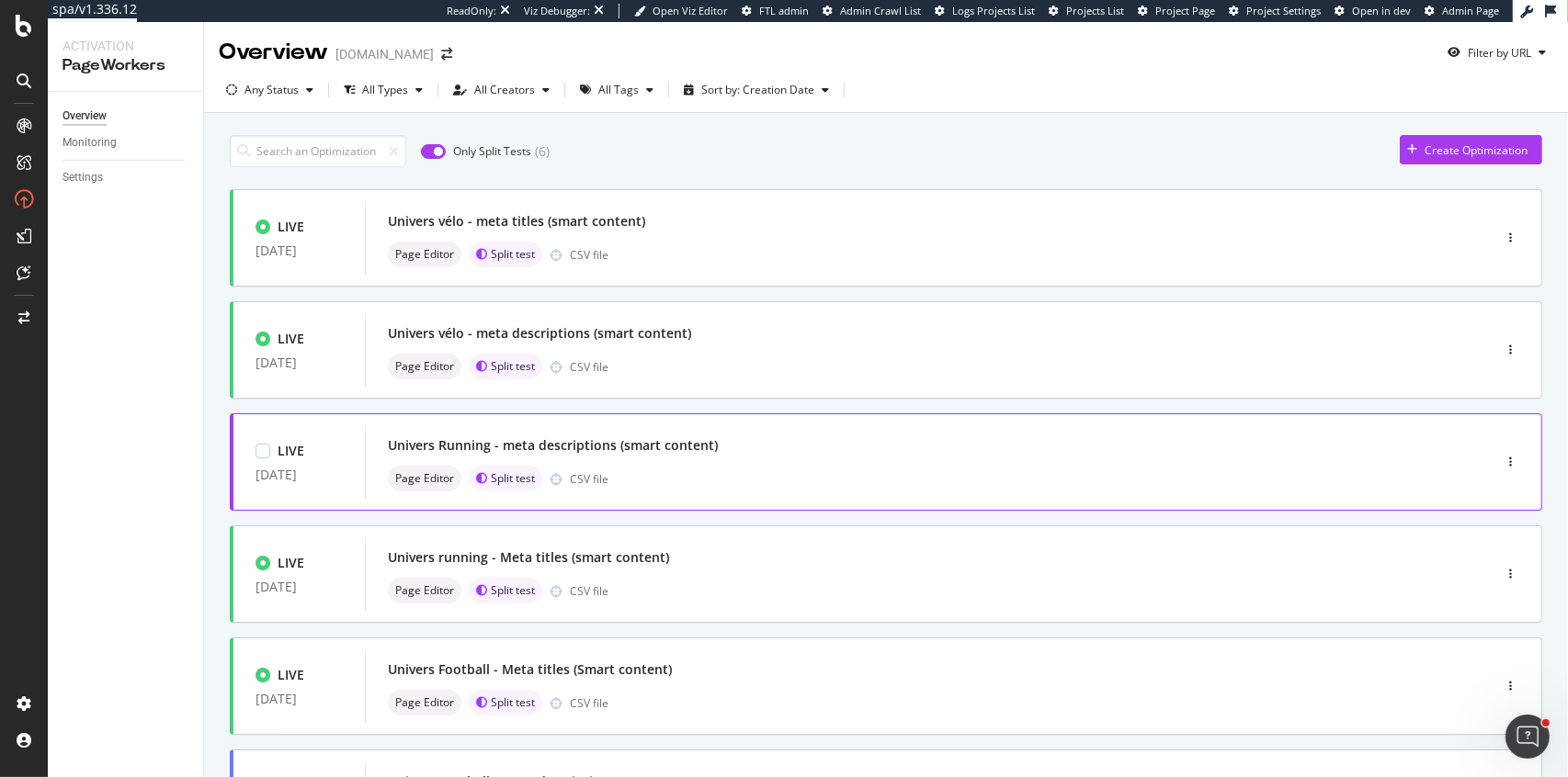
scroll to position [111, 0]
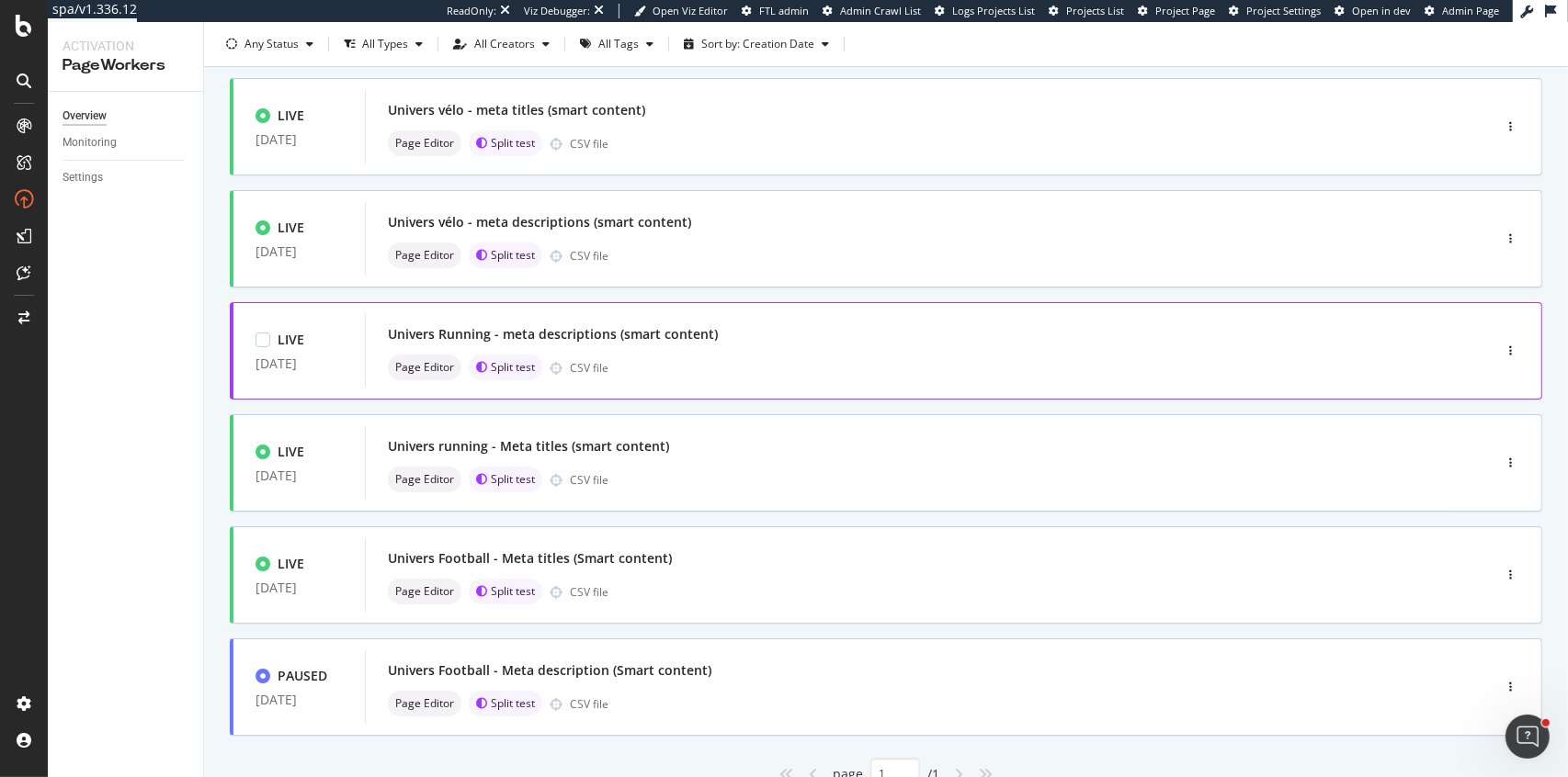
click at [669, 357] on div "Page Editor Split test CSV file" at bounding box center [901, 367] width 1026 height 25
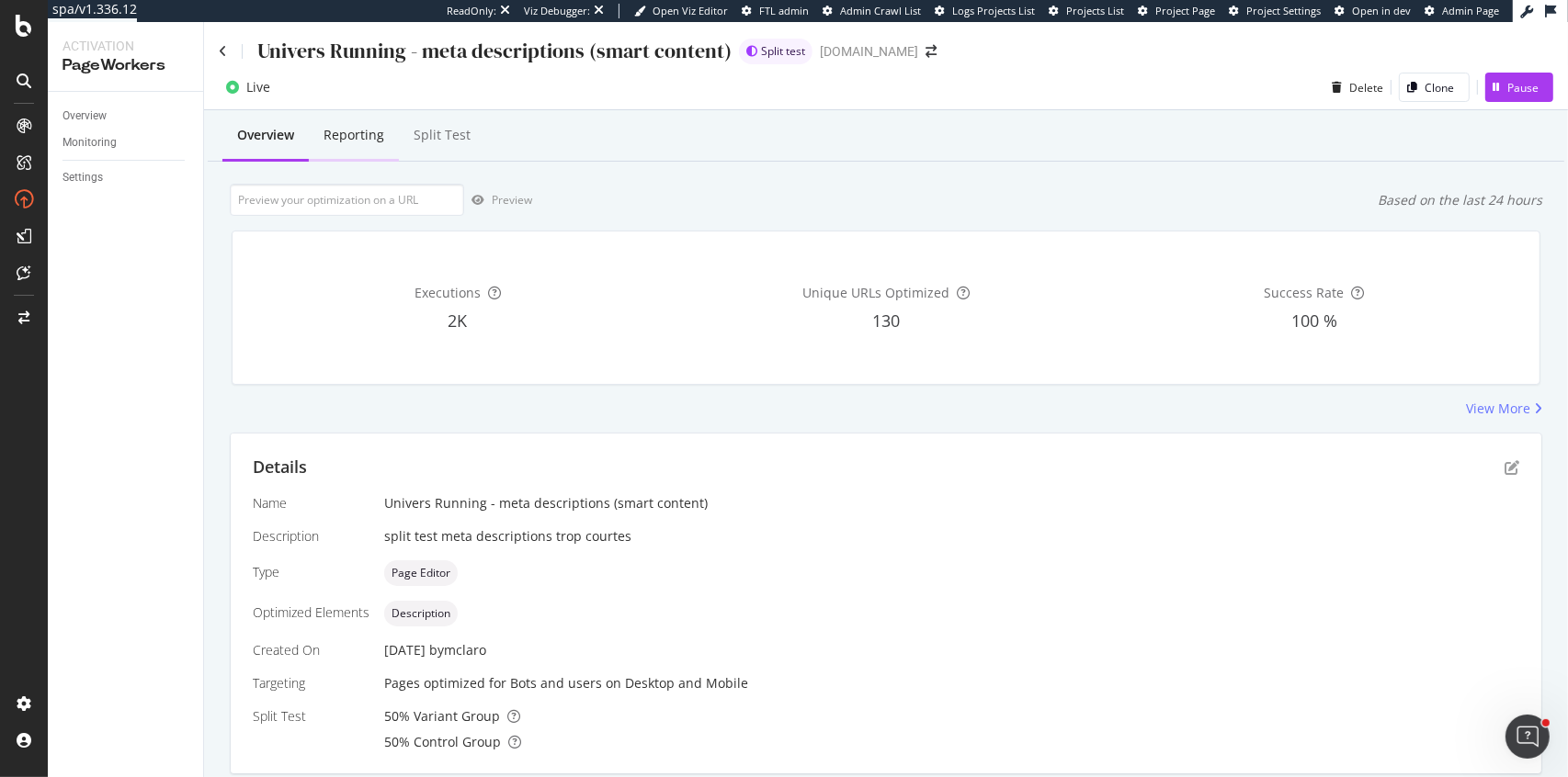
click at [333, 127] on div "Reporting" at bounding box center [353, 136] width 60 height 19
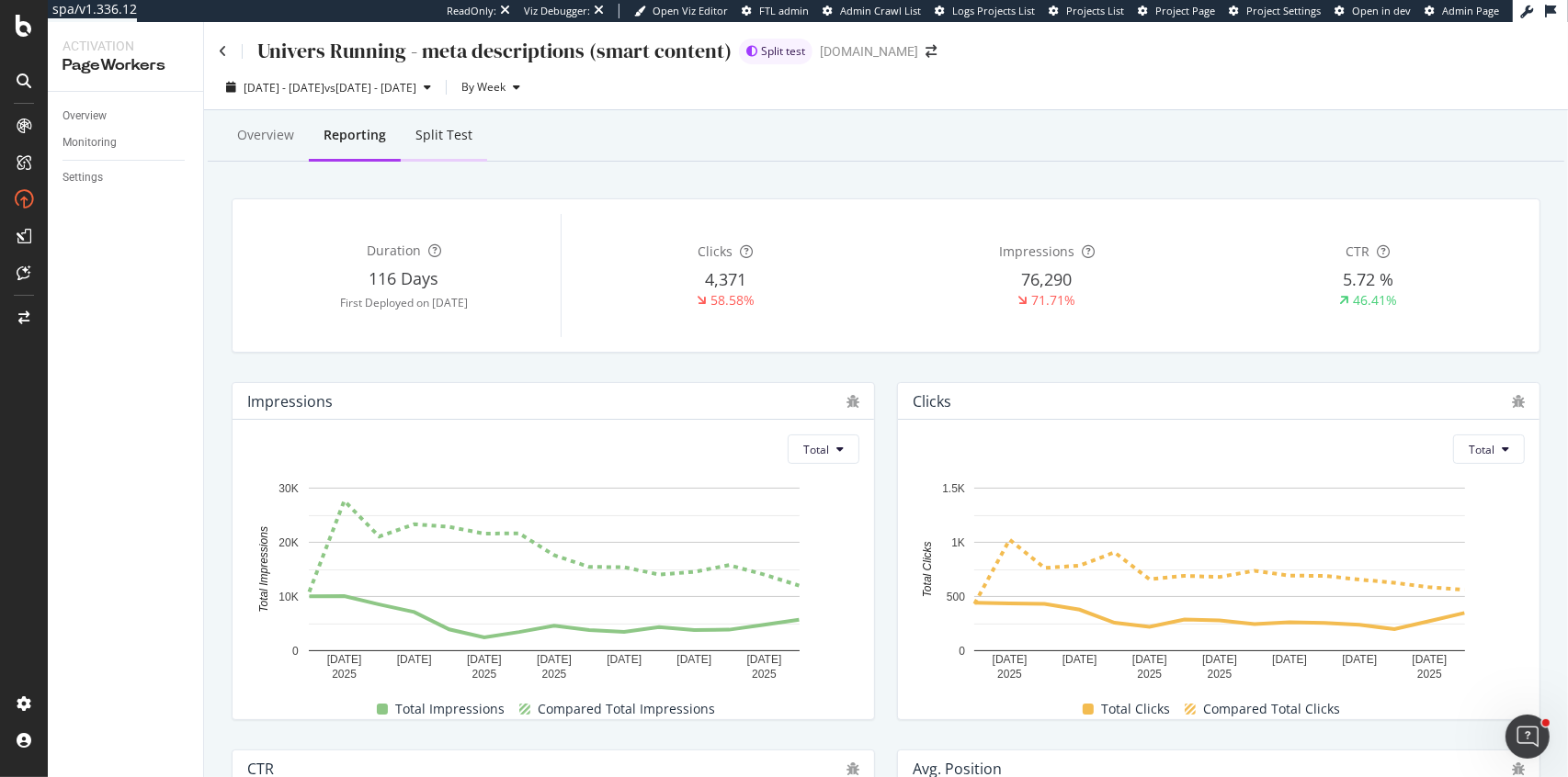
click at [455, 139] on div "Split Test" at bounding box center [444, 136] width 57 height 19
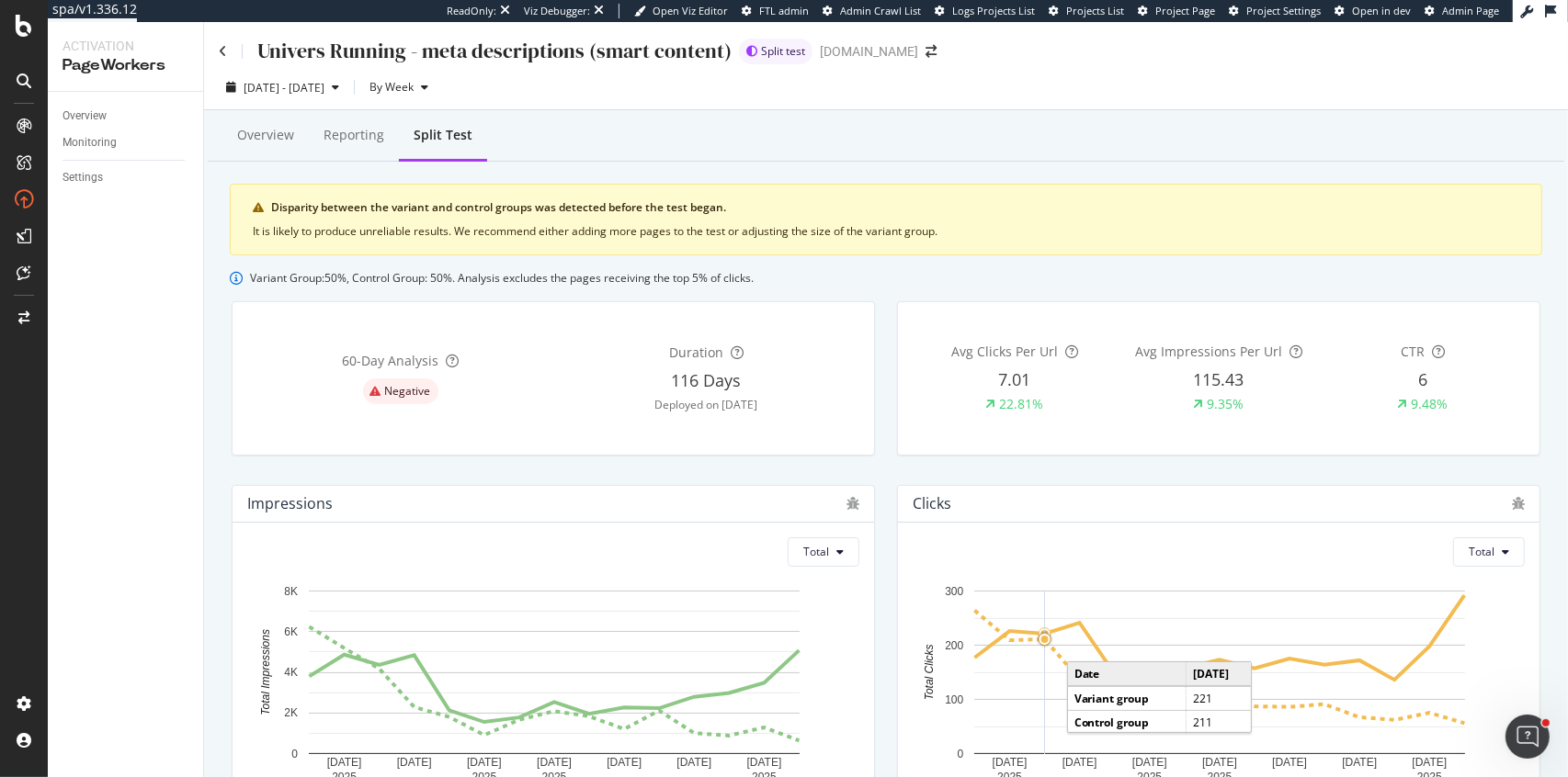
click at [55, 106] on div "Overview Monitoring Settings" at bounding box center [125, 435] width 155 height 686
click at [69, 110] on div "Overview" at bounding box center [84, 116] width 44 height 19
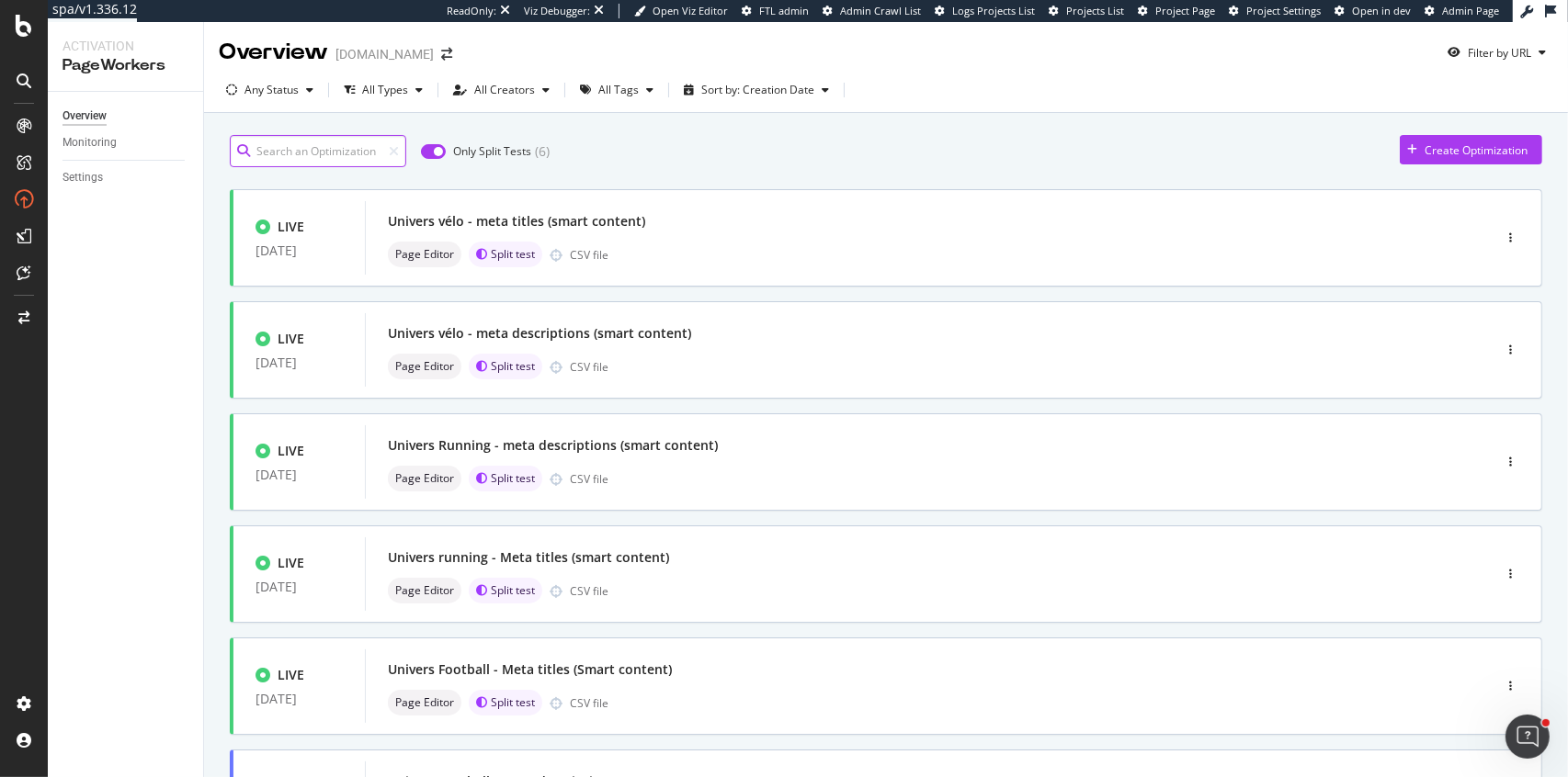
scroll to position [186, 0]
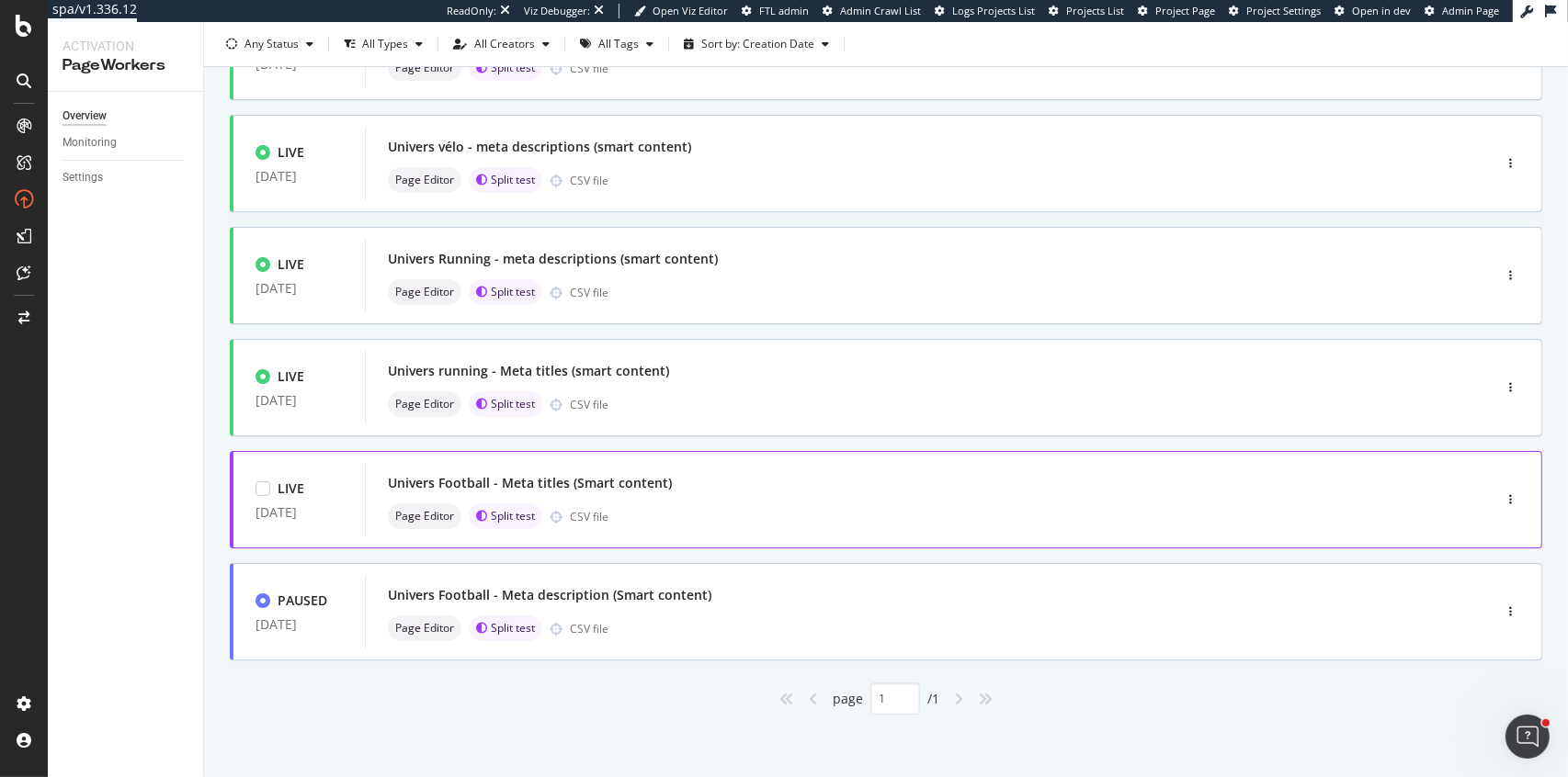
click at [767, 494] on div "Univers Football - Meta titles (Smart content)" at bounding box center [901, 482] width 1026 height 25
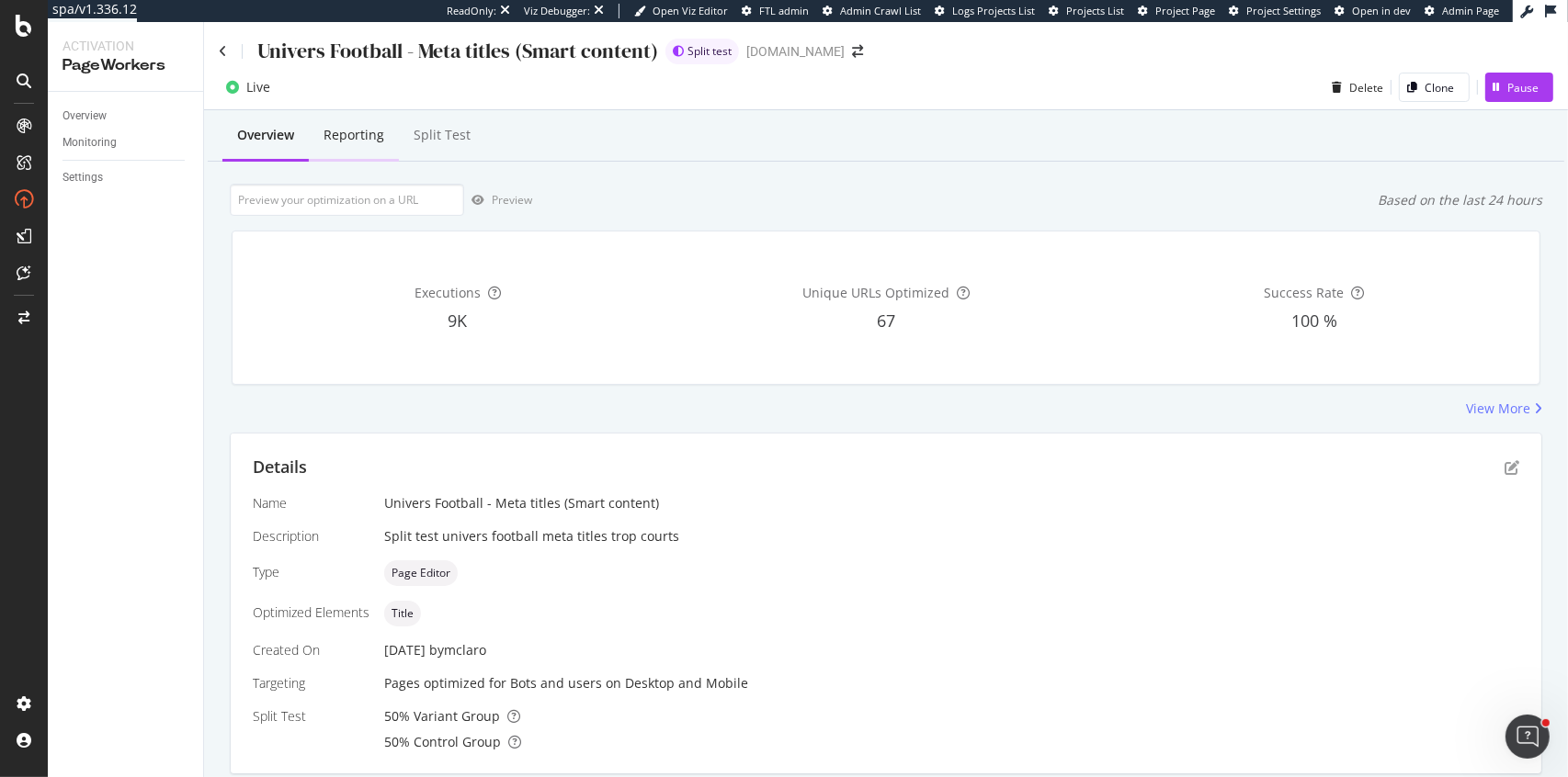
click at [345, 142] on div "Reporting" at bounding box center [353, 136] width 60 height 19
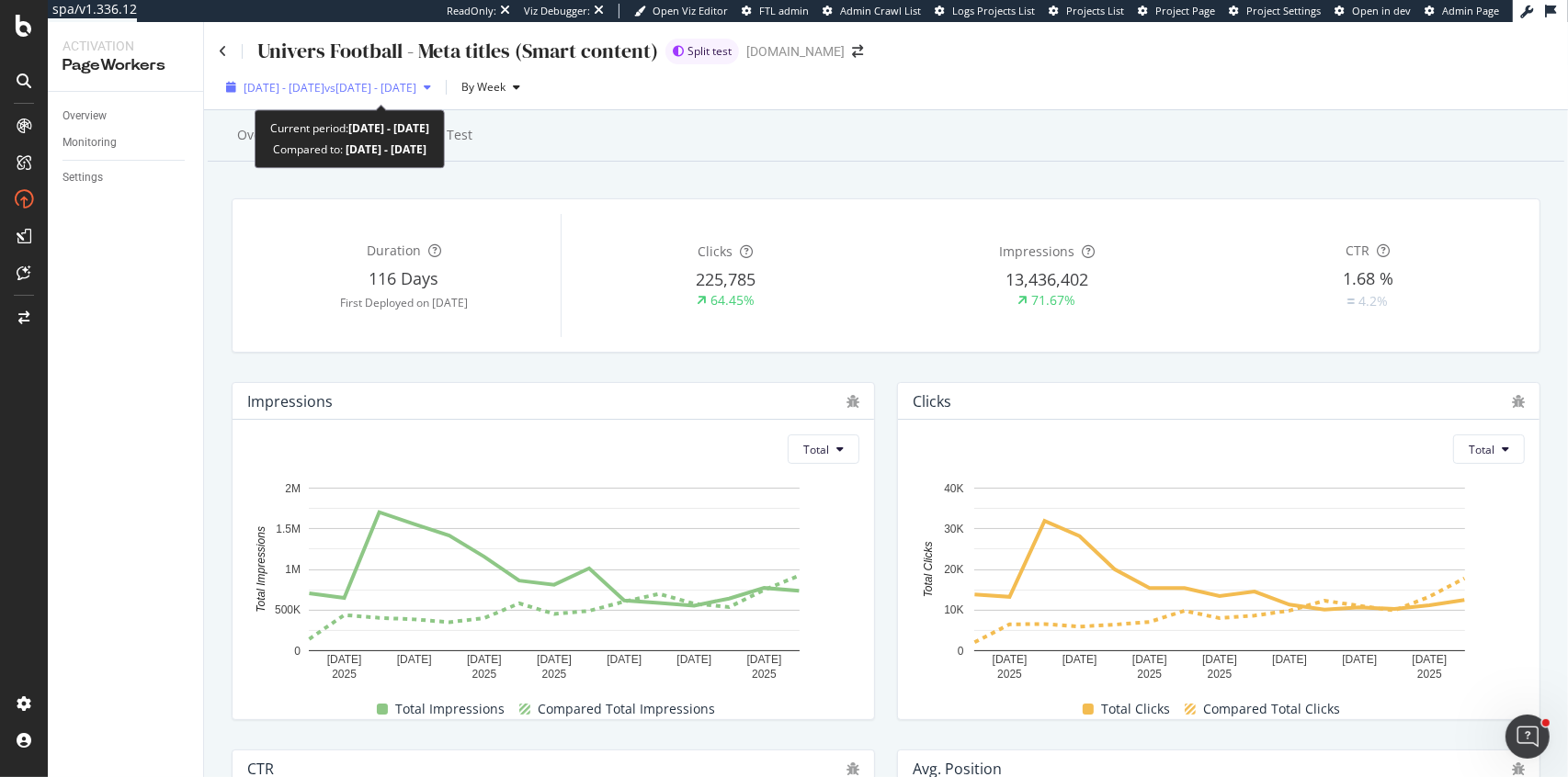
click at [400, 92] on span "vs [DATE] - [DATE]" at bounding box center [370, 88] width 92 height 16
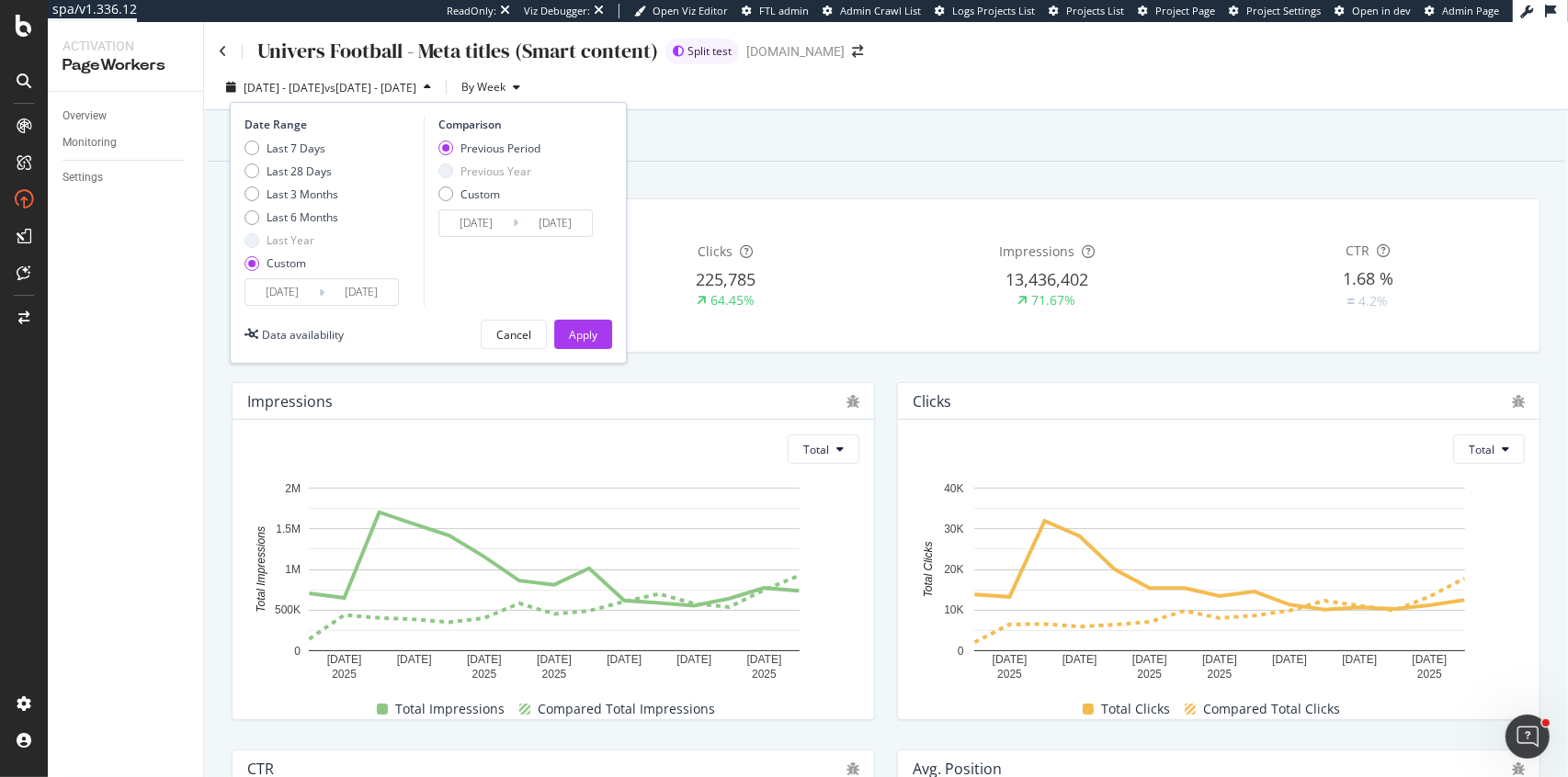
click at [771, 155] on div "Overview Reporting Split Test" at bounding box center [886, 137] width 1357 height 50
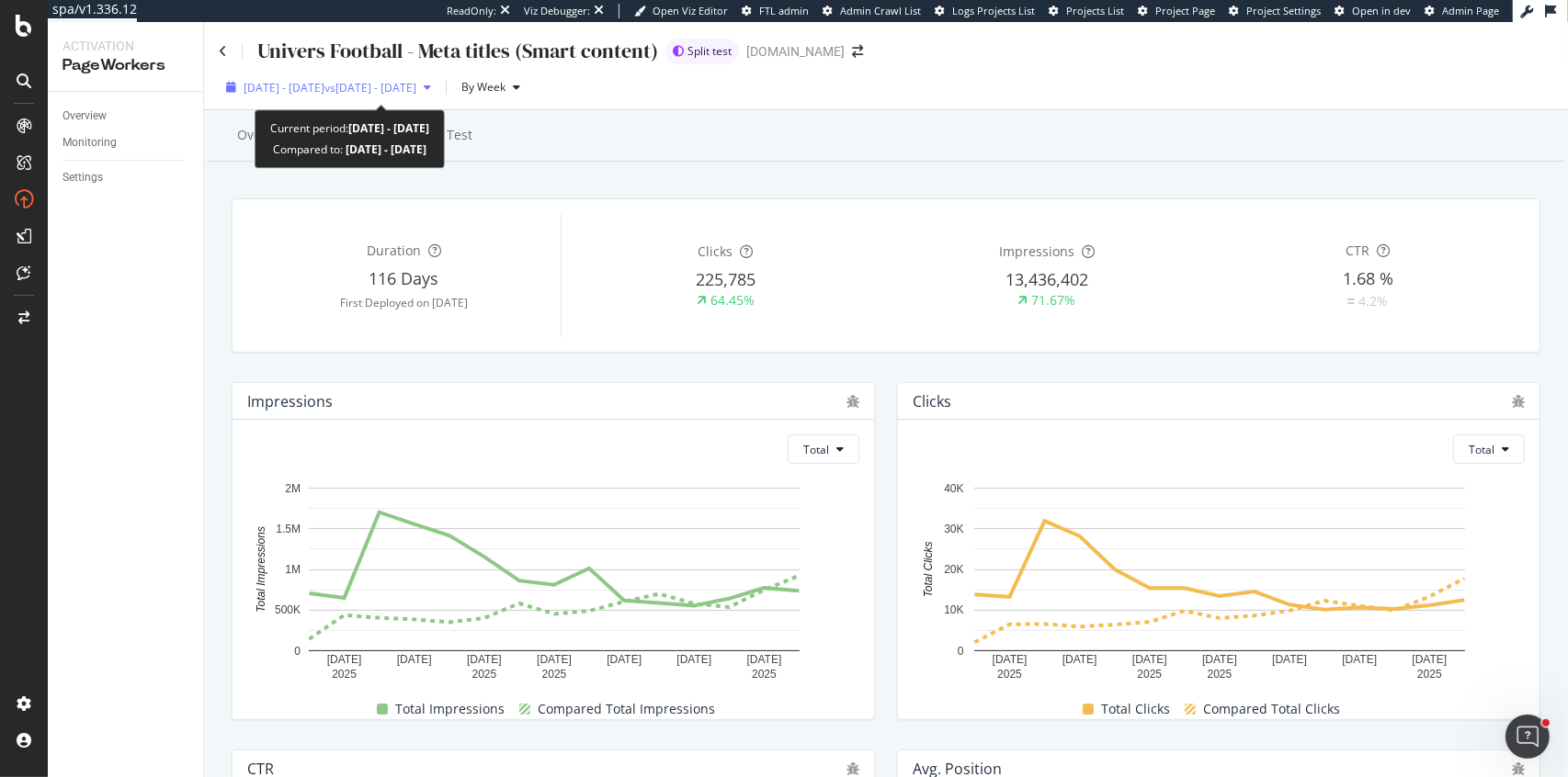
click at [296, 92] on span "[DATE] - [DATE]" at bounding box center [285, 88] width 81 height 16
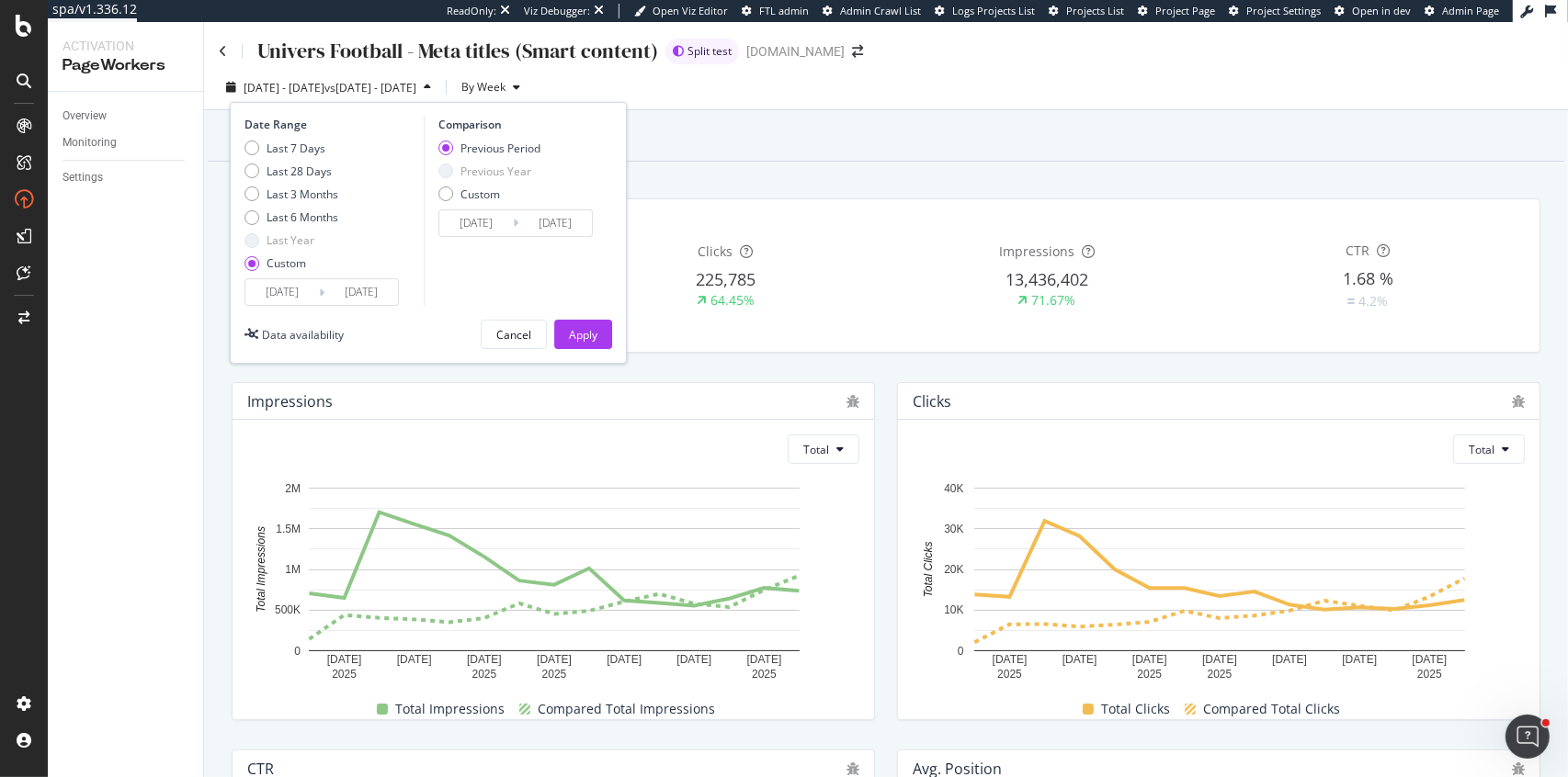
click at [275, 296] on input "[DATE]" at bounding box center [282, 292] width 74 height 25
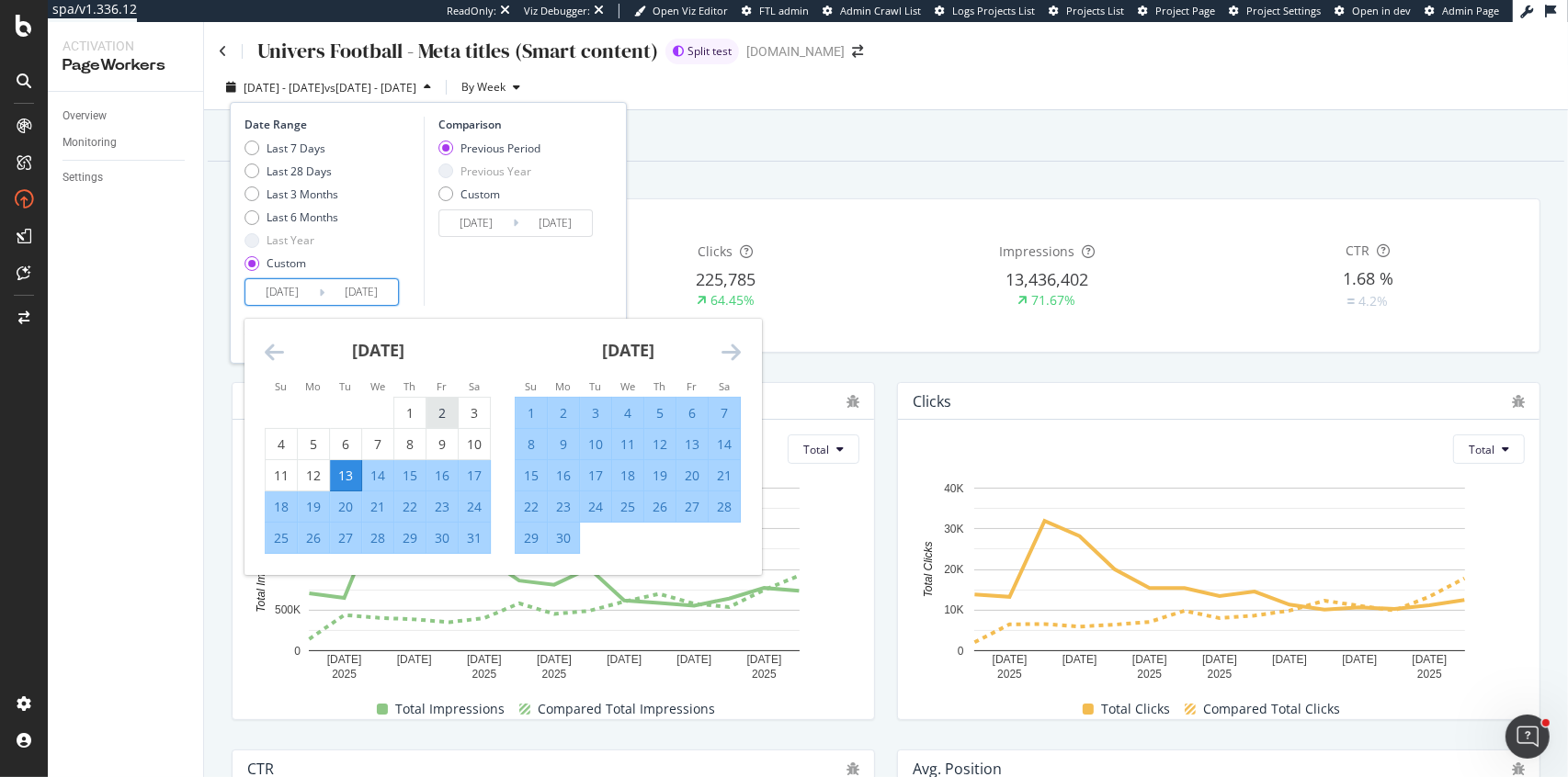
click at [439, 416] on div "2" at bounding box center [442, 413] width 31 height 19
type input "[DATE]"
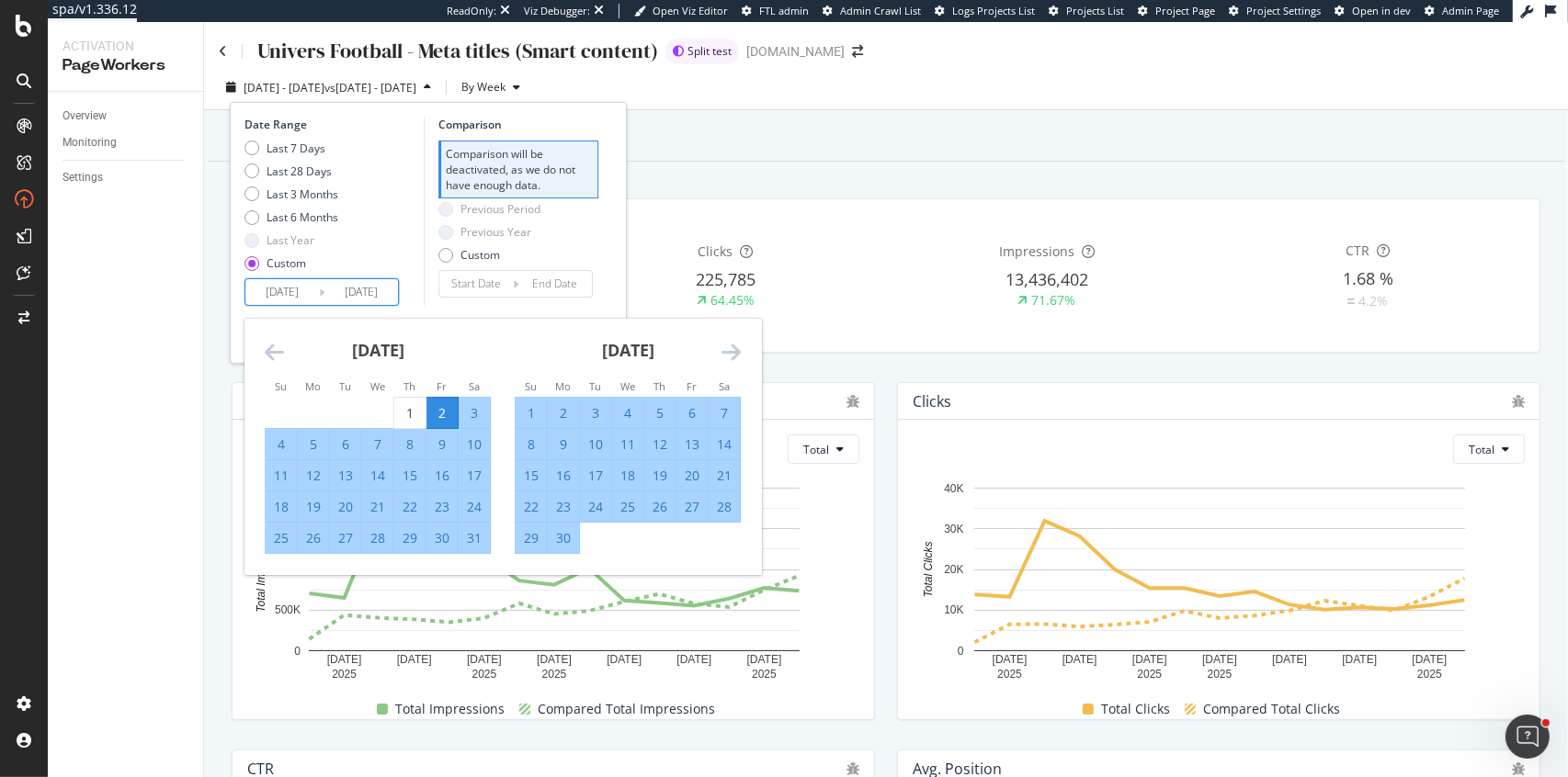
click at [605, 264] on div "Date Range Last 7 Days Last 28 Days Last 3 Months Last 6 Months Last Year Custo…" at bounding box center [428, 211] width 368 height 189
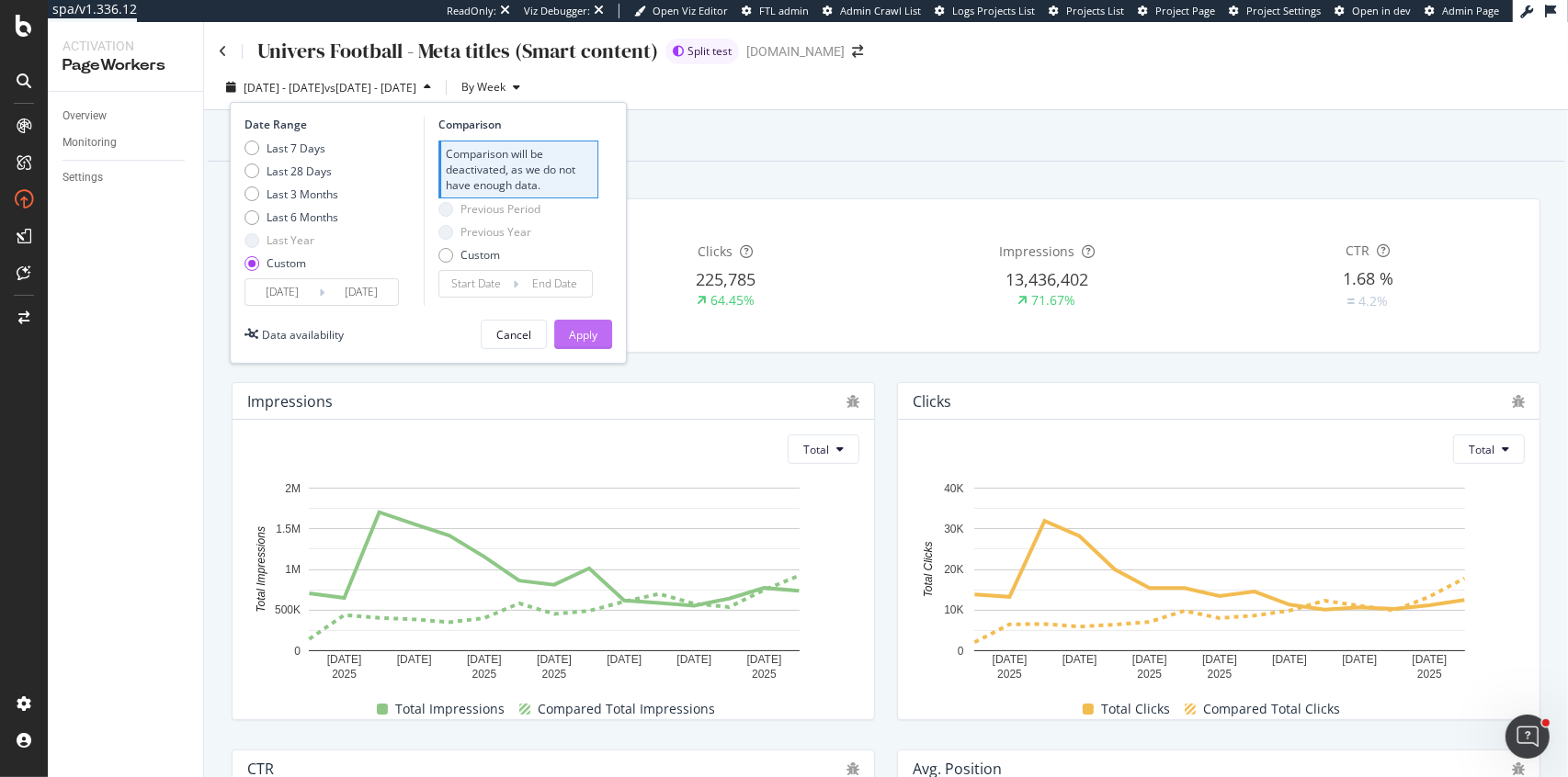
click at [600, 328] on button "Apply" at bounding box center [582, 333] width 57 height 29
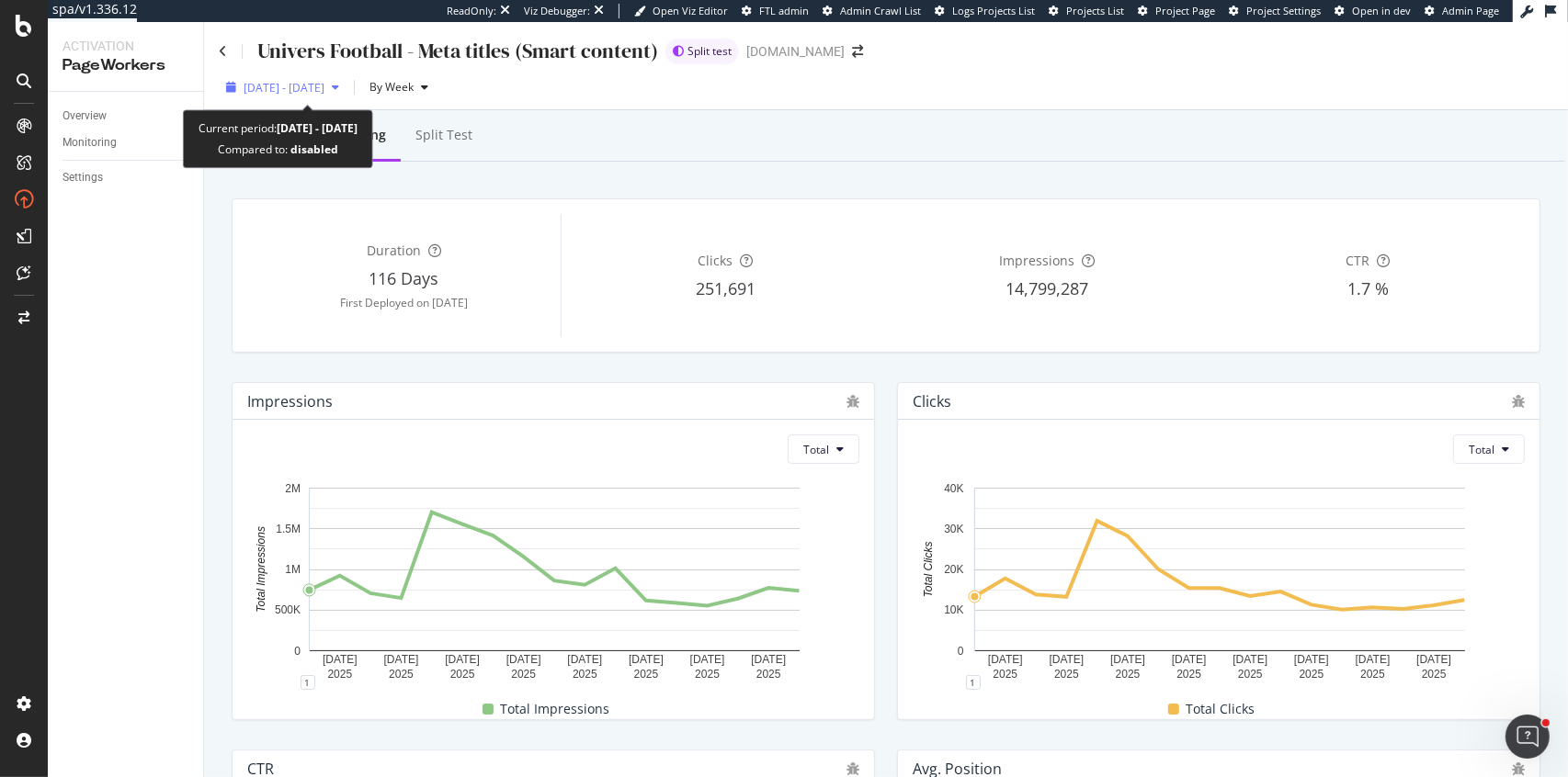
click at [320, 97] on div "[DATE] - [DATE]" at bounding box center [283, 87] width 128 height 27
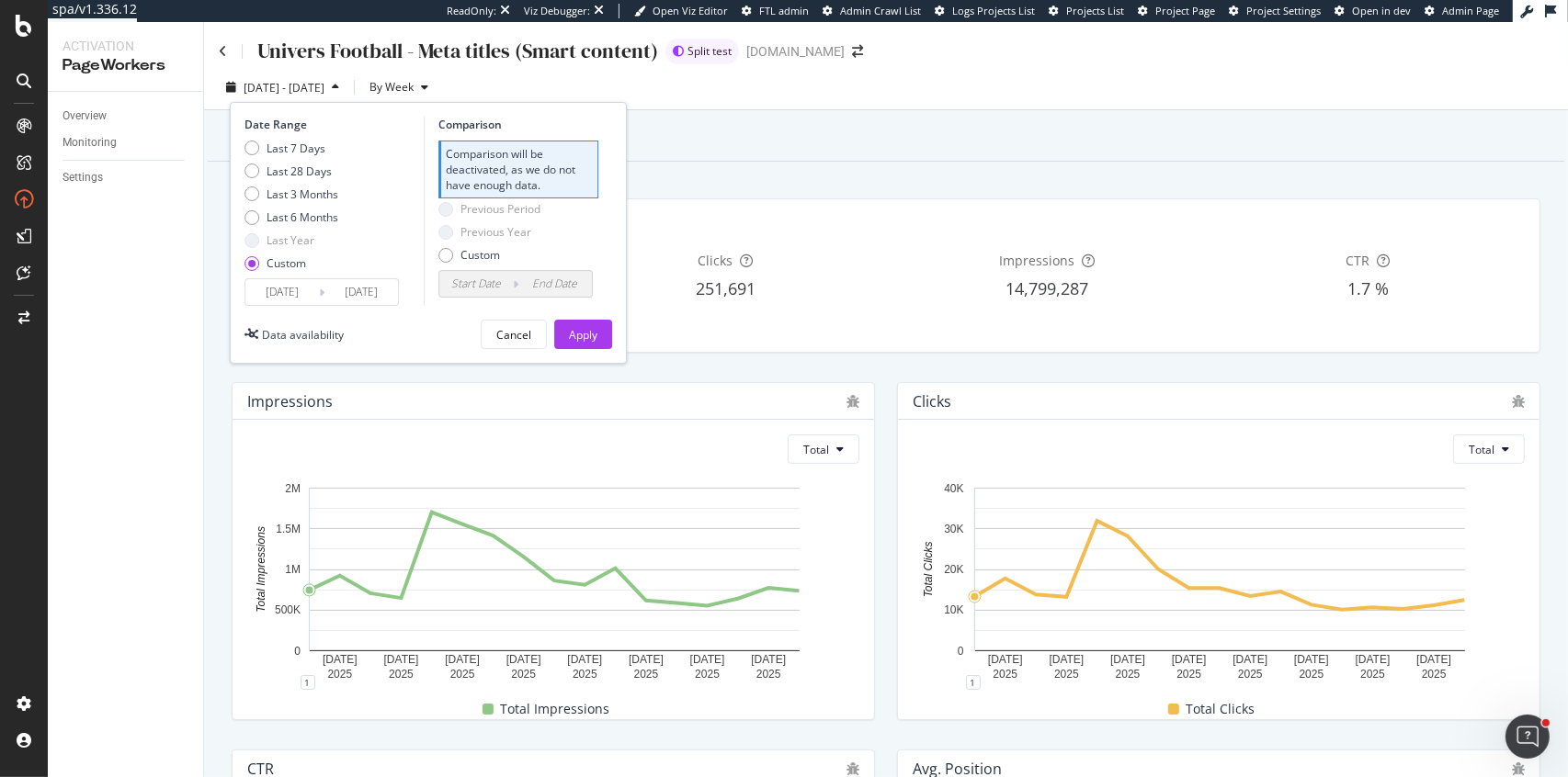
click at [279, 287] on input "[DATE]" at bounding box center [282, 292] width 74 height 25
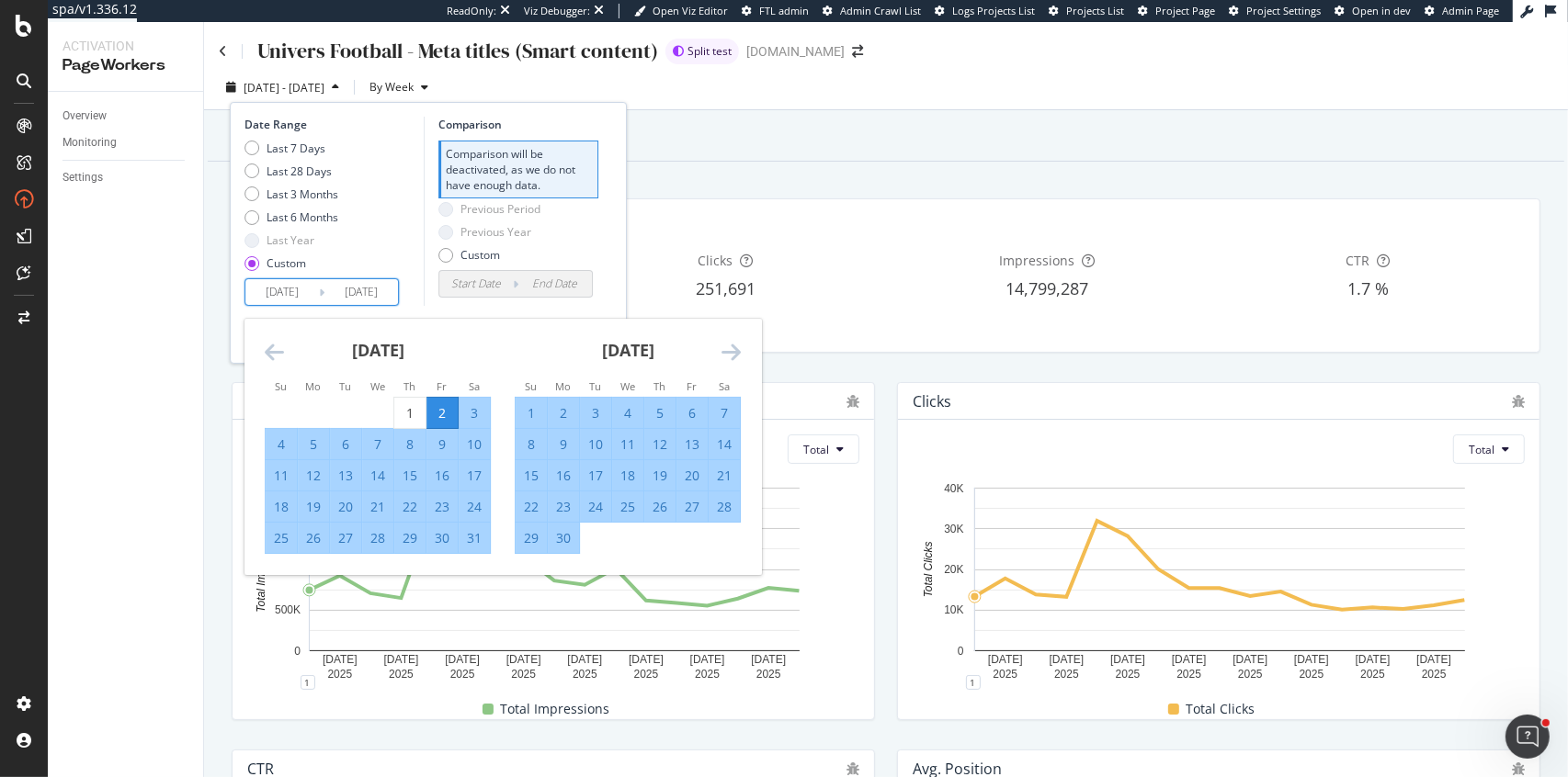
click at [346, 475] on div "13" at bounding box center [345, 477] width 31 height 19
type input "[DATE]"
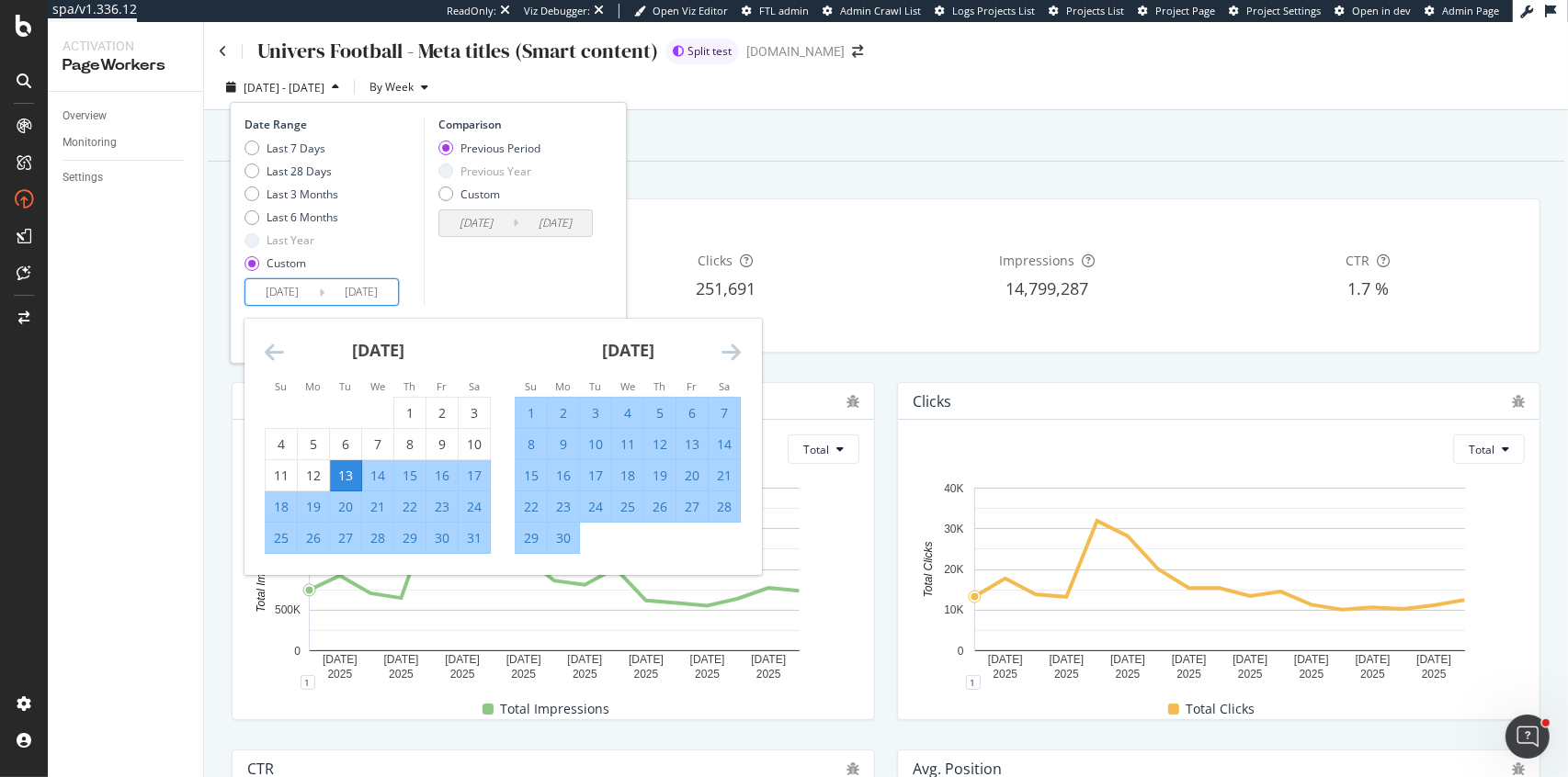
click at [728, 351] on icon "Move forward to switch to the next month." at bounding box center [731, 351] width 19 height 22
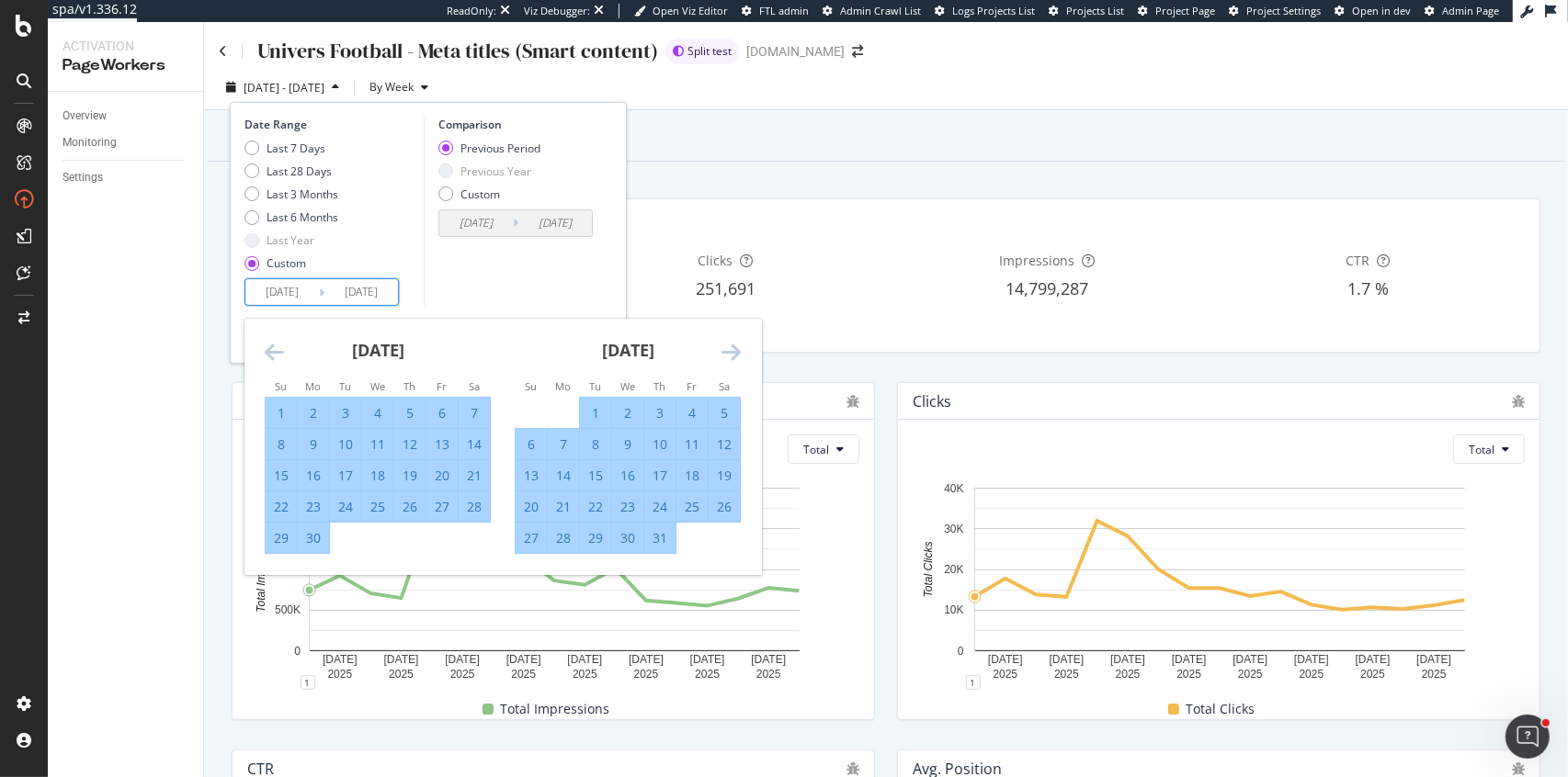
click at [728, 351] on icon "Move forward to switch to the next month." at bounding box center [731, 351] width 19 height 22
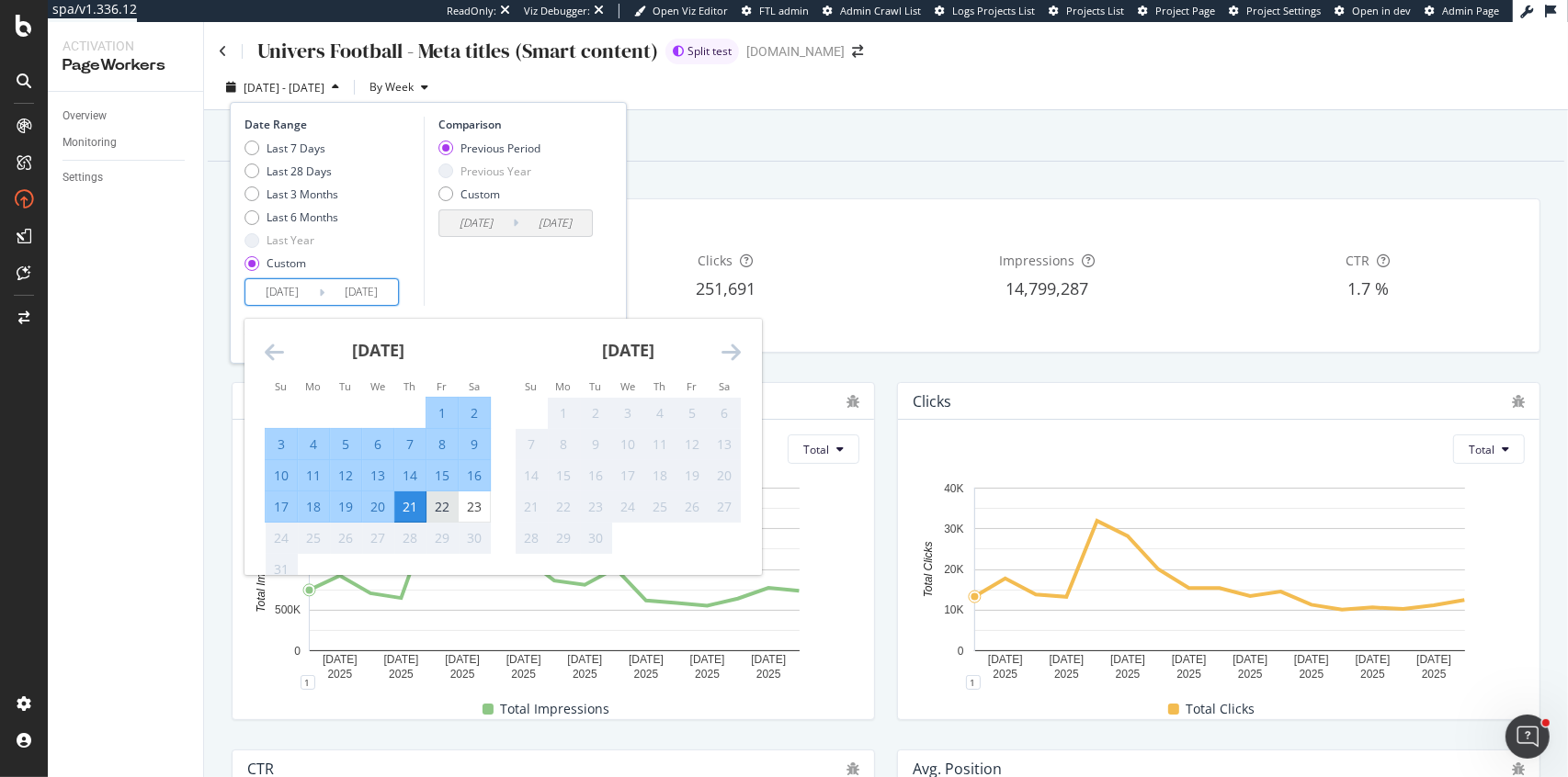
click at [438, 500] on div "22" at bounding box center [442, 508] width 31 height 19
type input "[DATE]"
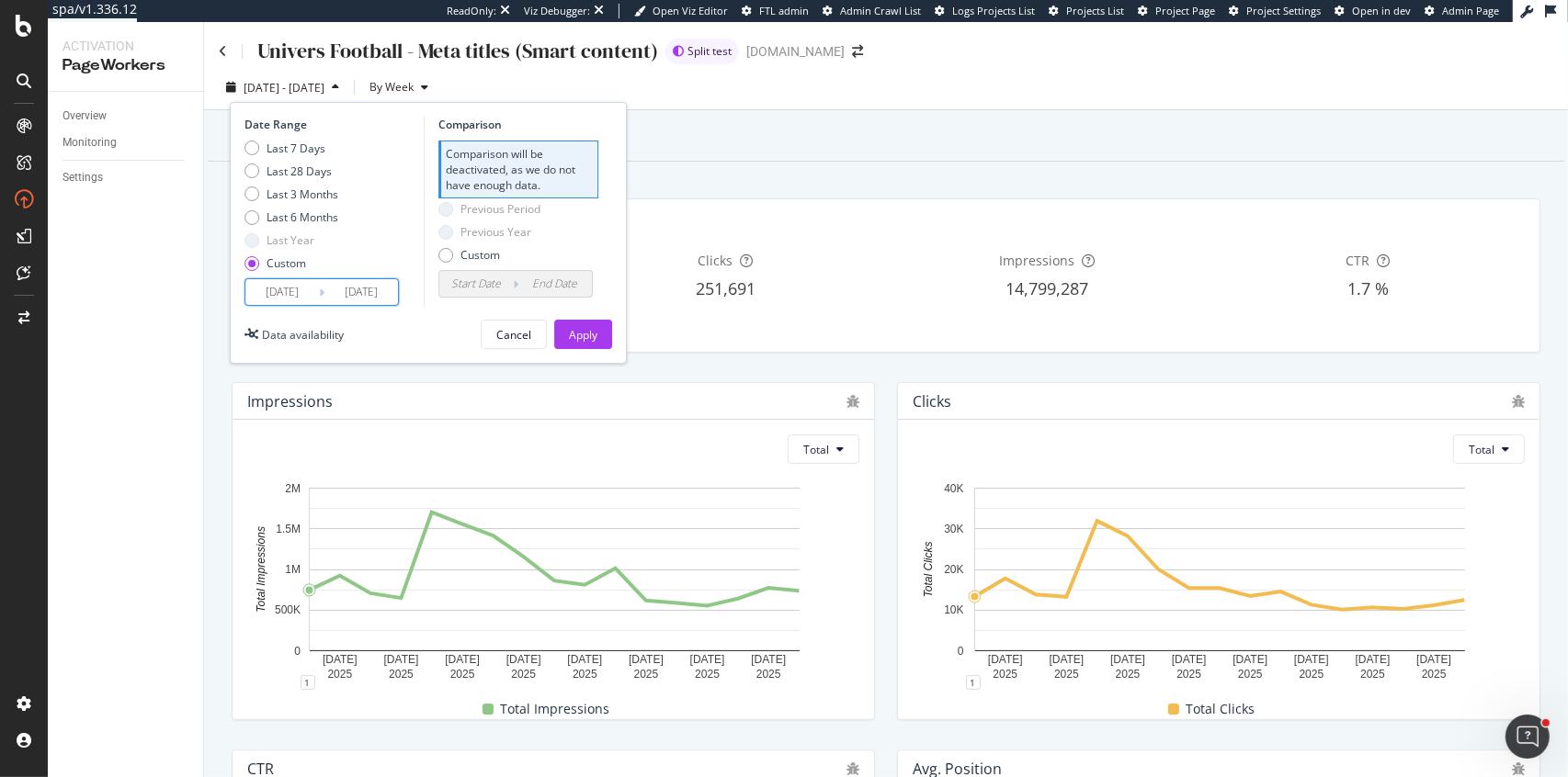
click at [294, 300] on input "[DATE]" at bounding box center [282, 292] width 74 height 25
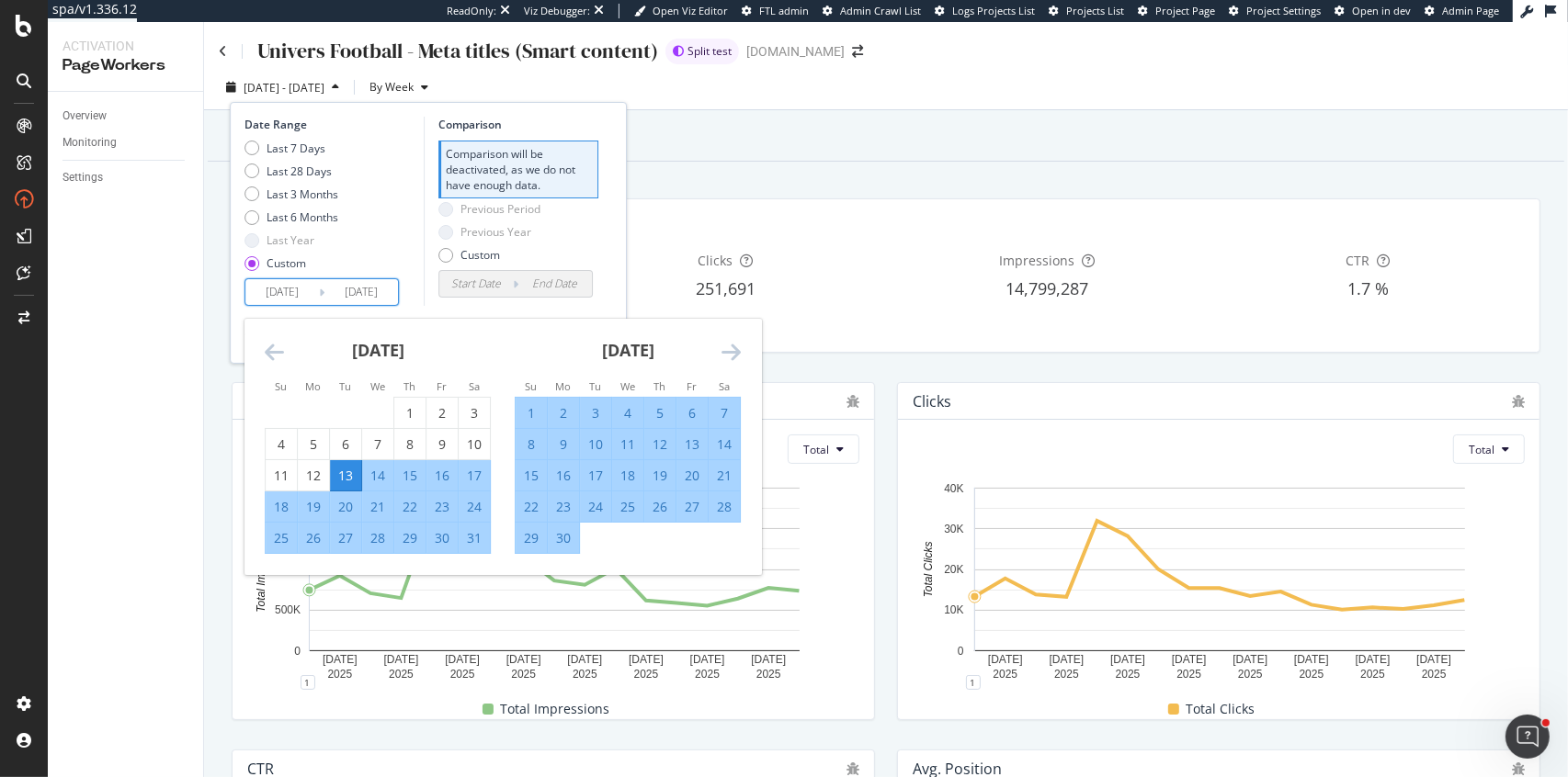
click at [402, 477] on div "15" at bounding box center [409, 477] width 31 height 19
type input "[DATE]"
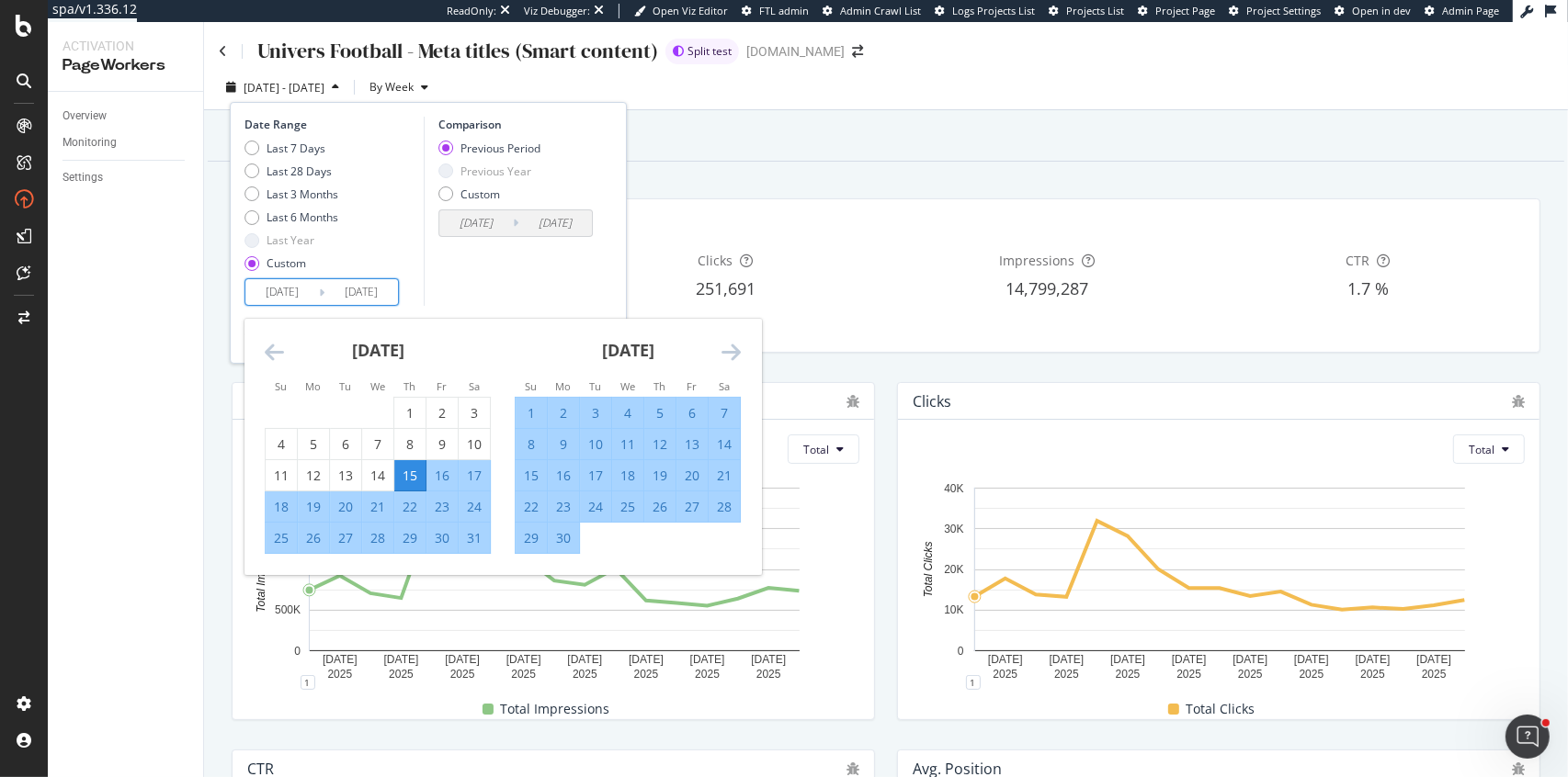
click at [733, 350] on icon "Move forward to switch to the next month." at bounding box center [731, 351] width 19 height 22
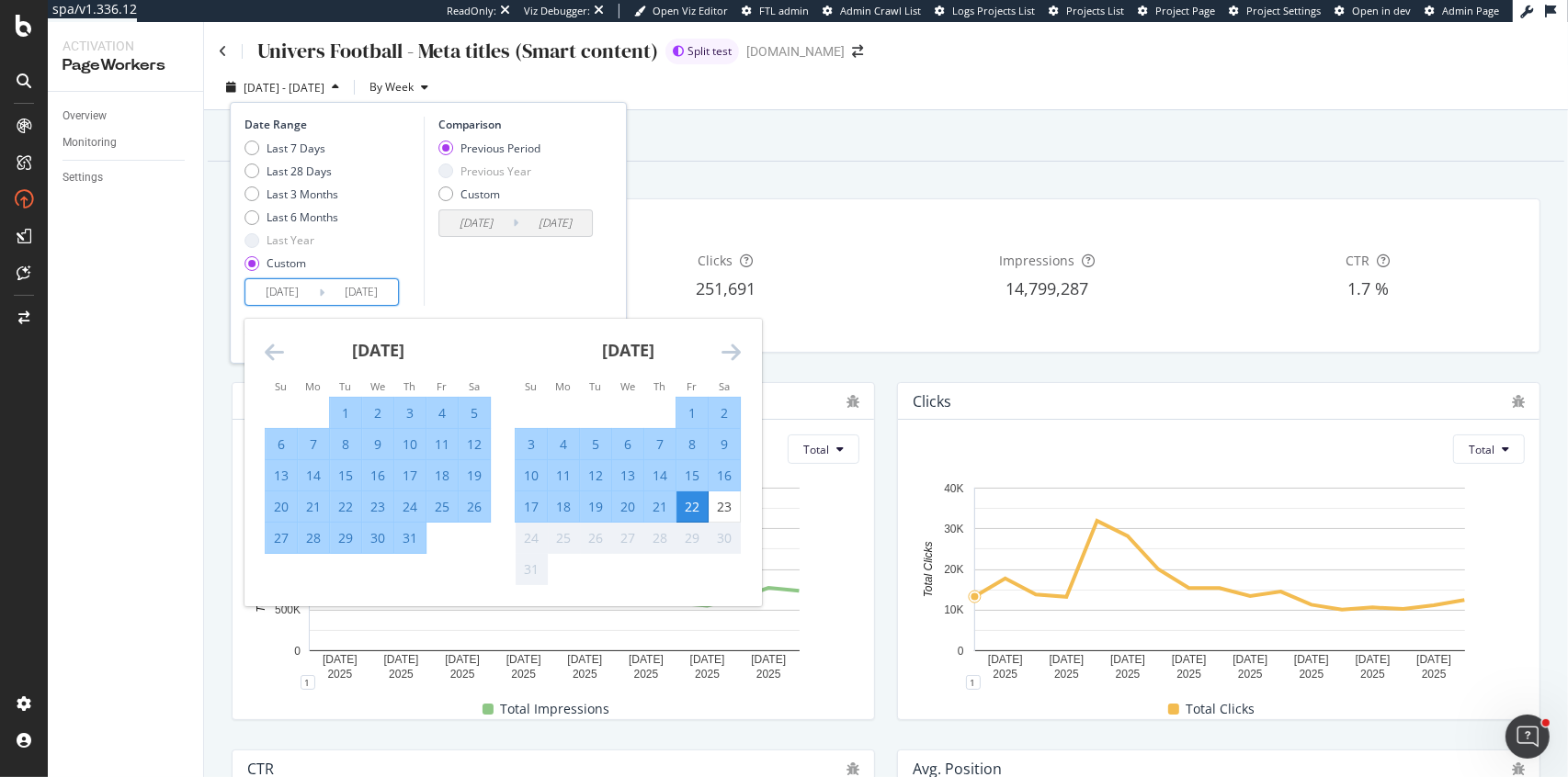
click at [733, 350] on icon "Move forward to switch to the next month." at bounding box center [731, 351] width 19 height 22
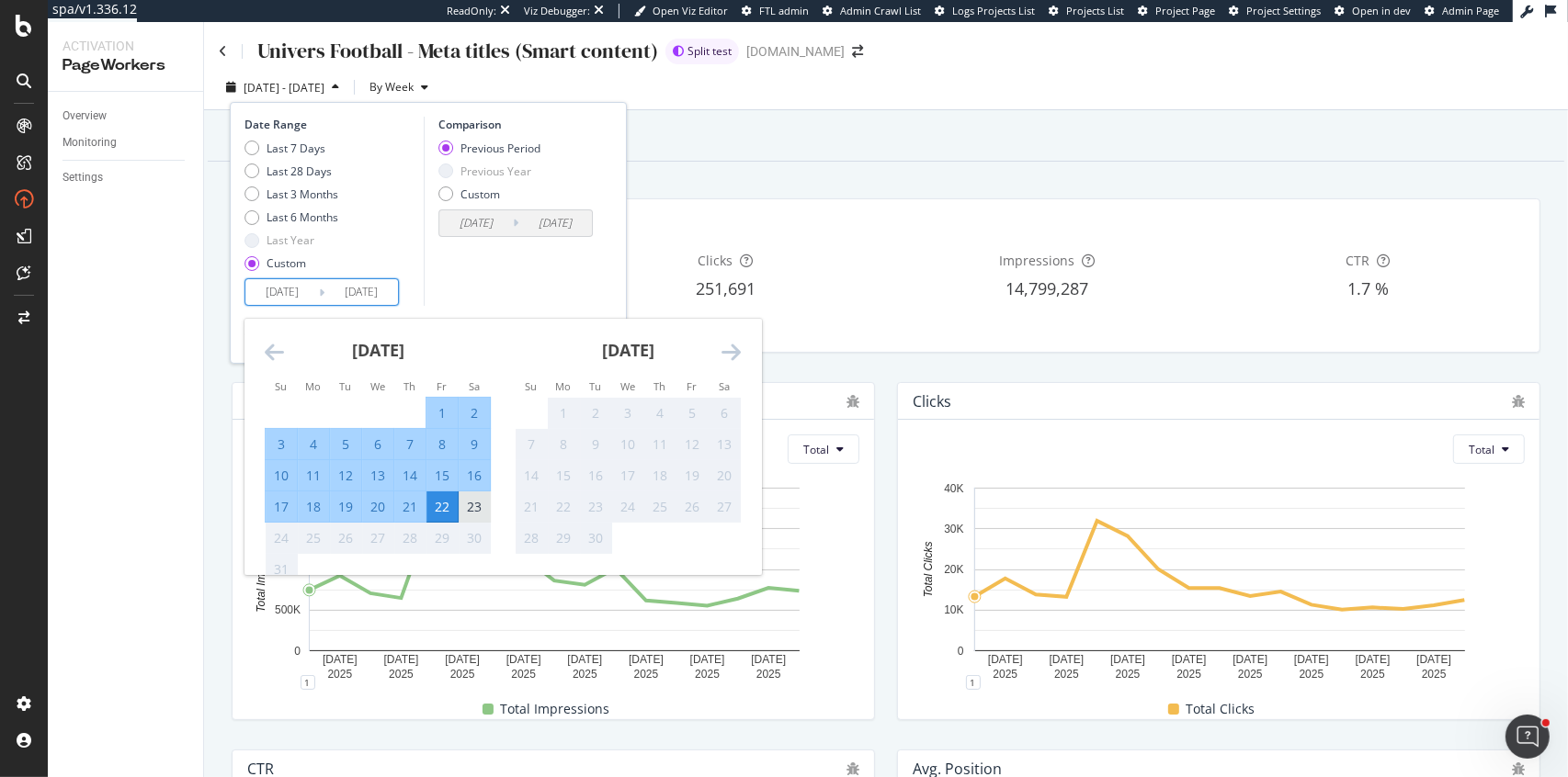
click at [469, 507] on div "23" at bounding box center [474, 508] width 31 height 19
type input "[DATE]"
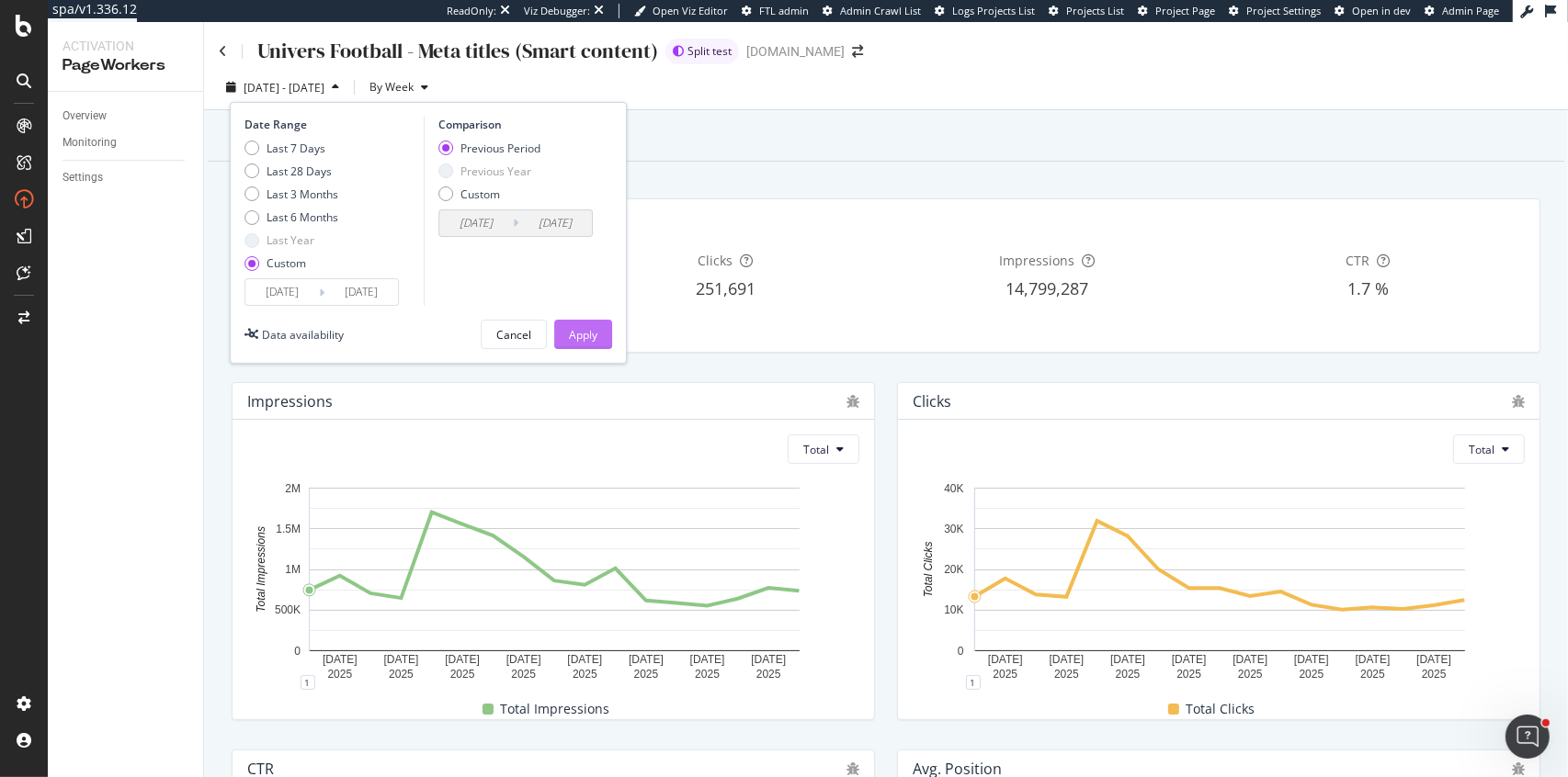
click at [589, 324] on div "Apply" at bounding box center [583, 333] width 28 height 27
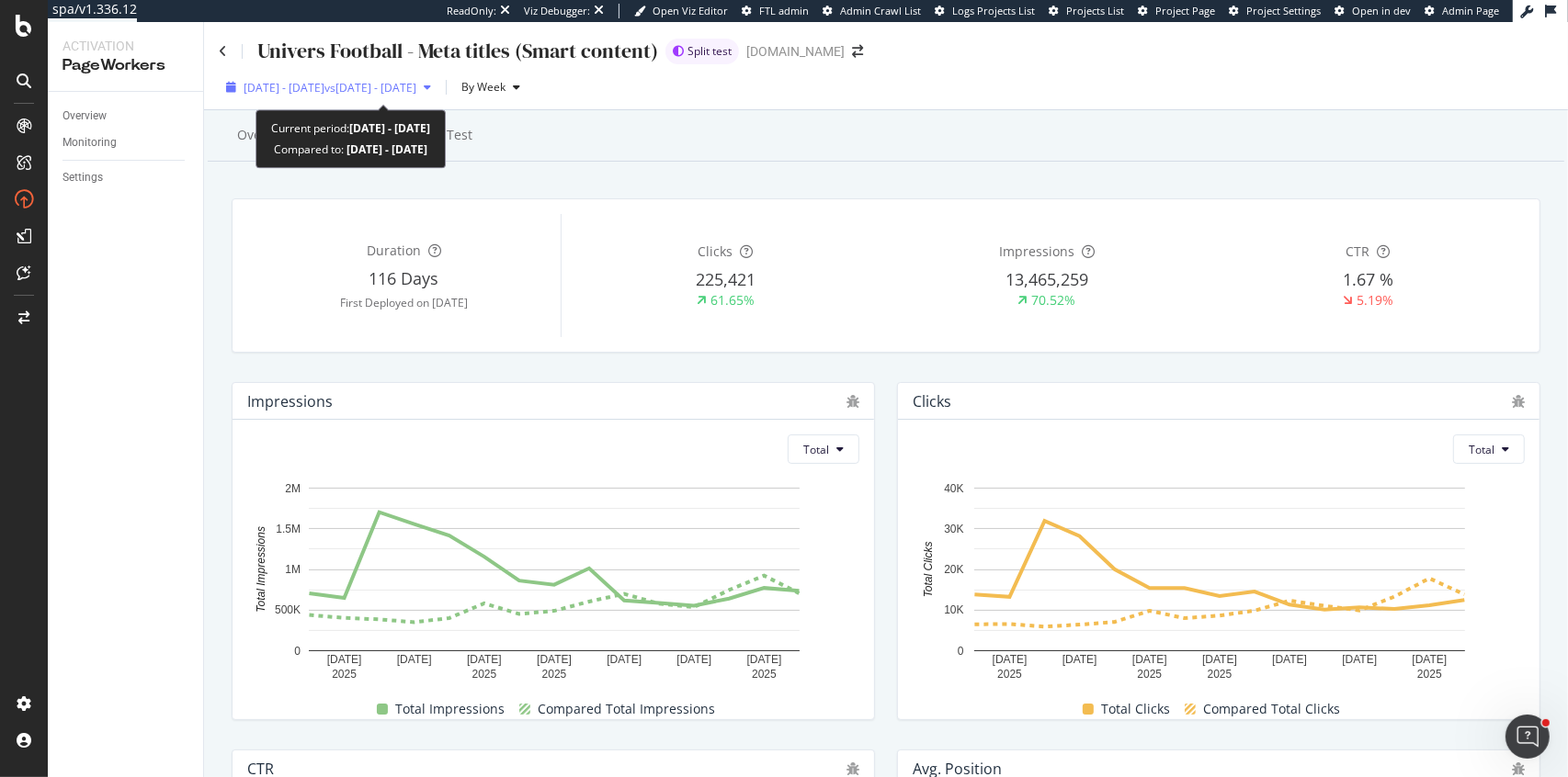
click at [319, 89] on span "[DATE] - [DATE]" at bounding box center [285, 88] width 81 height 16
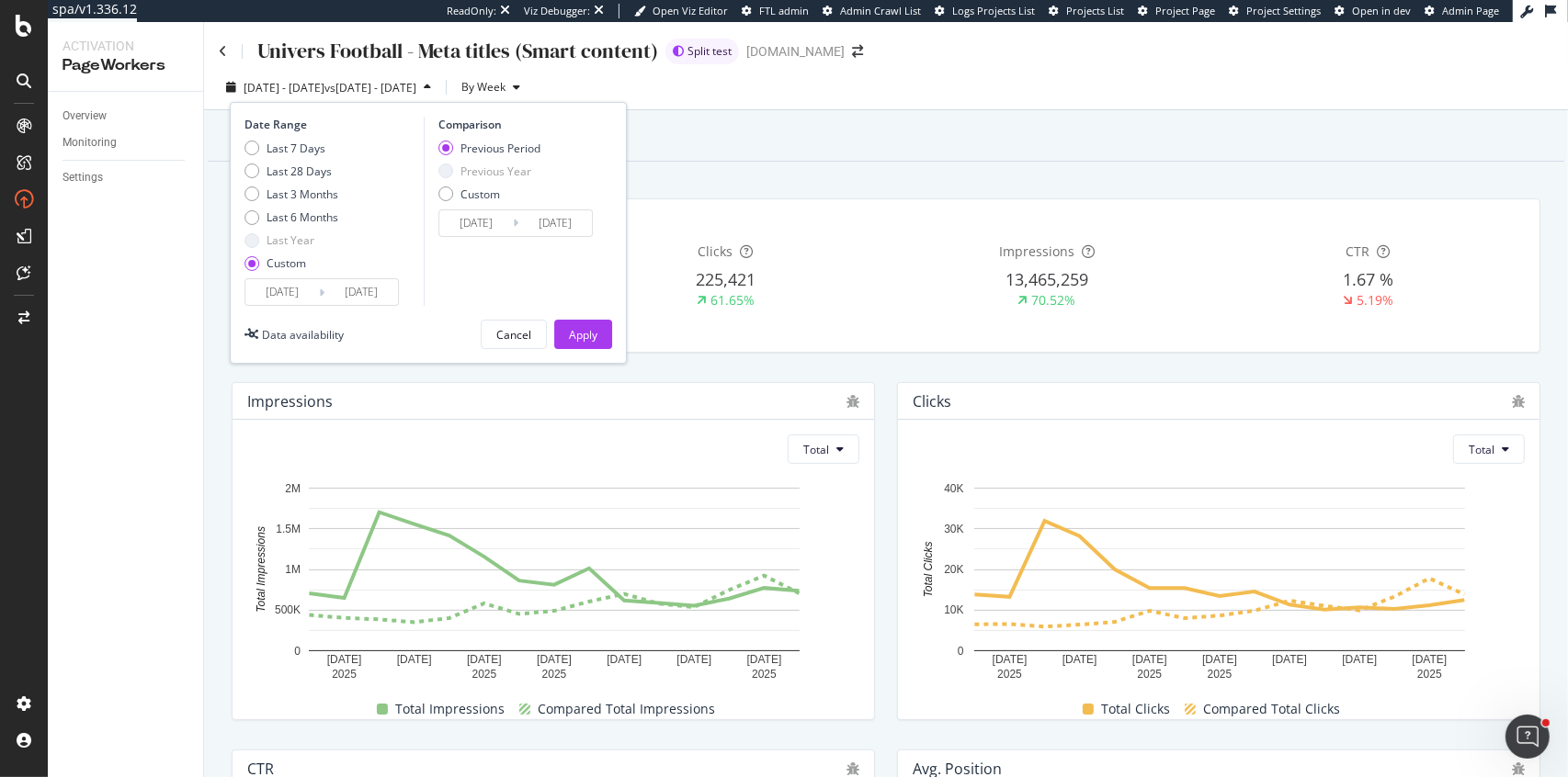
click at [269, 295] on input "[DATE]" at bounding box center [282, 292] width 74 height 25
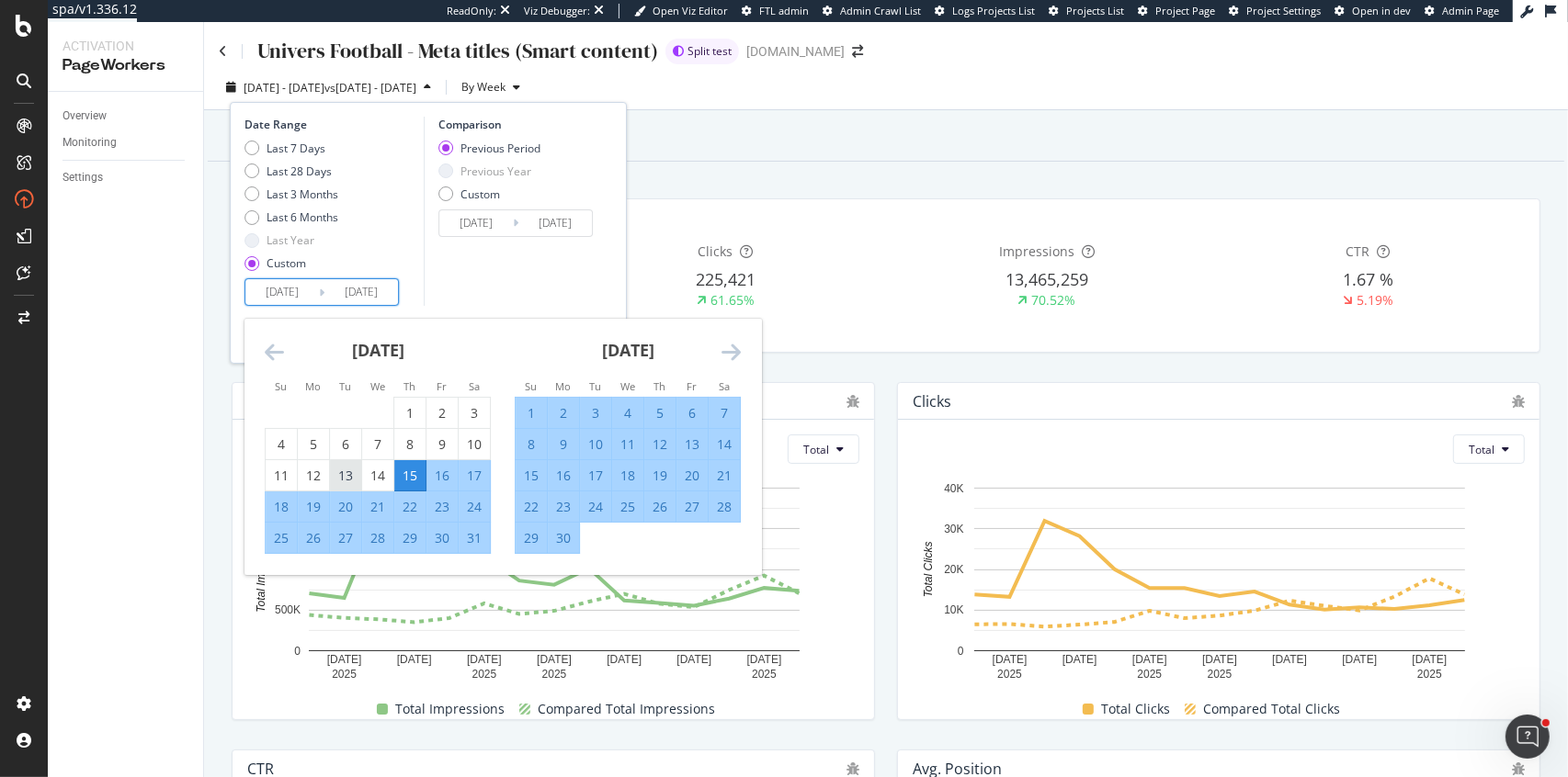
click at [357, 475] on div "13" at bounding box center [345, 477] width 31 height 19
type input "[DATE]"
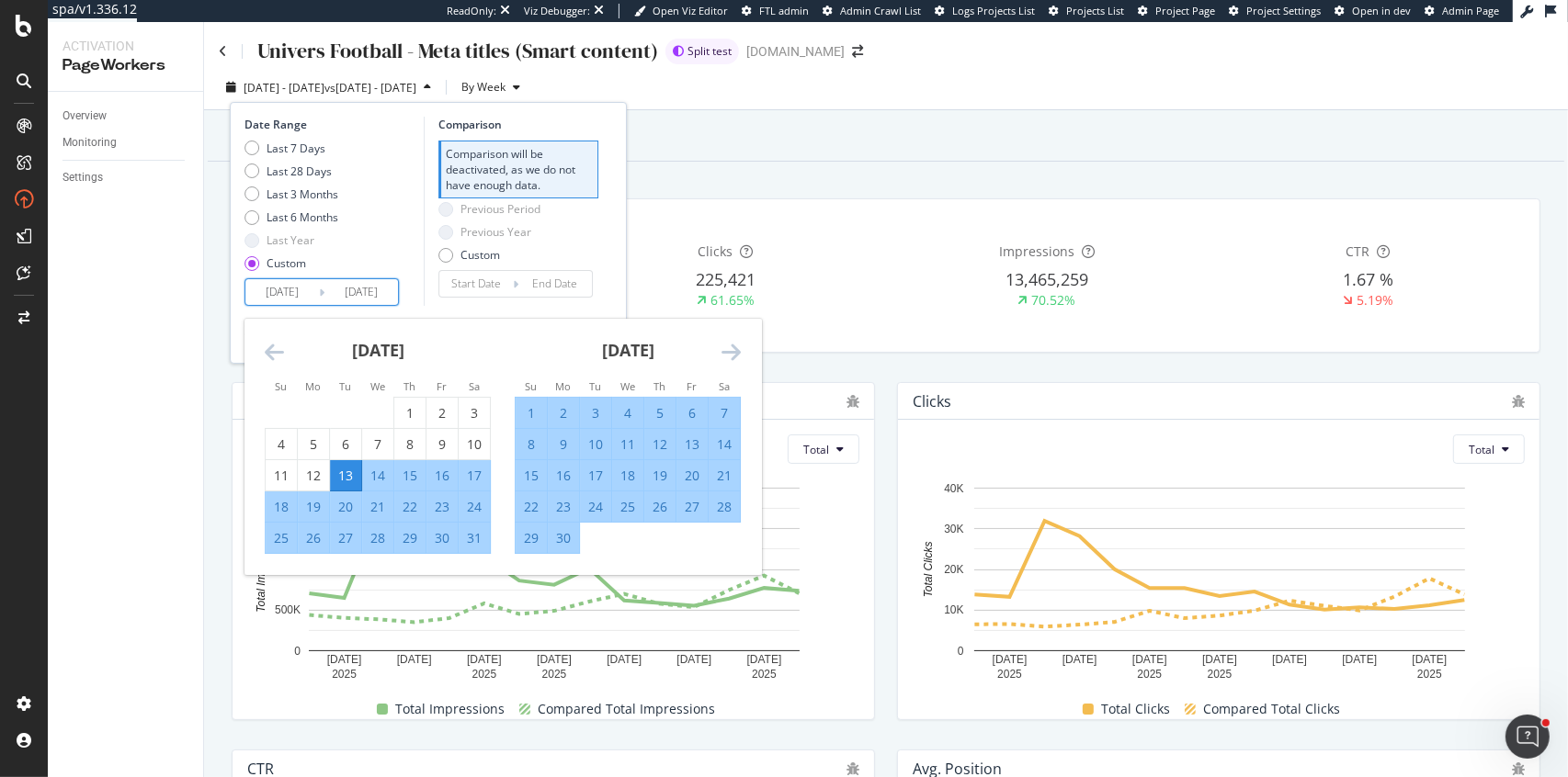
click at [728, 352] on icon "Move forward to switch to the next month." at bounding box center [731, 351] width 19 height 22
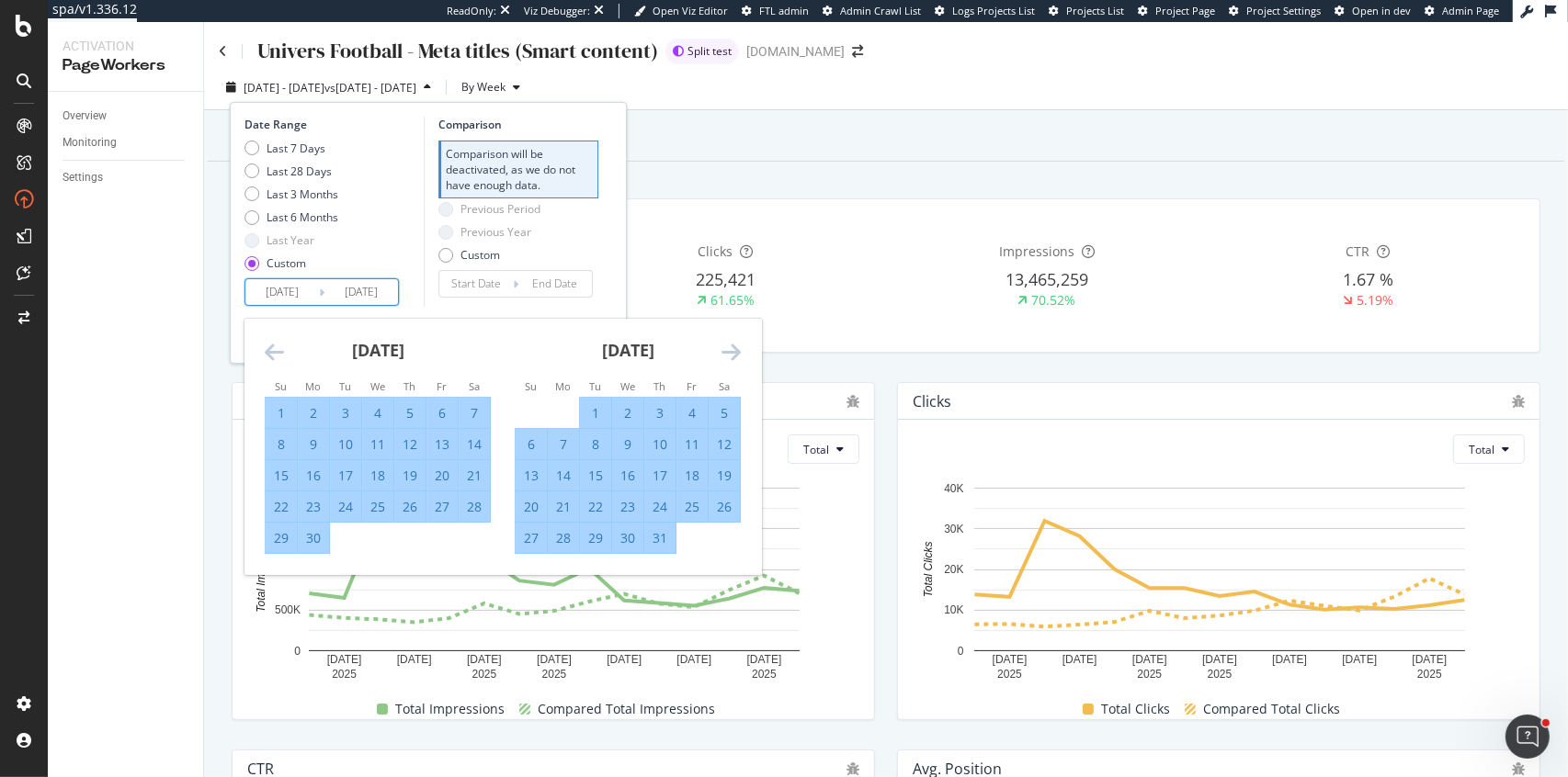
click at [728, 352] on icon "Move forward to switch to the next month." at bounding box center [731, 351] width 19 height 22
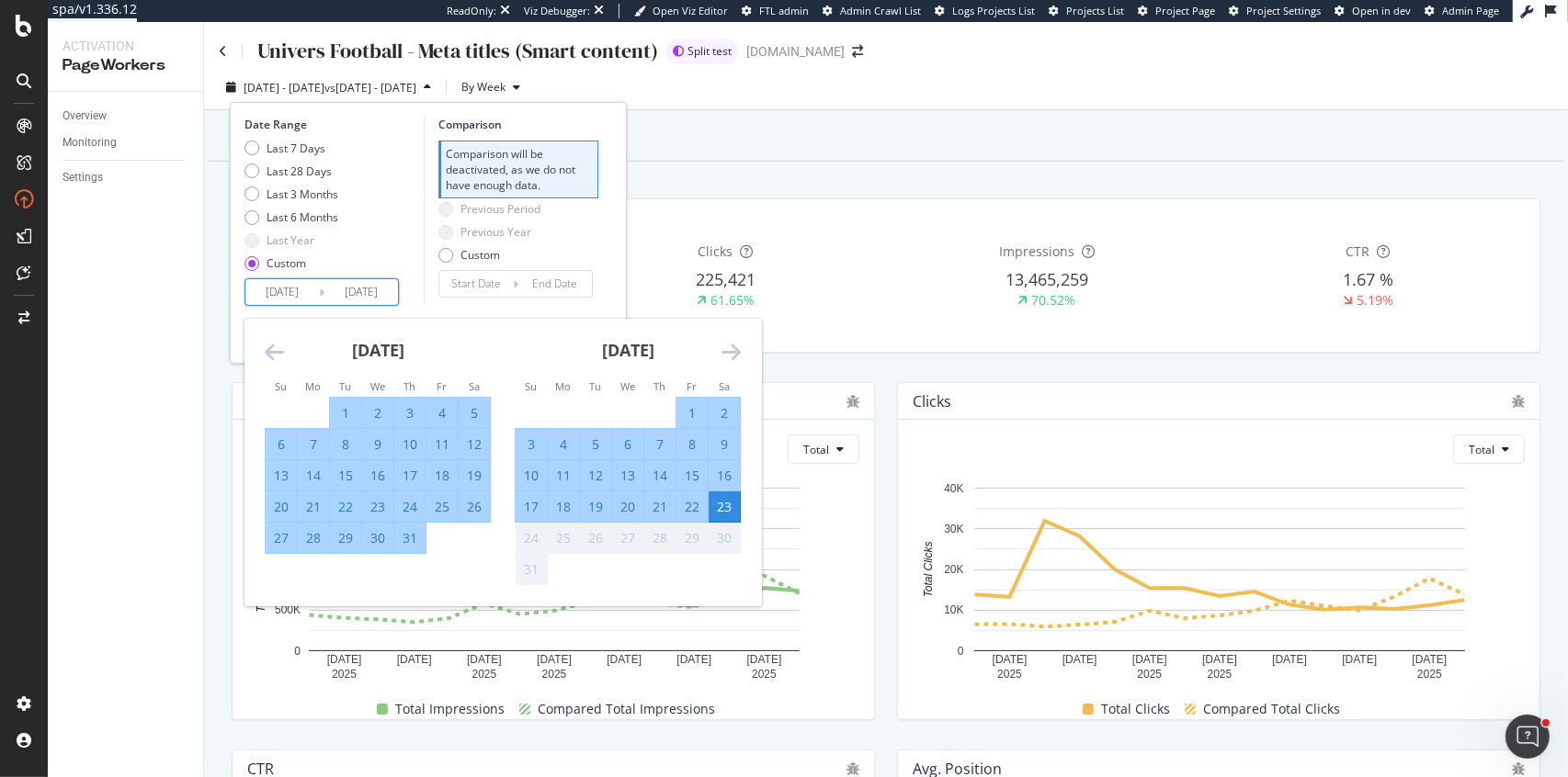
click at [667, 510] on div "21" at bounding box center [660, 508] width 31 height 19
type input "[DATE]"
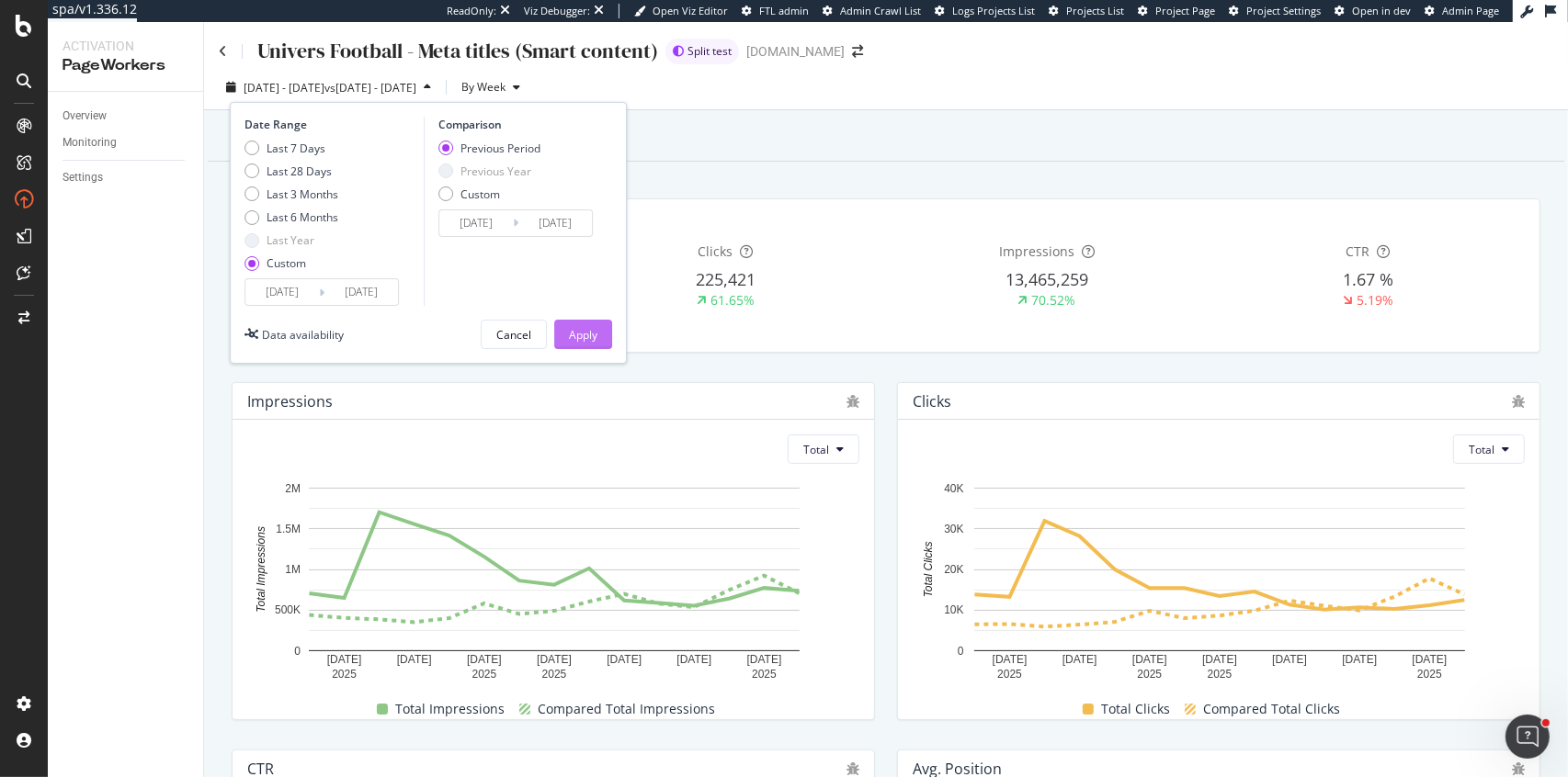
click at [584, 337] on div "Apply" at bounding box center [583, 334] width 28 height 16
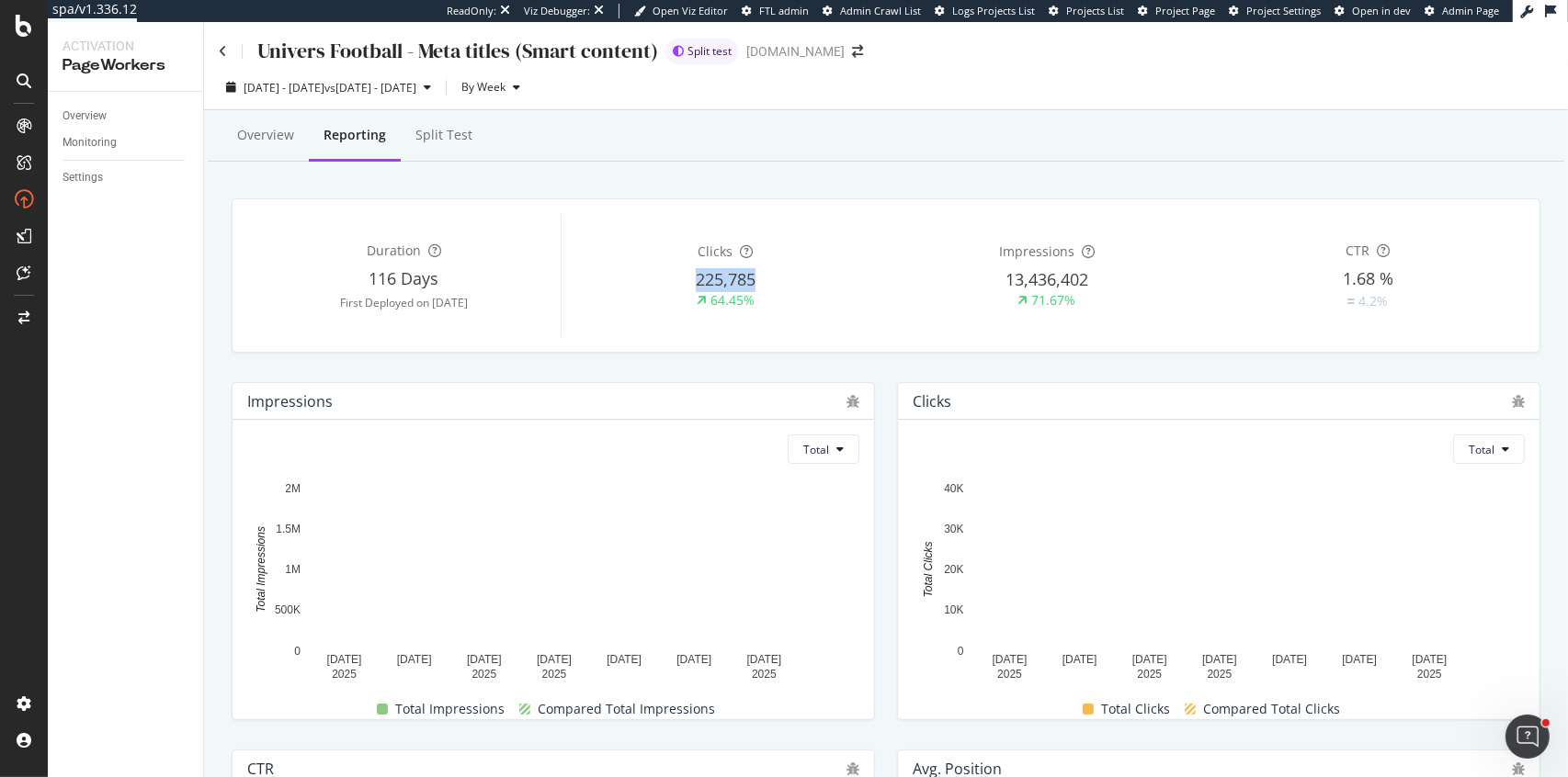
drag, startPoint x: 694, startPoint y: 276, endPoint x: 759, endPoint y: 276, distance: 65.0
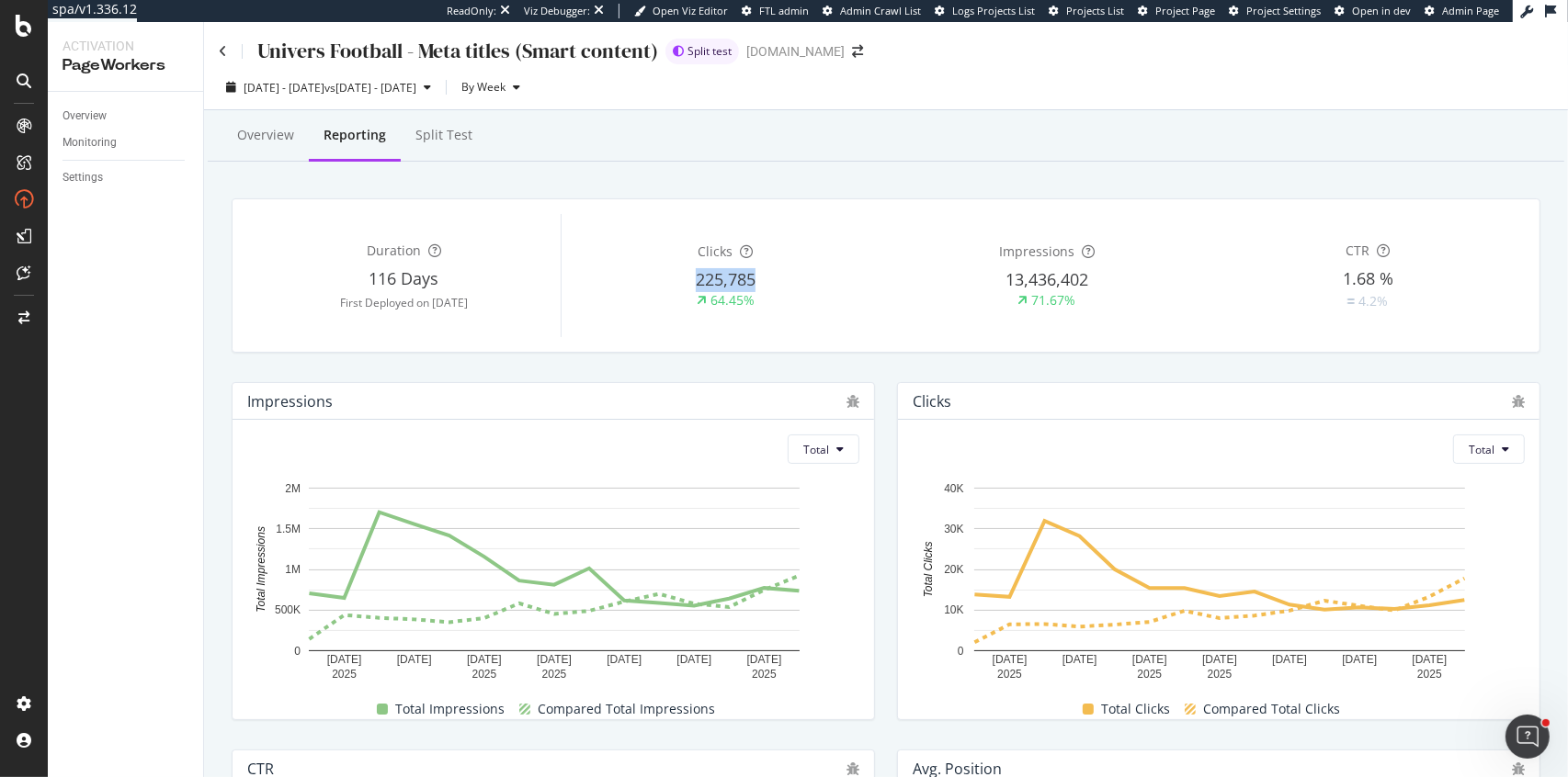
click at [759, 276] on div "225,785" at bounding box center [727, 280] width 315 height 24
copy span "225,785"
click at [448, 152] on div "Split Test" at bounding box center [444, 137] width 87 height 51
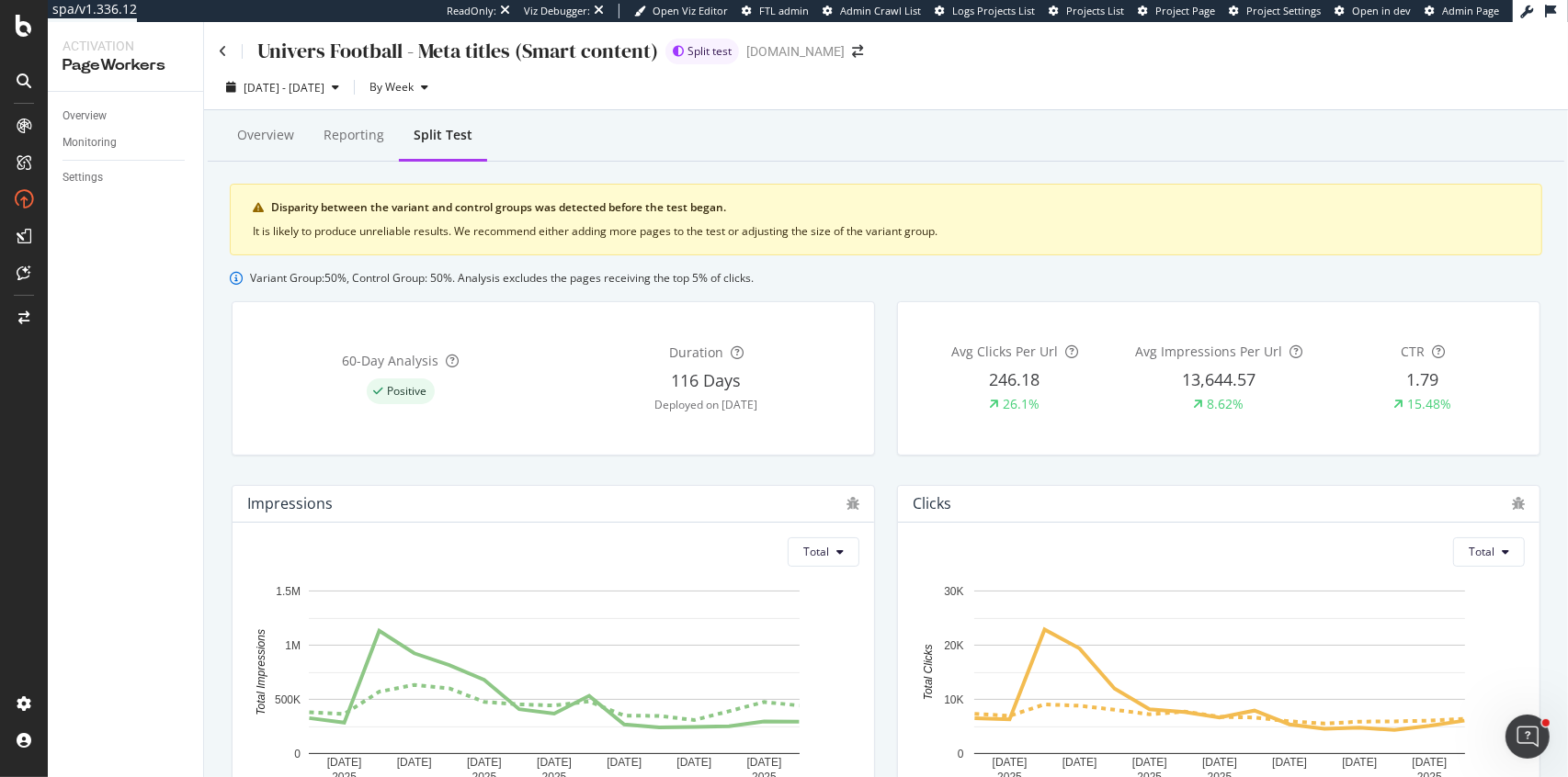
click at [100, 96] on div "Overview Monitoring Settings" at bounding box center [125, 435] width 155 height 686
click at [100, 104] on div "Overview" at bounding box center [132, 116] width 140 height 26
click at [100, 109] on div "Overview" at bounding box center [84, 116] width 44 height 19
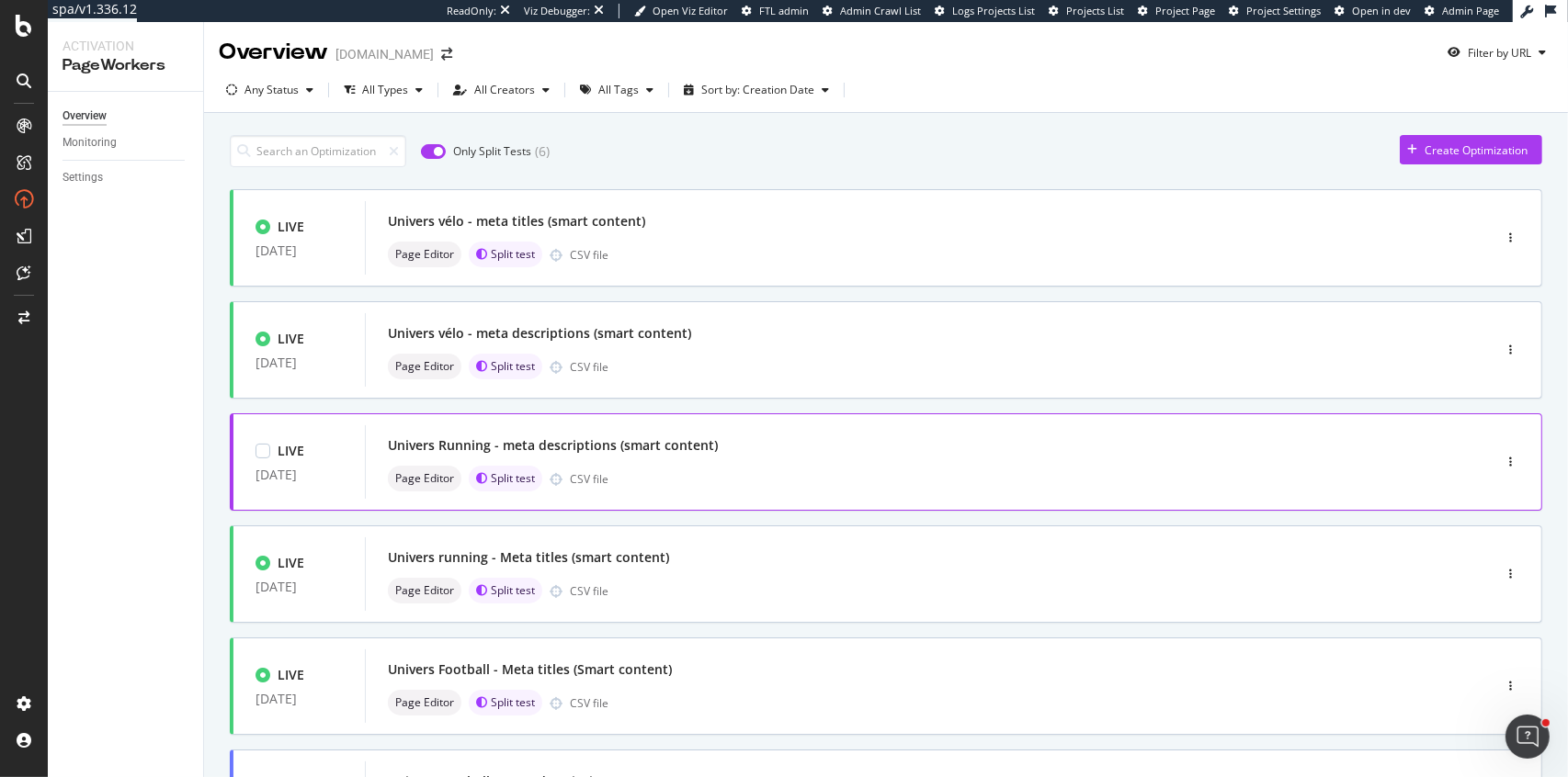
scroll to position [186, 0]
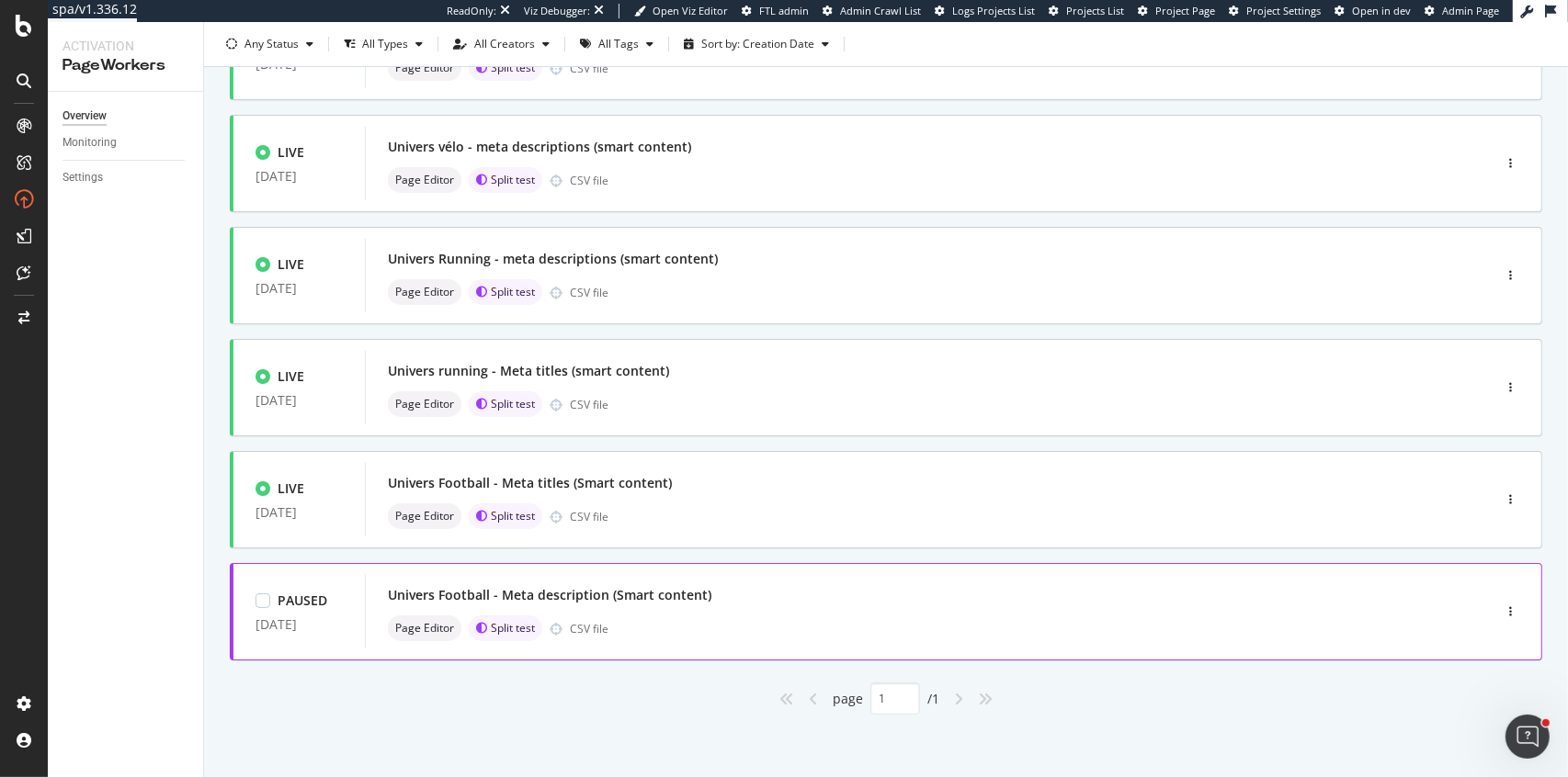
click at [652, 608] on div "Univers Football - Meta description (Smart content) Page Editor Split test CSV …" at bounding box center [901, 611] width 1026 height 58
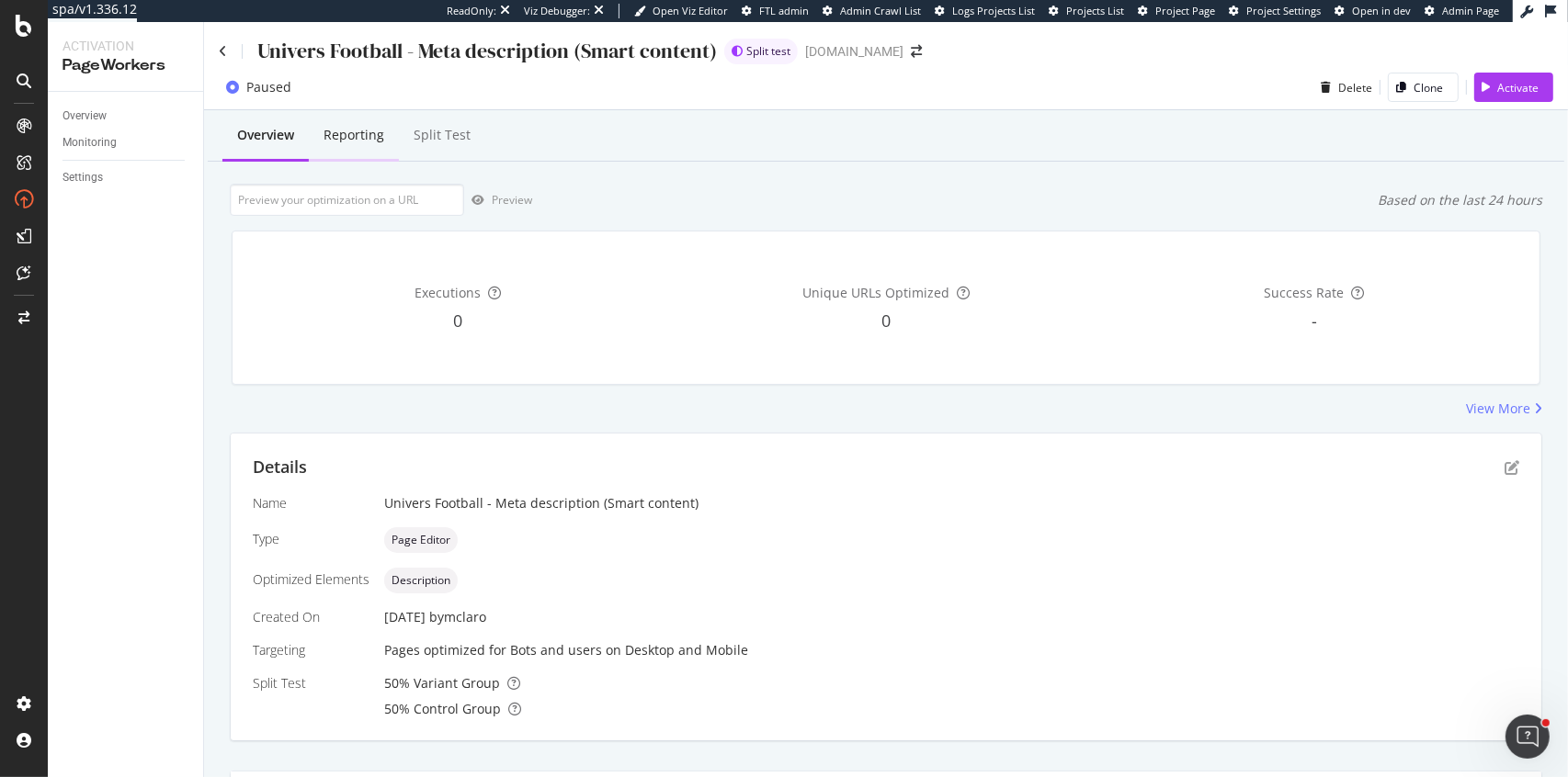
click at [352, 134] on div "Reporting" at bounding box center [353, 136] width 60 height 19
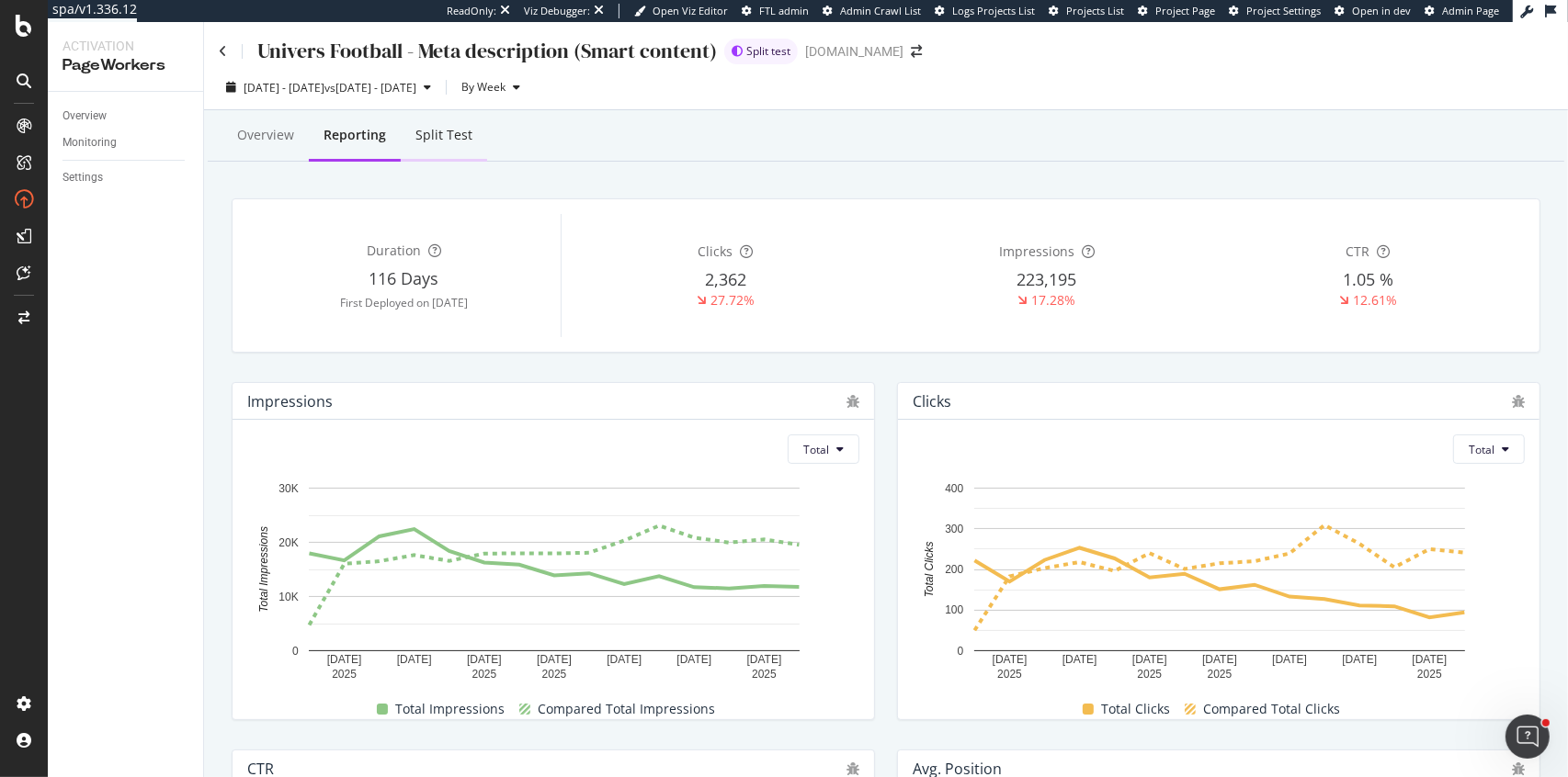
click at [449, 135] on div "Split Test" at bounding box center [444, 136] width 57 height 19
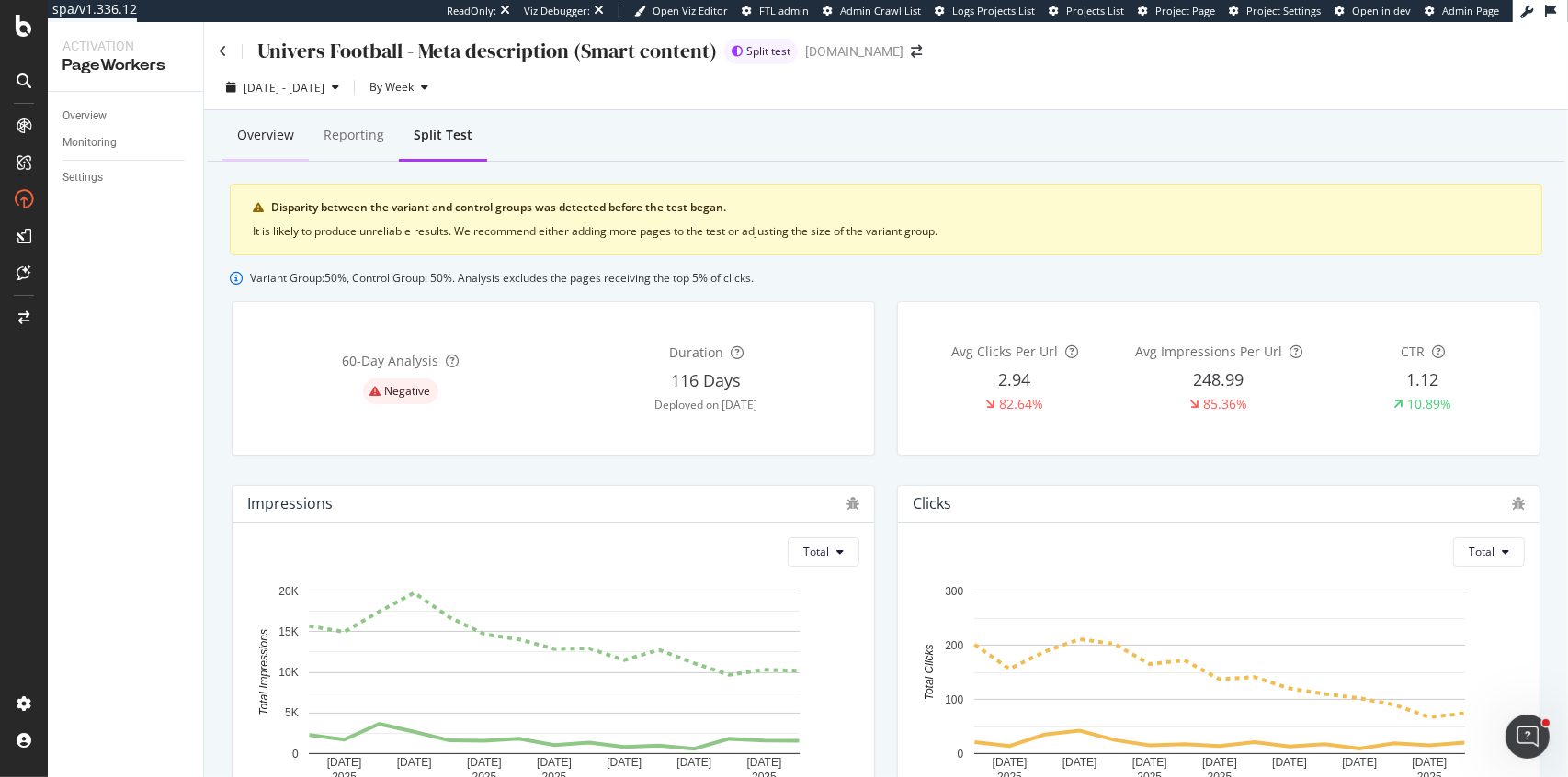
click at [266, 133] on div "Overview" at bounding box center [266, 136] width 57 height 19
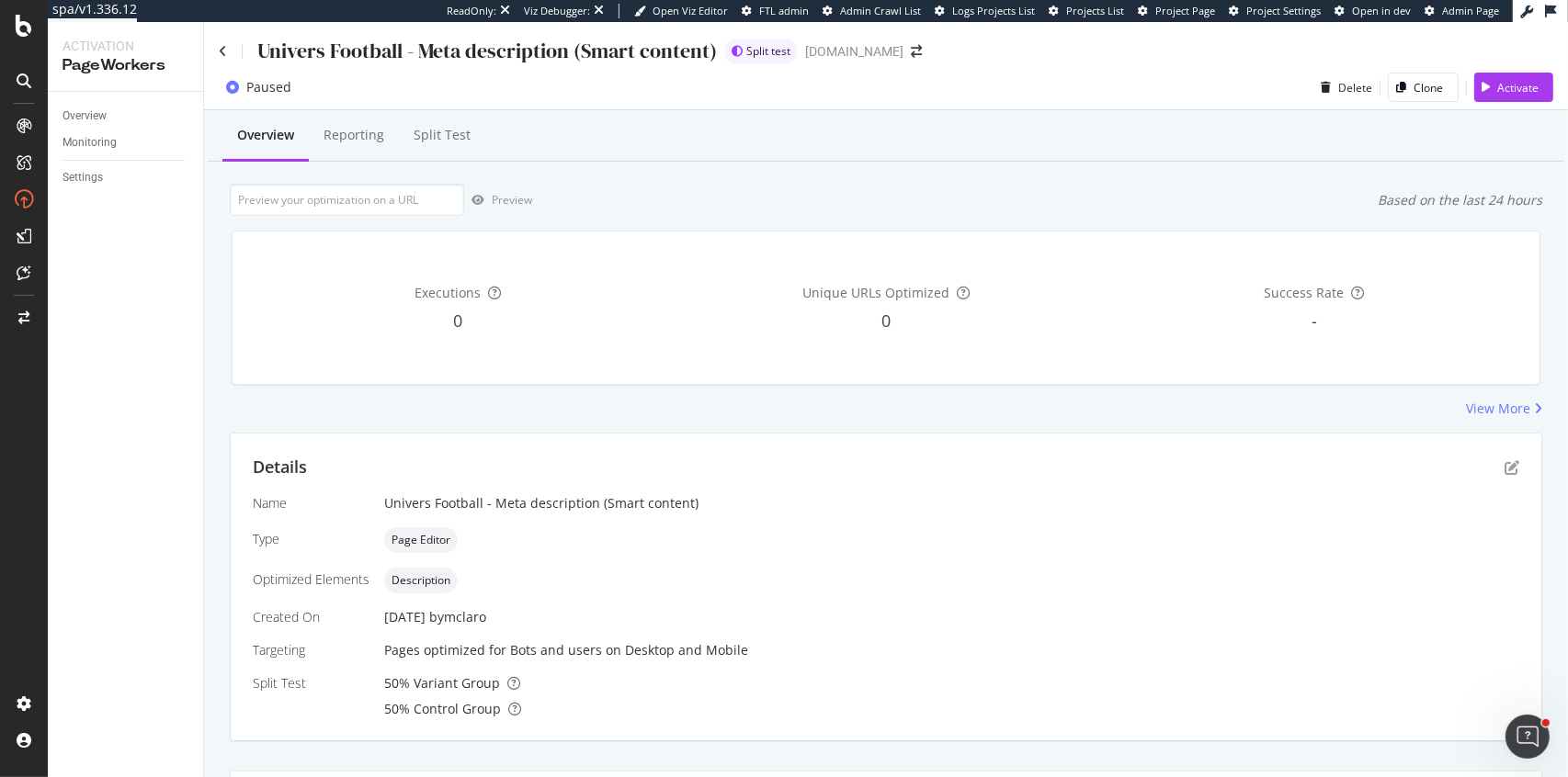
scroll to position [344, 0]
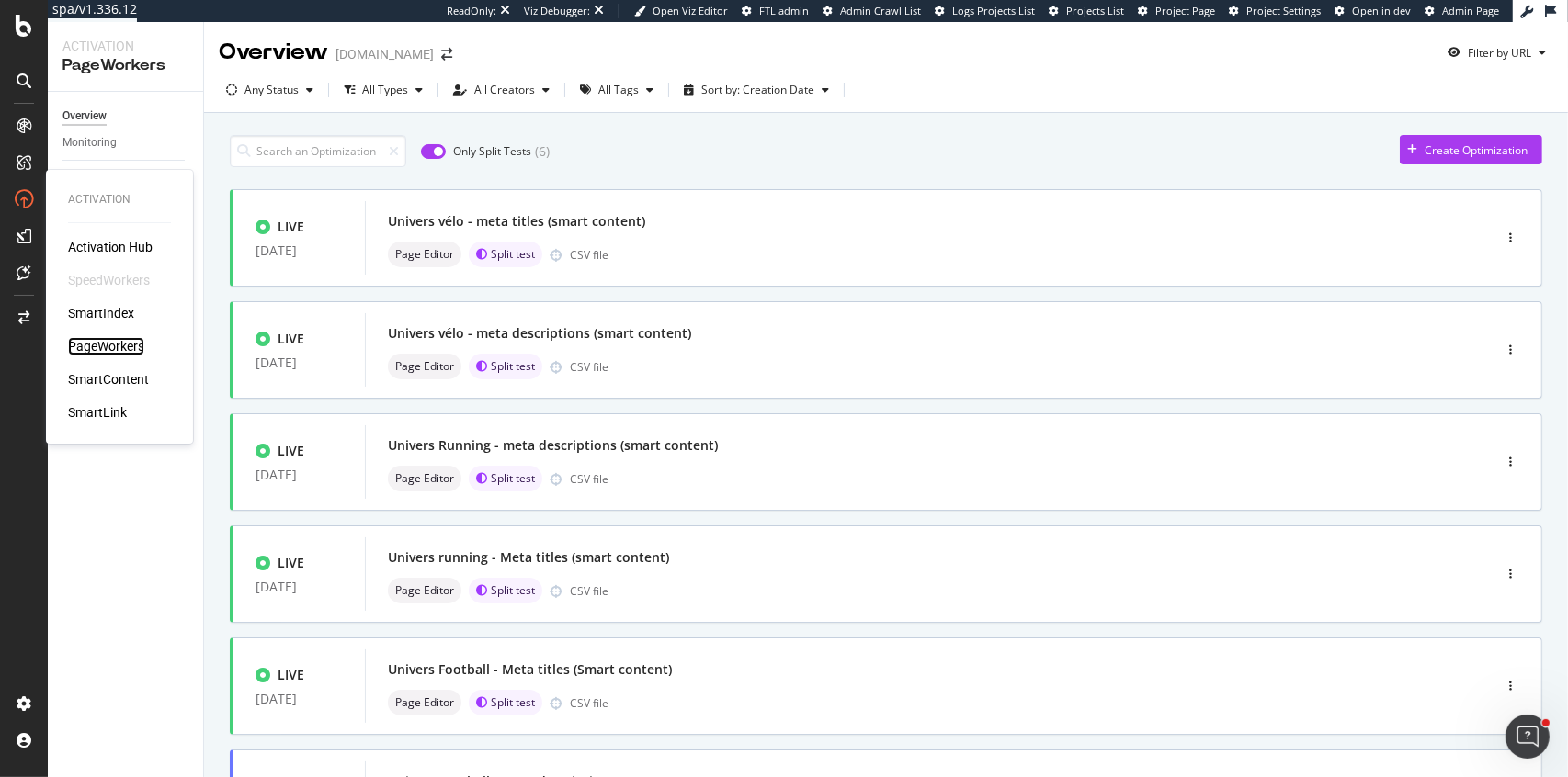
click at [92, 346] on div "PageWorkers" at bounding box center [106, 347] width 76 height 19
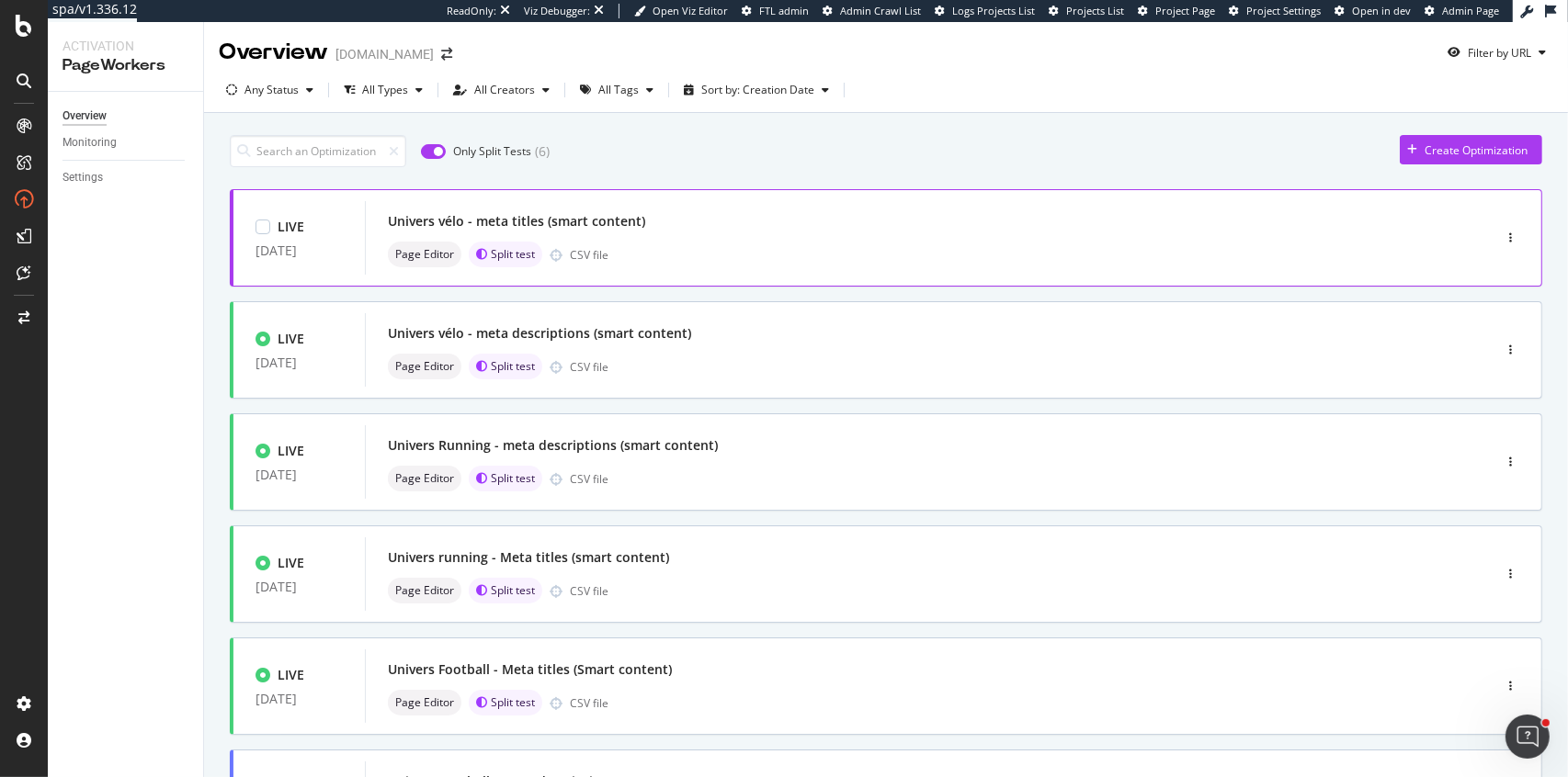
click at [682, 233] on div "Univers vélo - meta titles (smart content)" at bounding box center [901, 220] width 1026 height 25
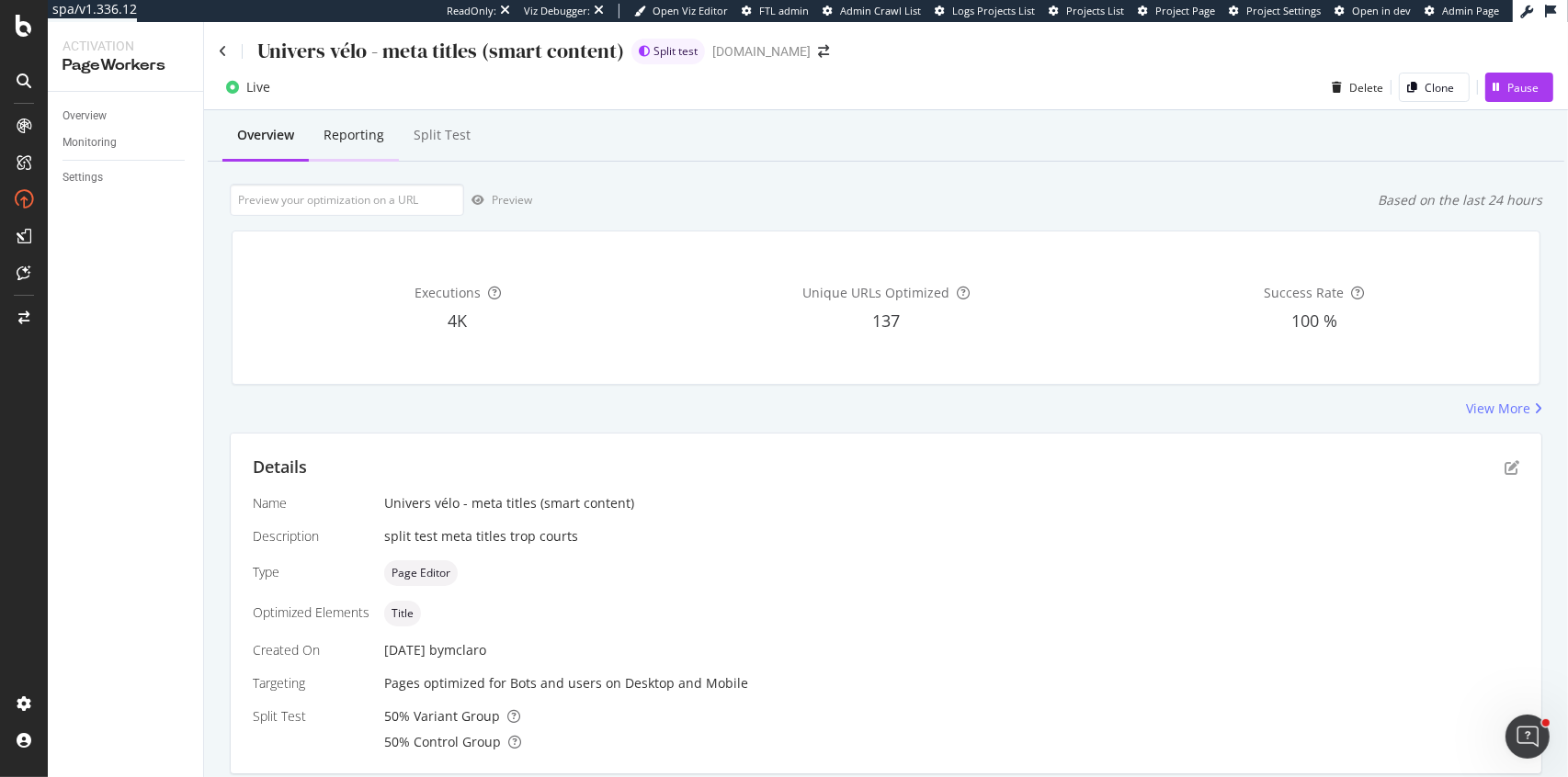
click at [356, 143] on div "Reporting" at bounding box center [353, 136] width 60 height 19
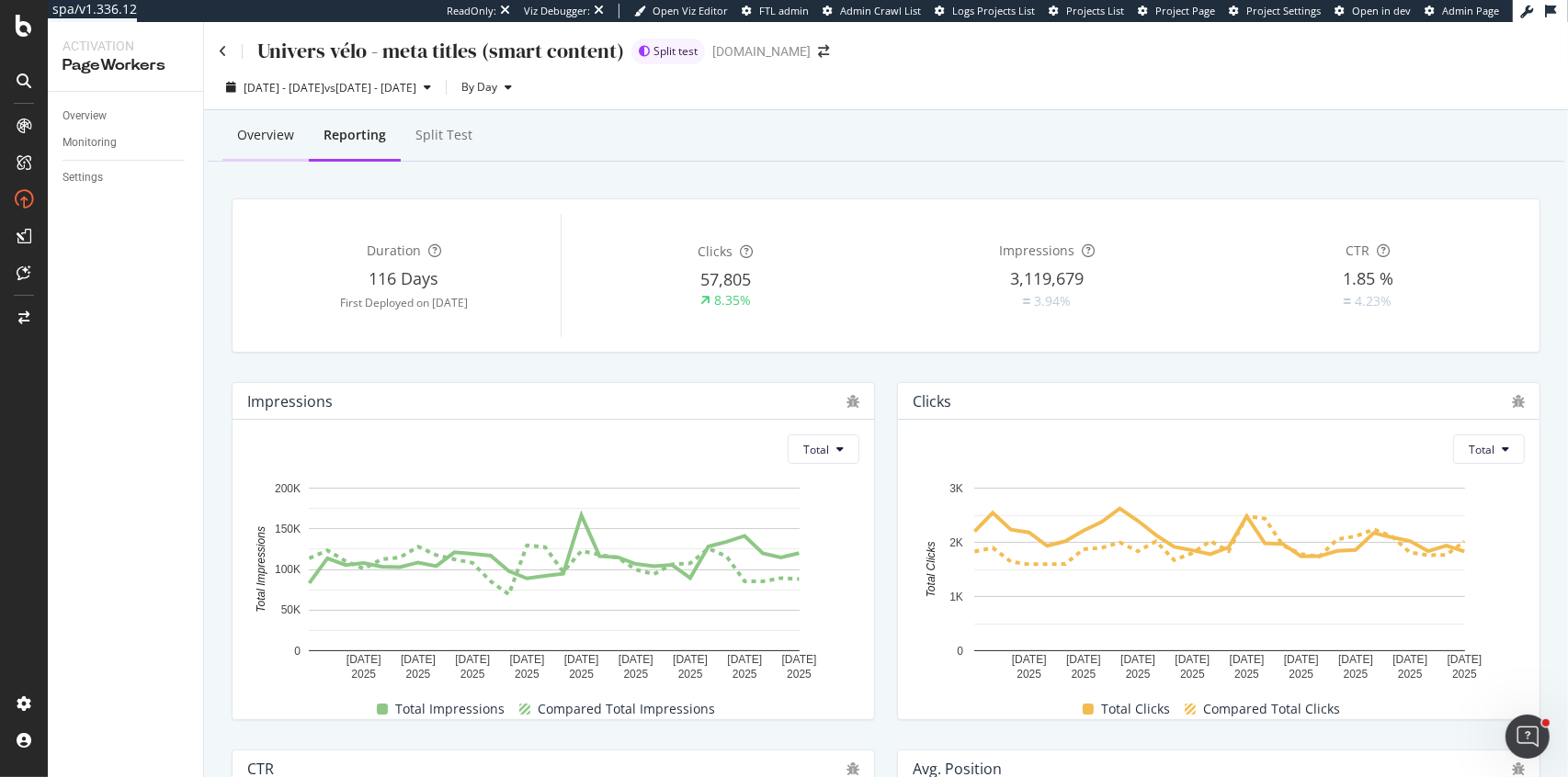
click at [244, 154] on div "Overview" at bounding box center [266, 137] width 87 height 51
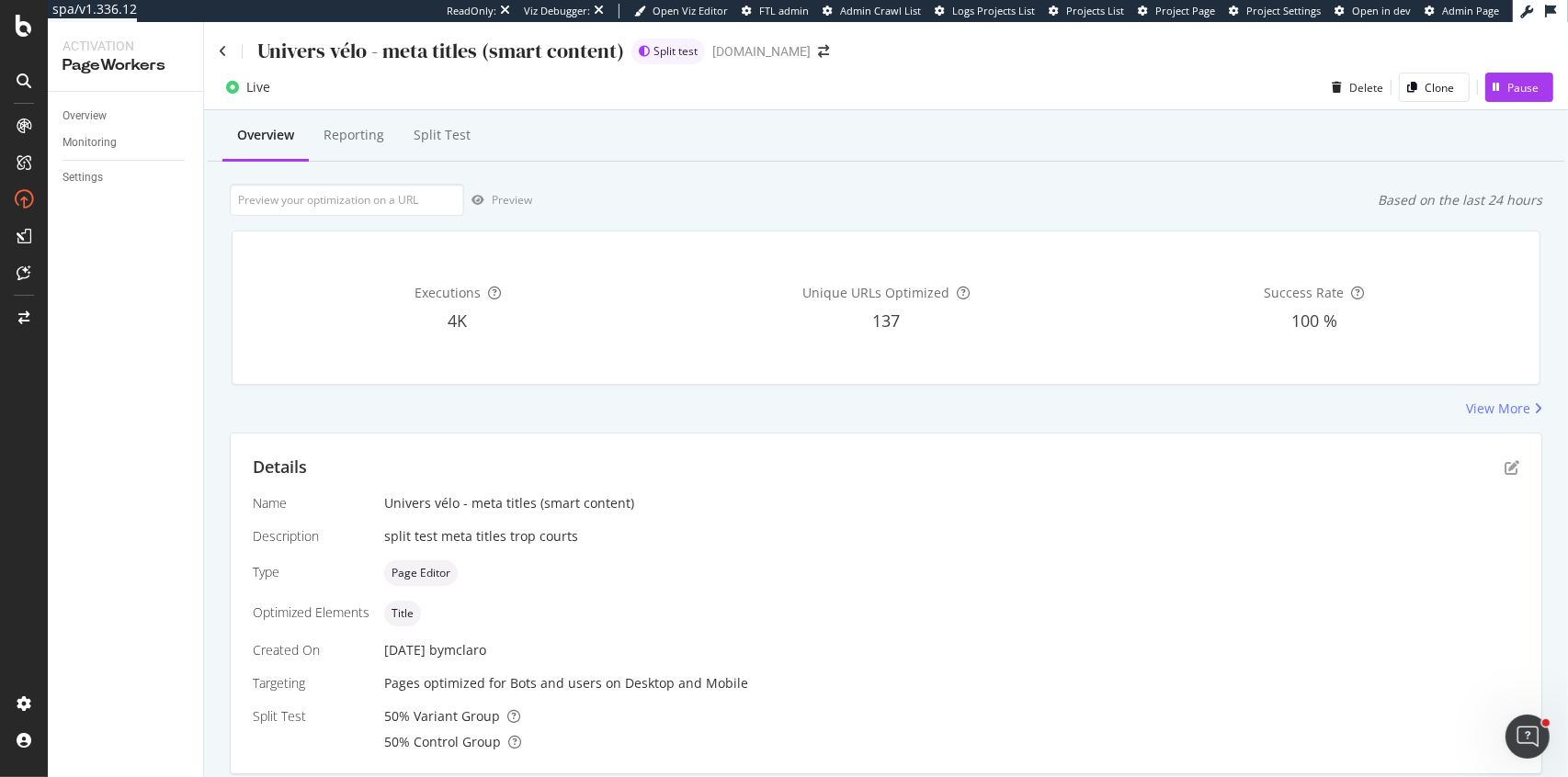
click at [355, 142] on div "Reporting" at bounding box center [353, 136] width 60 height 19
click at [351, 143] on div "Reporting" at bounding box center [353, 136] width 60 height 19
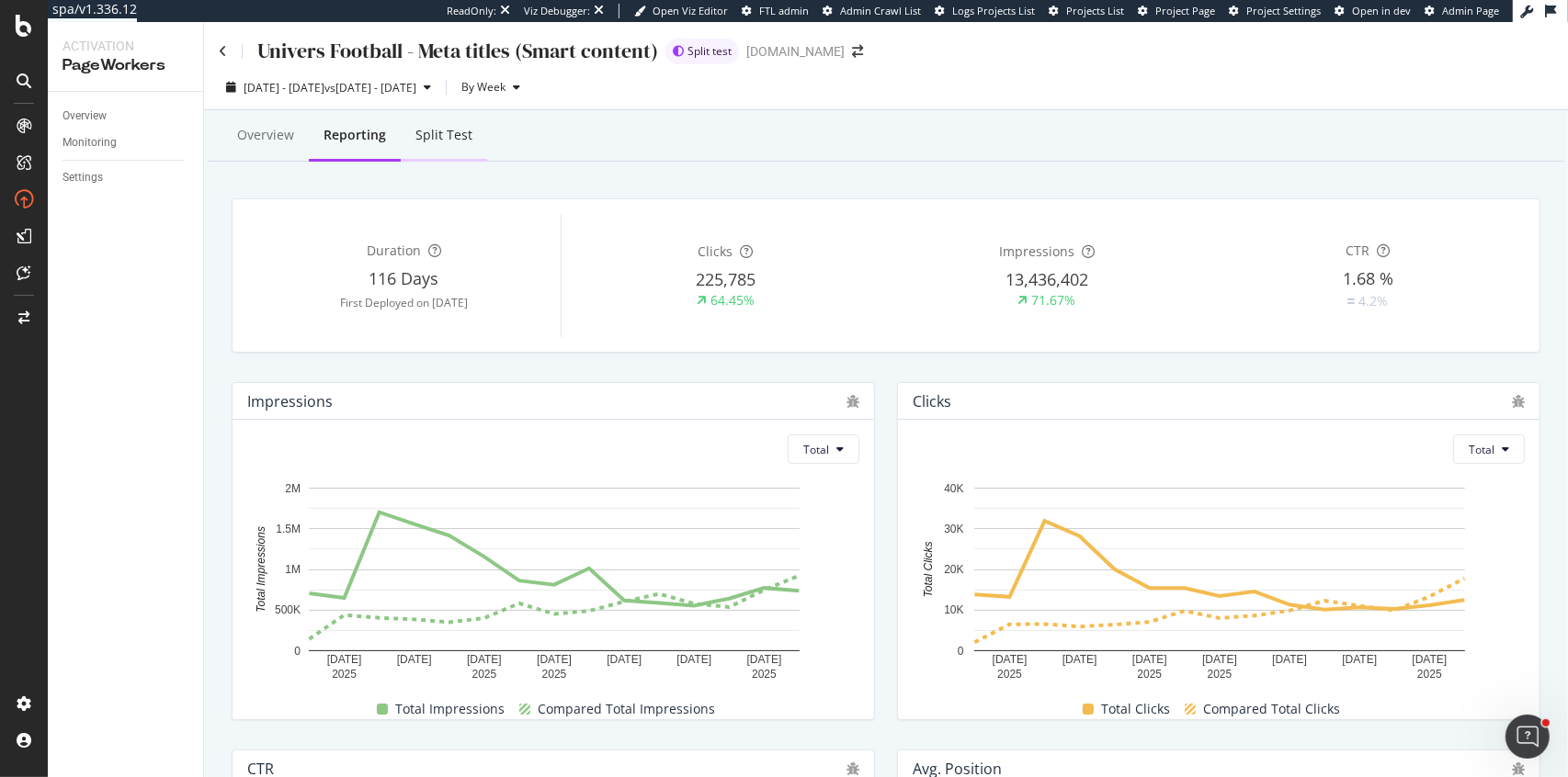
click at [433, 139] on div "Split Test" at bounding box center [444, 136] width 57 height 19
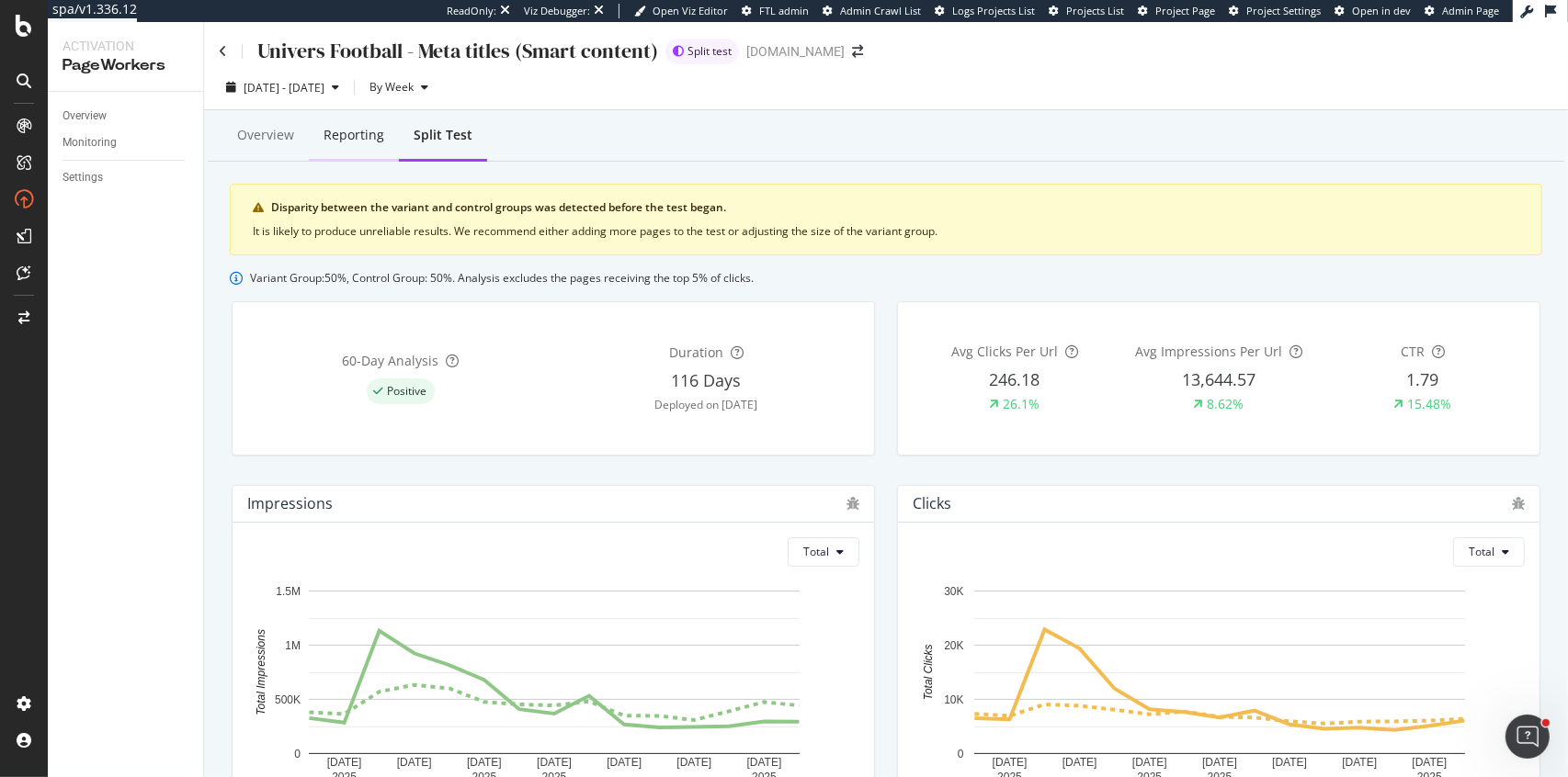
click at [335, 140] on div "Reporting" at bounding box center [353, 136] width 60 height 19
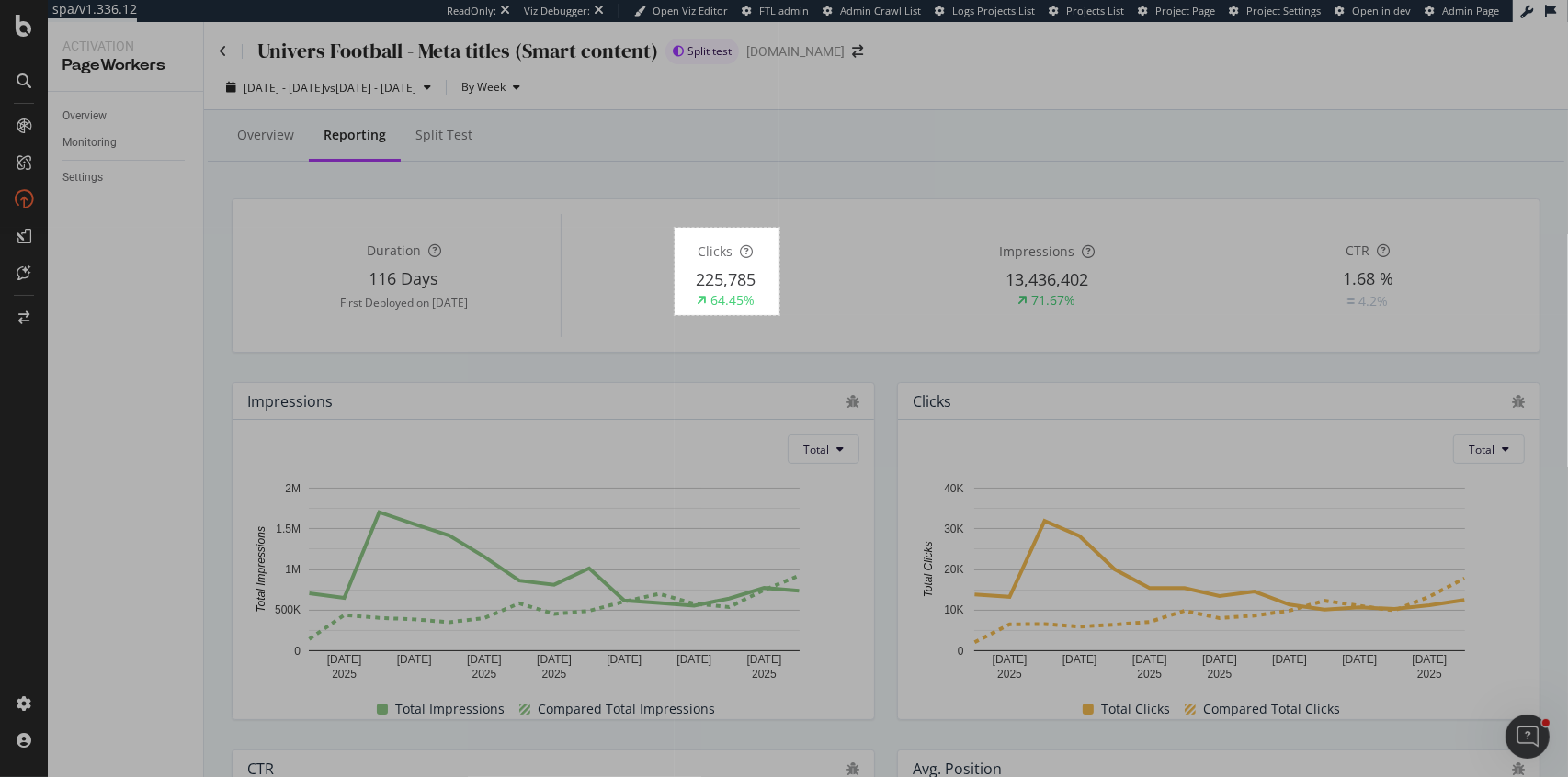
drag, startPoint x: 675, startPoint y: 228, endPoint x: 779, endPoint y: 316, distance: 136.2
click at [779, 316] on div "114 X 95" at bounding box center [784, 388] width 1568 height 777
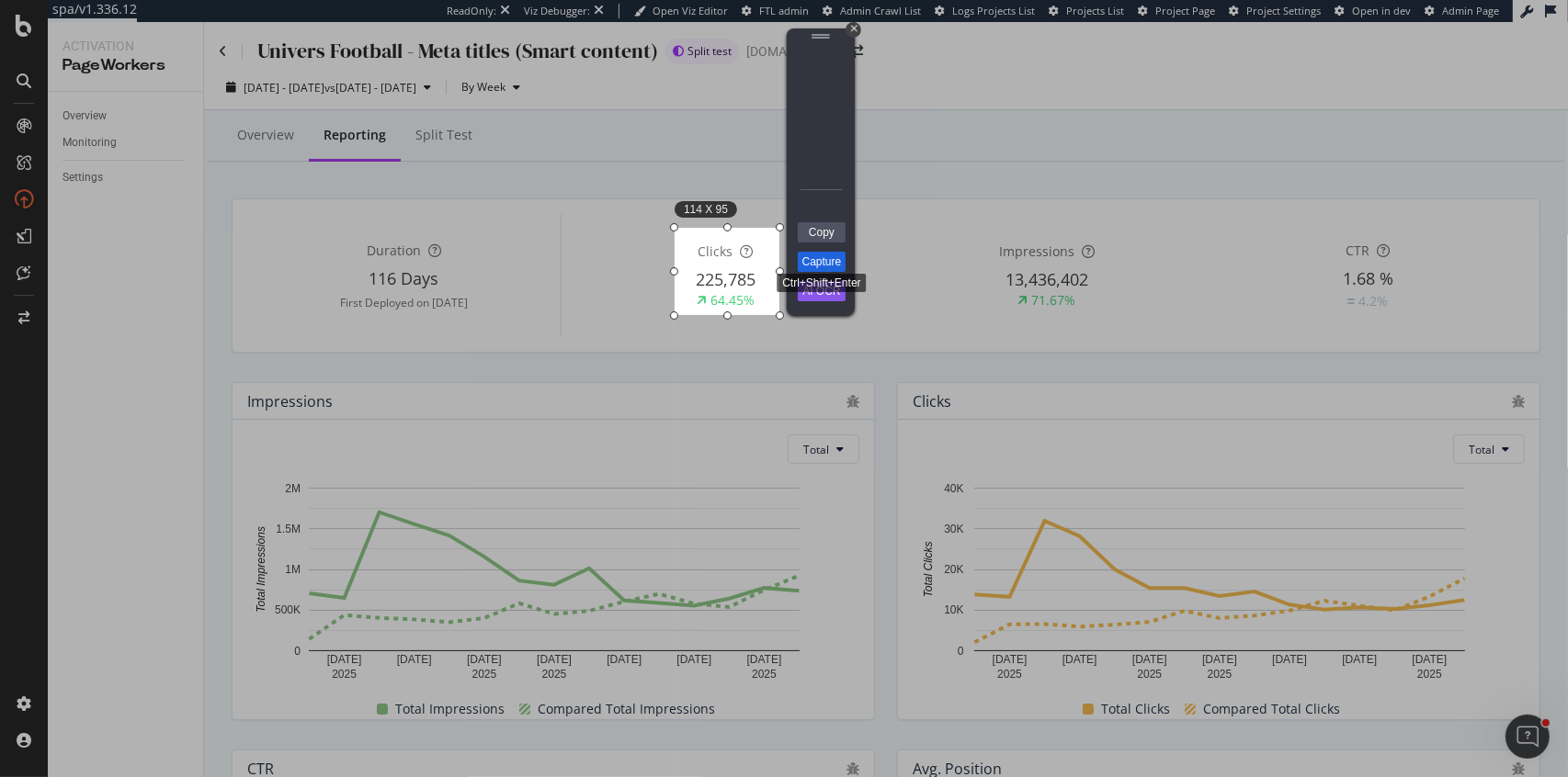
click at [824, 265] on link "Capture" at bounding box center [822, 261] width 48 height 20
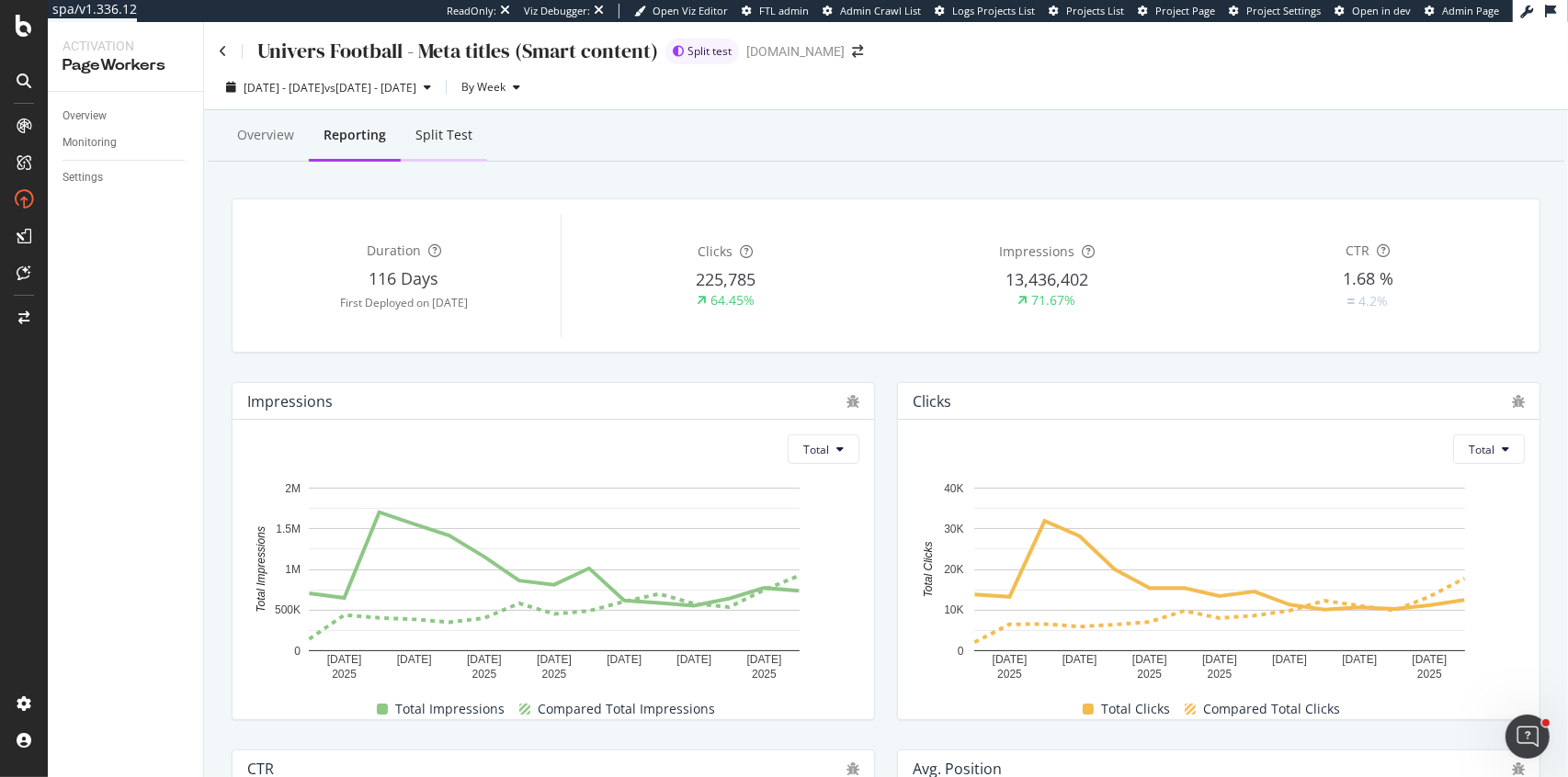
click at [438, 141] on div "Split Test" at bounding box center [444, 136] width 57 height 19
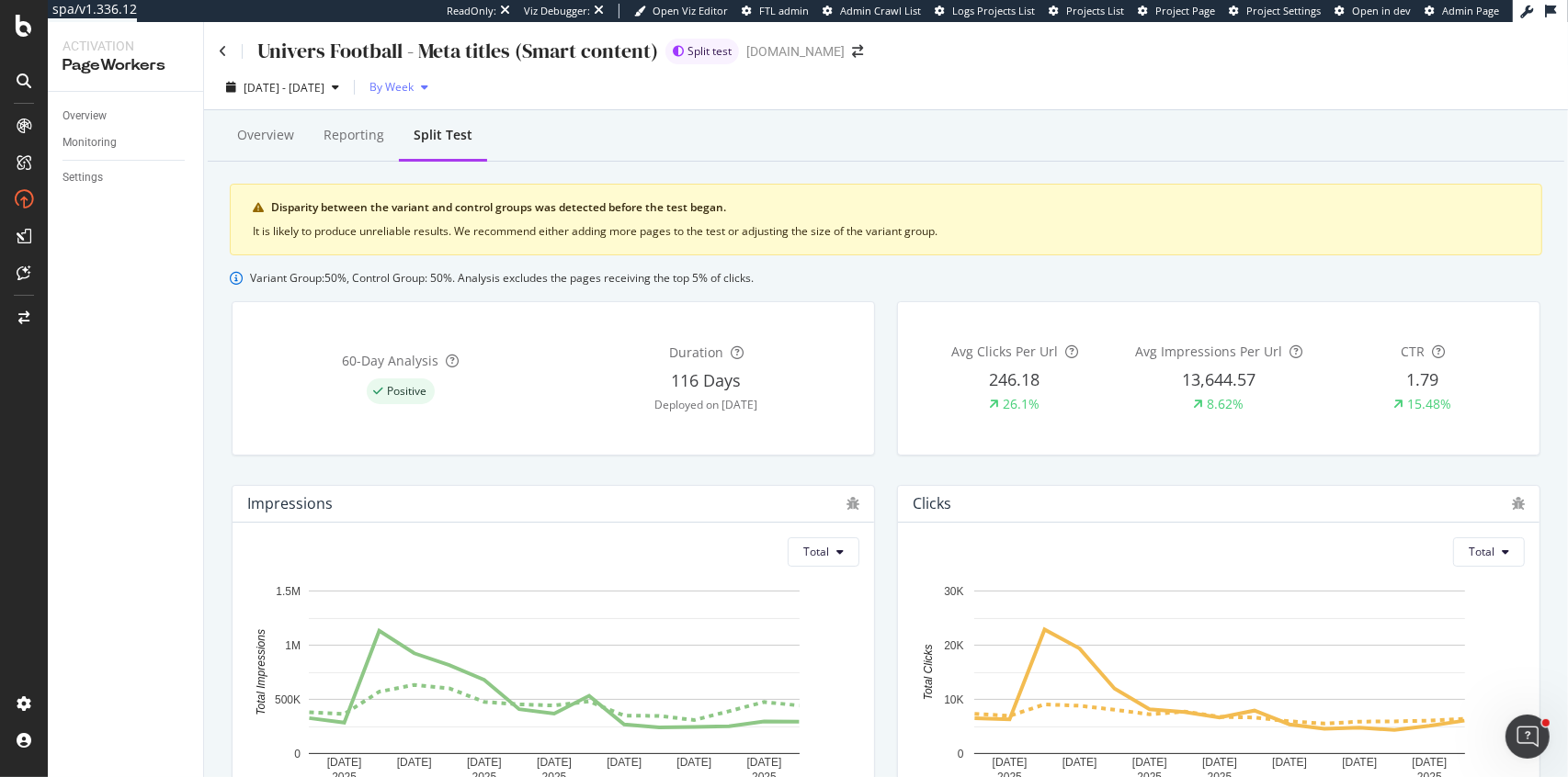
click at [435, 96] on div "By Week" at bounding box center [399, 87] width 74 height 27
click at [454, 127] on span "By Day" at bounding box center [439, 124] width 45 height 17
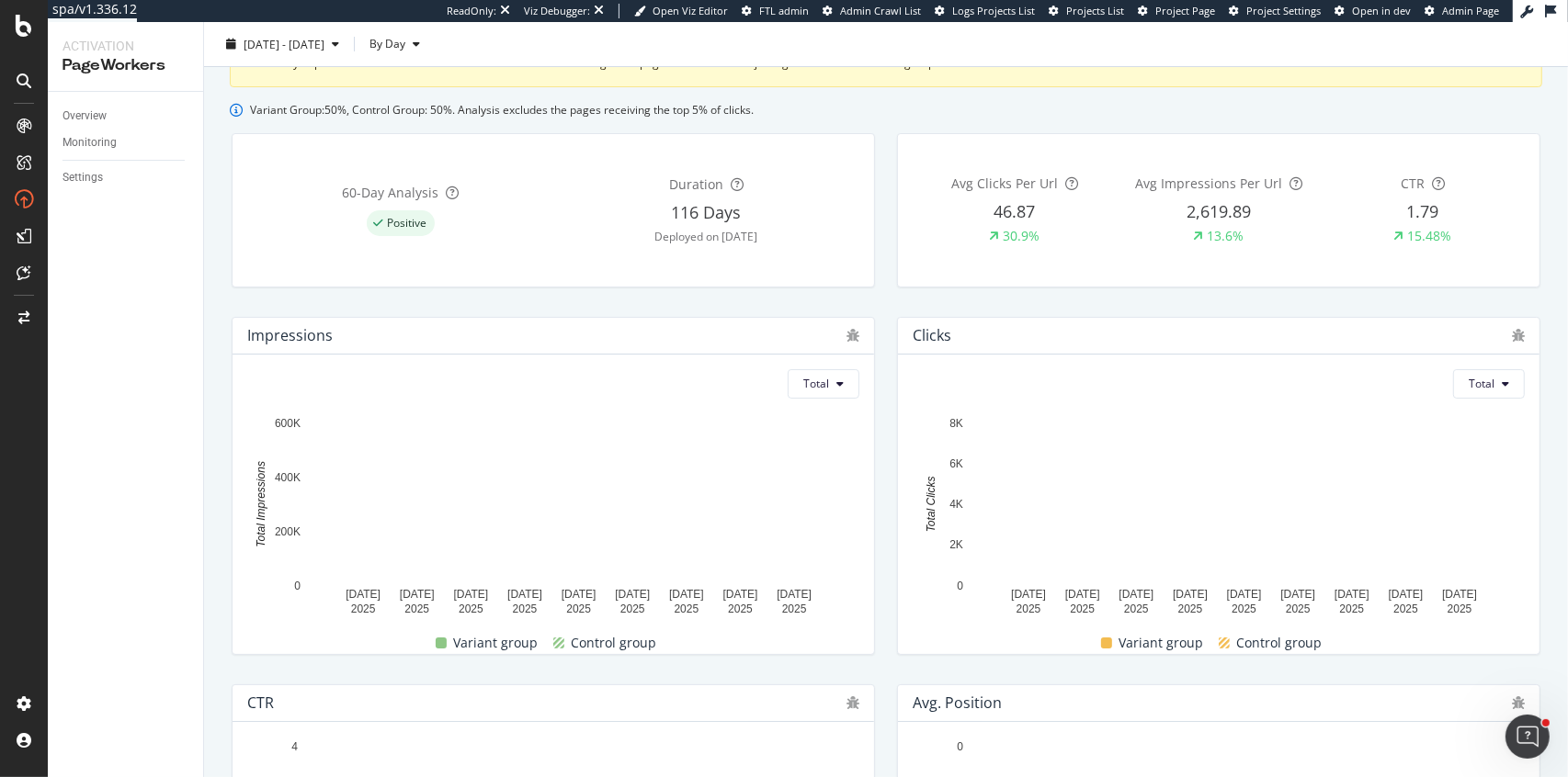
scroll to position [177, 0]
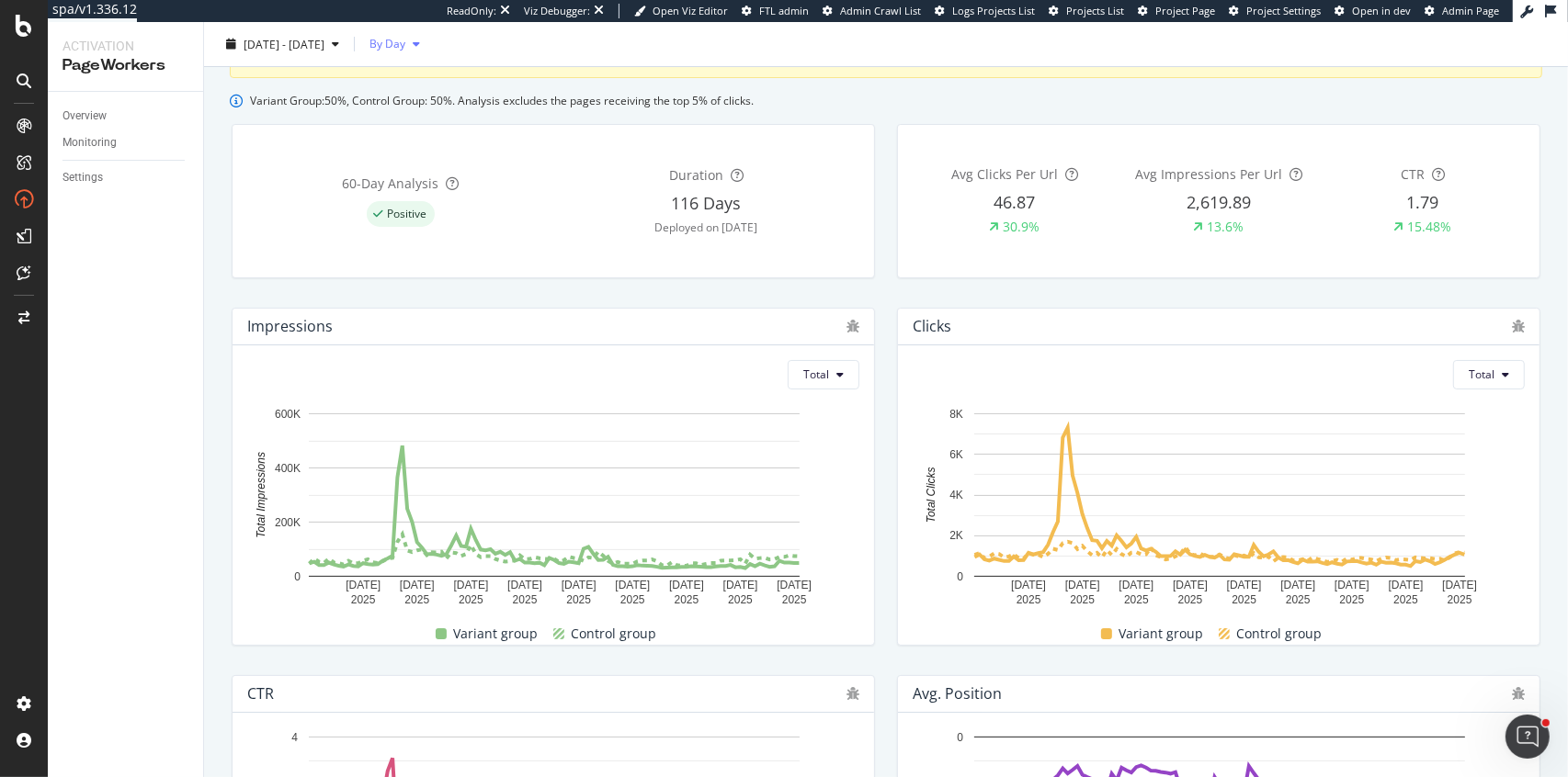
click at [405, 46] on span "By Day" at bounding box center [384, 43] width 43 height 16
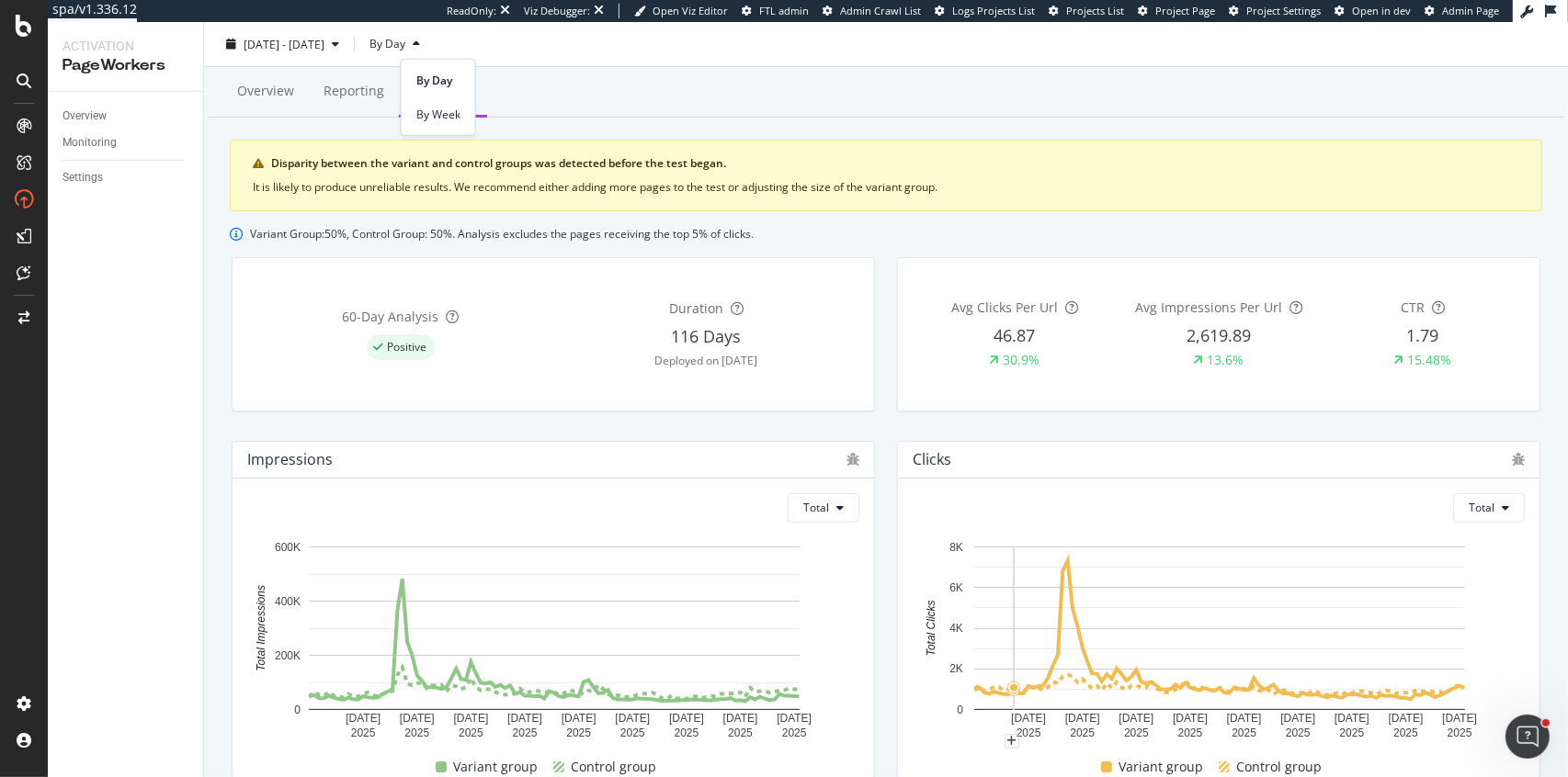
scroll to position [53, 0]
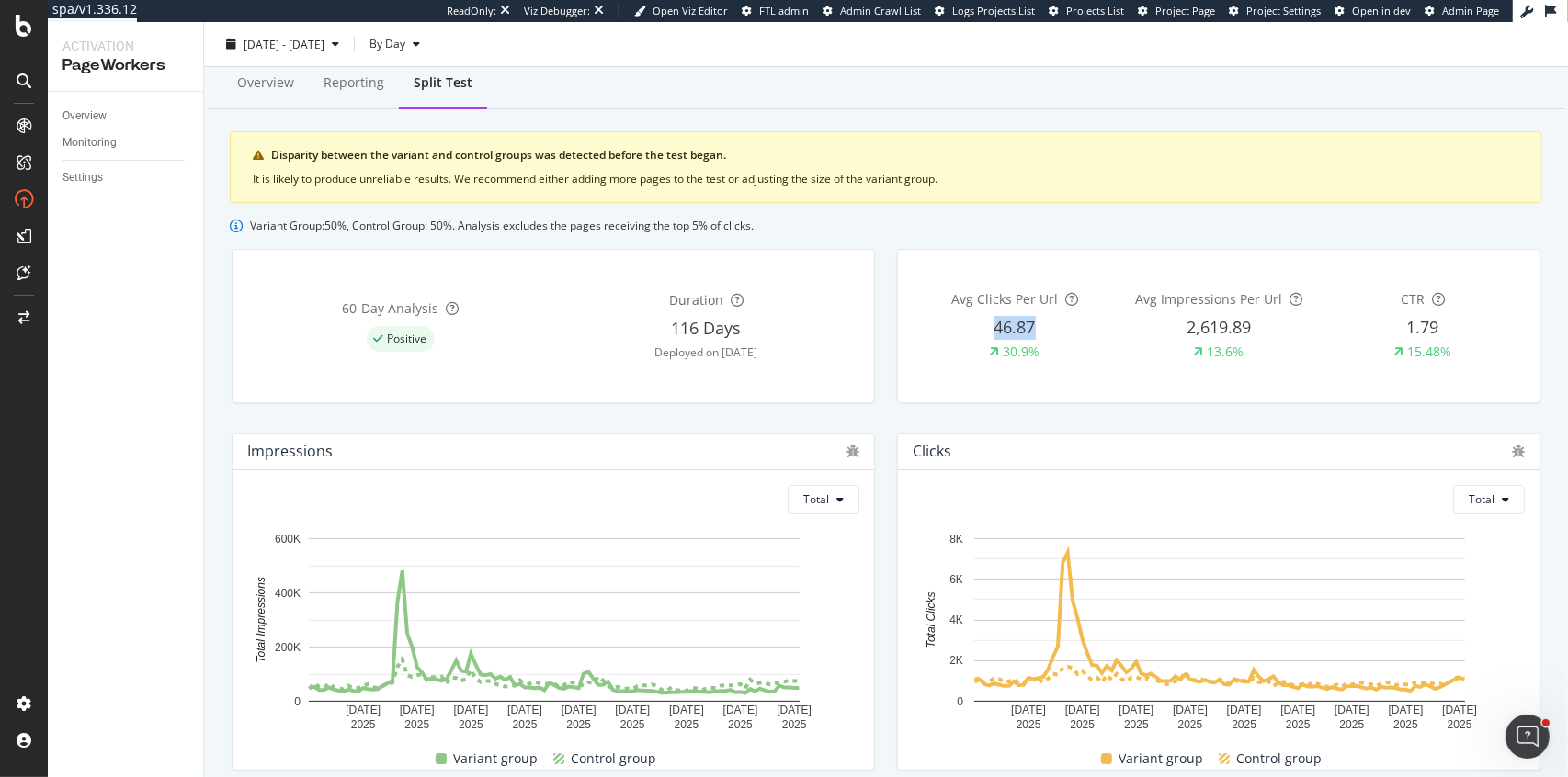
drag, startPoint x: 1037, startPoint y: 329, endPoint x: 993, endPoint y: 328, distance: 44.0
click at [993, 328] on div "Avg Clicks Per Url 46.87 30.9%" at bounding box center [1015, 326] width 204 height 123
copy div "46.87"
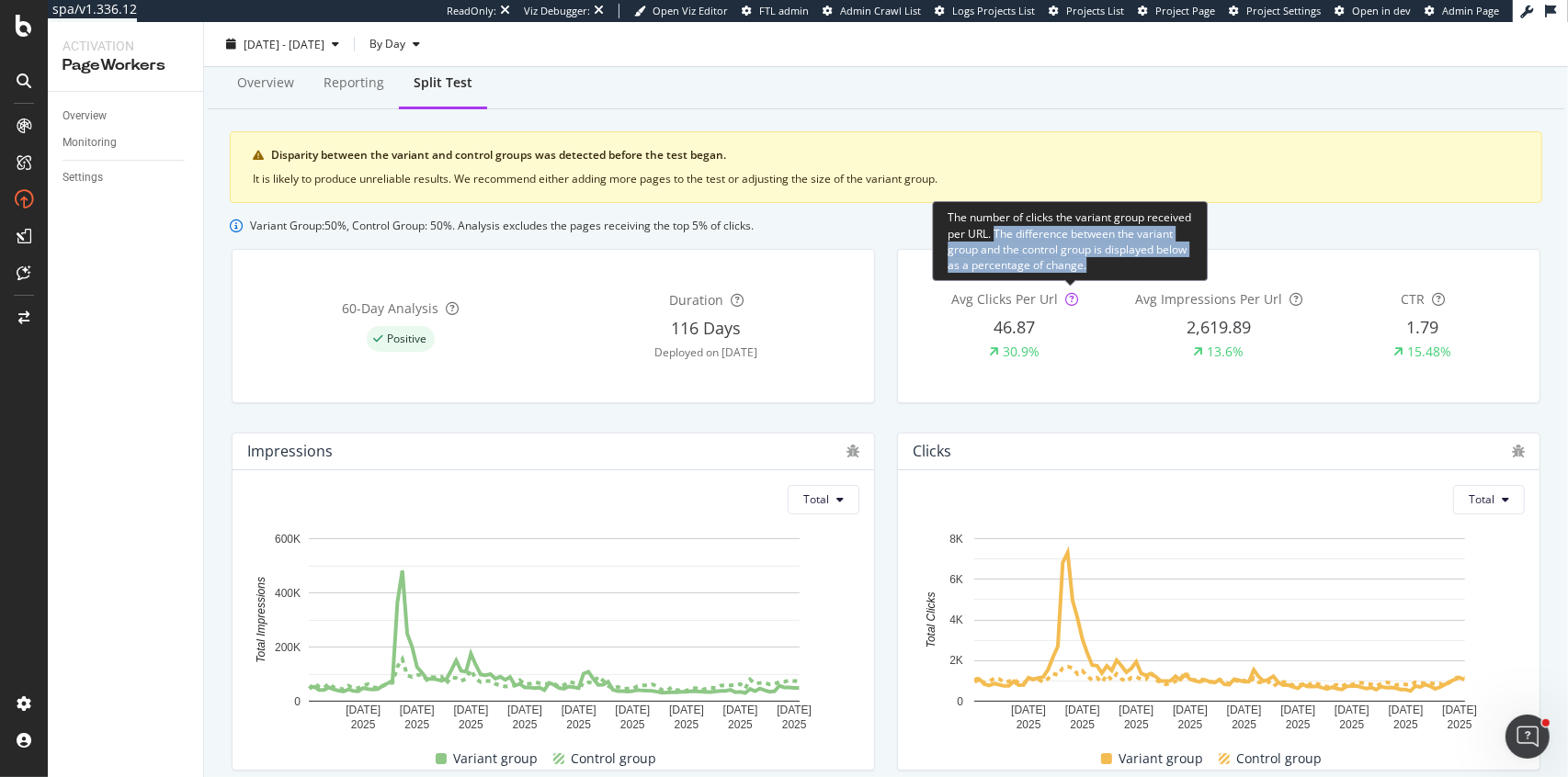
drag, startPoint x: 995, startPoint y: 232, endPoint x: 1090, endPoint y: 263, distance: 99.9
click at [1090, 263] on div "The number of clicks the variant group received per URL. The difference between…" at bounding box center [1070, 241] width 276 height 80
copy div "The difference between the variant group and the control group is displayed bel…"
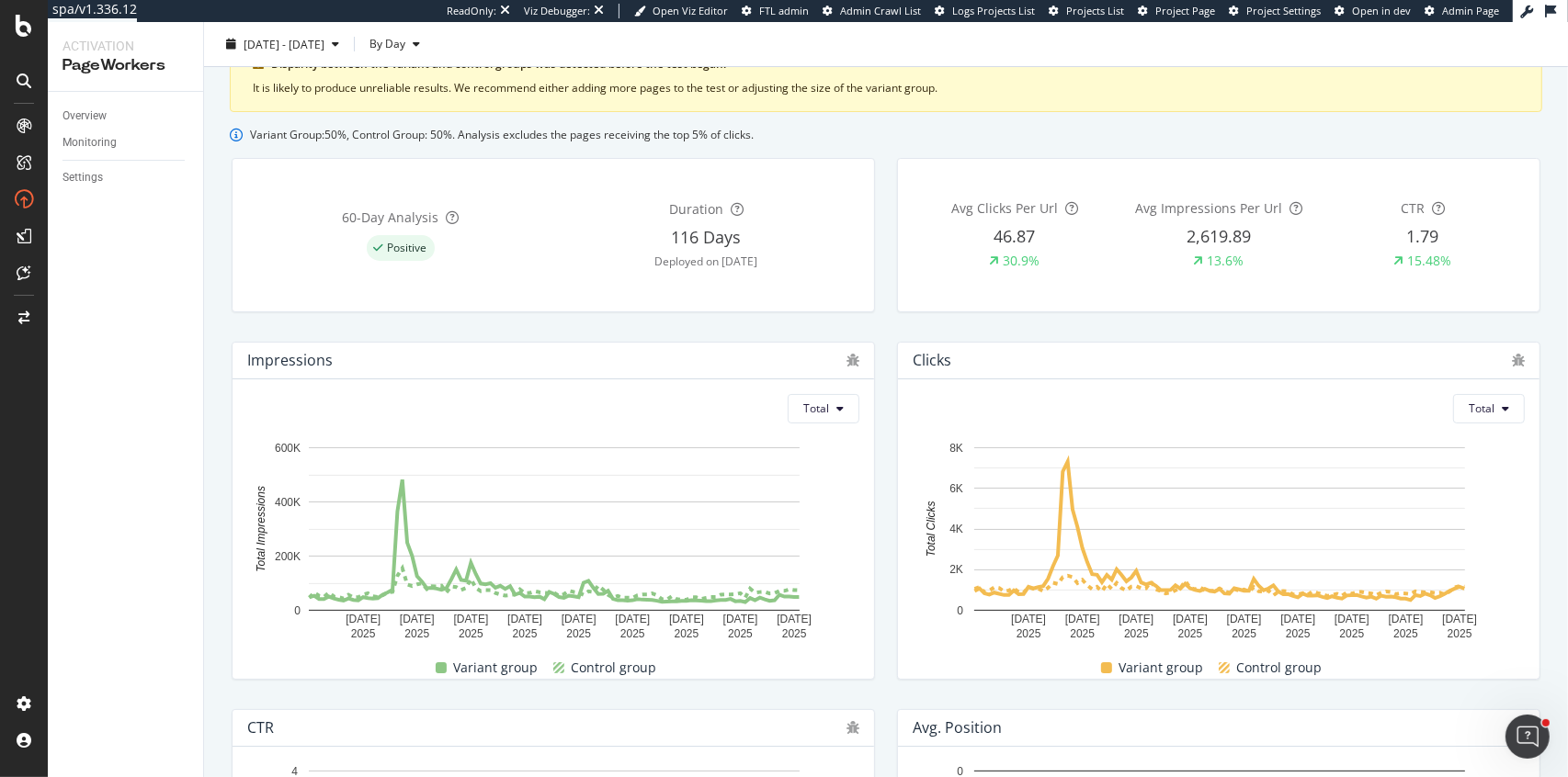
scroll to position [0, 0]
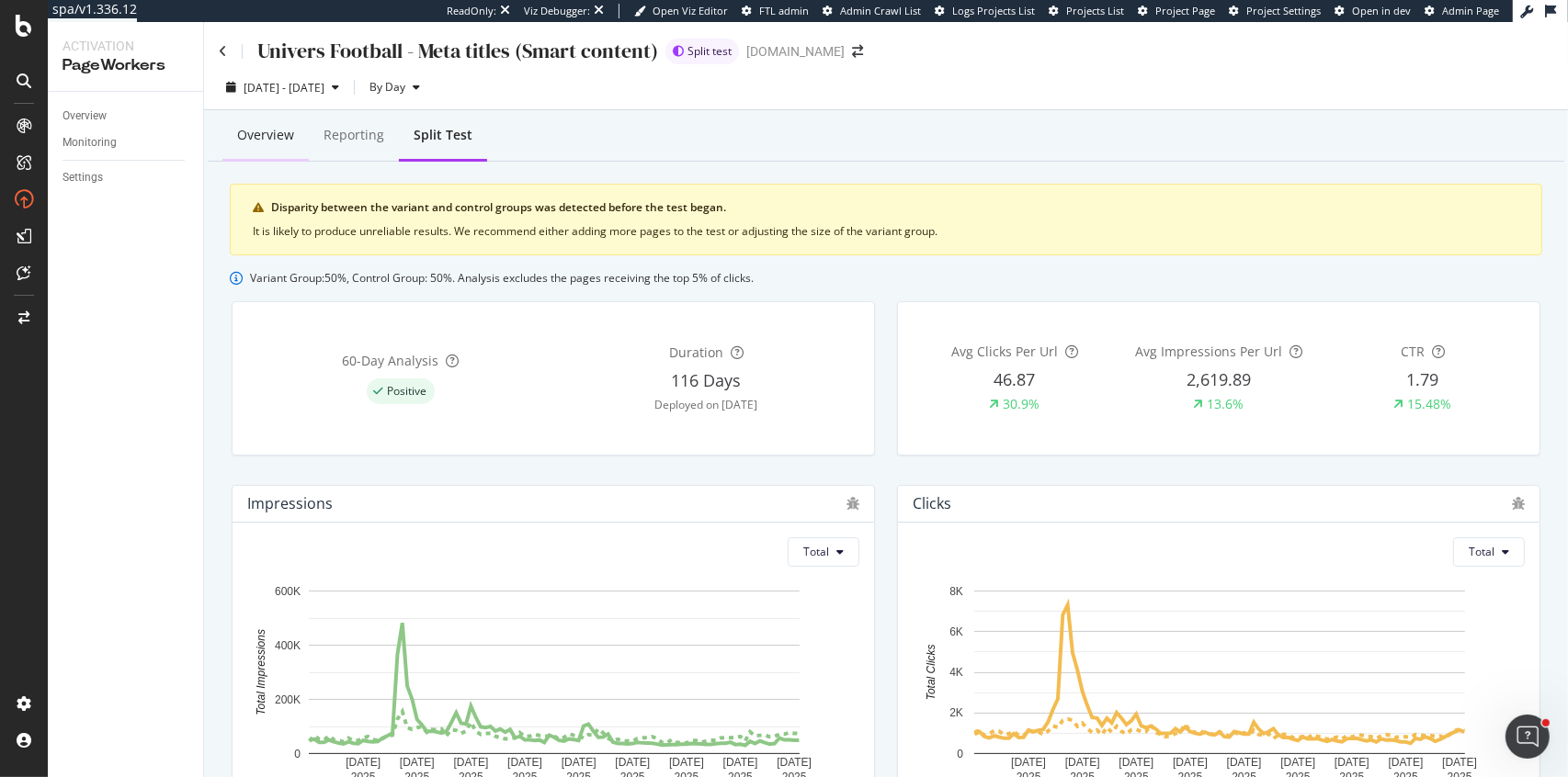
click at [270, 142] on div "Overview" at bounding box center [266, 136] width 57 height 19
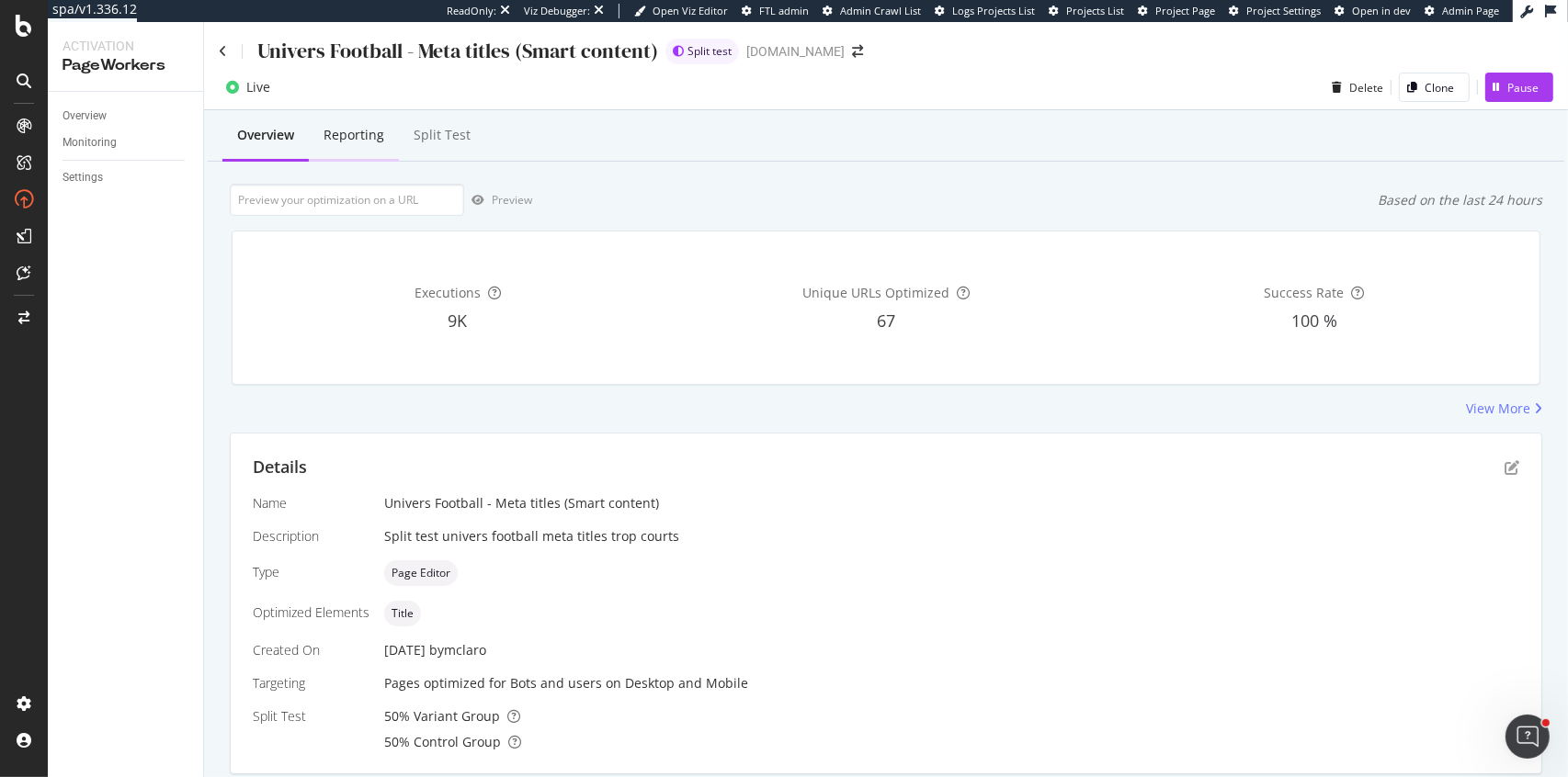
click at [349, 131] on div "Reporting" at bounding box center [353, 136] width 60 height 19
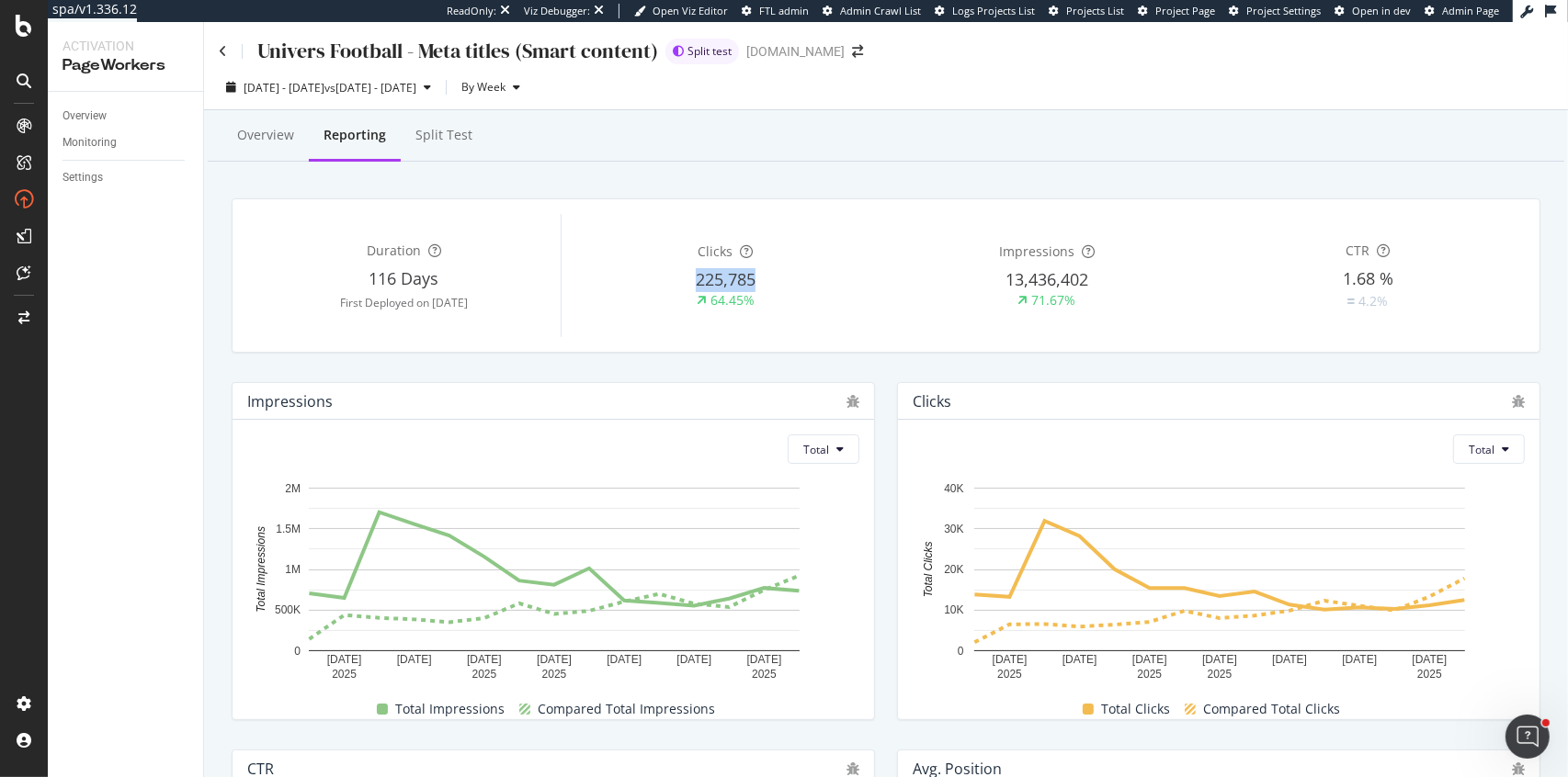
drag, startPoint x: 697, startPoint y: 282, endPoint x: 754, endPoint y: 282, distance: 57.0
click at [754, 282] on span "225,785" at bounding box center [725, 279] width 59 height 22
copy span "225,785"
click at [440, 142] on div "Split Test" at bounding box center [444, 136] width 57 height 19
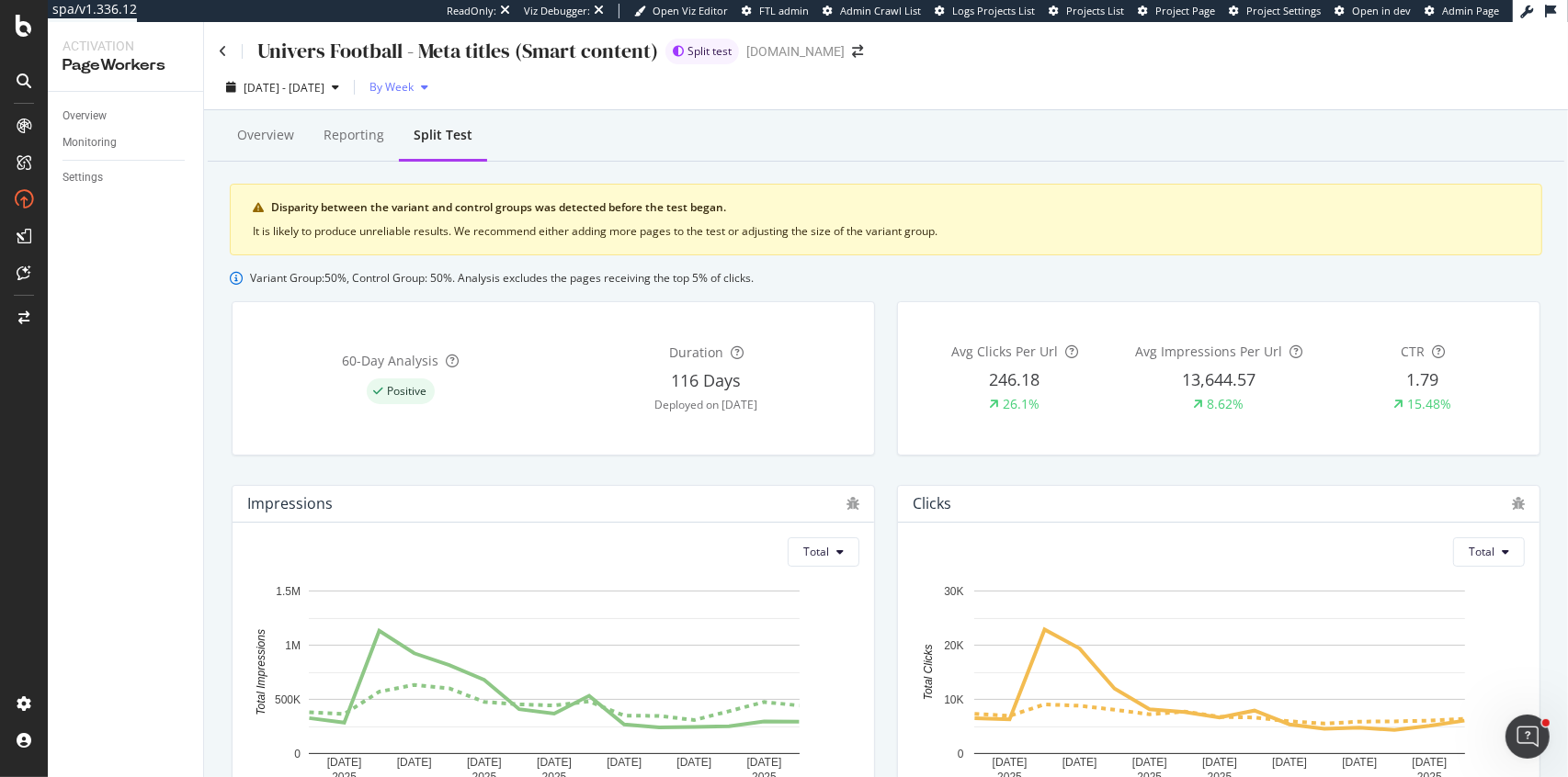
click at [435, 85] on div "button" at bounding box center [424, 88] width 22 height 11
click at [457, 122] on span "By Day" at bounding box center [439, 124] width 45 height 17
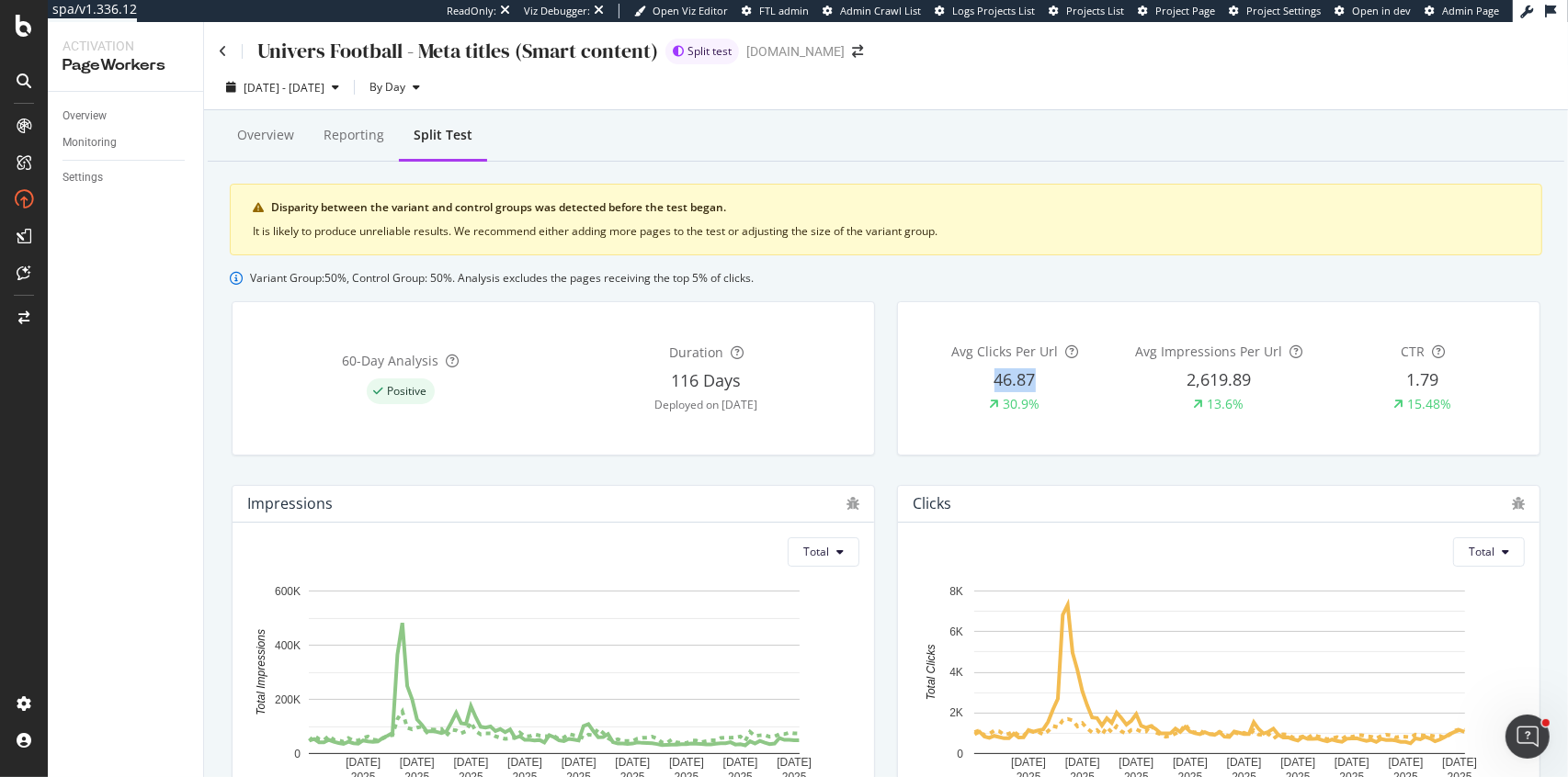
drag, startPoint x: 997, startPoint y: 384, endPoint x: 1033, endPoint y: 384, distance: 36.0
click at [1033, 384] on div "46.87" at bounding box center [1016, 380] width 41 height 24
copy div "46.87"
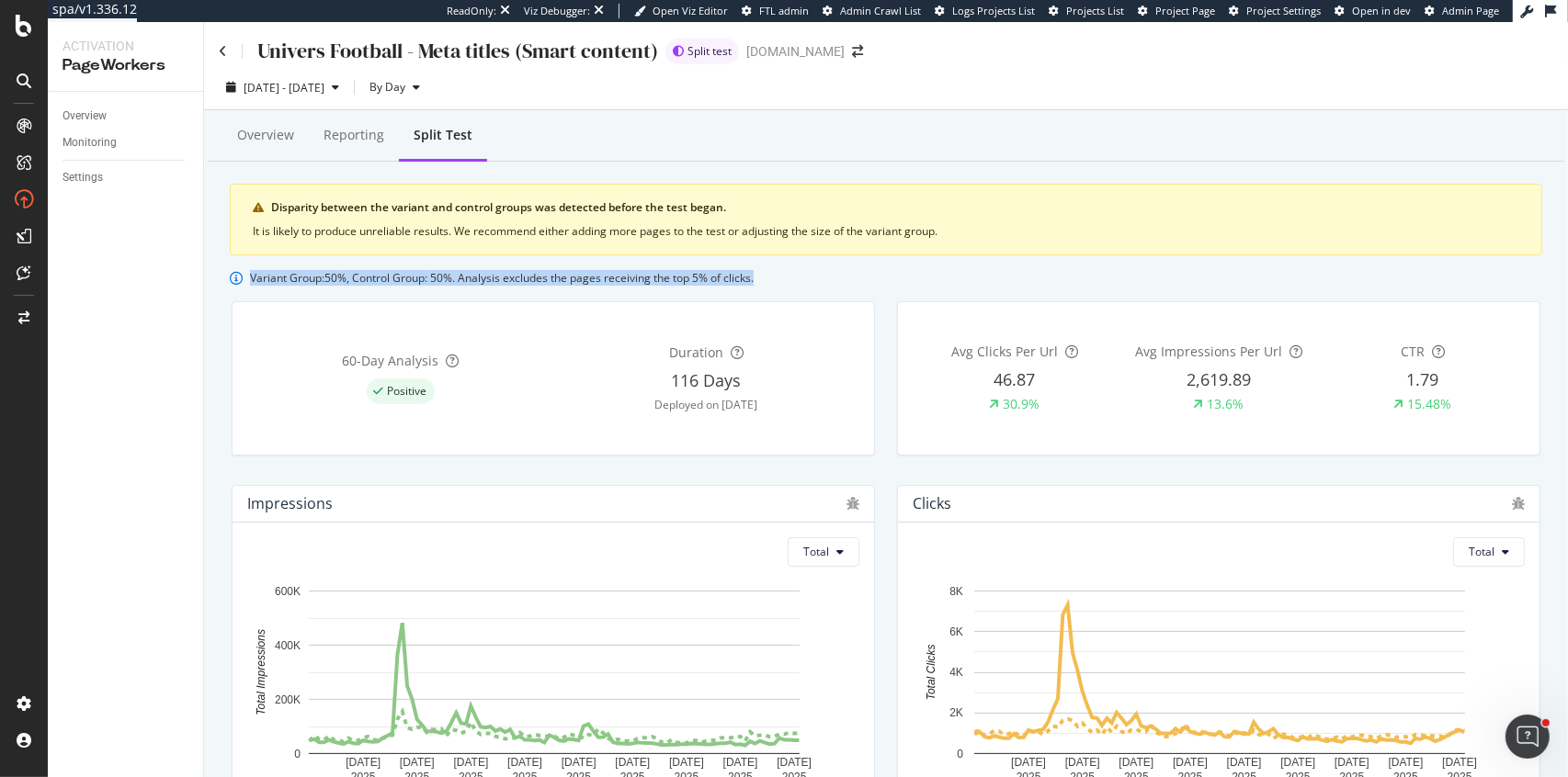
drag, startPoint x: 743, startPoint y: 280, endPoint x: 244, endPoint y: 272, distance: 499.1
click at [244, 272] on div "Variant Group: 50 %, Control Group: 50 %. Analysis excludes the pages receiving…" at bounding box center [886, 278] width 1313 height 16
copy span "Variant Group: 50 %, Control Group: 50 %. Analysis excludes the pages receiving…"
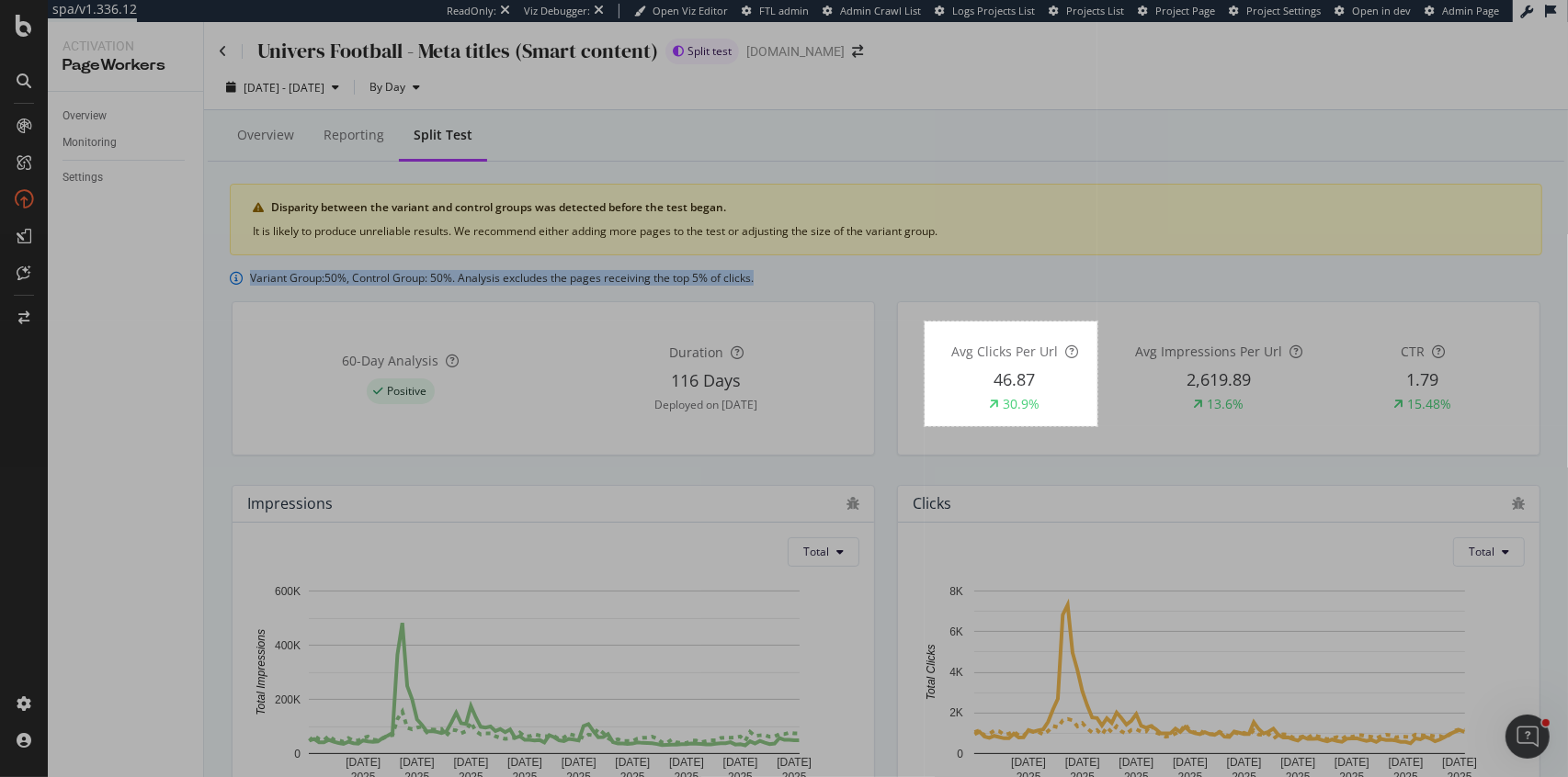
drag, startPoint x: 924, startPoint y: 321, endPoint x: 1098, endPoint y: 427, distance: 203.7
click at [1098, 427] on div "188 X 114" at bounding box center [784, 388] width 1568 height 777
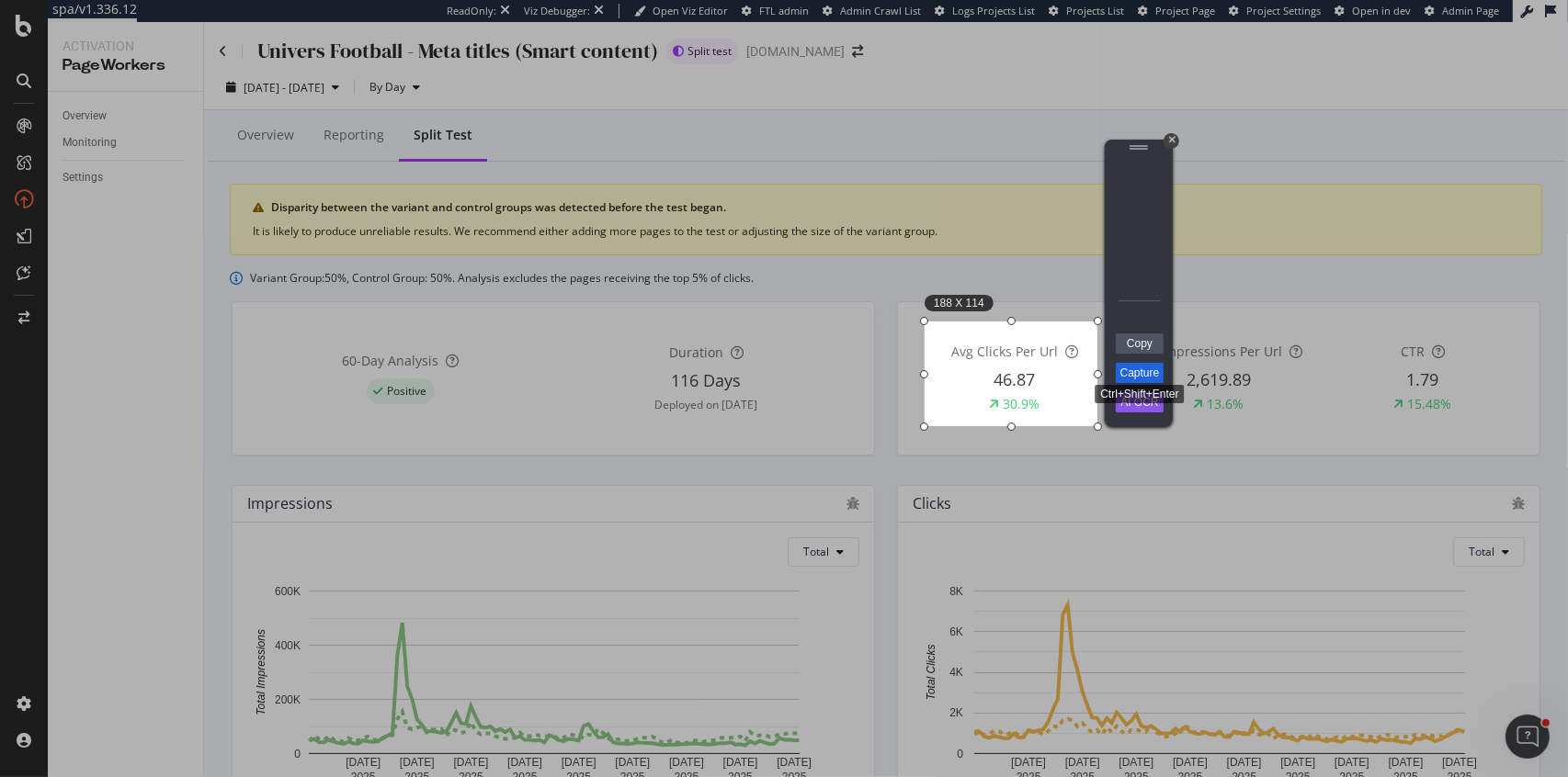
click at [1150, 371] on link "Capture" at bounding box center [1139, 372] width 48 height 20
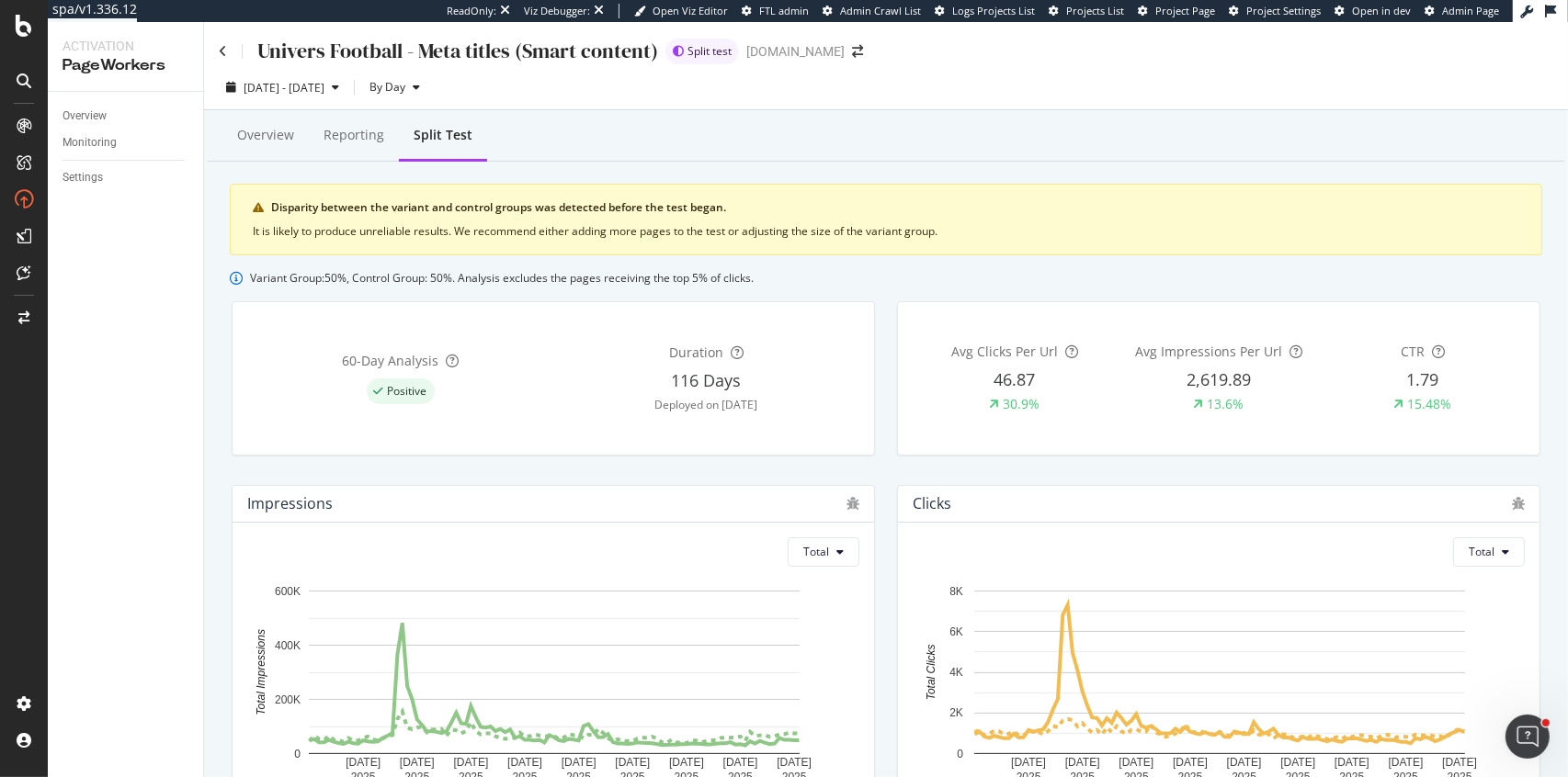
click at [743, 160] on div "Overview Reporting Split Test" at bounding box center [886, 137] width 1357 height 50
click at [363, 132] on div "Reporting" at bounding box center [353, 136] width 60 height 19
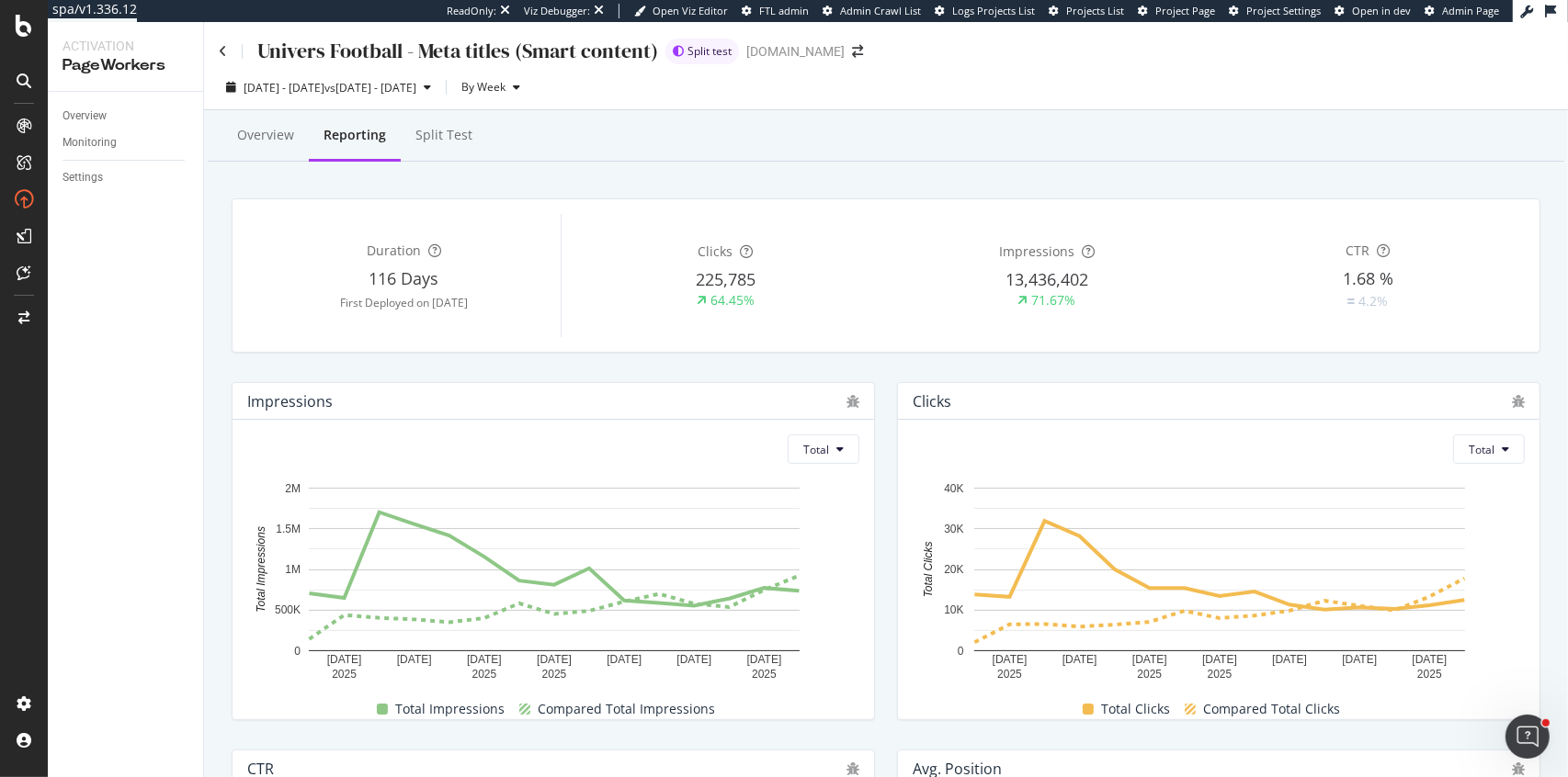
click at [436, 133] on div "Split Test" at bounding box center [444, 136] width 57 height 19
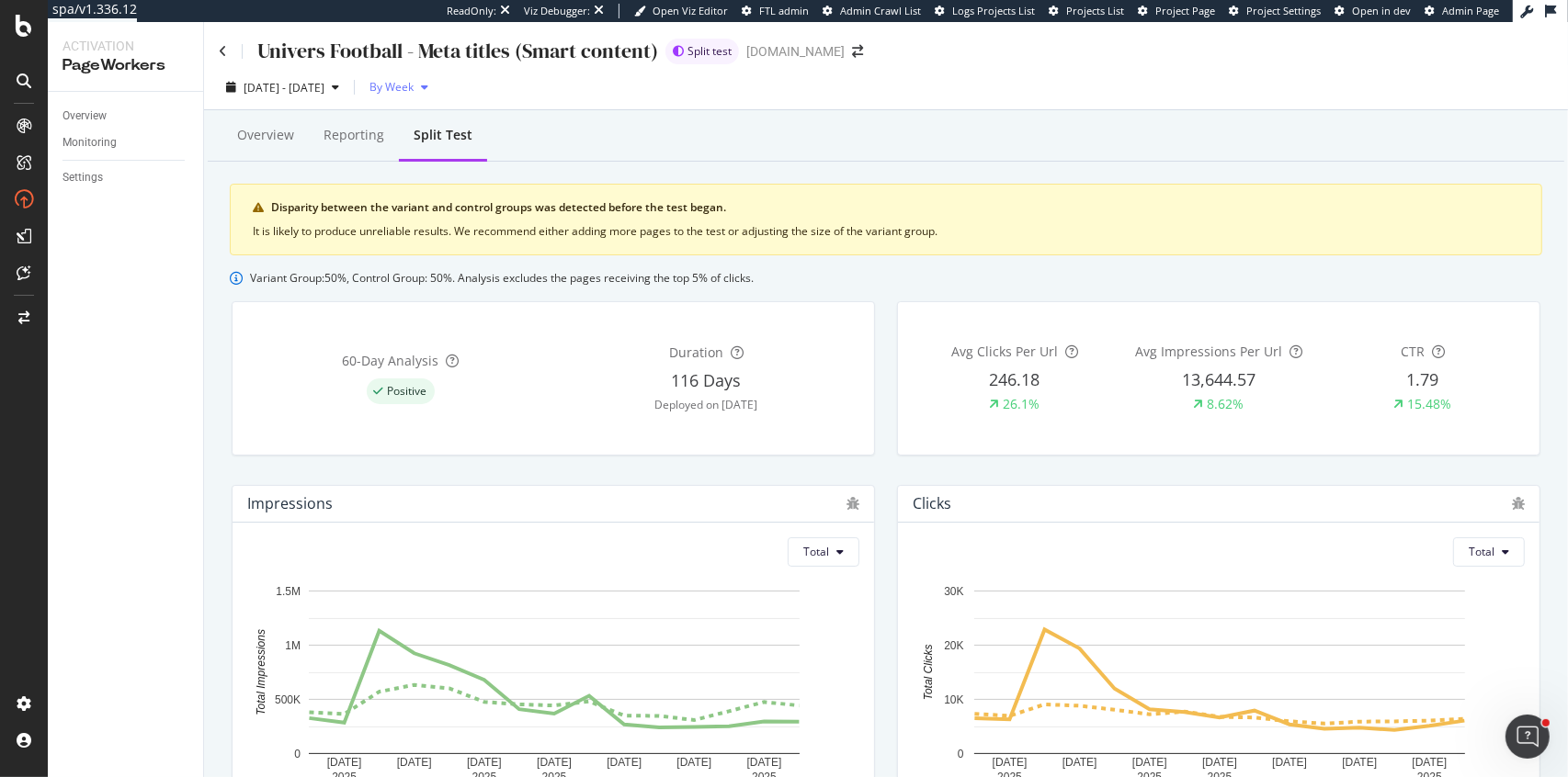
click at [414, 84] on span "By Week" at bounding box center [387, 87] width 52 height 16
click at [447, 121] on span "By Day" at bounding box center [439, 124] width 45 height 17
click at [96, 243] on div "AlertPanel" at bounding box center [97, 244] width 58 height 19
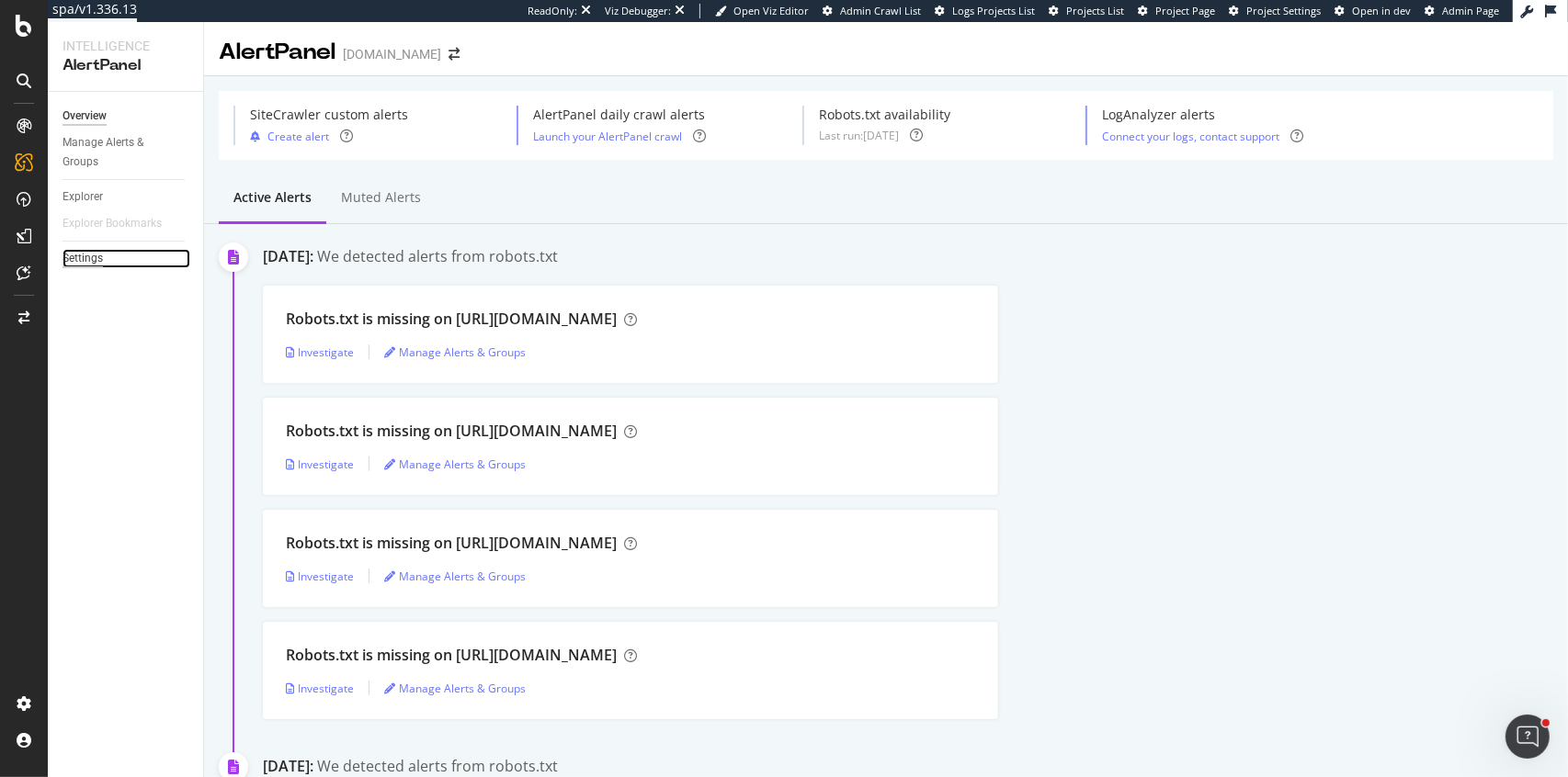
click at [83, 256] on div "Settings" at bounding box center [82, 258] width 41 height 19
select select "02"
